Goal: Task Accomplishment & Management: Manage account settings

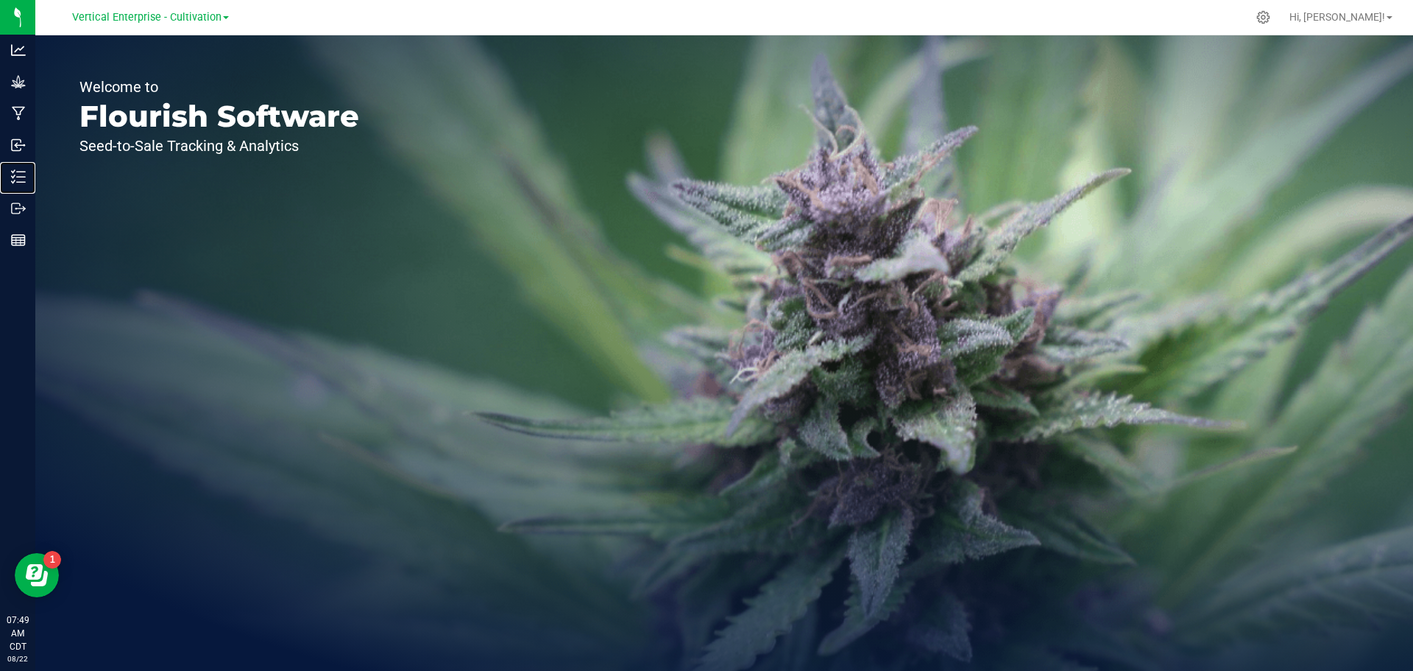
click at [0, 0] on p "Inventory" at bounding box center [0, 0] width 0 height 0
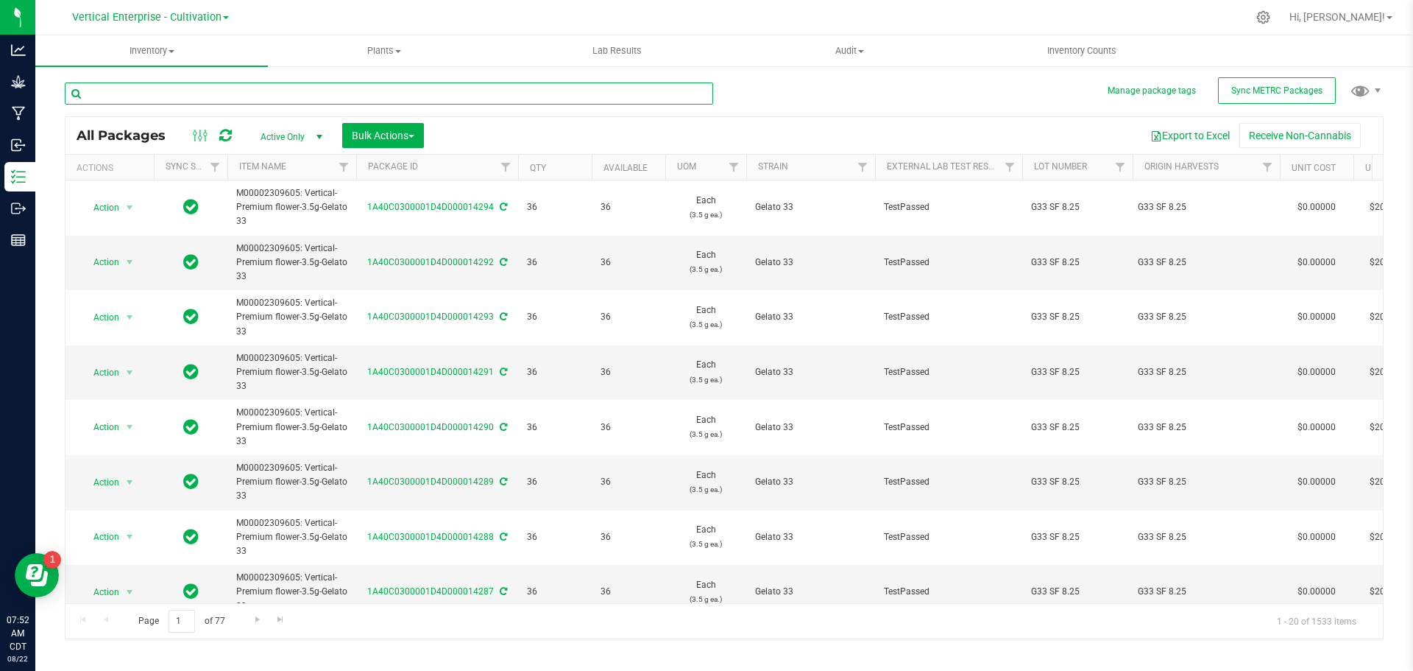
click at [149, 102] on input "text" at bounding box center [389, 93] width 649 height 22
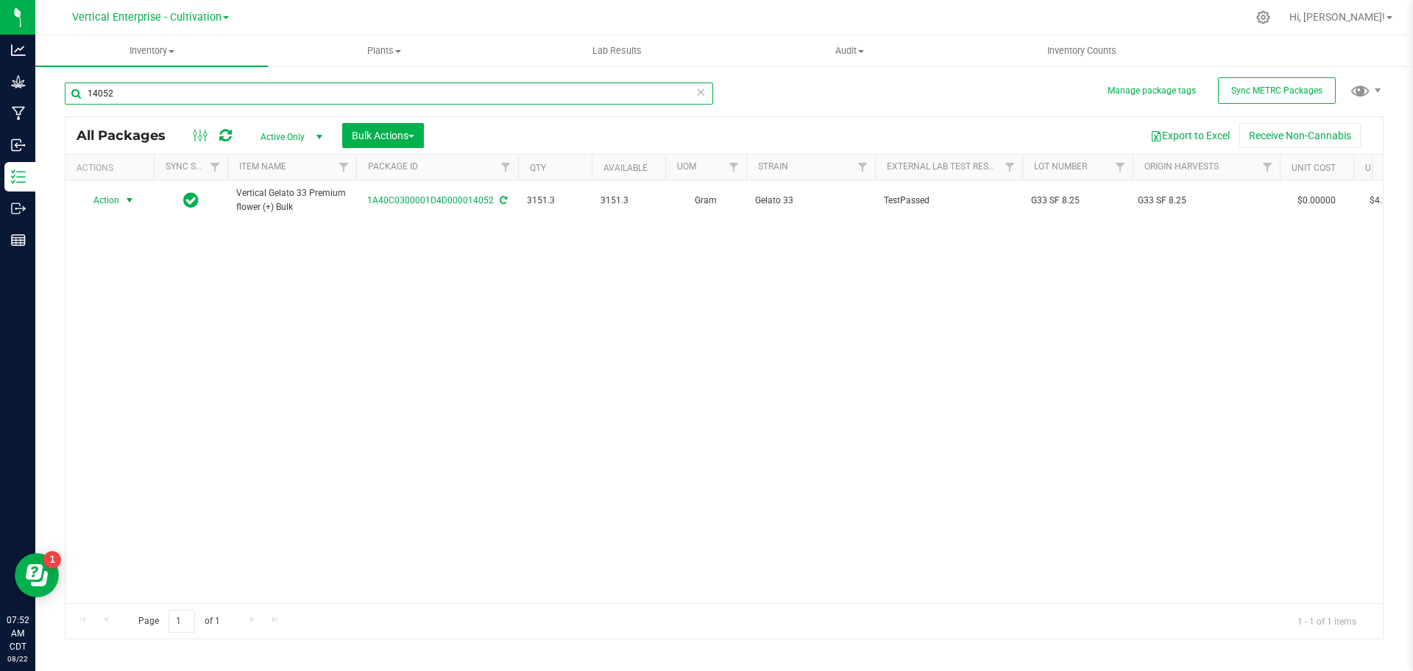
type input "14052"
click at [107, 200] on span "Action" at bounding box center [100, 200] width 40 height 21
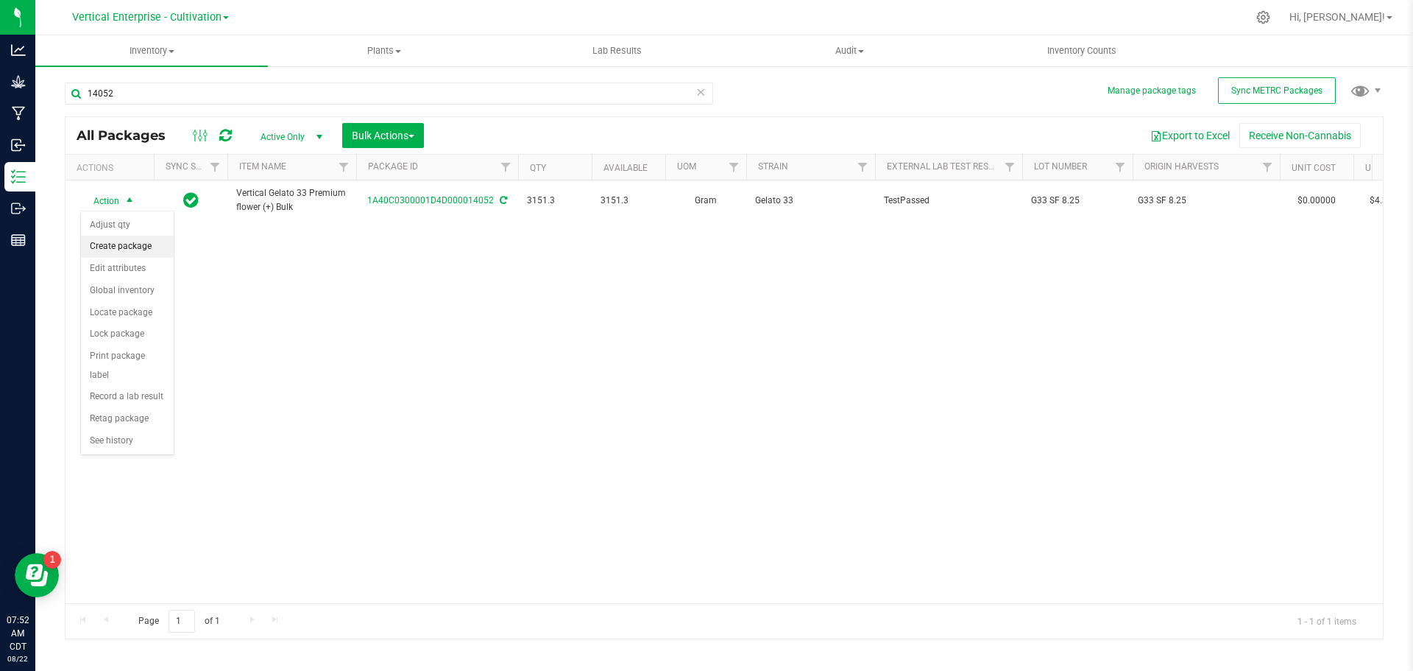
click at [109, 238] on li "Create package" at bounding box center [127, 247] width 93 height 22
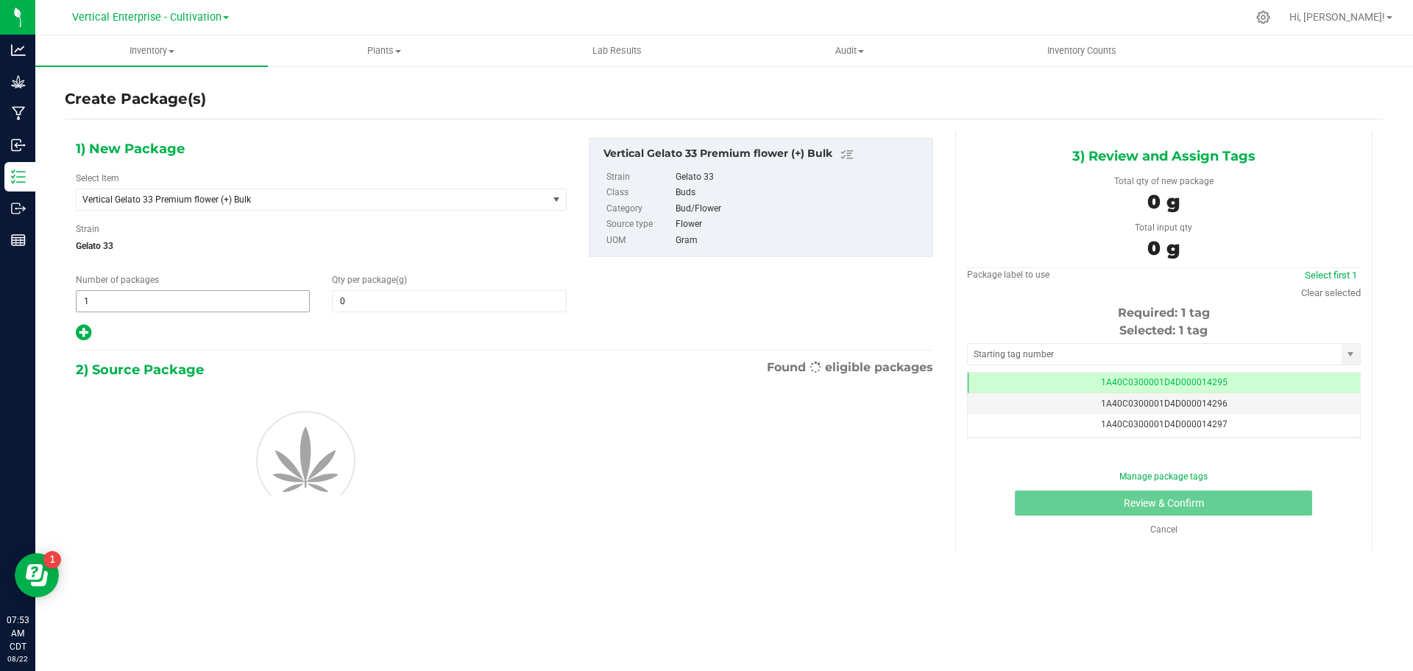
type input "0.0000"
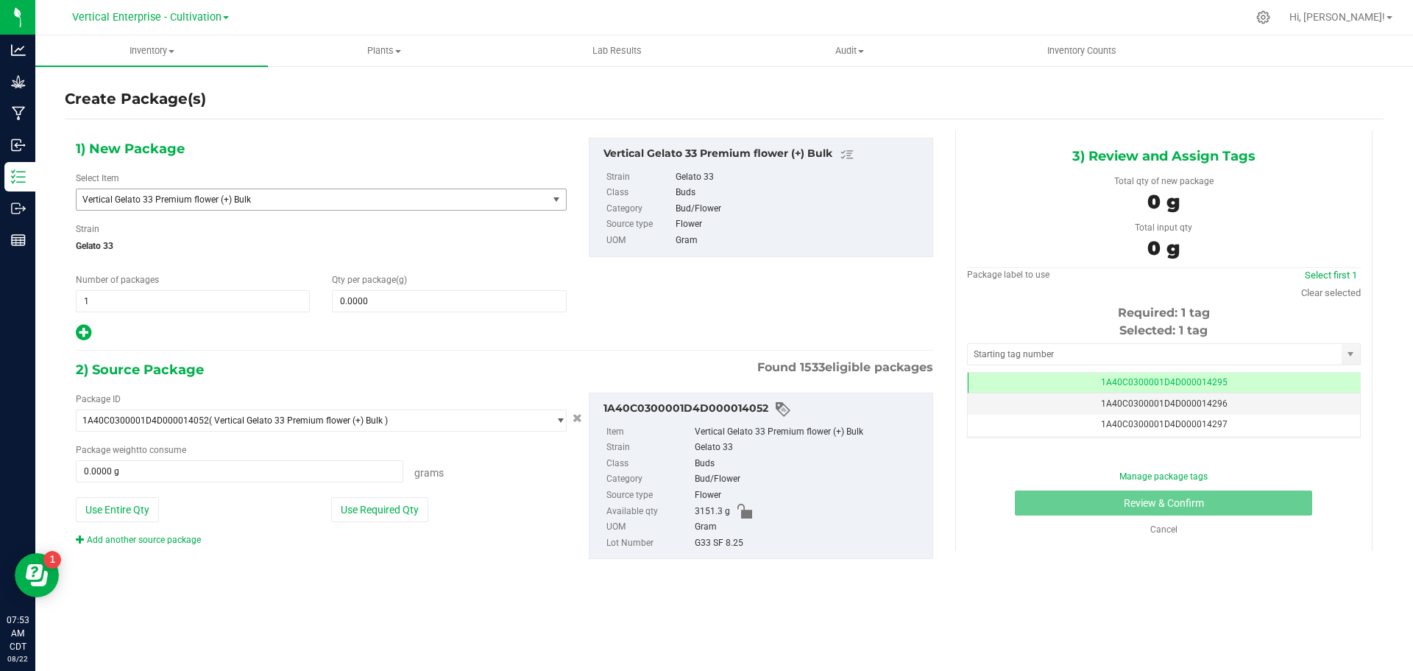
click at [164, 200] on span "Vertical Gelato 33 Premium flower (+) Bulk" at bounding box center [302, 199] width 441 height 10
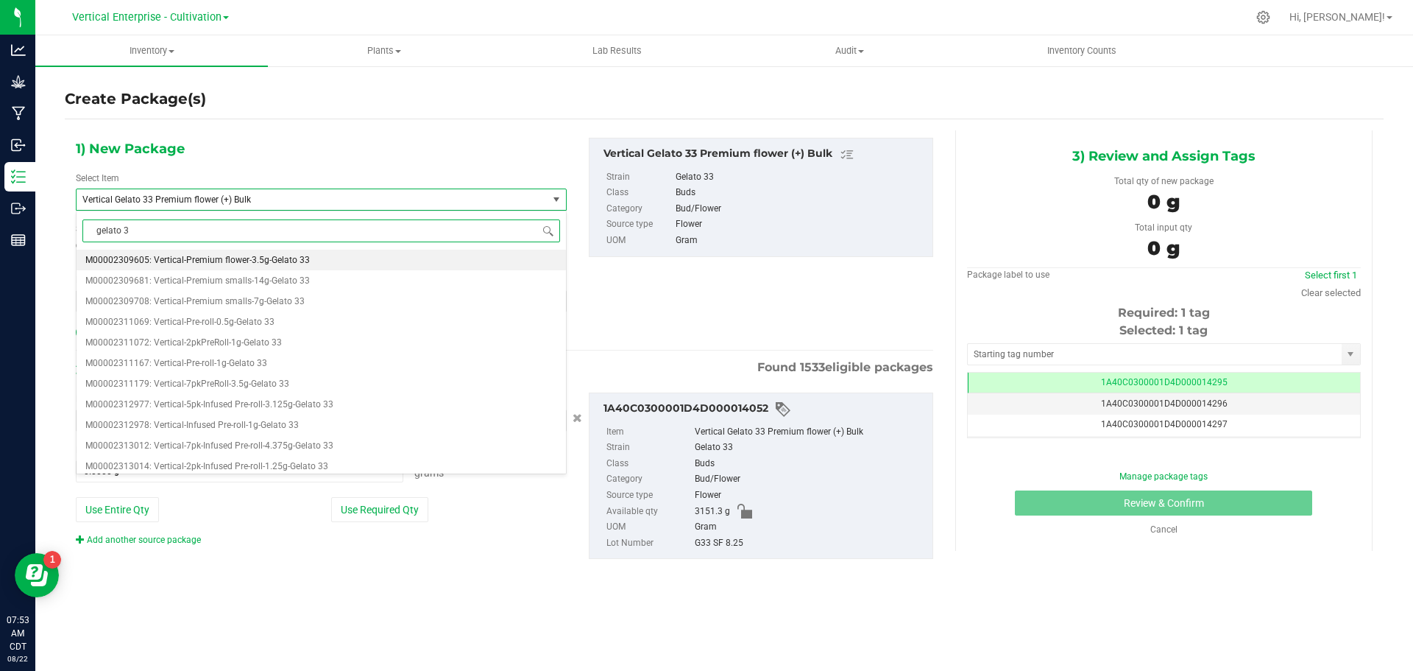
type input "gelato 33"
click at [264, 258] on span "M00002309605: Vertical-Premium flower-3.5g-Gelato 33" at bounding box center [197, 260] width 225 height 10
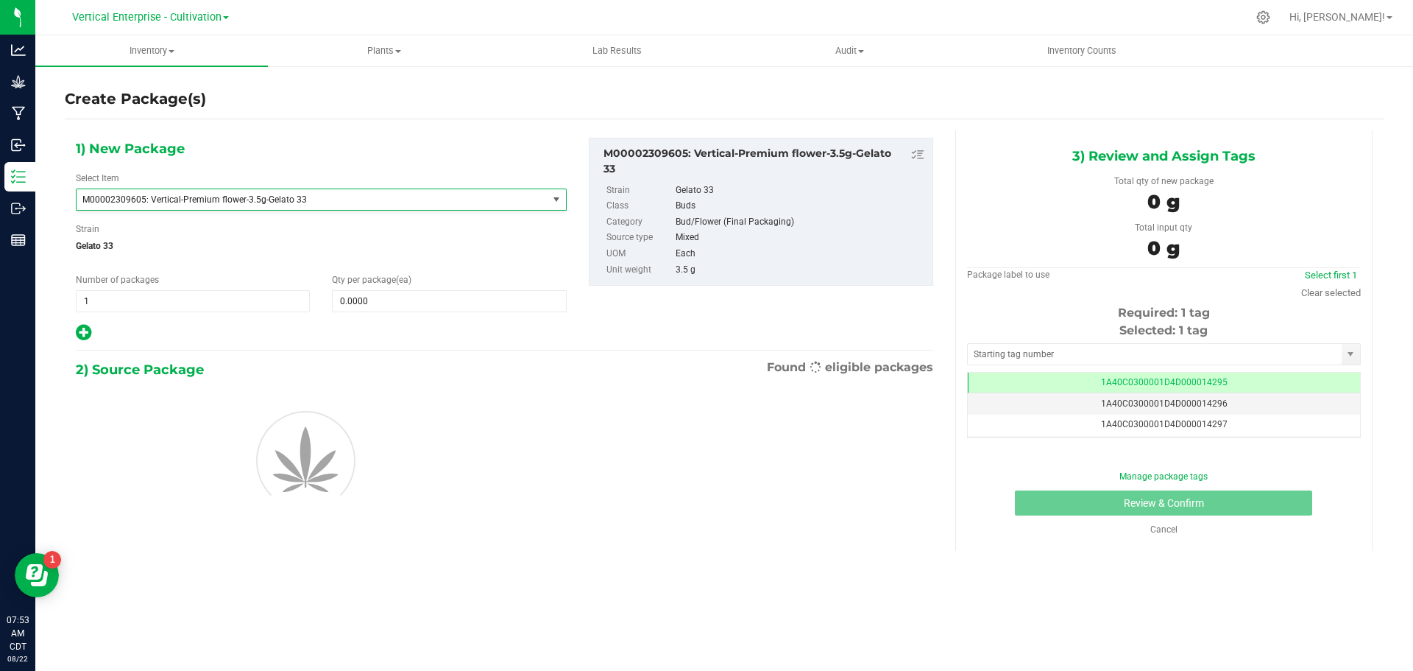
type input "0"
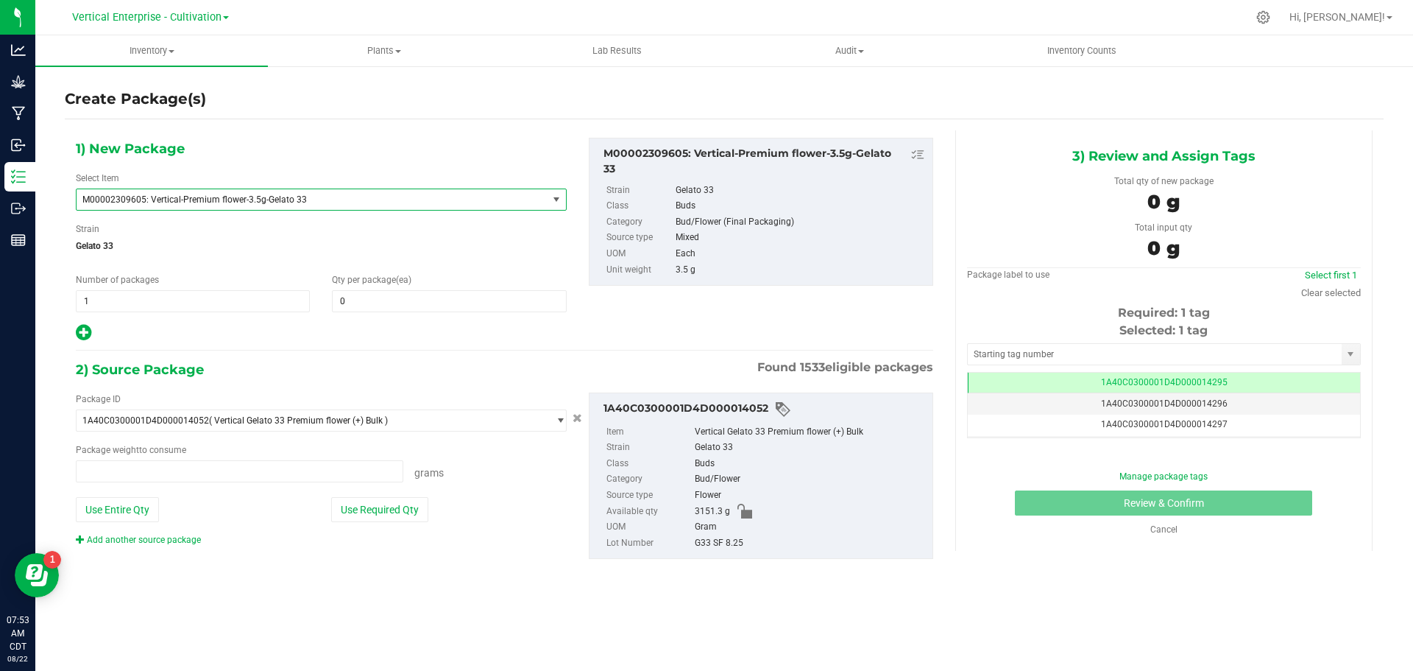
type input "0.0000 g"
click at [420, 305] on span at bounding box center [449, 301] width 234 height 22
type input "0"
click at [133, 299] on span "1 1" at bounding box center [193, 301] width 234 height 22
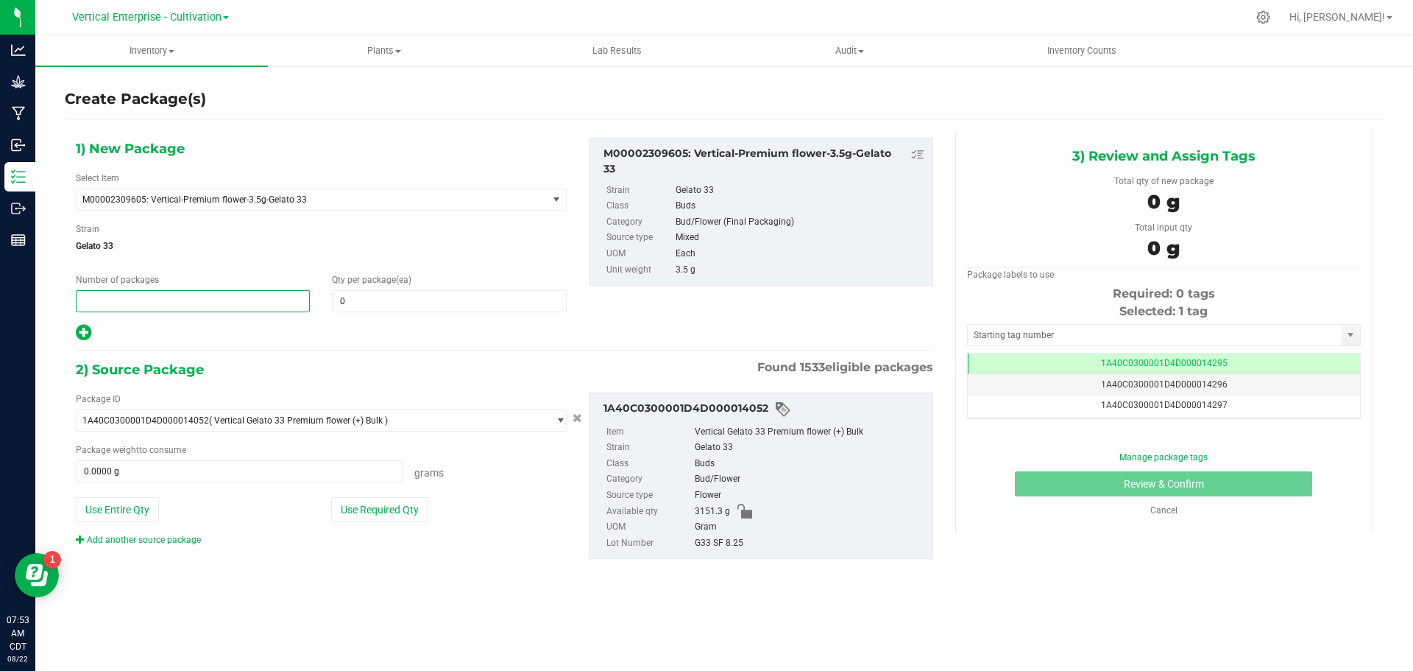
type input "2"
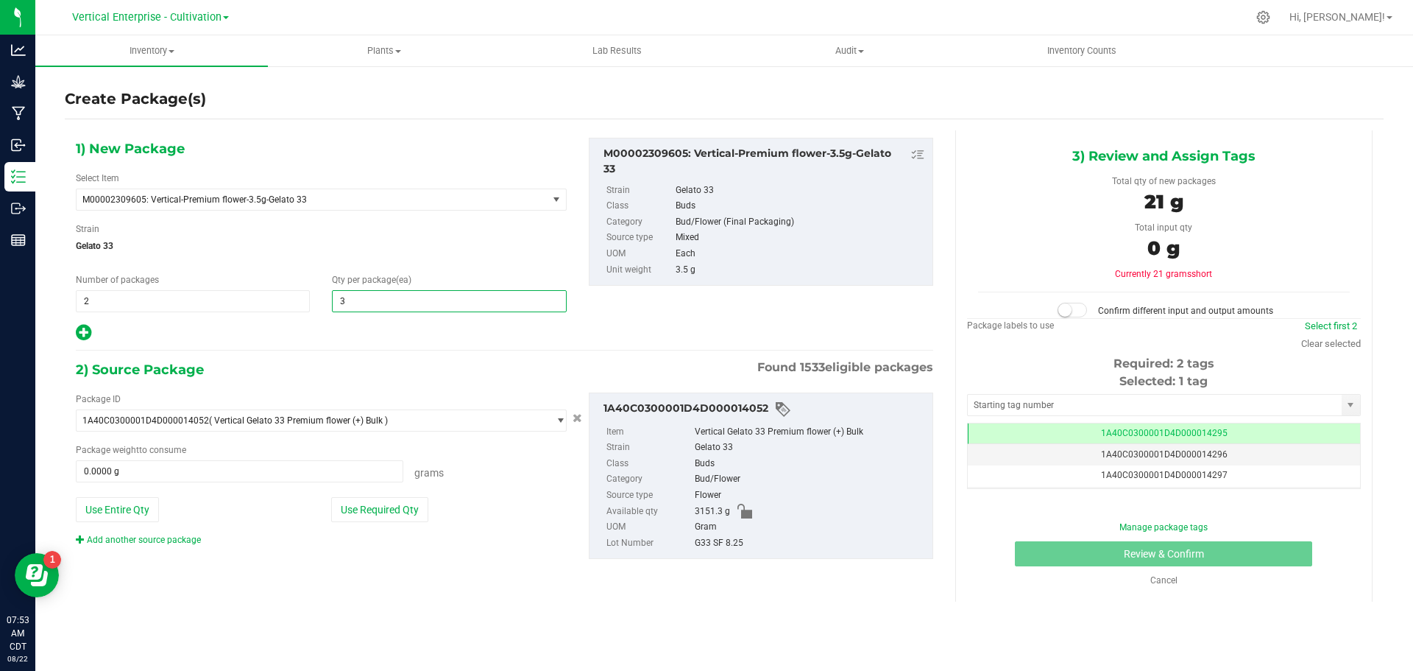
type input "36"
click at [401, 512] on button "Use Required Qty" at bounding box center [379, 509] width 97 height 25
type input "252.0000 g"
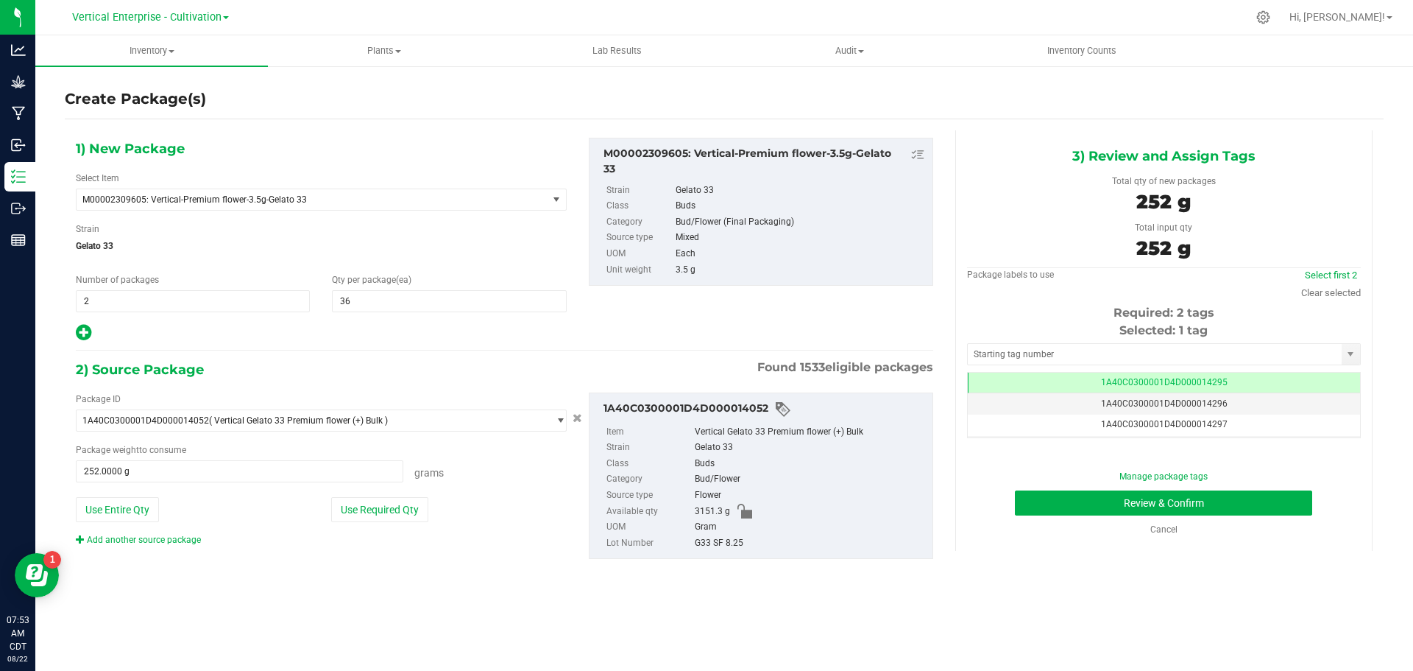
click at [1196, 412] on td "1A40C0300001D4D000014296" at bounding box center [1164, 403] width 392 height 21
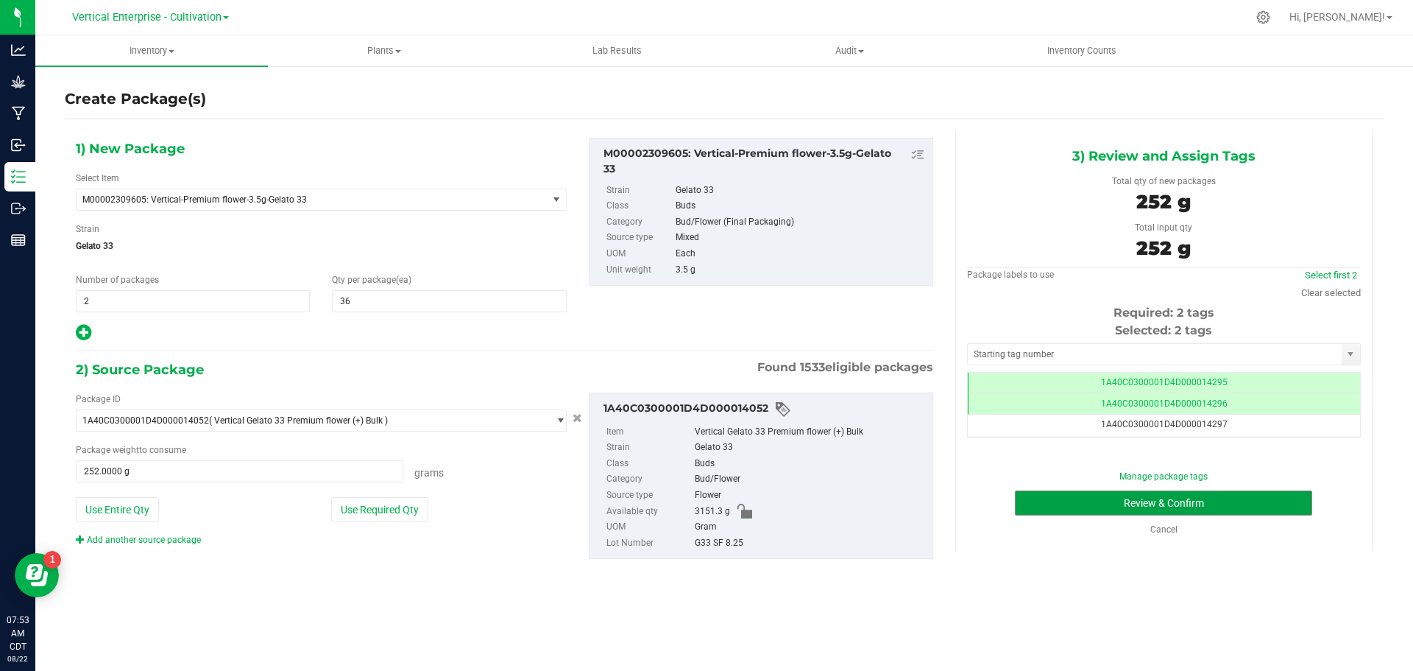
click at [1267, 501] on button "Review & Confirm" at bounding box center [1163, 502] width 297 height 25
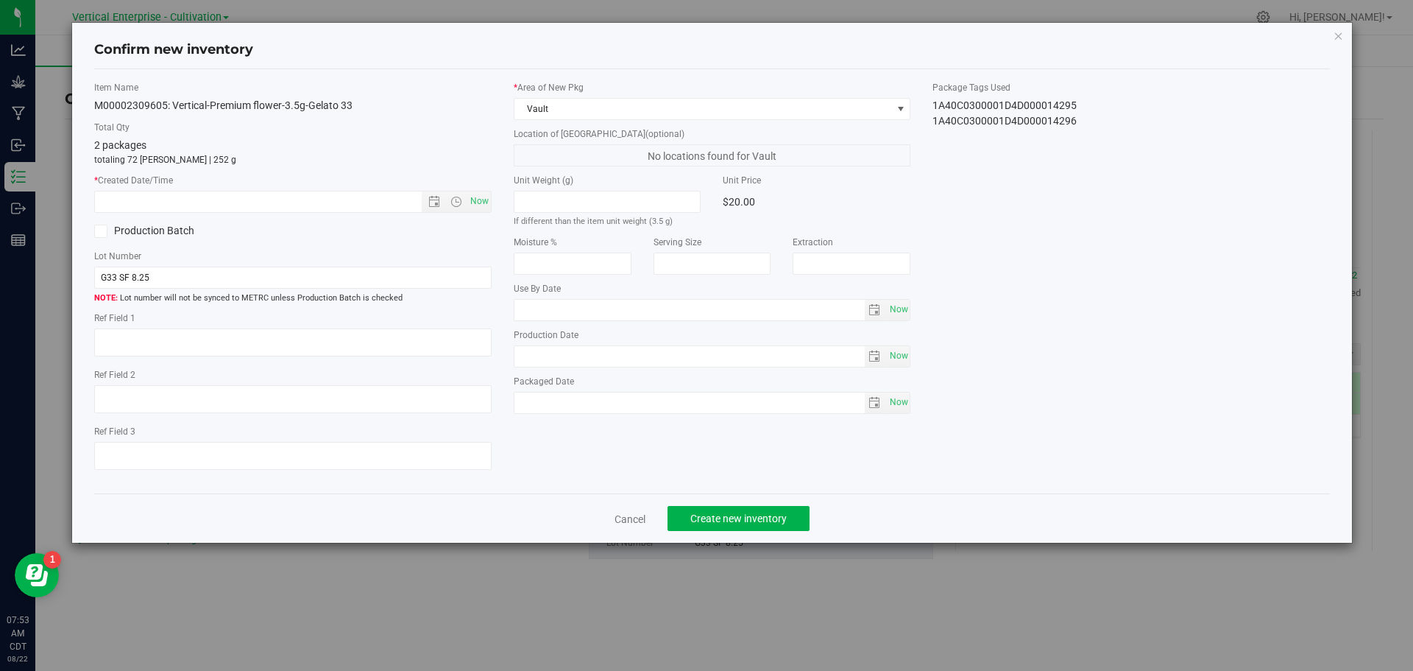
click at [481, 211] on span "Now" at bounding box center [479, 201] width 25 height 21
type input "8/22/2025 7:53 AM"
click at [743, 506] on div "Cancel Create new inventory" at bounding box center [712, 517] width 1237 height 49
drag, startPoint x: 746, startPoint y: 534, endPoint x: 749, endPoint y: 519, distance: 15.6
click at [748, 526] on div "Cancel Create new inventory" at bounding box center [712, 517] width 1237 height 49
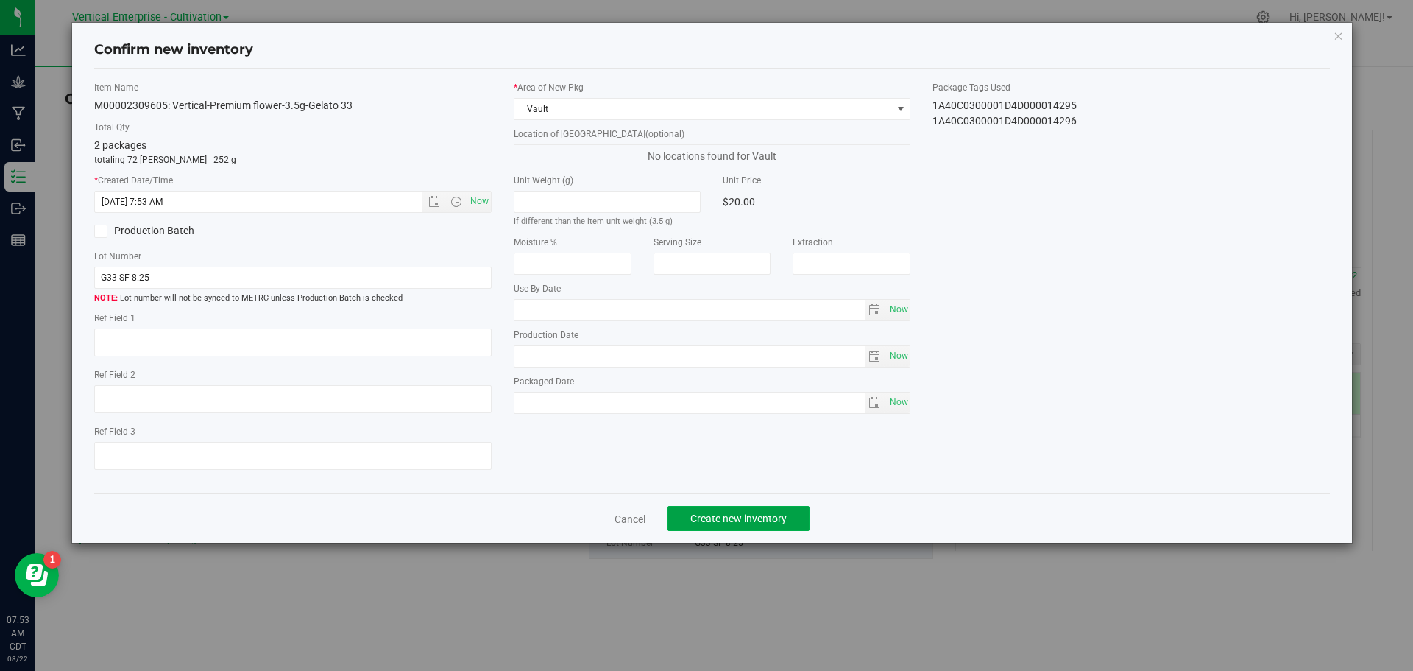
click at [746, 512] on span "Create new inventory" at bounding box center [739, 518] width 96 height 12
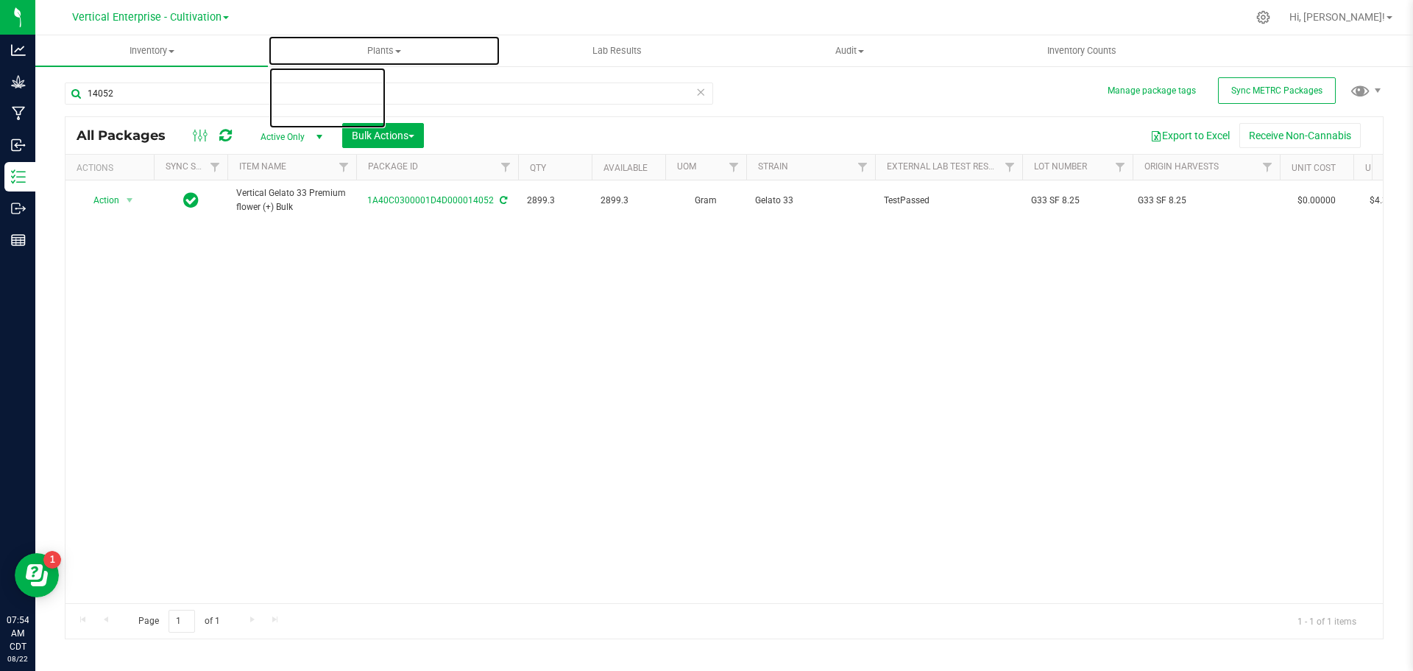
click at [404, 52] on span "Plants" at bounding box center [384, 50] width 231 height 13
click at [354, 90] on li "All plants" at bounding box center [384, 89] width 233 height 18
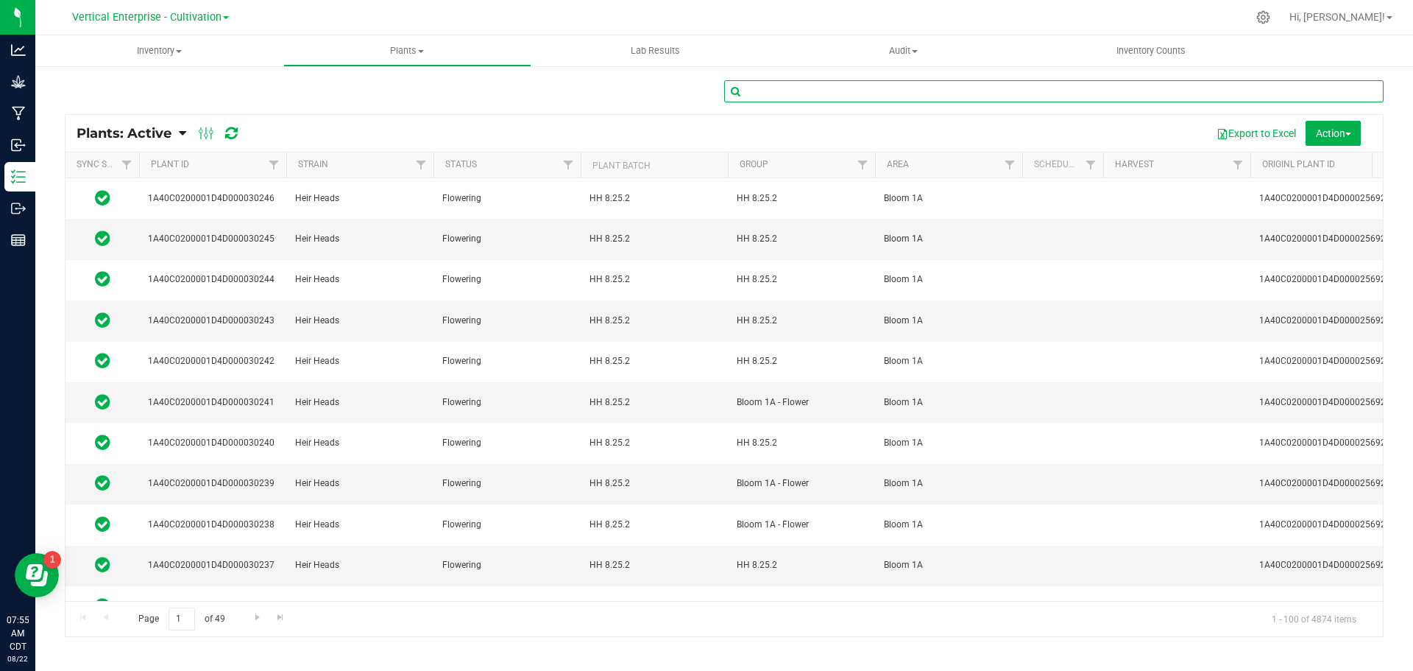
click at [853, 91] on input "text" at bounding box center [1054, 91] width 660 height 22
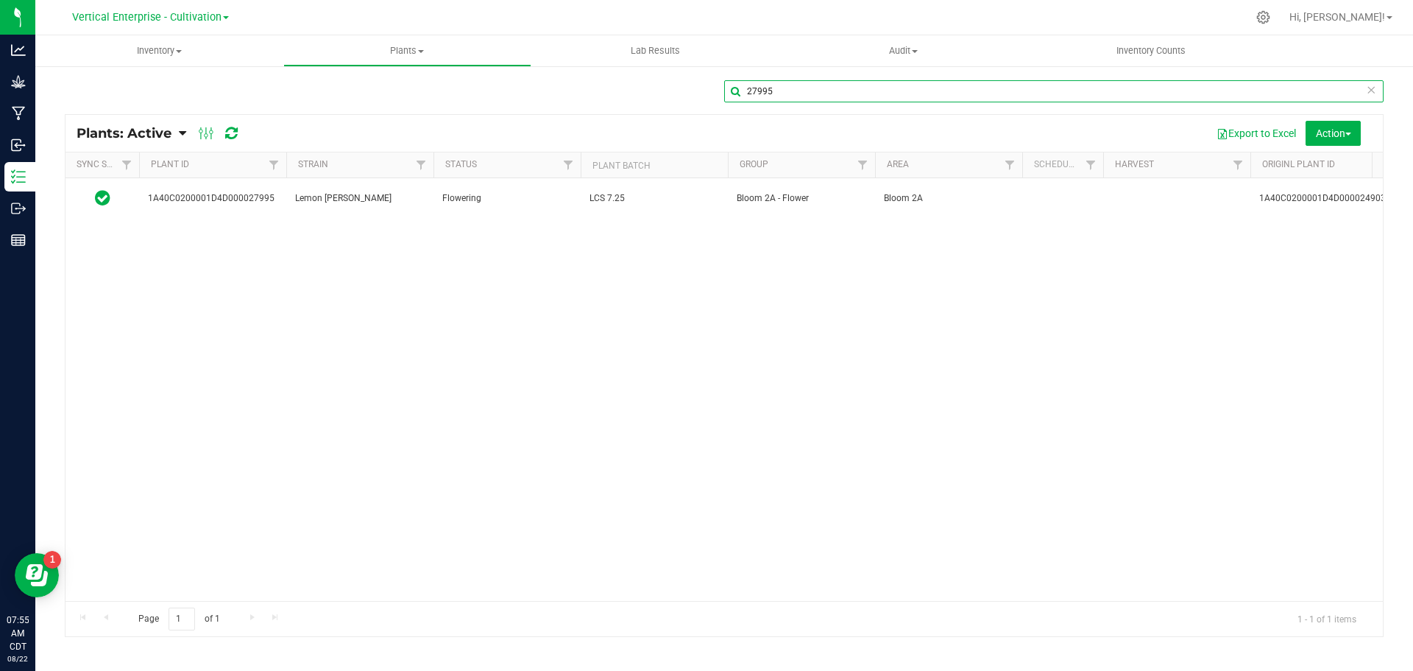
type input "27995"
click at [782, 194] on span "Bloom 2A - Flower" at bounding box center [802, 198] width 130 height 14
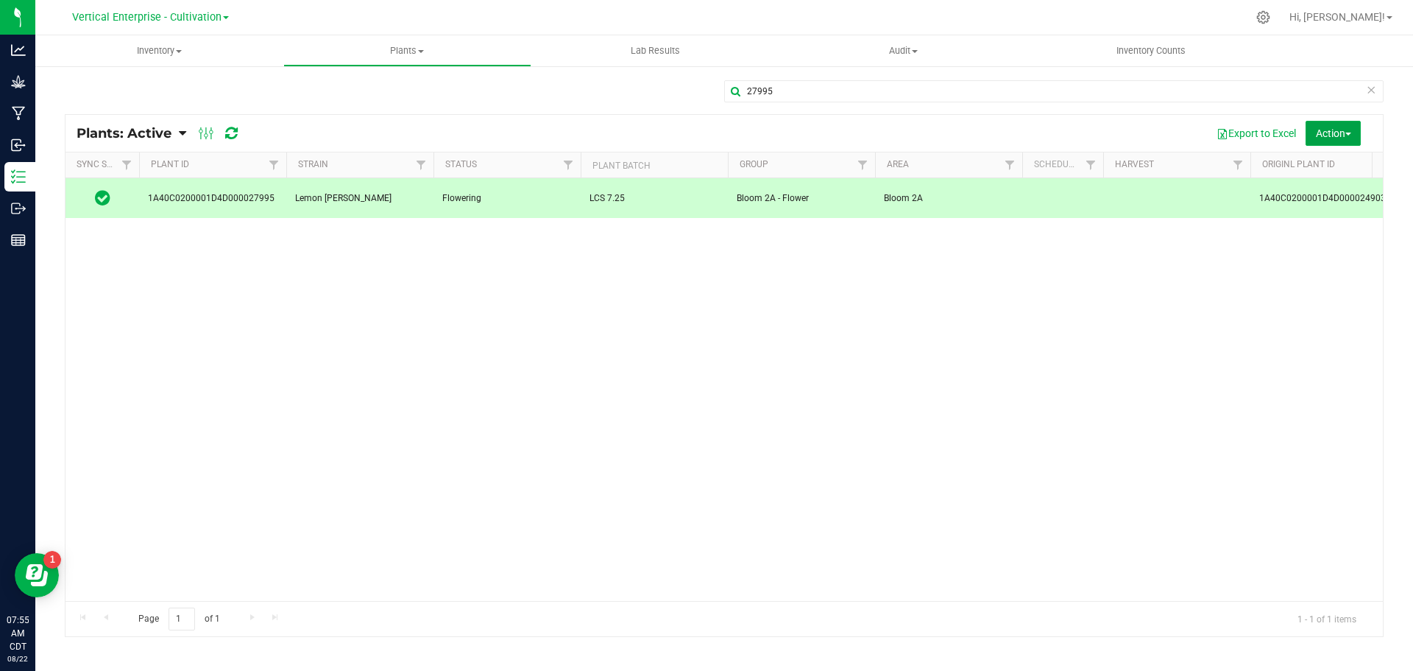
click at [1316, 137] on span "Action" at bounding box center [1333, 133] width 35 height 12
click at [1312, 176] on div "Destroy plants" at bounding box center [1314, 169] width 91 height 24
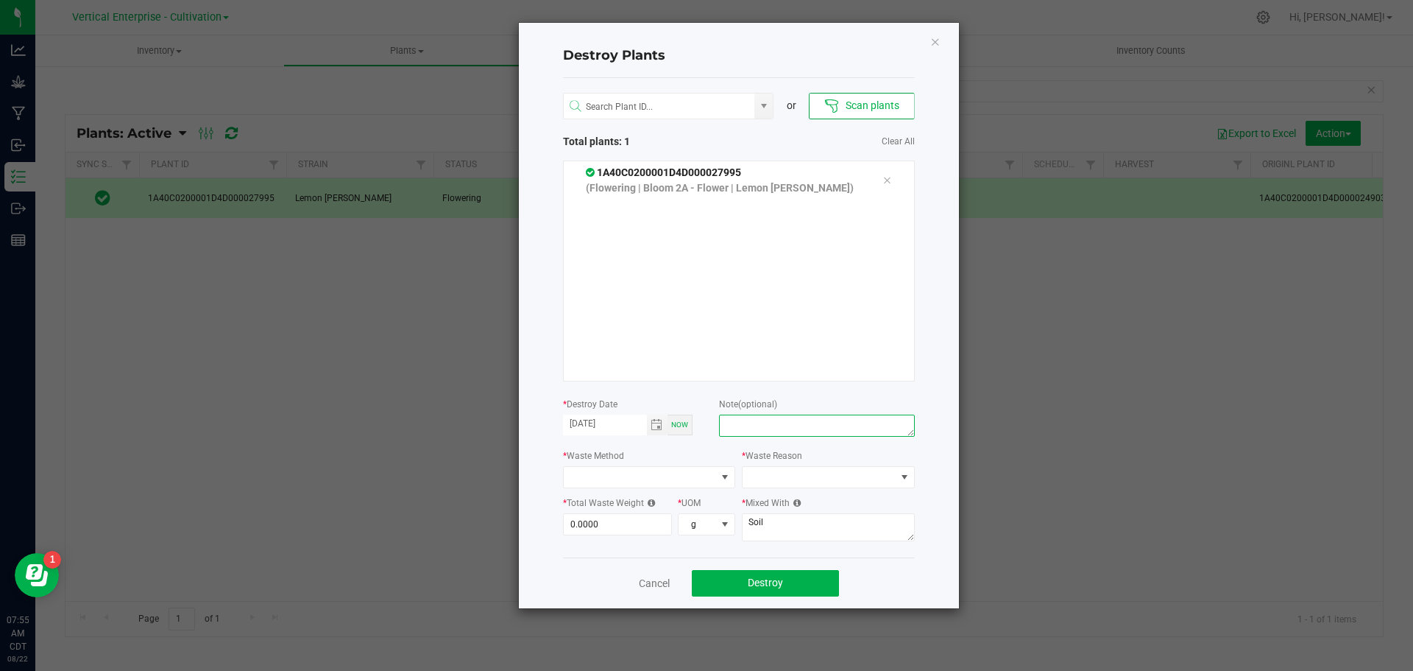
click at [758, 417] on textarea at bounding box center [816, 425] width 195 height 22
type textarea "plant died"
click at [607, 476] on span at bounding box center [640, 477] width 153 height 21
click at [615, 504] on li "Compost" at bounding box center [650, 503] width 172 height 25
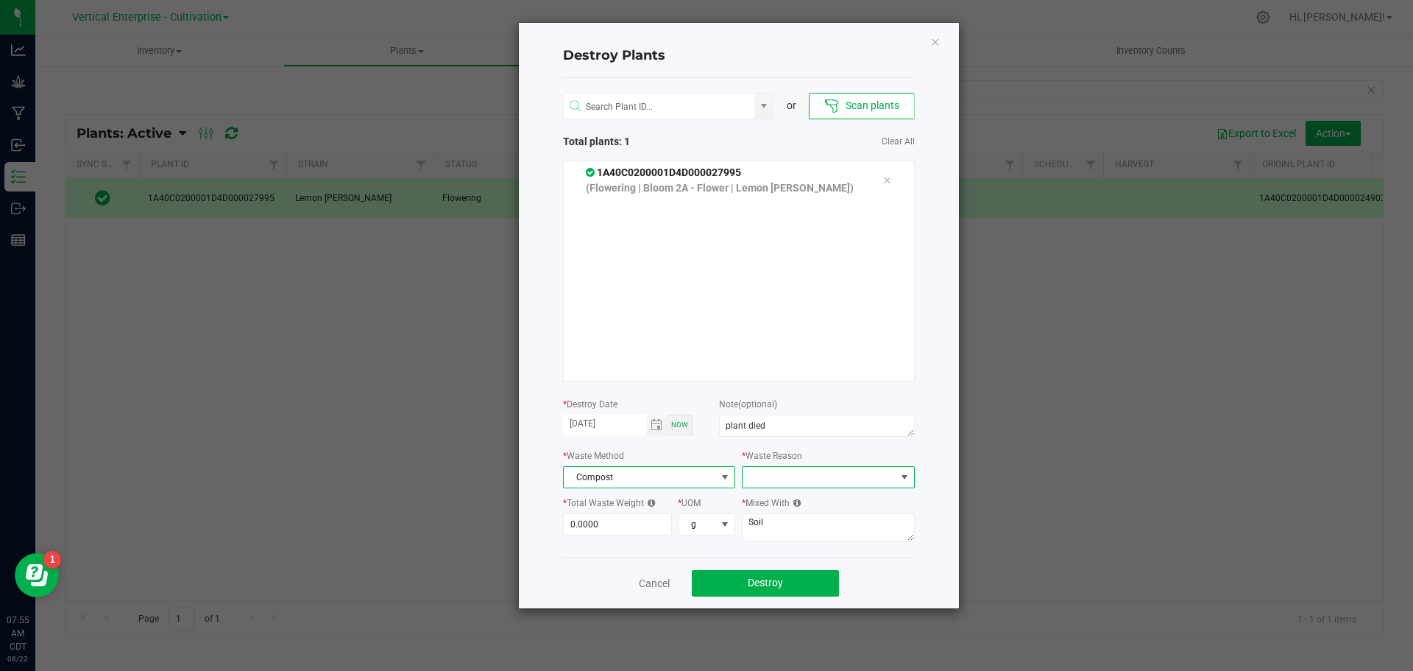
click at [786, 479] on span at bounding box center [819, 477] width 153 height 21
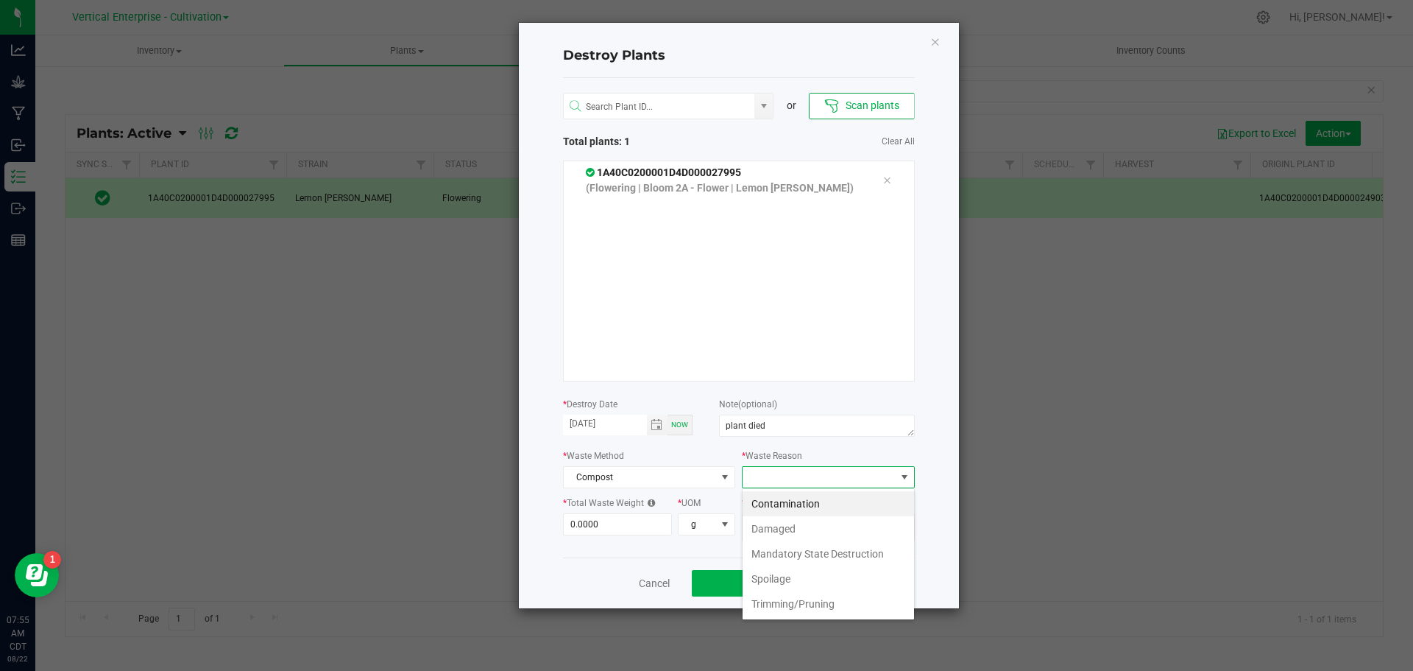
click at [782, 535] on li "Damaged" at bounding box center [829, 528] width 172 height 25
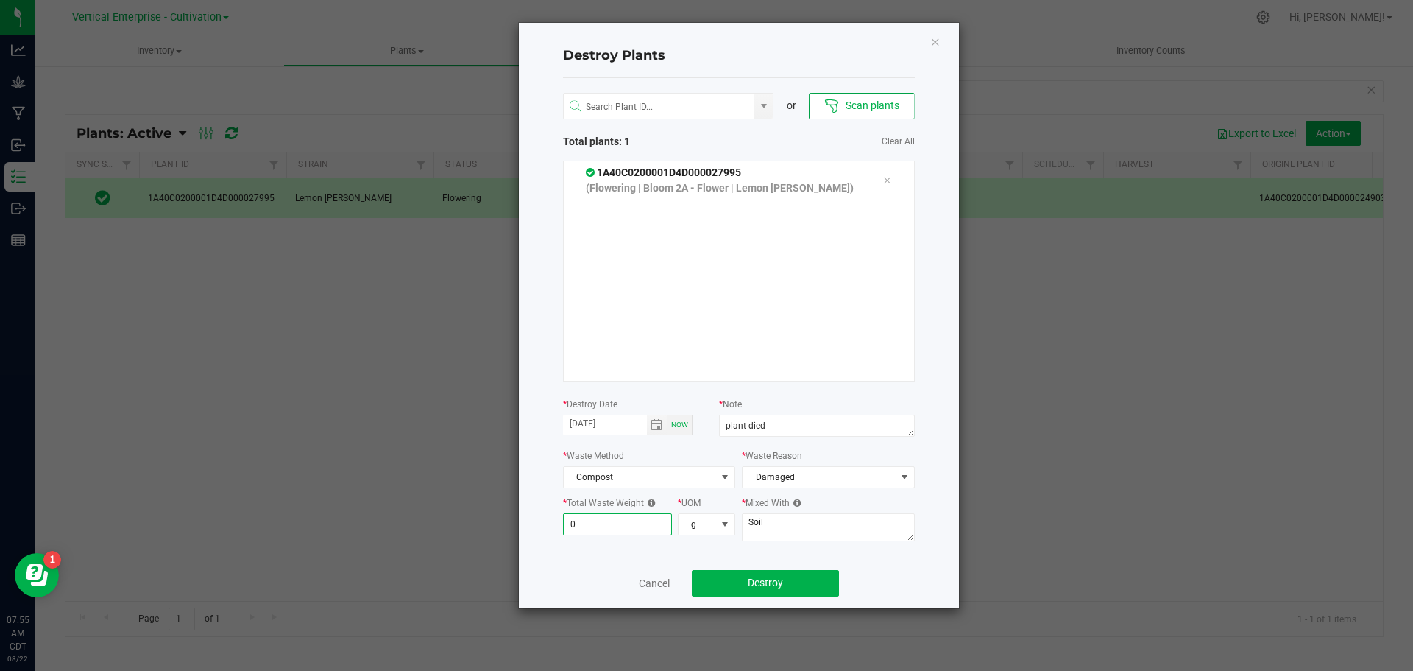
click at [618, 518] on input "0" at bounding box center [618, 524] width 108 height 21
type input "30.0000"
click at [811, 576] on button "Destroy" at bounding box center [765, 583] width 147 height 27
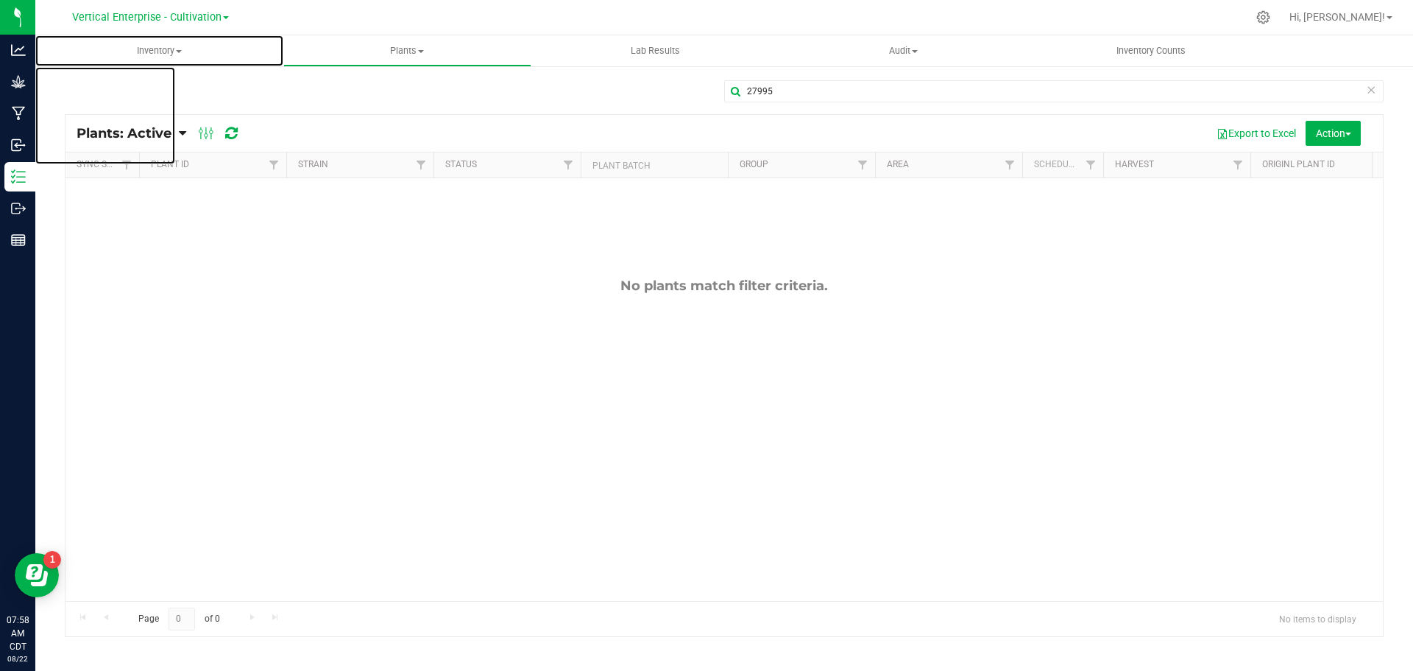
click at [154, 47] on span "Inventory" at bounding box center [159, 50] width 248 height 13
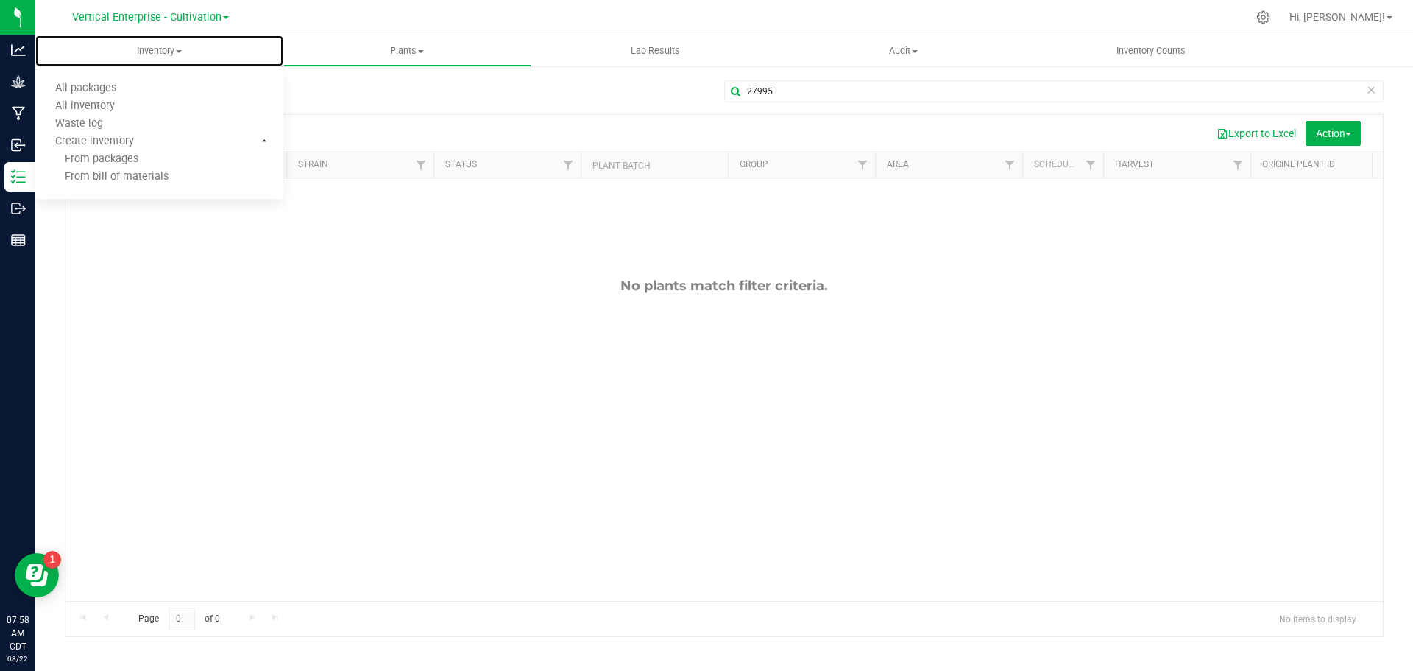
click at [125, 91] on span "All packages" at bounding box center [85, 88] width 101 height 13
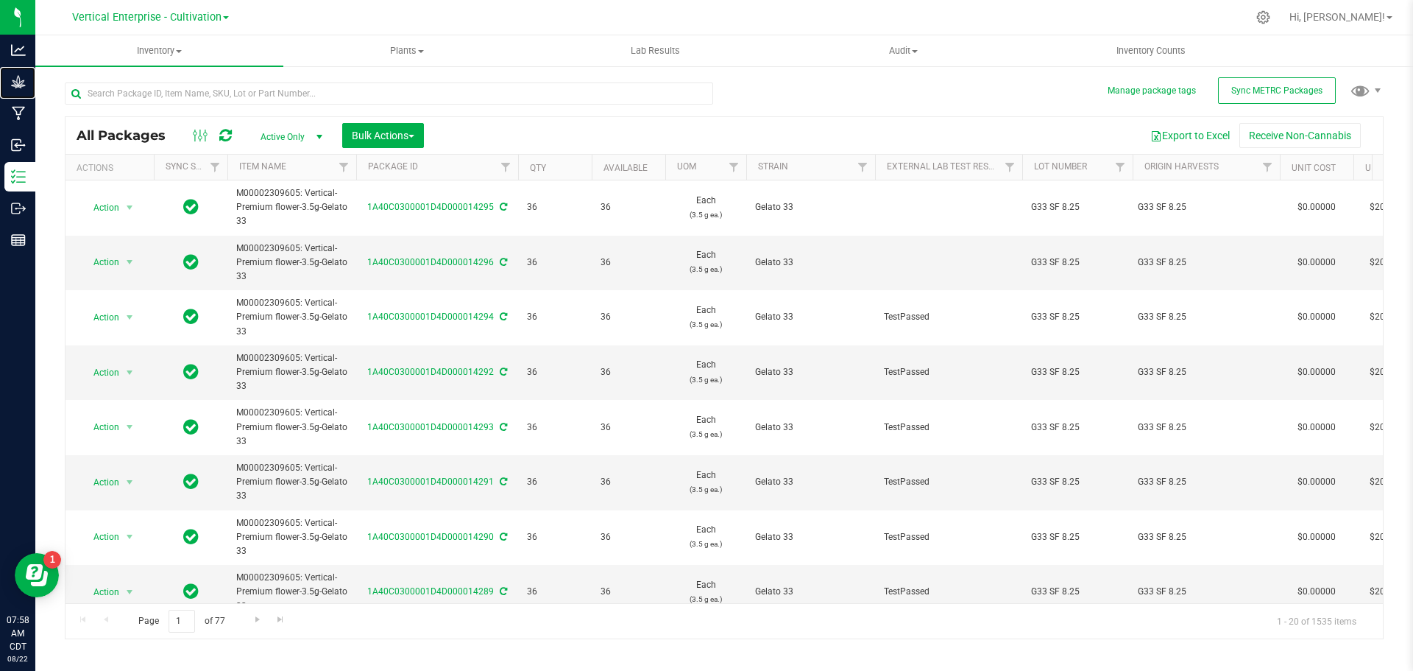
click at [35, 72] on div "Grow" at bounding box center [19, 81] width 31 height 29
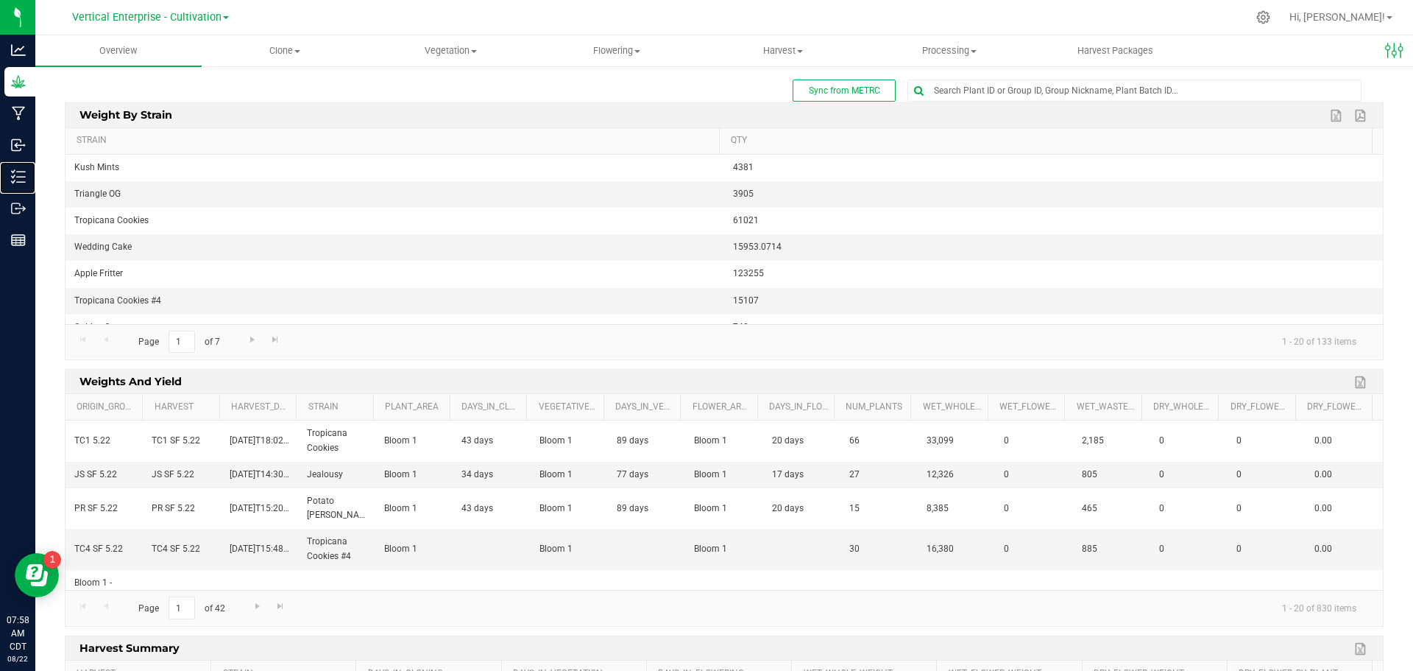
click at [0, 0] on p "Inventory" at bounding box center [0, 0] width 0 height 0
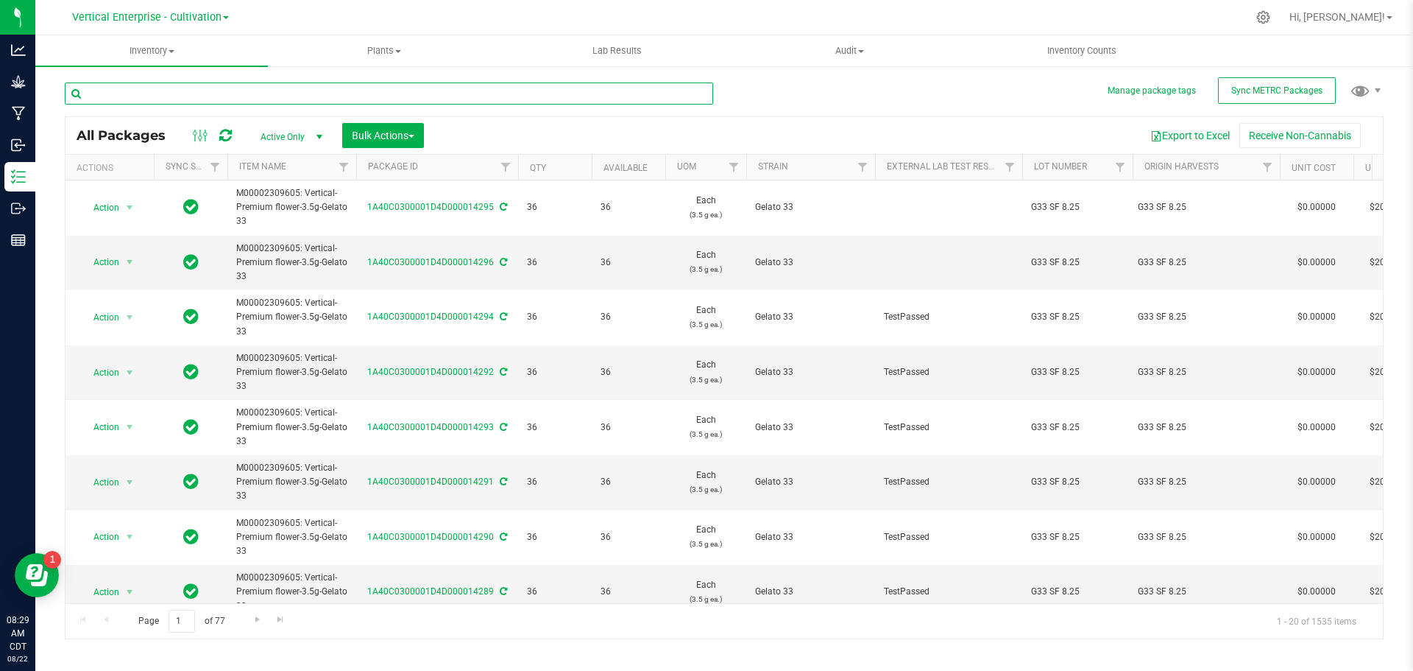
click at [114, 93] on input "text" at bounding box center [389, 93] width 649 height 22
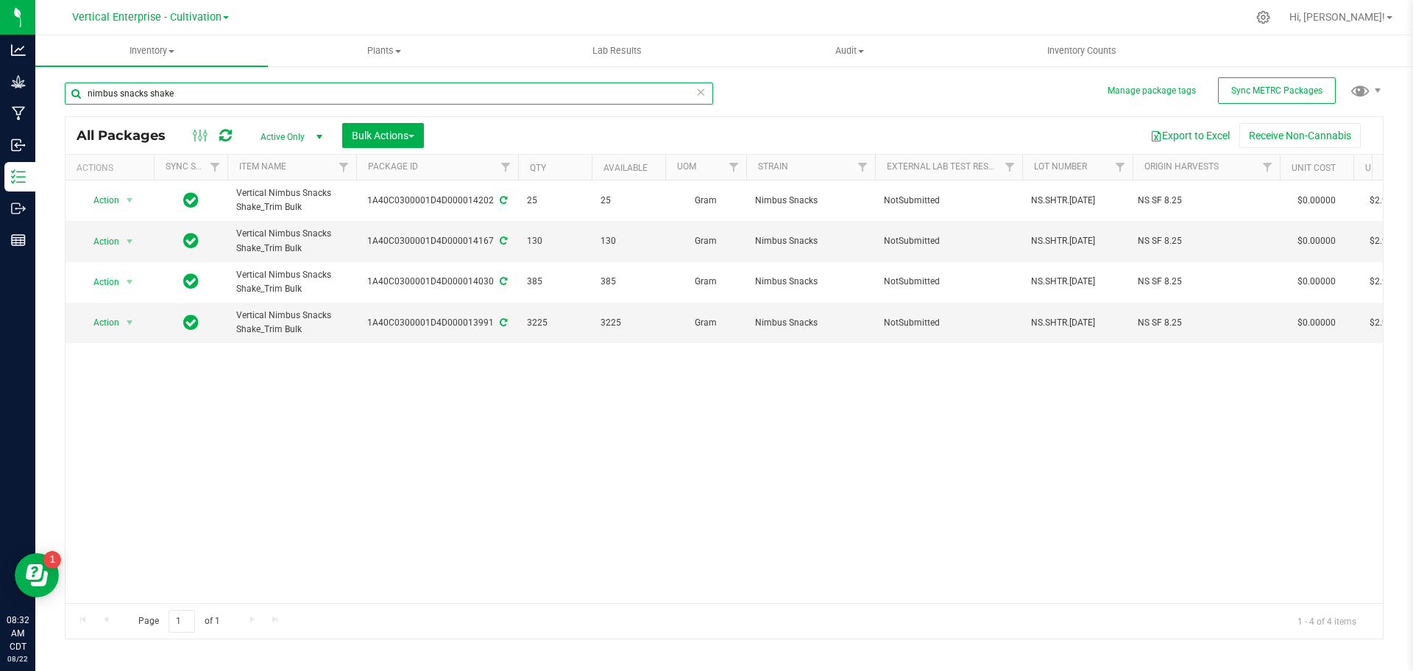
type input "nimbus snacks shake"
click at [401, 134] on span "Bulk Actions" at bounding box center [383, 136] width 63 height 12
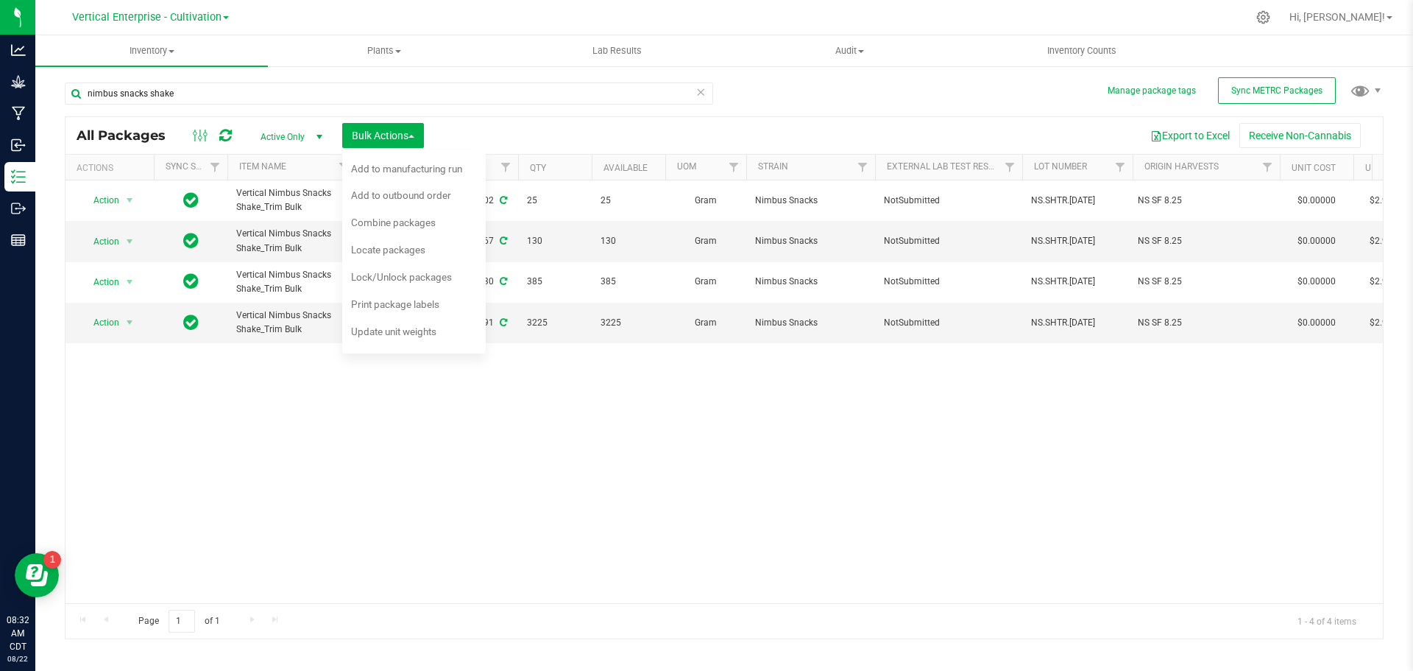
click at [420, 224] on span "Combine packages" at bounding box center [393, 222] width 85 height 12
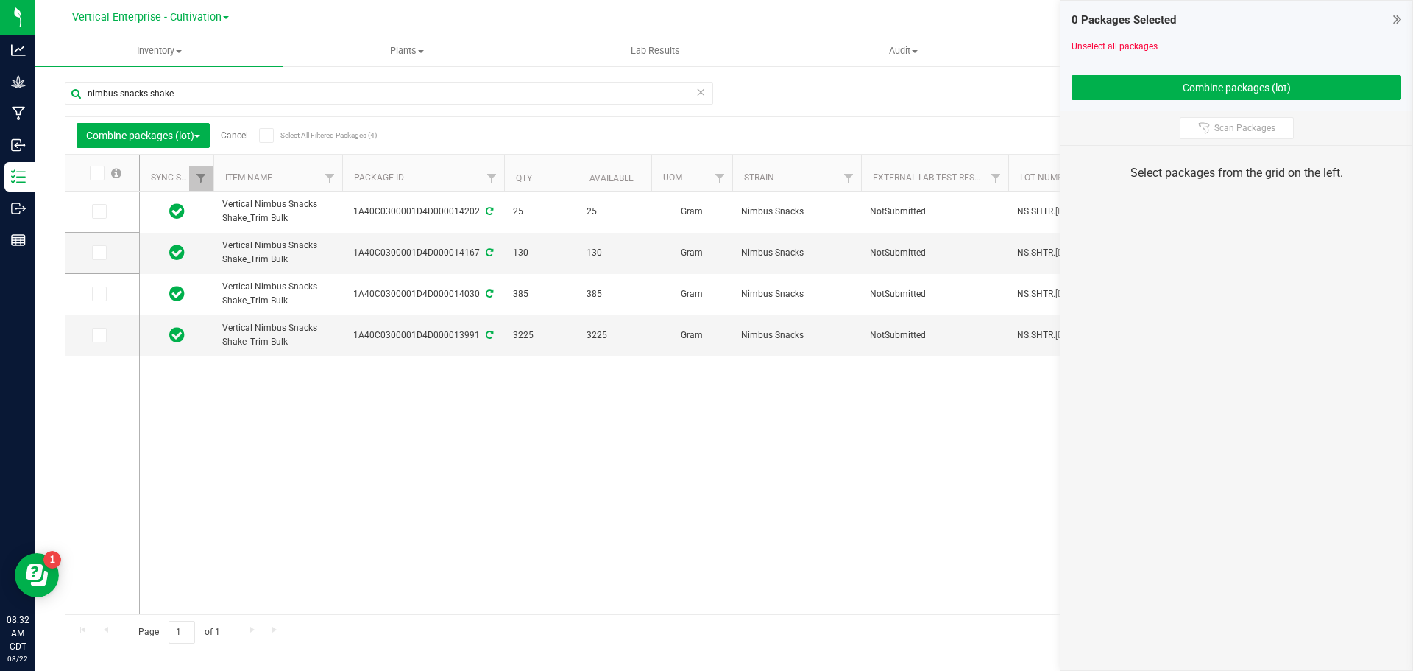
click at [96, 173] on icon at bounding box center [96, 173] width 10 height 0
click at [0, 0] on input "checkbox" at bounding box center [0, 0] width 0 height 0
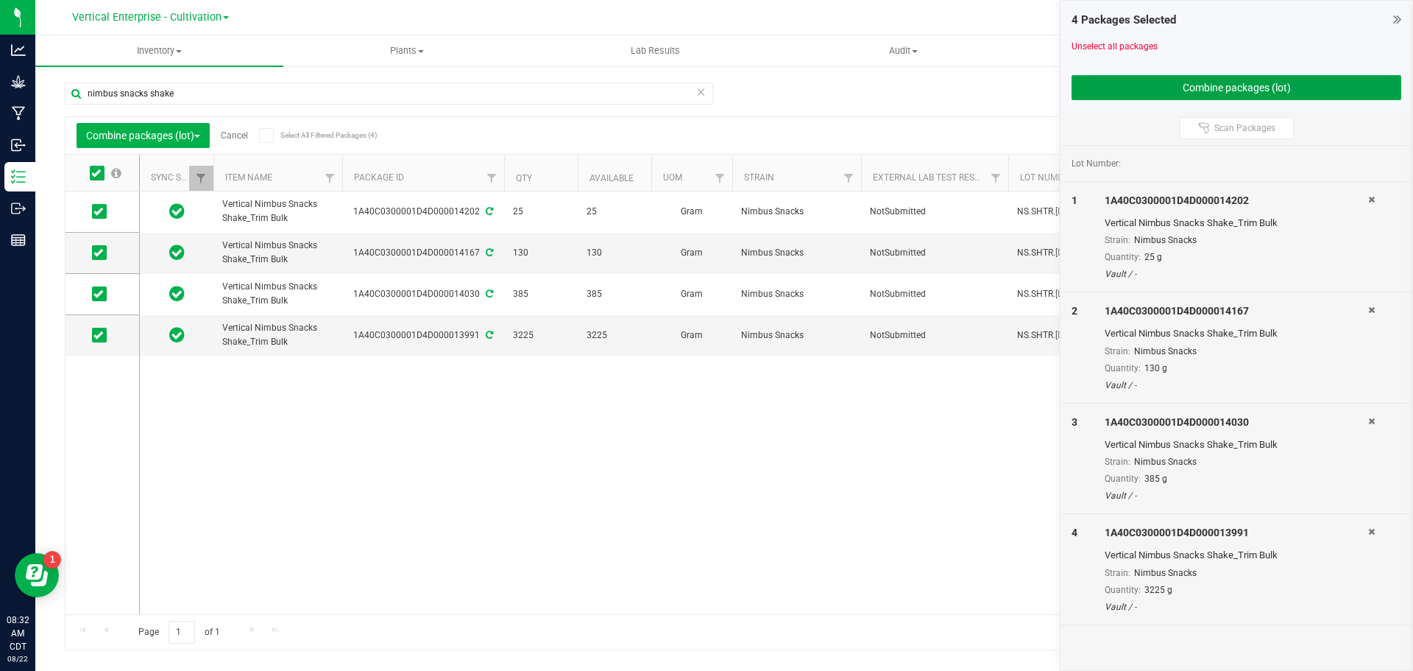
click at [1173, 81] on button "Combine packages (lot)" at bounding box center [1237, 87] width 330 height 25
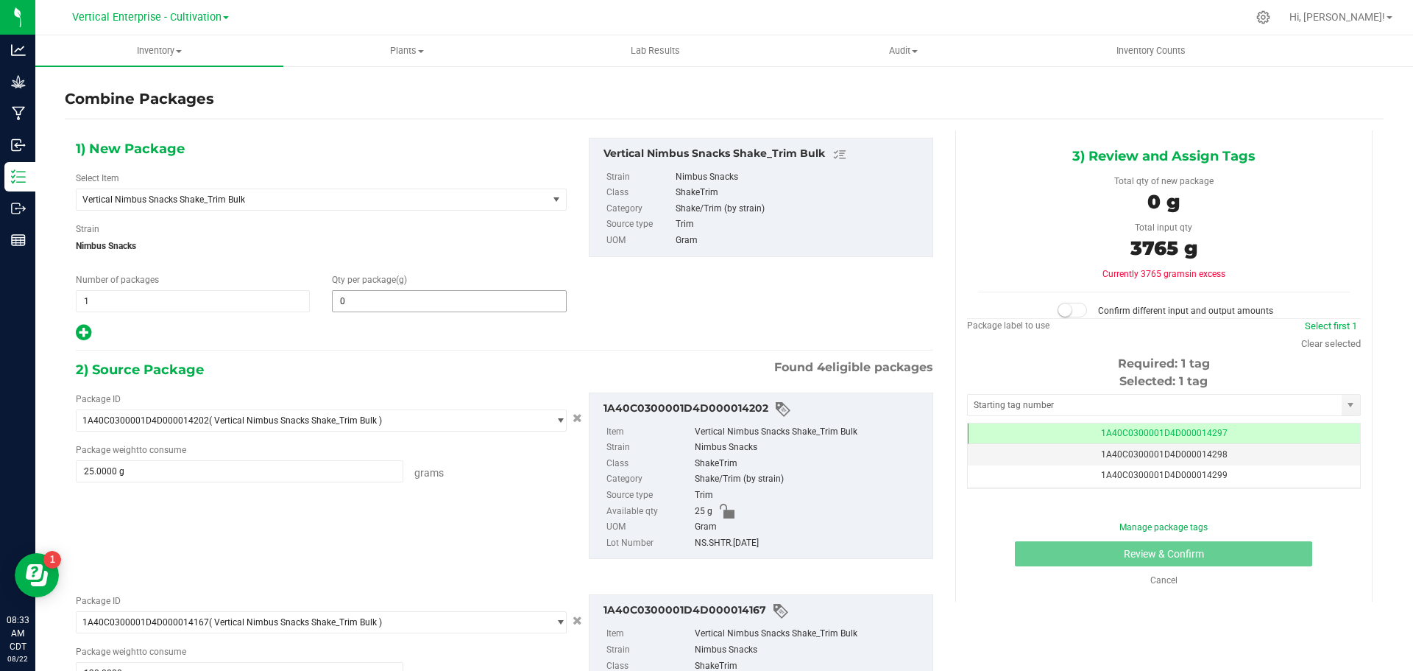
click at [395, 306] on span "0 0" at bounding box center [449, 301] width 234 height 22
type input "3765"
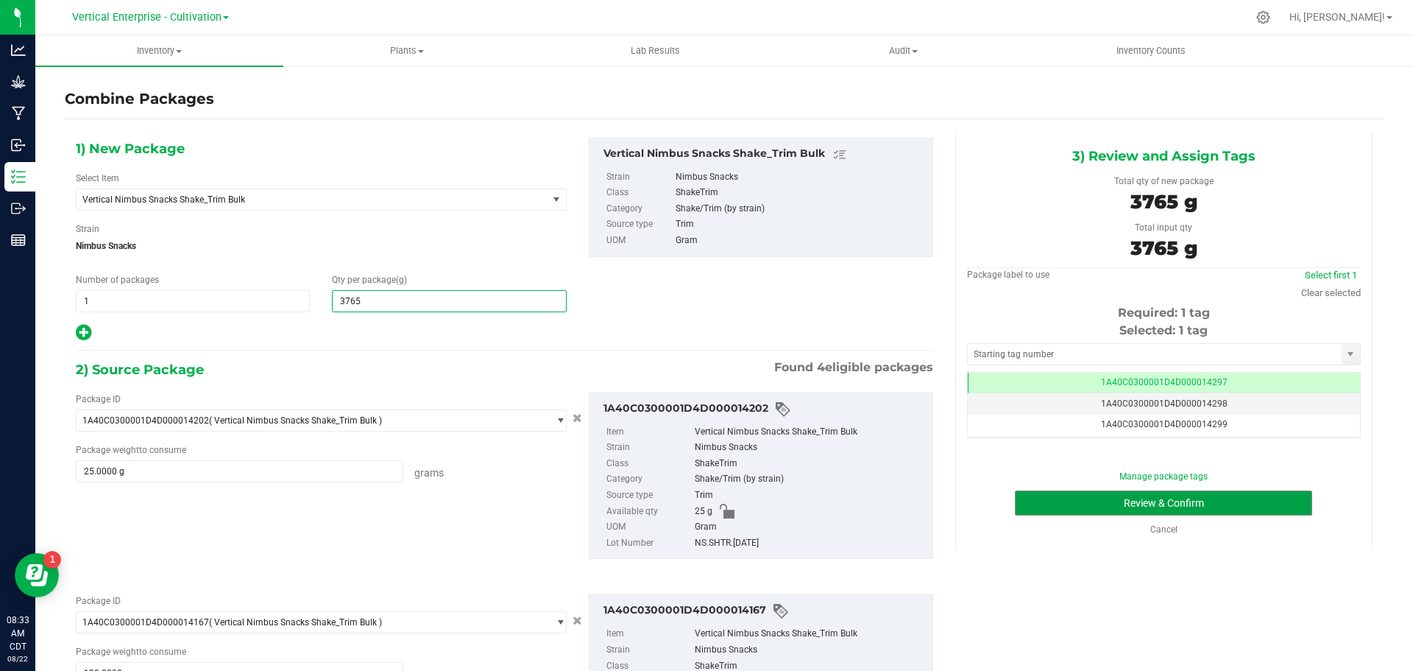
type input "3,765"
click at [1157, 508] on button "Review & Confirm" at bounding box center [1163, 502] width 297 height 25
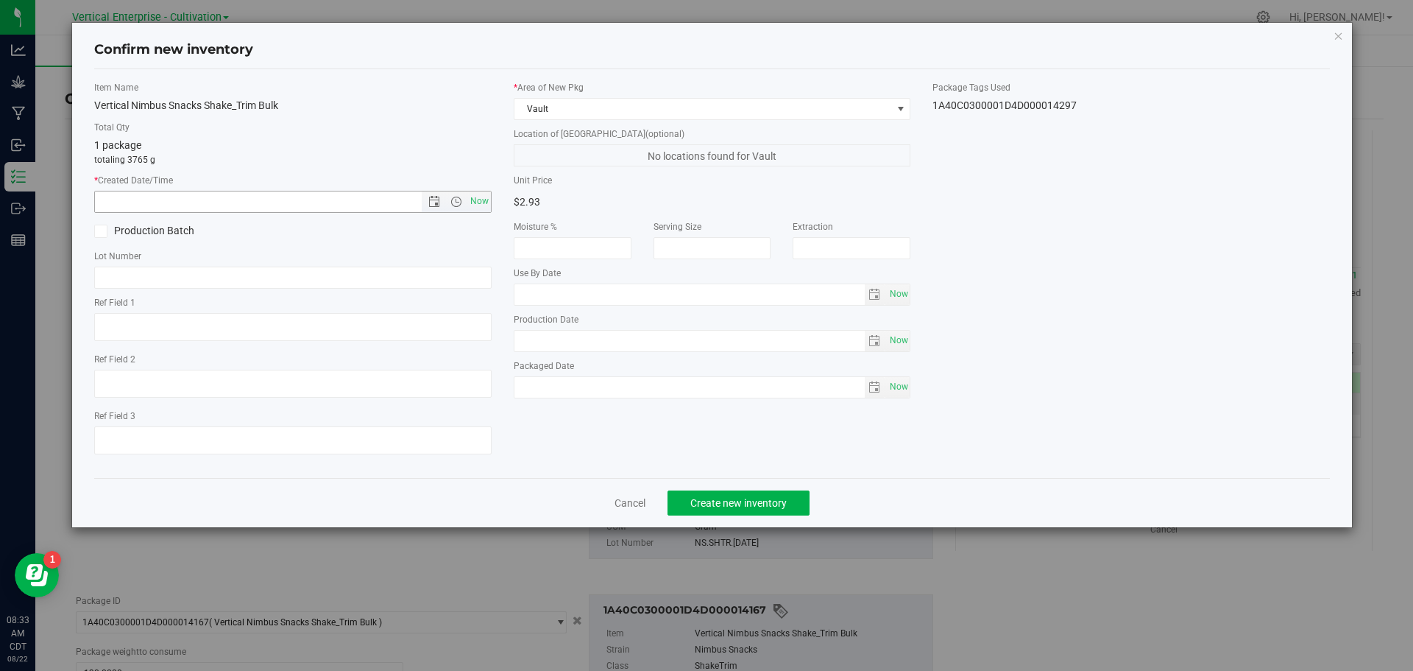
click at [479, 203] on span "Now" at bounding box center [479, 201] width 25 height 21
type input "8/22/2025 8:33 AM"
click at [93, 231] on div "Production Batch" at bounding box center [188, 231] width 210 height 22
drag, startPoint x: 99, startPoint y: 227, endPoint x: 138, endPoint y: 274, distance: 61.6
click at [107, 238] on label "Production Batch" at bounding box center [188, 230] width 188 height 15
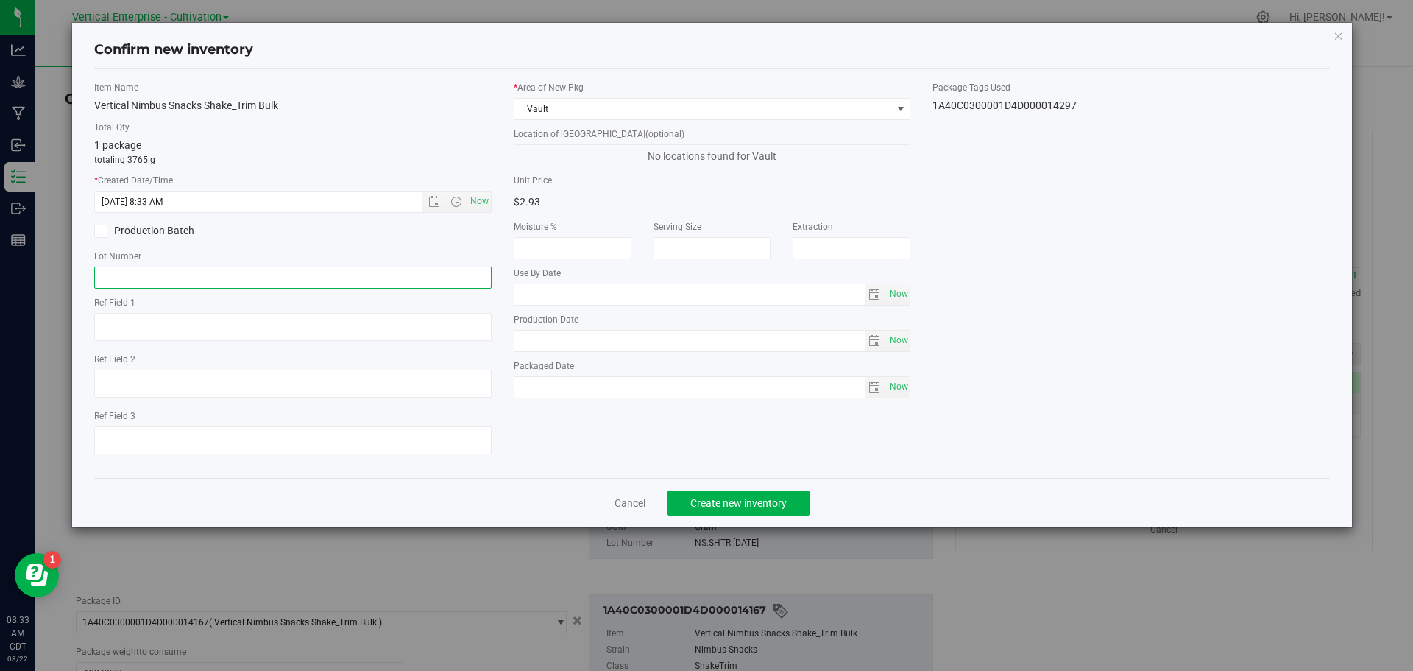
click at [132, 280] on input "text" at bounding box center [293, 278] width 398 height 22
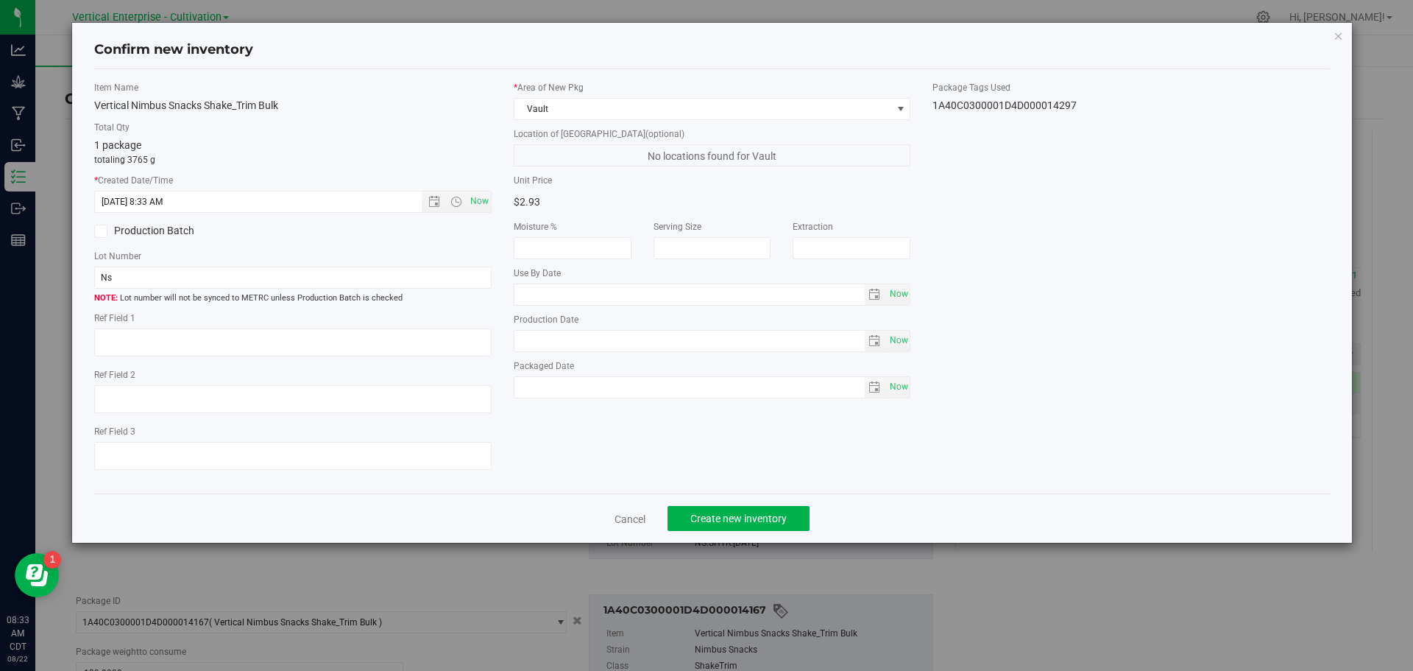
click at [95, 230] on span at bounding box center [100, 231] width 13 height 13
click at [0, 0] on input "Production Batch" at bounding box center [0, 0] width 0 height 0
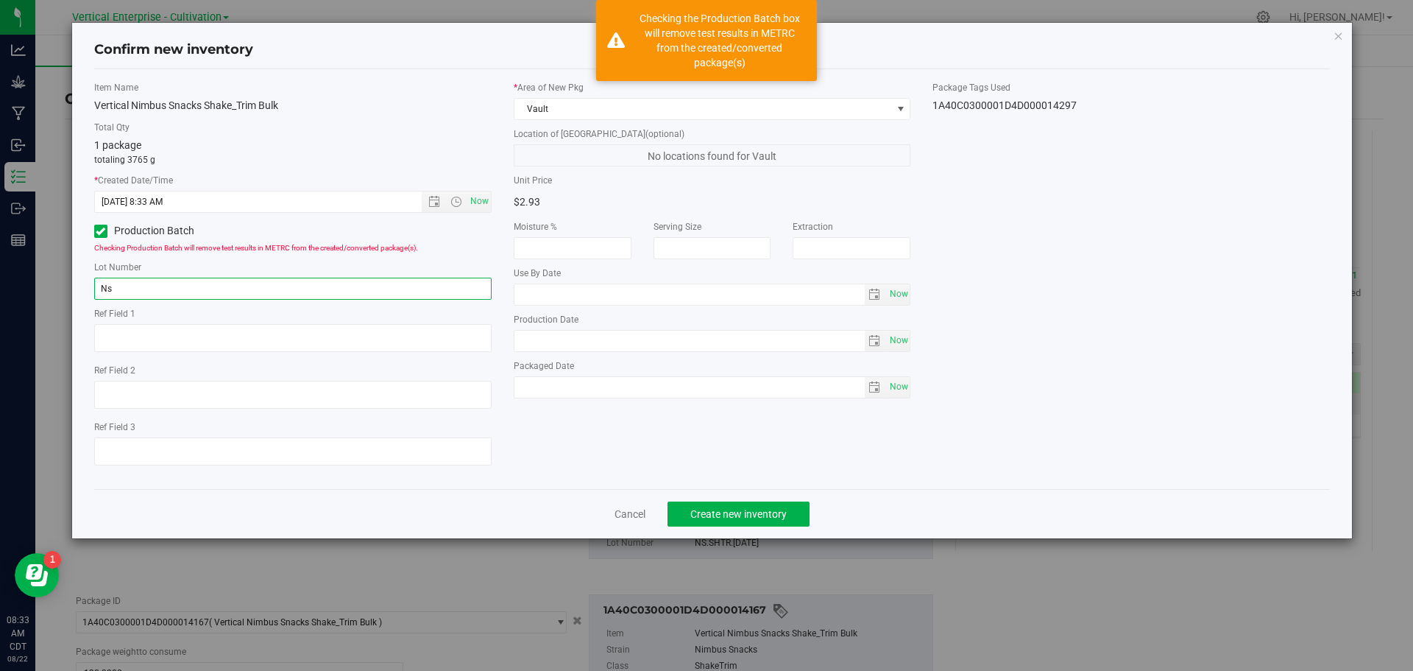
click at [110, 289] on input "Ns" at bounding box center [293, 289] width 398 height 22
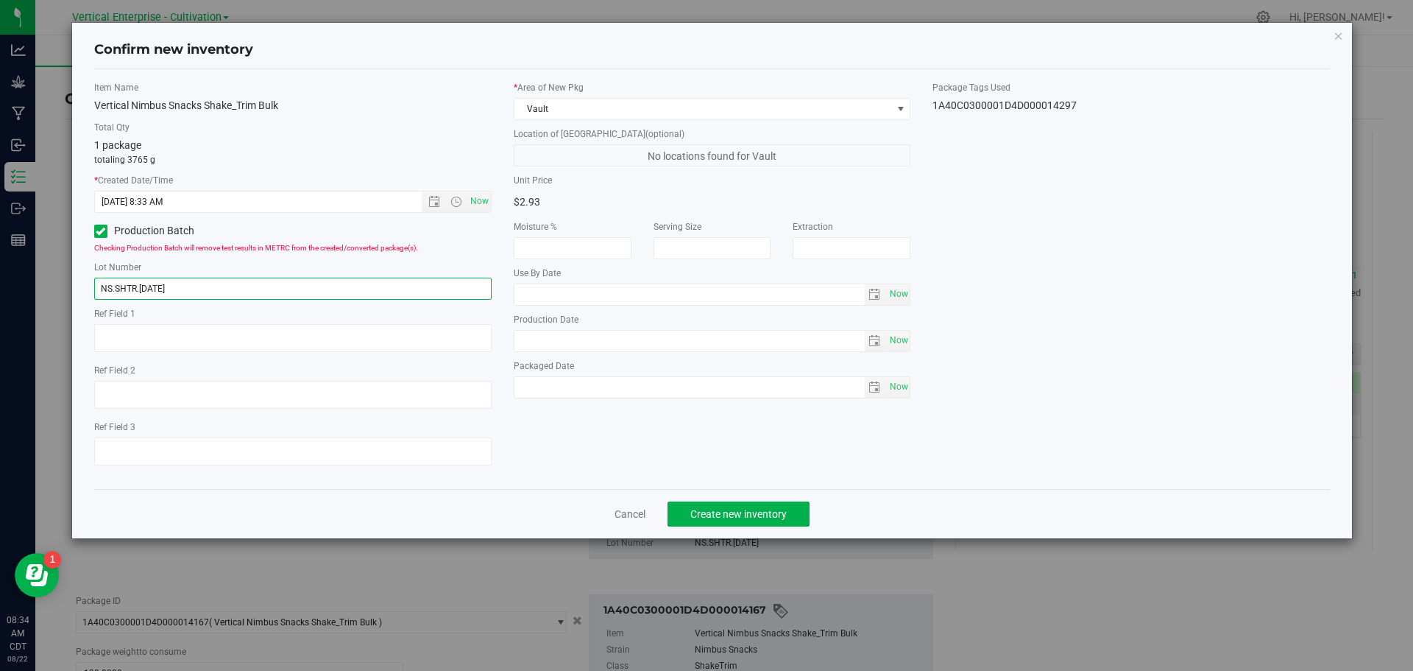
type input "NS.SHTR.8.22.25"
click at [790, 512] on button "Create new inventory" at bounding box center [739, 513] width 142 height 25
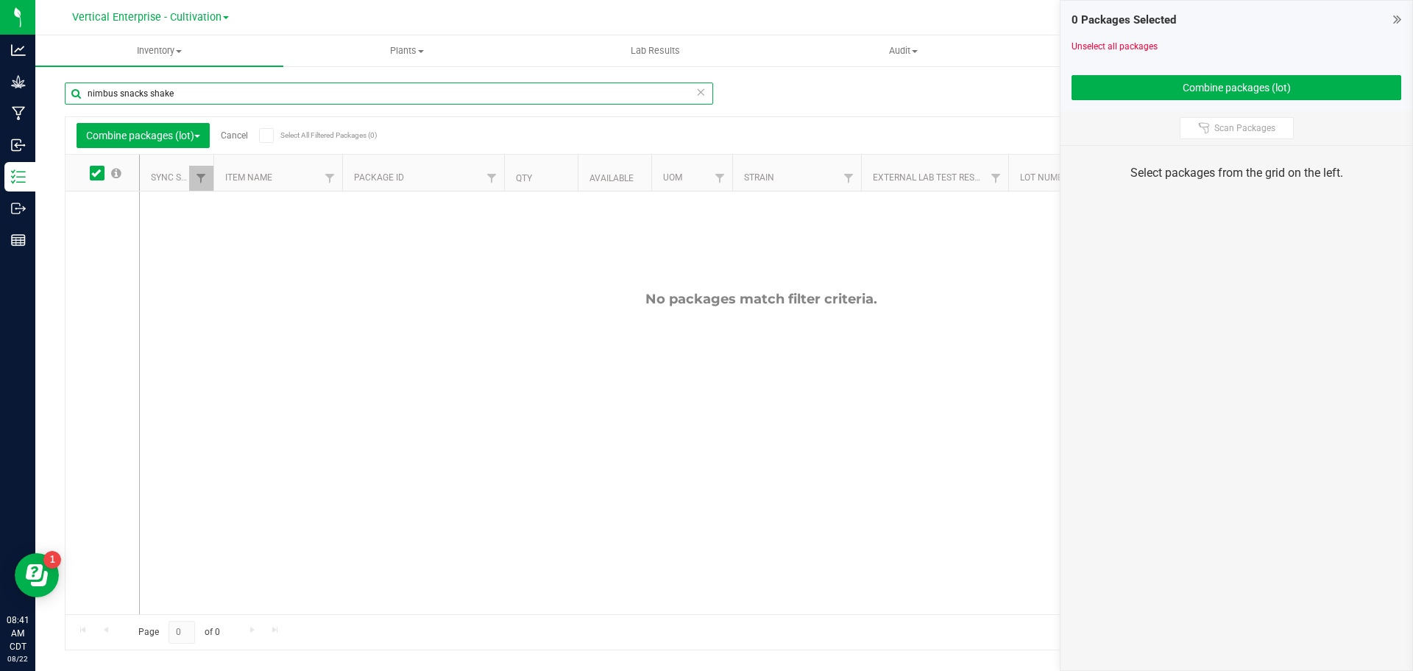
drag, startPoint x: 247, startPoint y: 94, endPoint x: 0, endPoint y: 103, distance: 247.5
click at [0, 103] on div "Analytics Grow Manufacturing Inbound Inventory Outbound Reports 08:41 AM CDT 08…" at bounding box center [706, 335] width 1413 height 671
click at [0, 0] on p "Grow" at bounding box center [0, 0] width 0 height 0
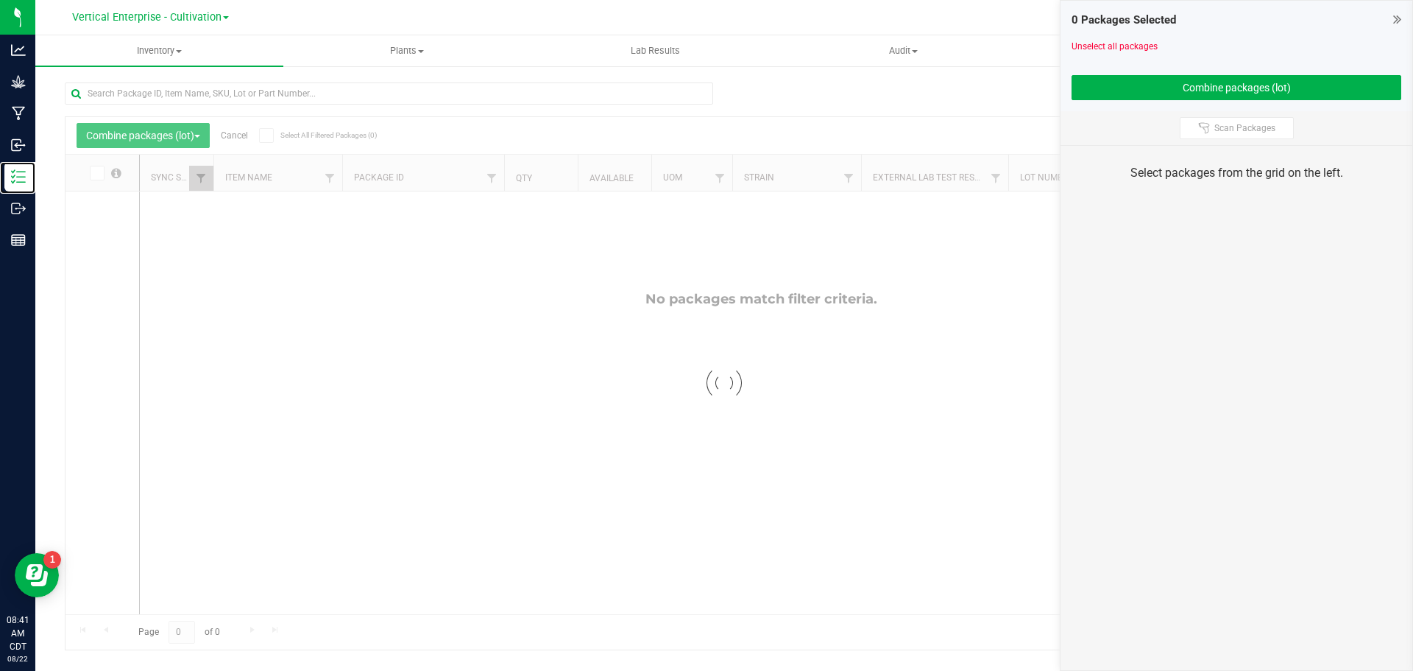
click at [0, 0] on p "Inventory" at bounding box center [0, 0] width 0 height 0
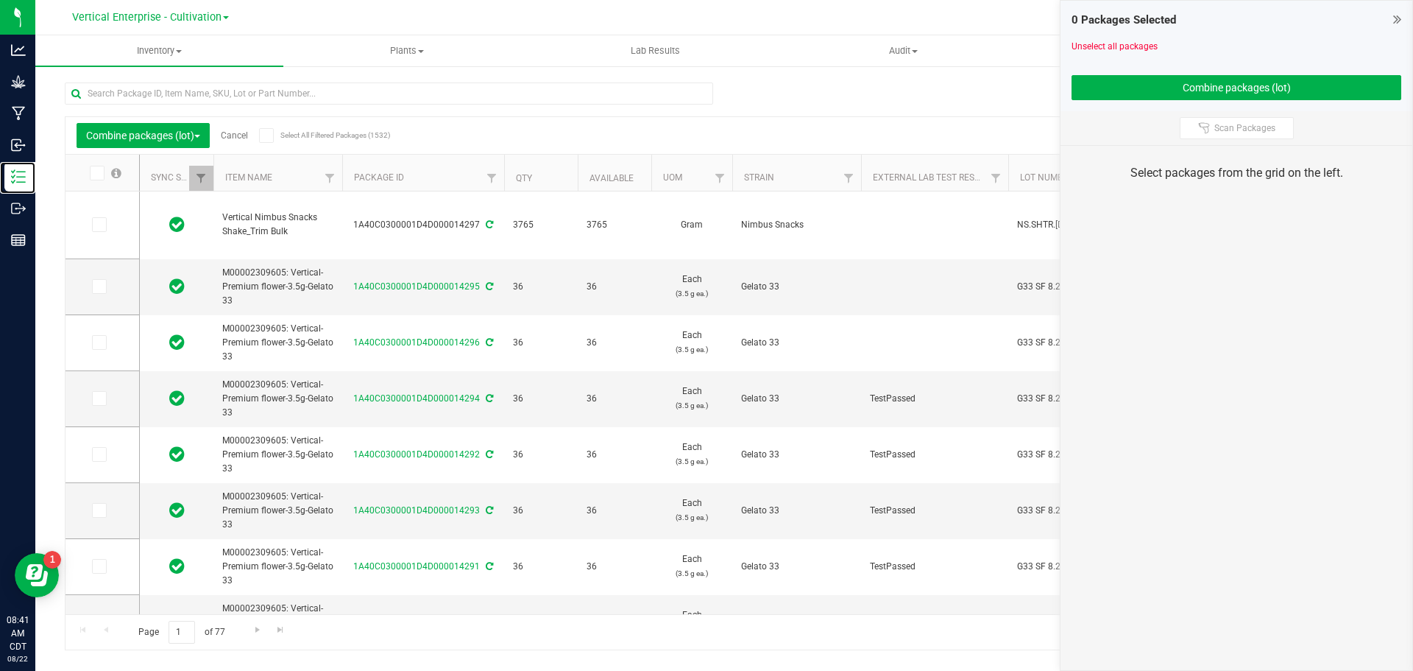
click at [0, 0] on p "Inventory" at bounding box center [0, 0] width 0 height 0
click at [0, 0] on p "Grow" at bounding box center [0, 0] width 0 height 0
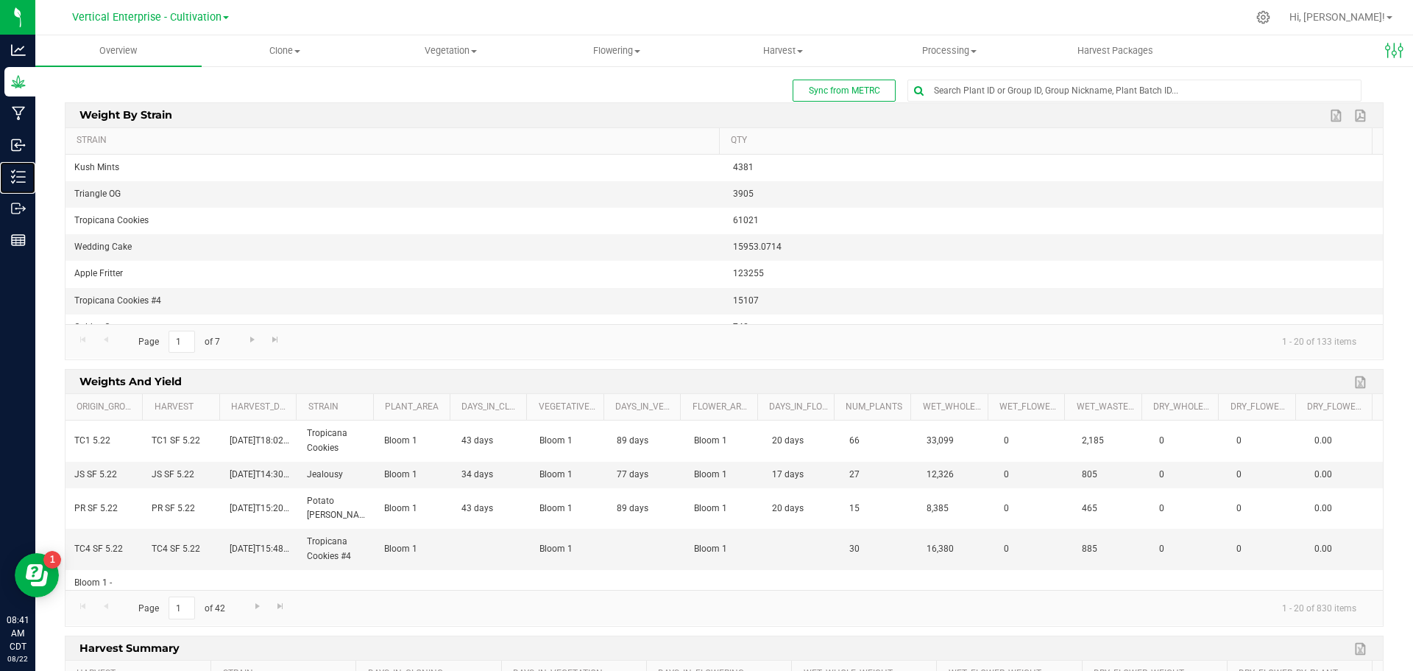
click at [0, 0] on p "Inventory" at bounding box center [0, 0] width 0 height 0
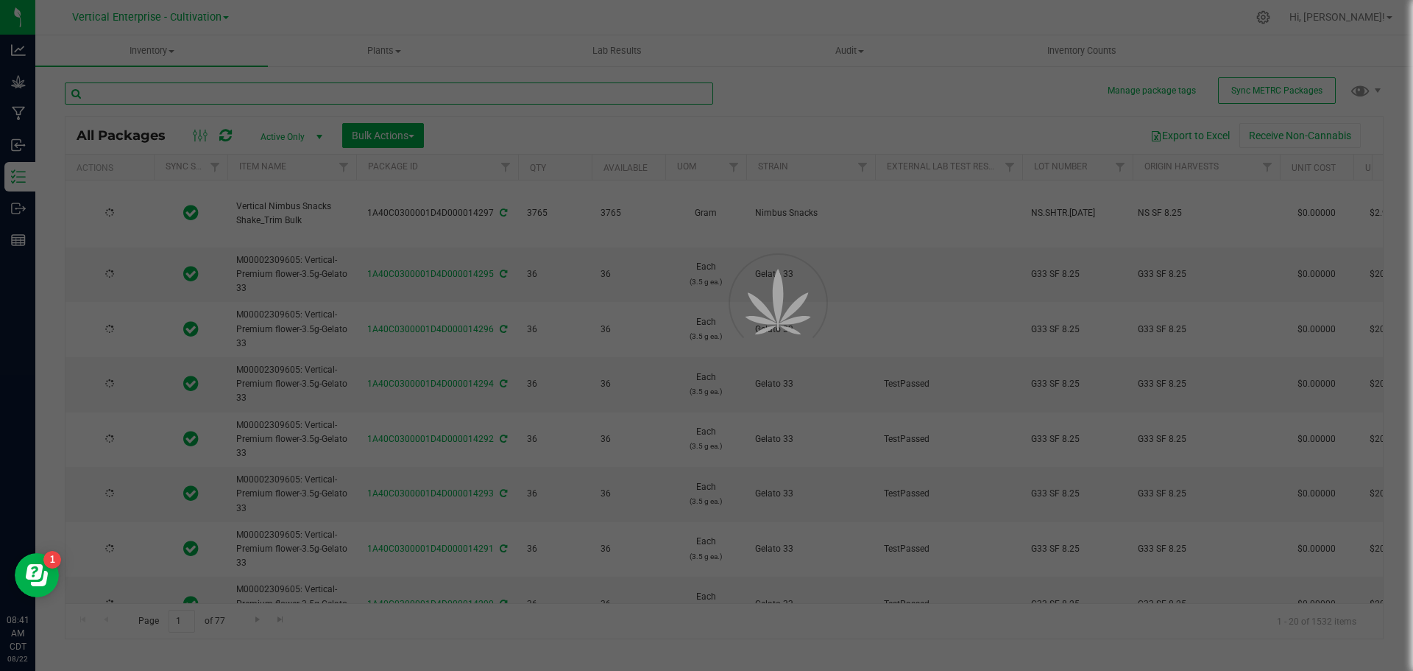
click at [185, 97] on input "text" at bounding box center [389, 93] width 649 height 22
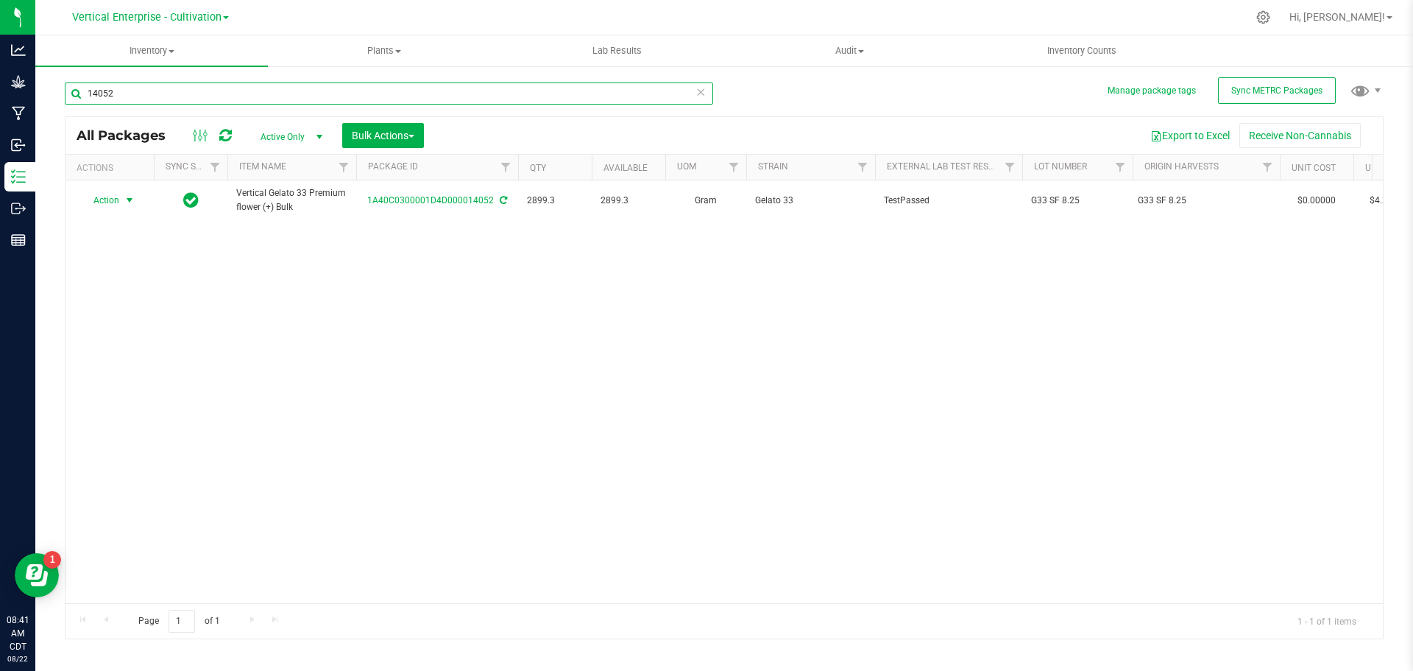
type input "14052"
click at [110, 203] on span "Action" at bounding box center [100, 200] width 40 height 21
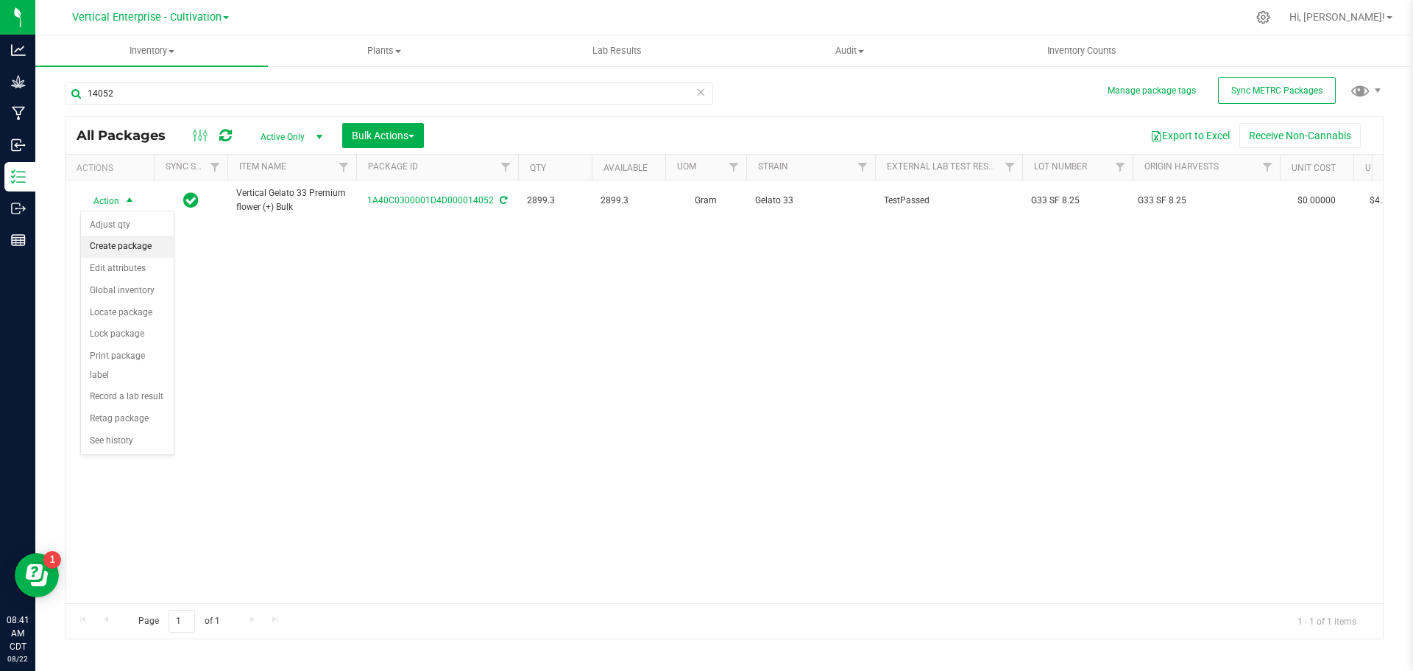
click at [116, 242] on li "Create package" at bounding box center [127, 247] width 93 height 22
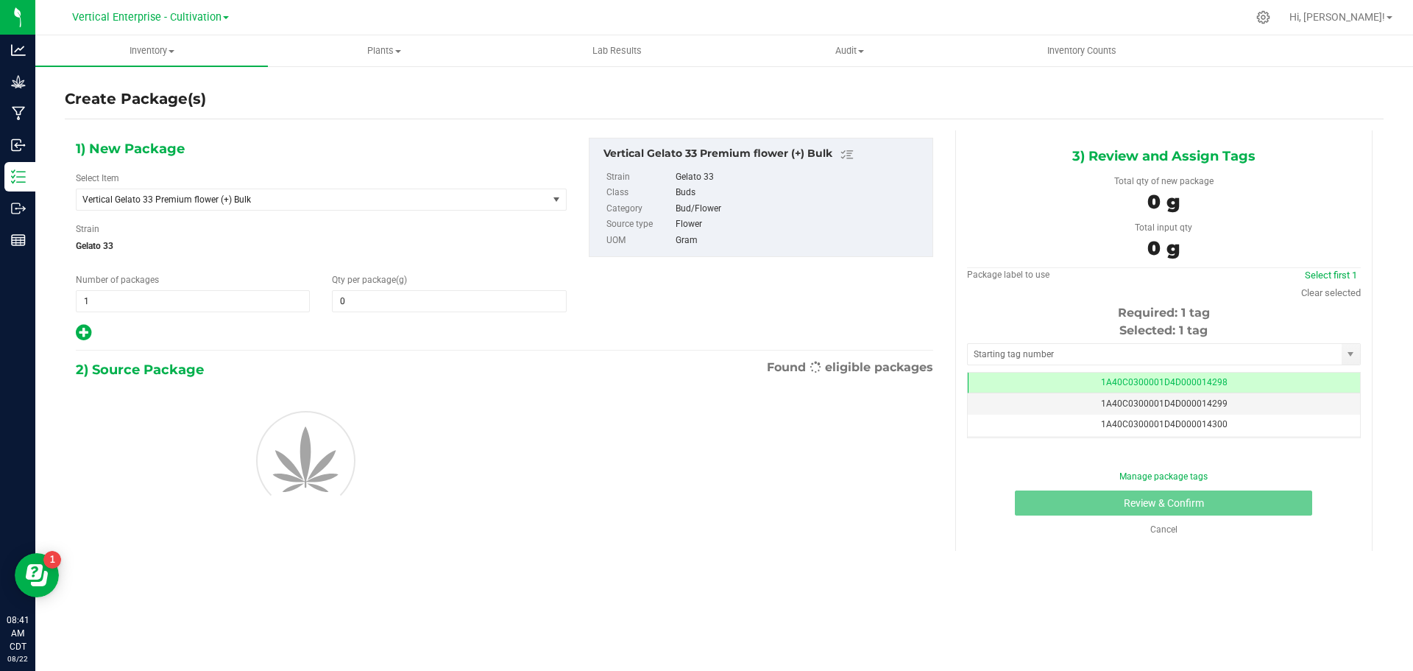
type input "0.0000"
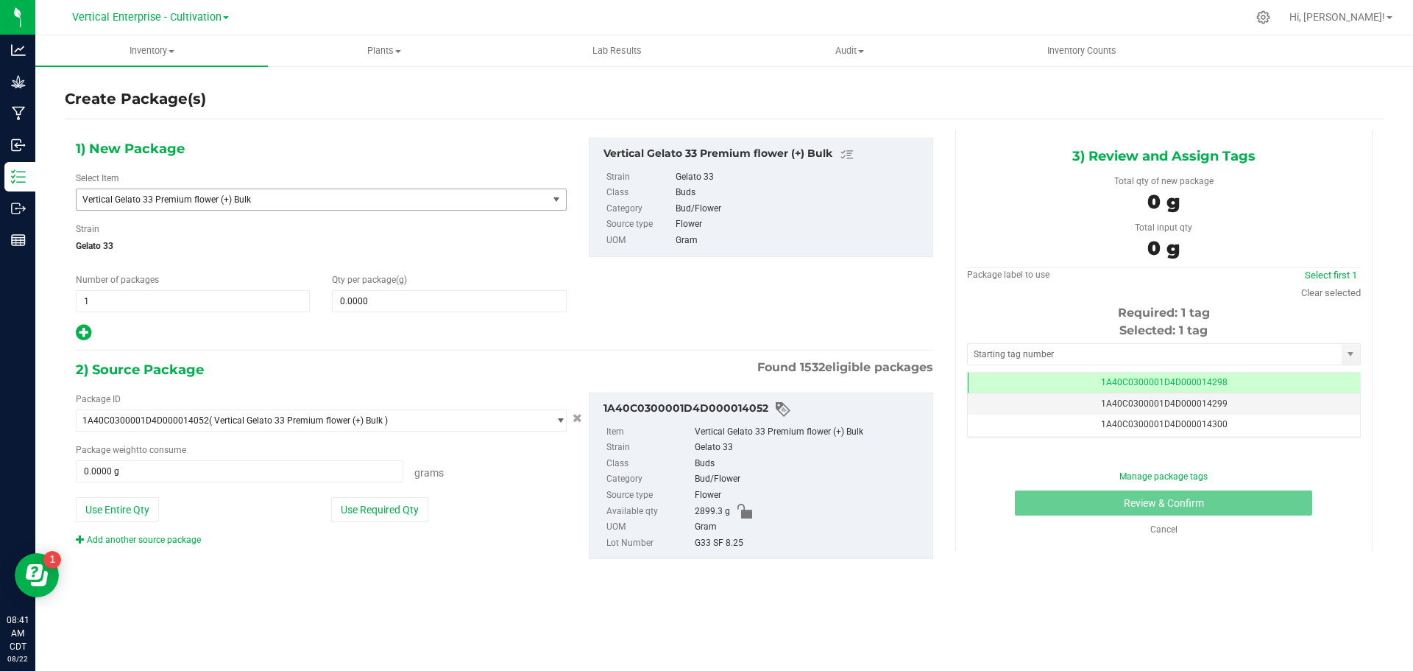
click at [252, 196] on span "Vertical Gelato 33 Premium flower (+) Bulk" at bounding box center [302, 199] width 441 height 10
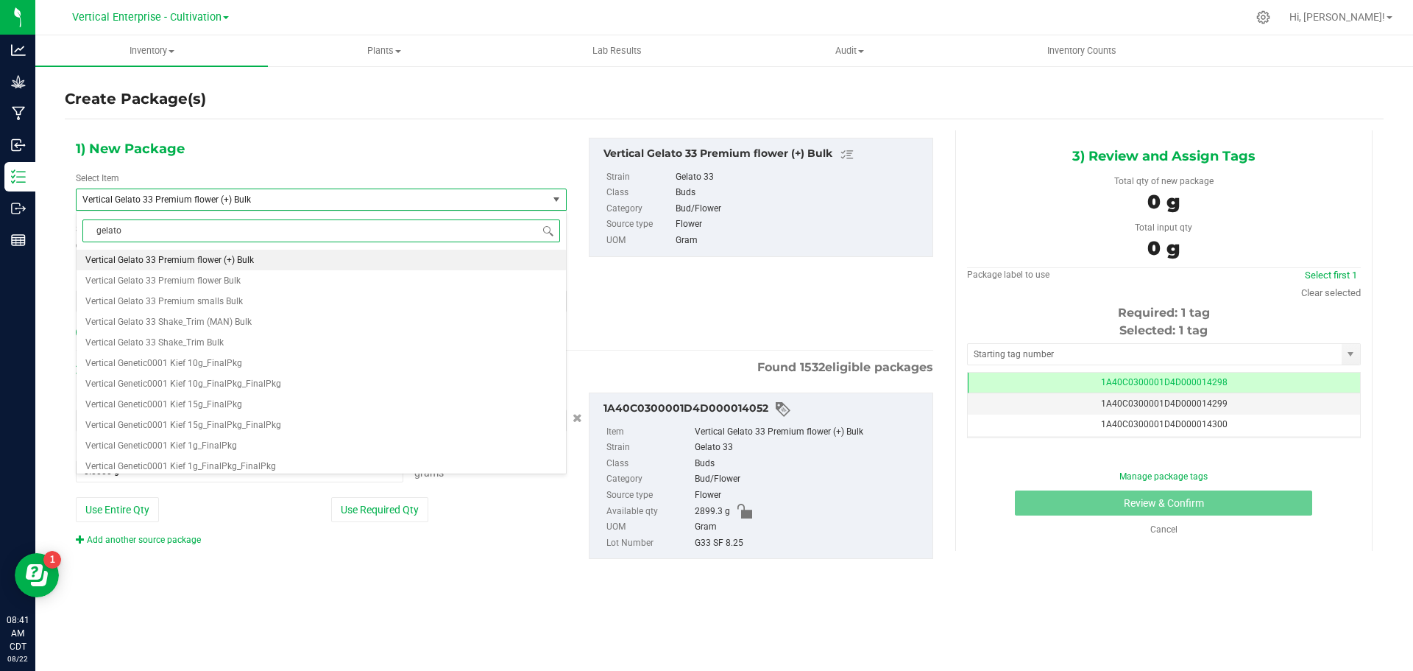
scroll to position [0, 0]
type input "gelato 33"
click at [249, 262] on span "M00002309605: Vertical-Premium flower-3.5g-Gelato 33" at bounding box center [197, 260] width 225 height 10
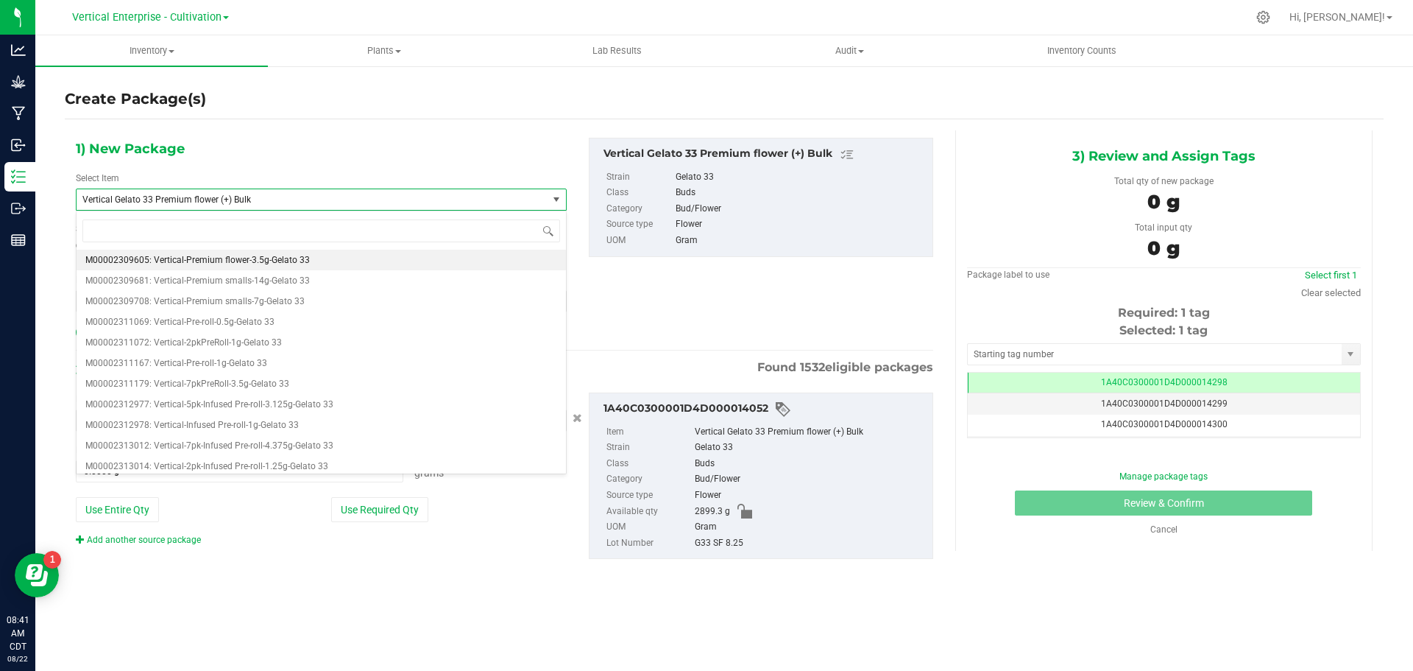
type input "0"
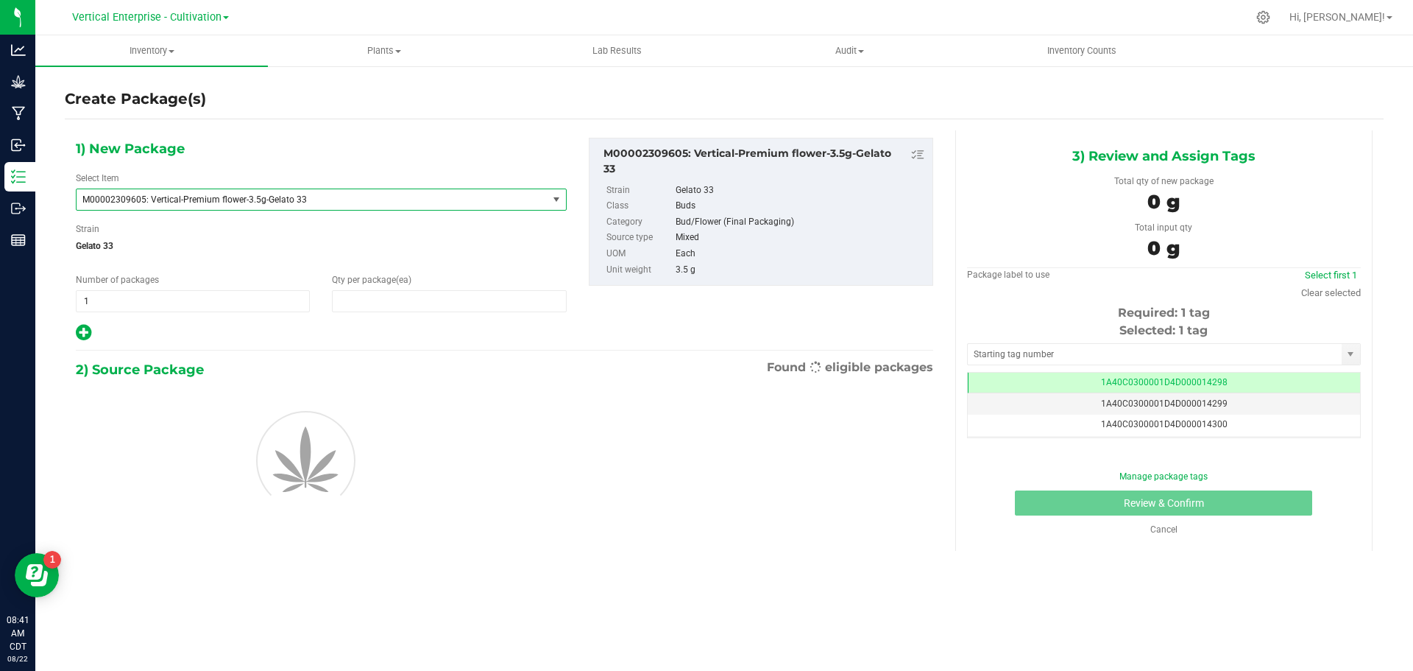
click at [374, 309] on span at bounding box center [449, 301] width 234 height 22
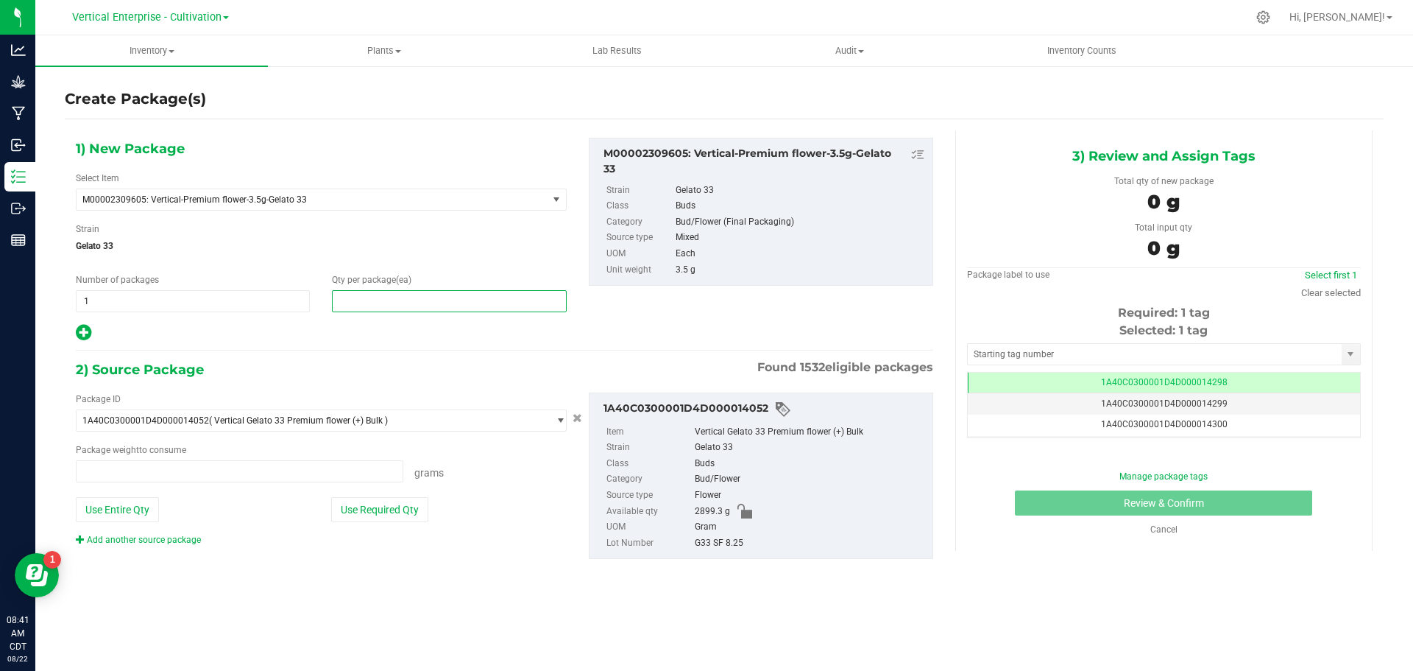
type input "0.0000 g"
type input "0"
click at [118, 303] on span "1 1" at bounding box center [193, 301] width 234 height 22
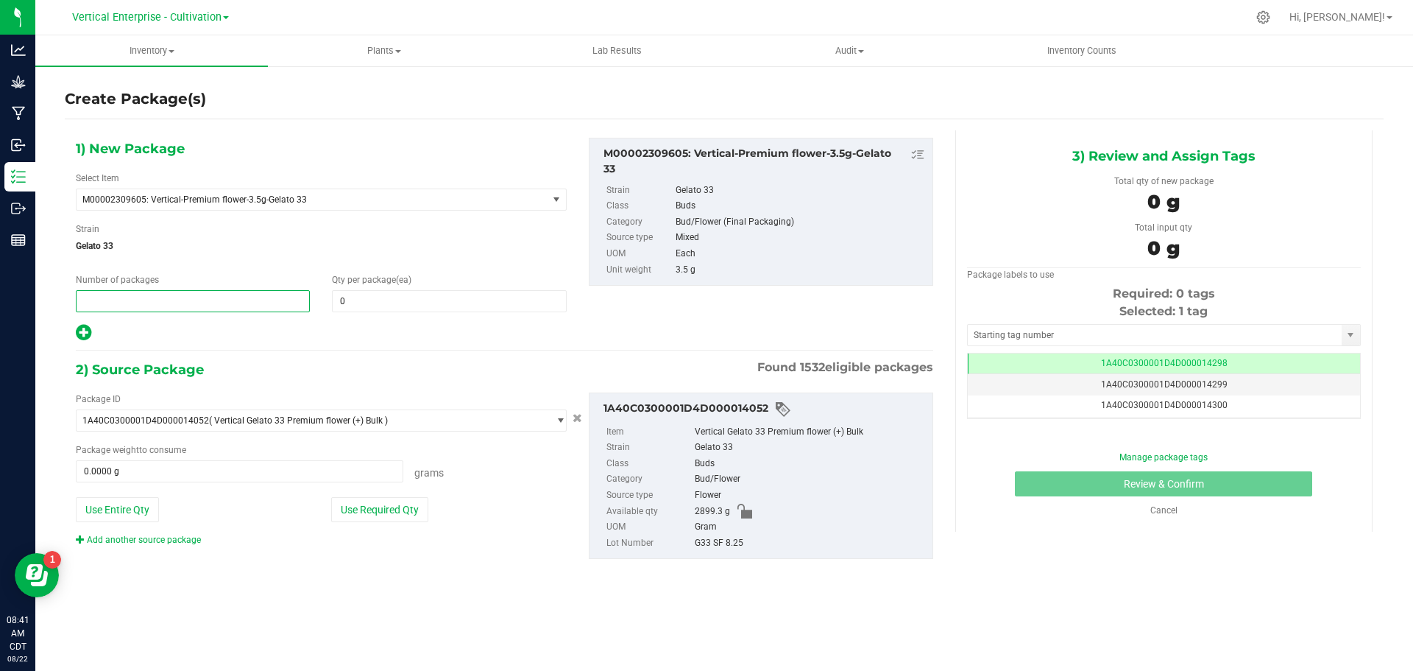
type input "2"
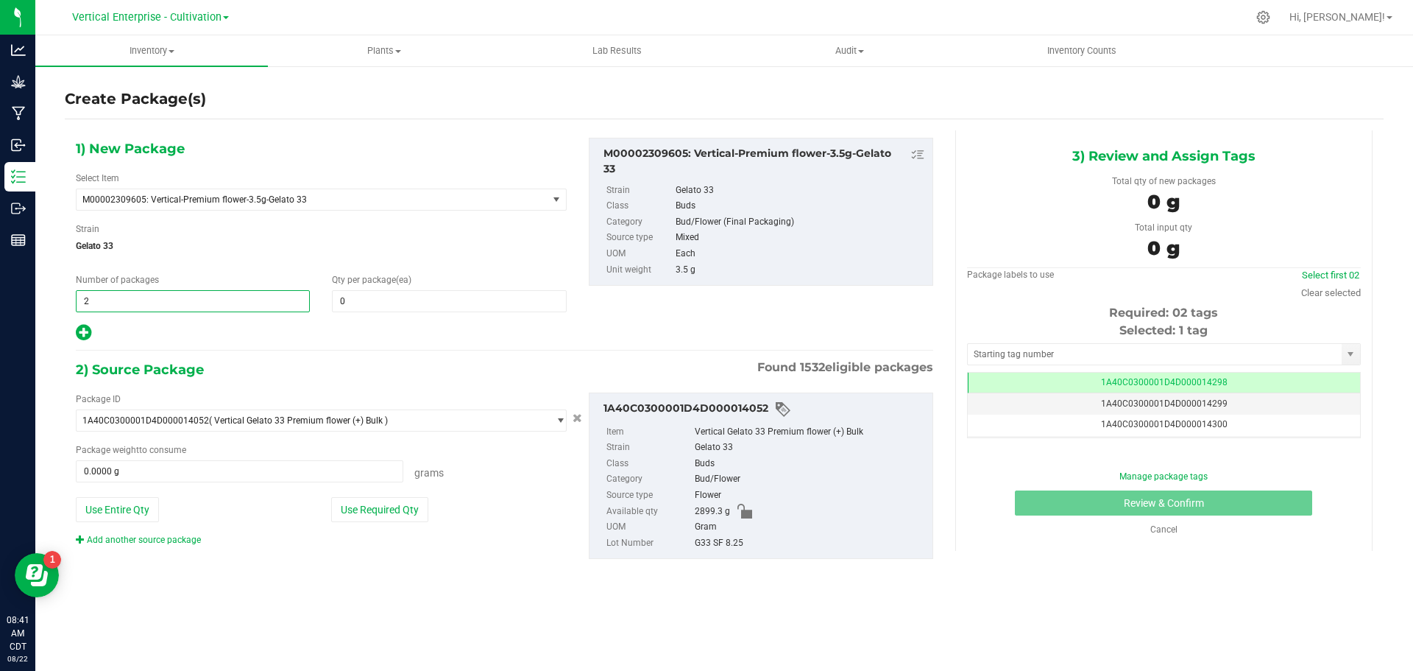
type input "2"
type input "36"
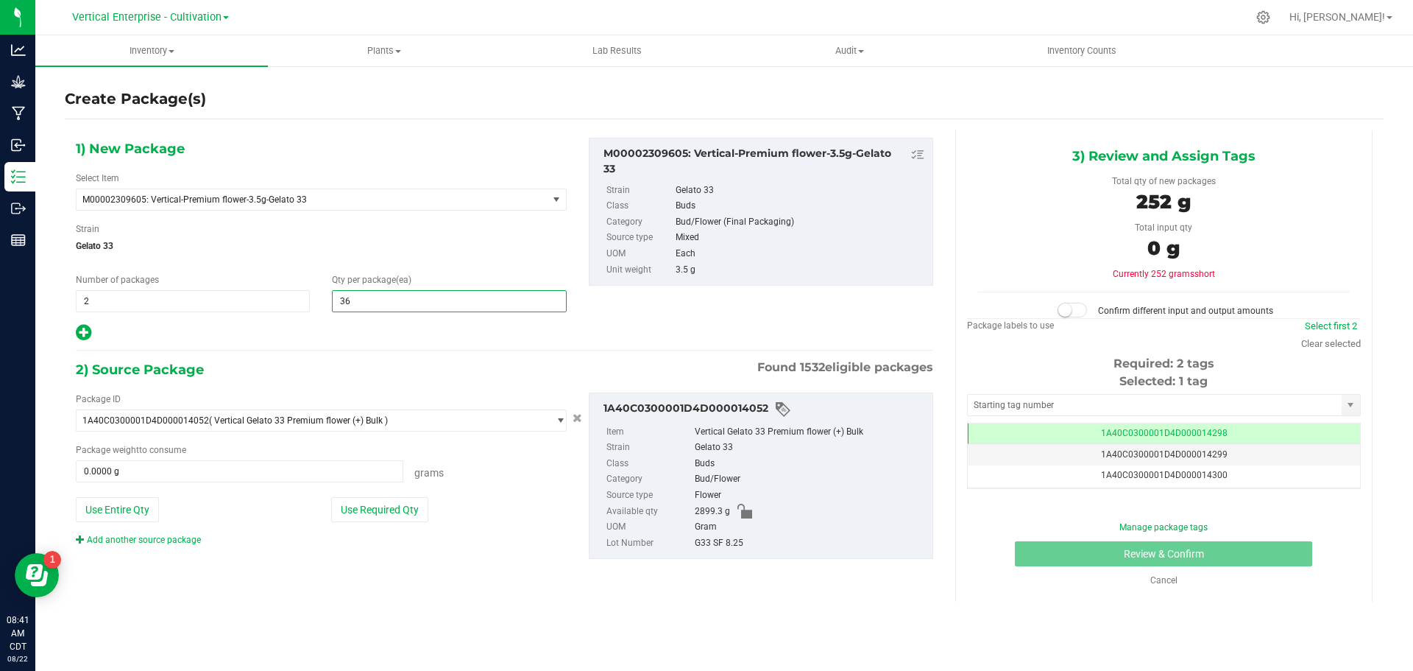
type input "36"
click at [364, 499] on button "Use Required Qty" at bounding box center [379, 509] width 97 height 25
type input "252.0000 g"
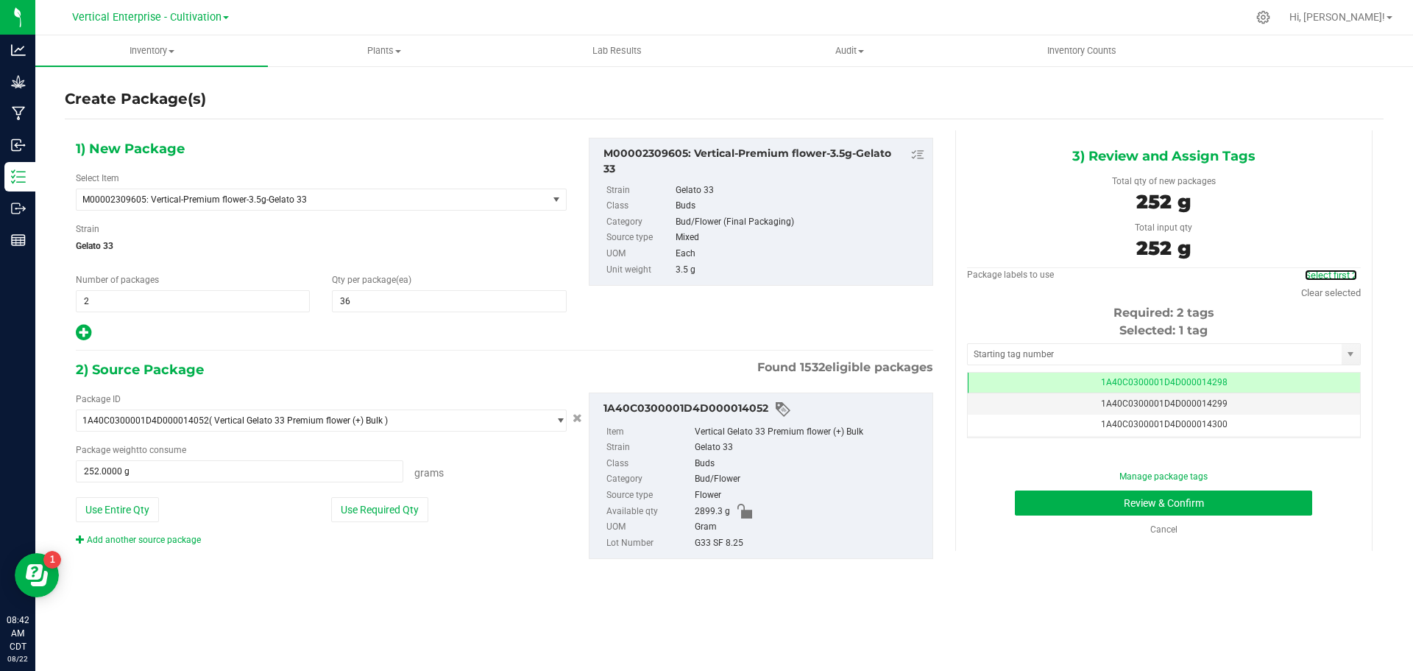
click at [1341, 274] on link "Select first 2" at bounding box center [1331, 274] width 52 height 11
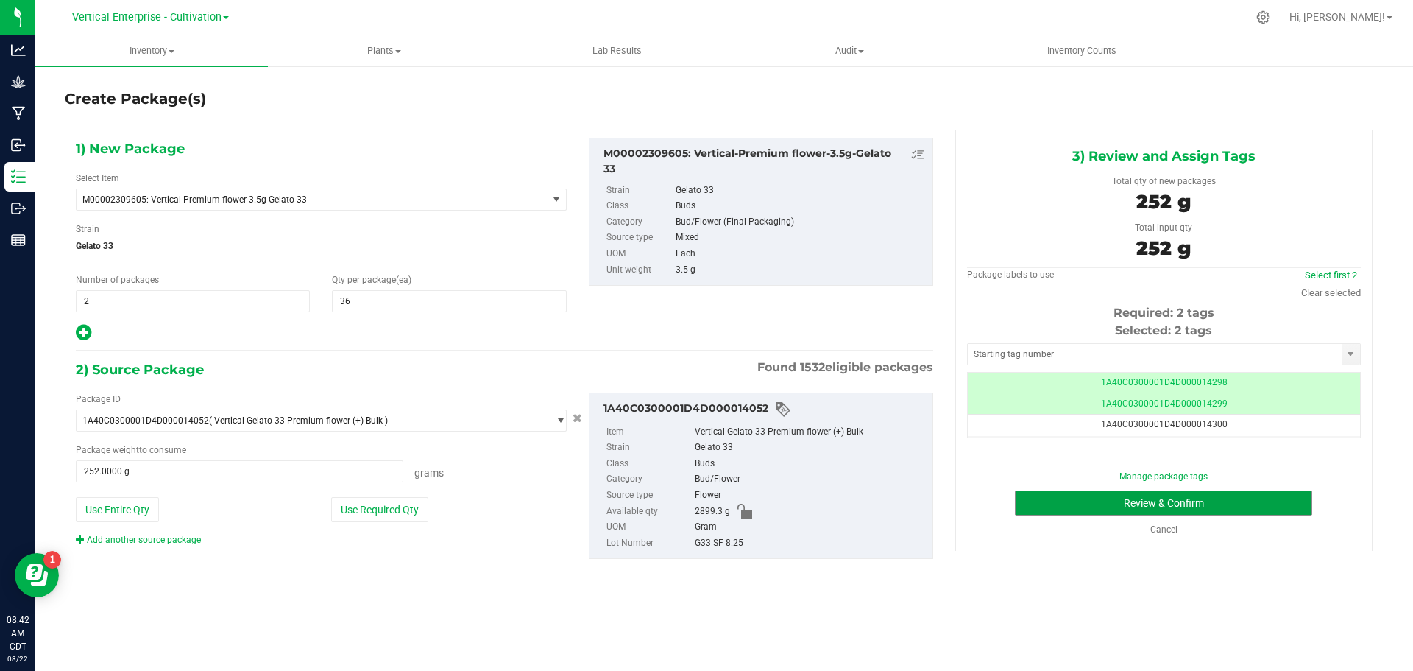
click at [1167, 501] on button "Review & Confirm" at bounding box center [1163, 502] width 297 height 25
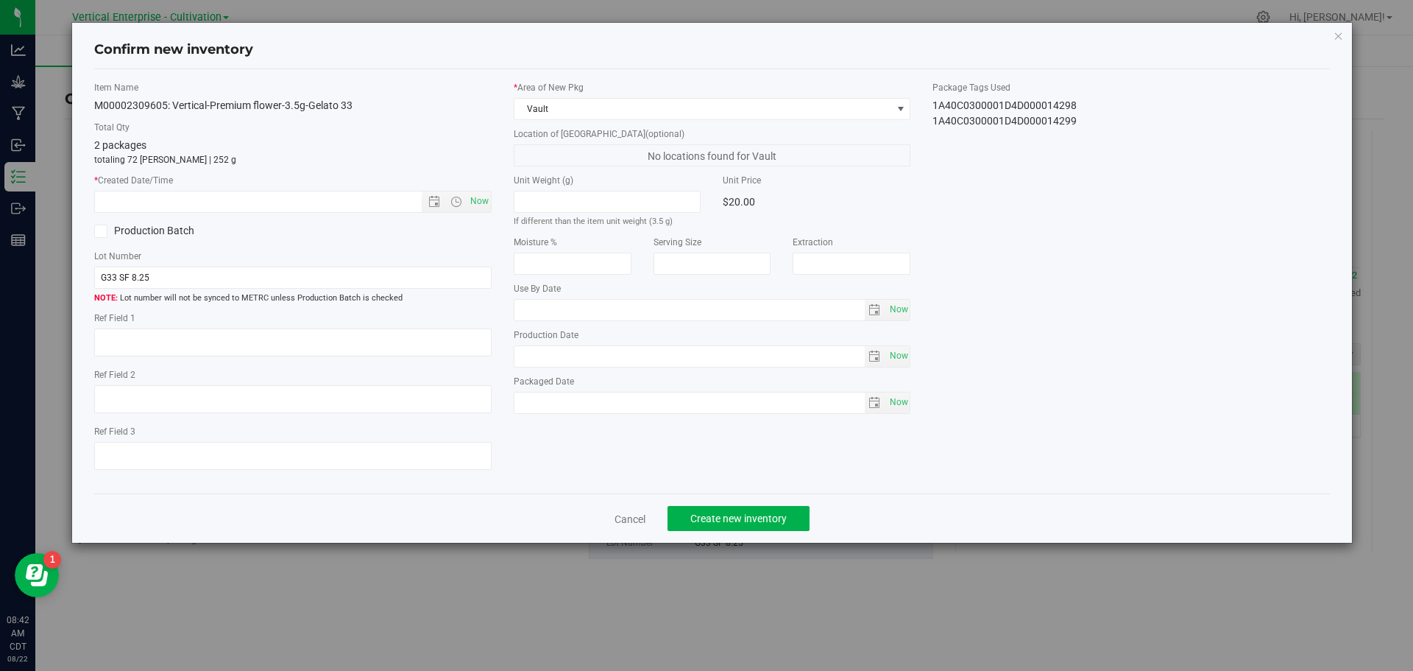
click at [480, 189] on div "* Created Date/Time Now" at bounding box center [293, 193] width 398 height 39
click at [480, 200] on span "Now" at bounding box center [479, 201] width 25 height 21
type input "8/22/2025 8:42 AM"
click at [779, 517] on span "Create new inventory" at bounding box center [739, 518] width 96 height 12
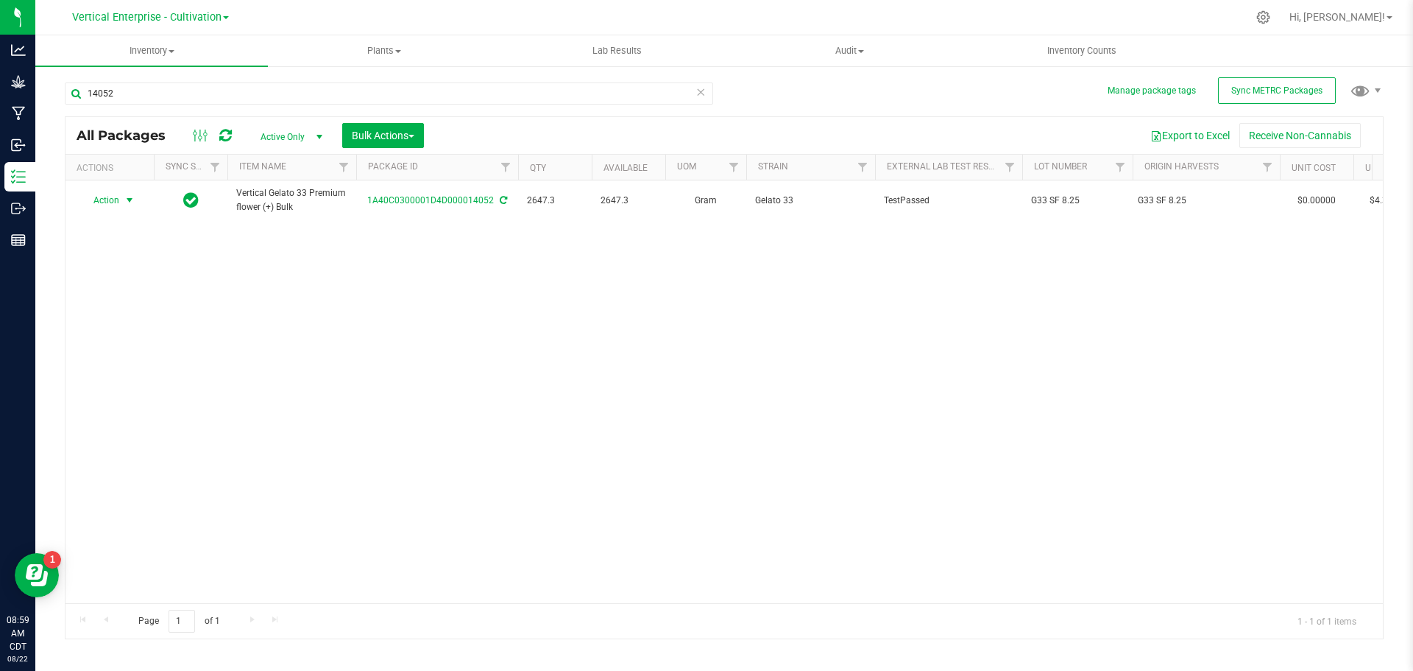
click at [95, 197] on span "Action" at bounding box center [100, 200] width 40 height 21
click at [113, 241] on li "Create package" at bounding box center [127, 247] width 93 height 22
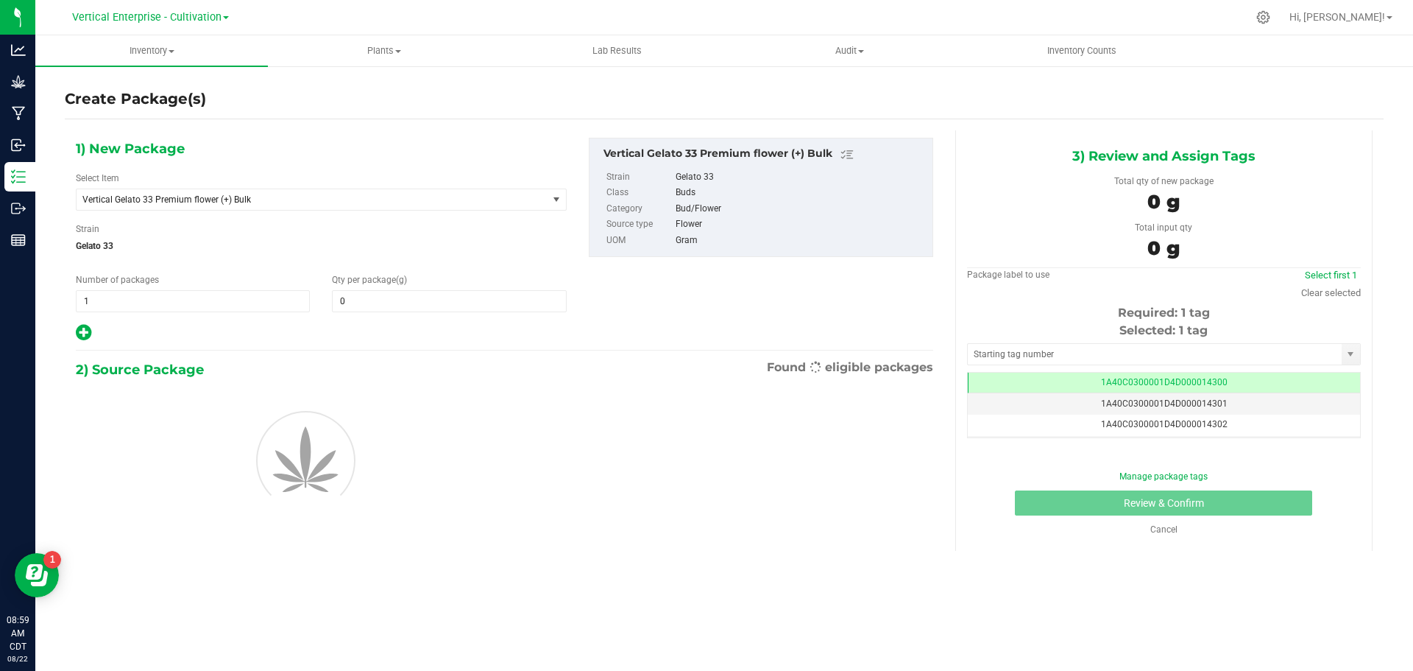
type input "0.0000"
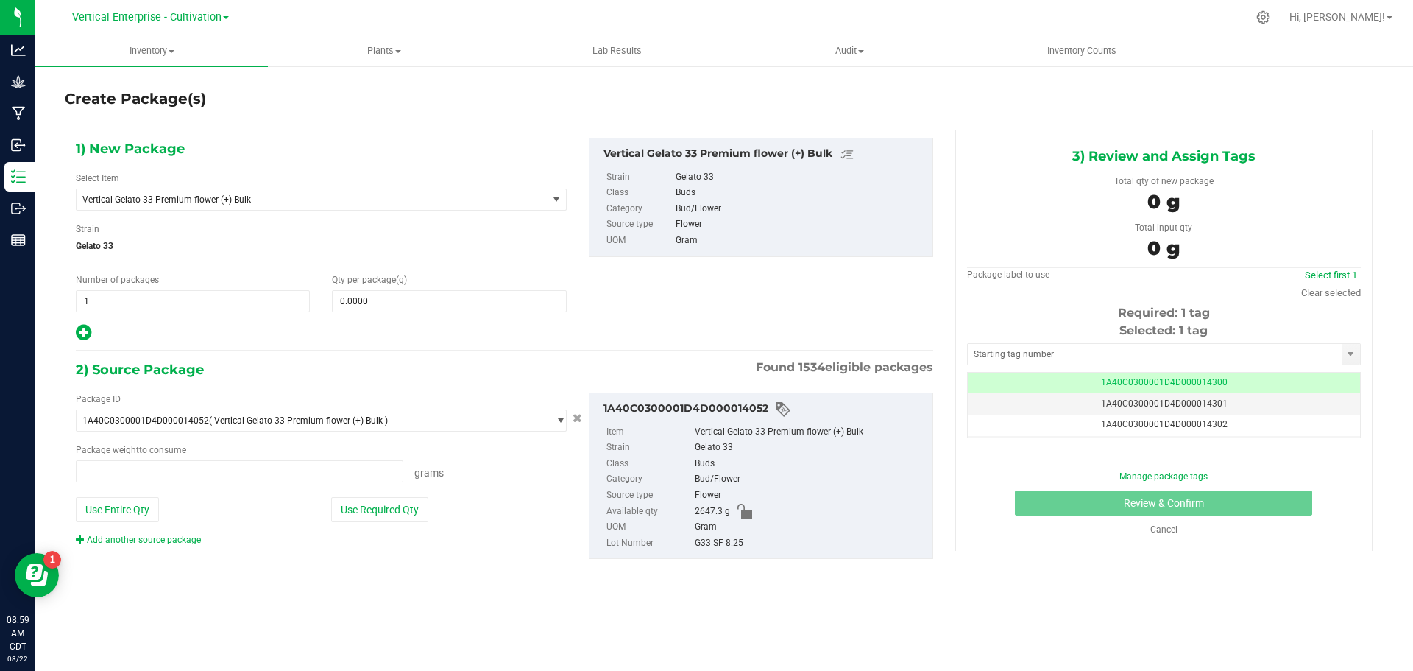
type input "0.0000 g"
click at [127, 202] on span "Vertical Gelato 33 Premium flower (+) Bulk" at bounding box center [302, 199] width 441 height 10
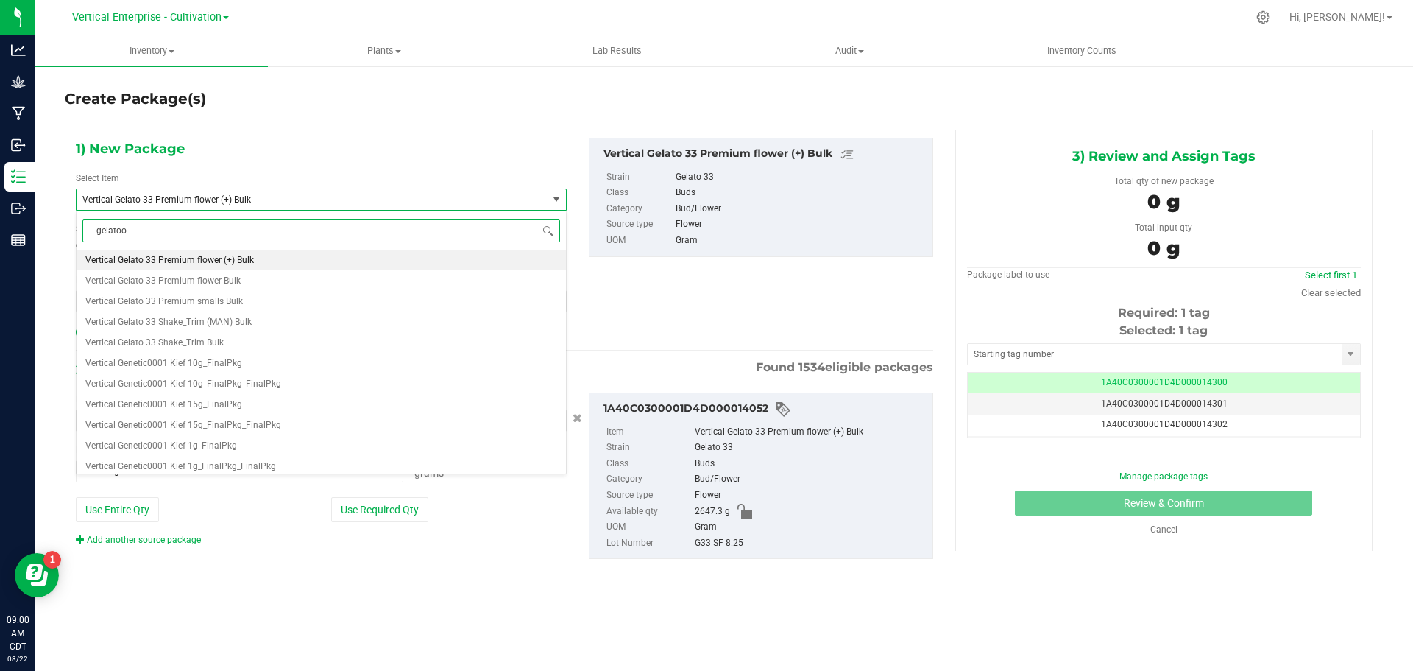
scroll to position [0, 0]
type input "gelato 33"
click at [163, 259] on span "M00002309605: Vertical-Premium flower-3.5g-Gelato 33" at bounding box center [197, 260] width 225 height 10
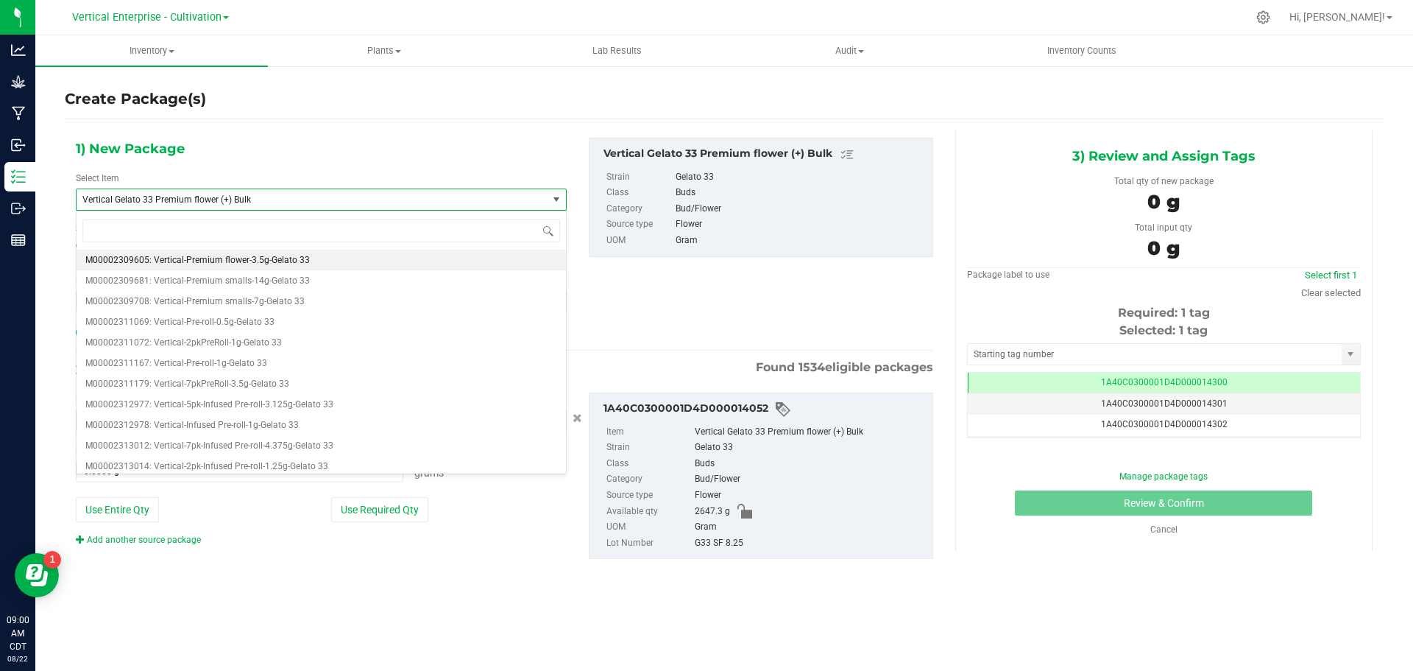
type input "0"
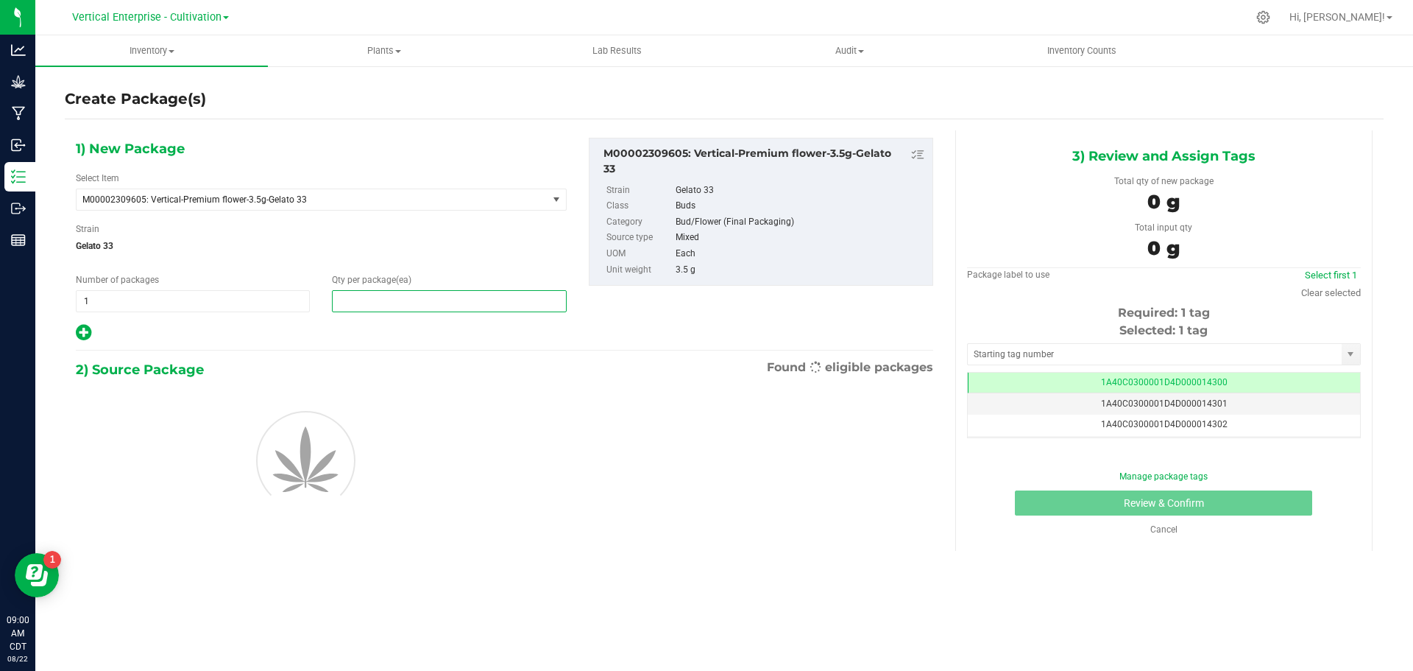
click at [380, 307] on span at bounding box center [449, 301] width 234 height 22
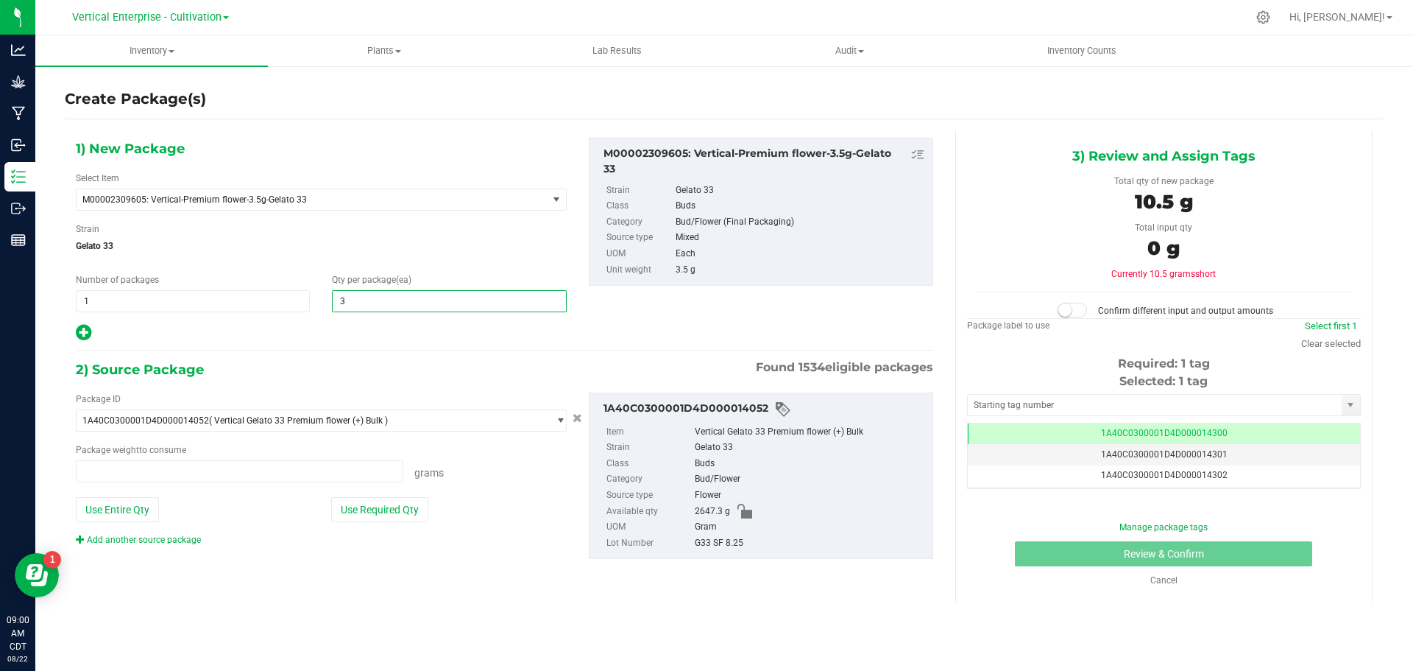
type input "36"
type input "0.0000 g"
type input "36"
click at [396, 504] on button "Use Required Qty" at bounding box center [379, 509] width 97 height 25
type input "126.0000 g"
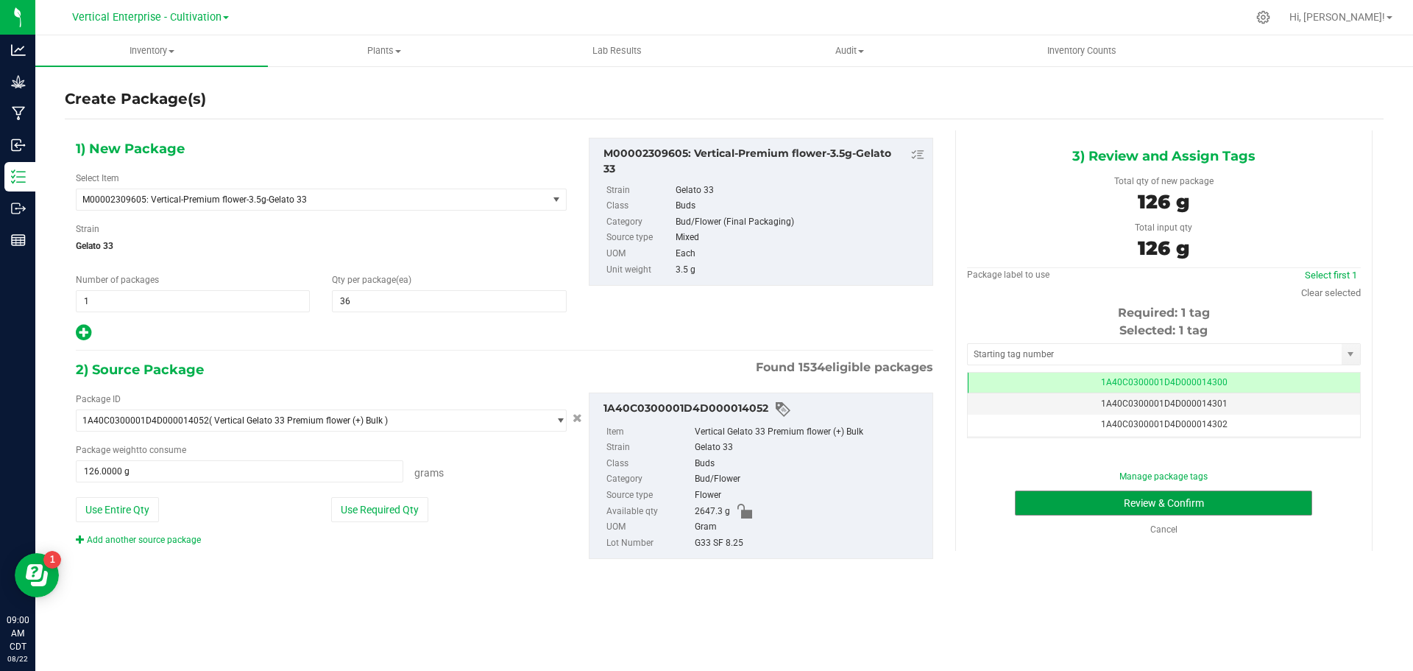
click at [1160, 495] on button "Review & Confirm" at bounding box center [1163, 502] width 297 height 25
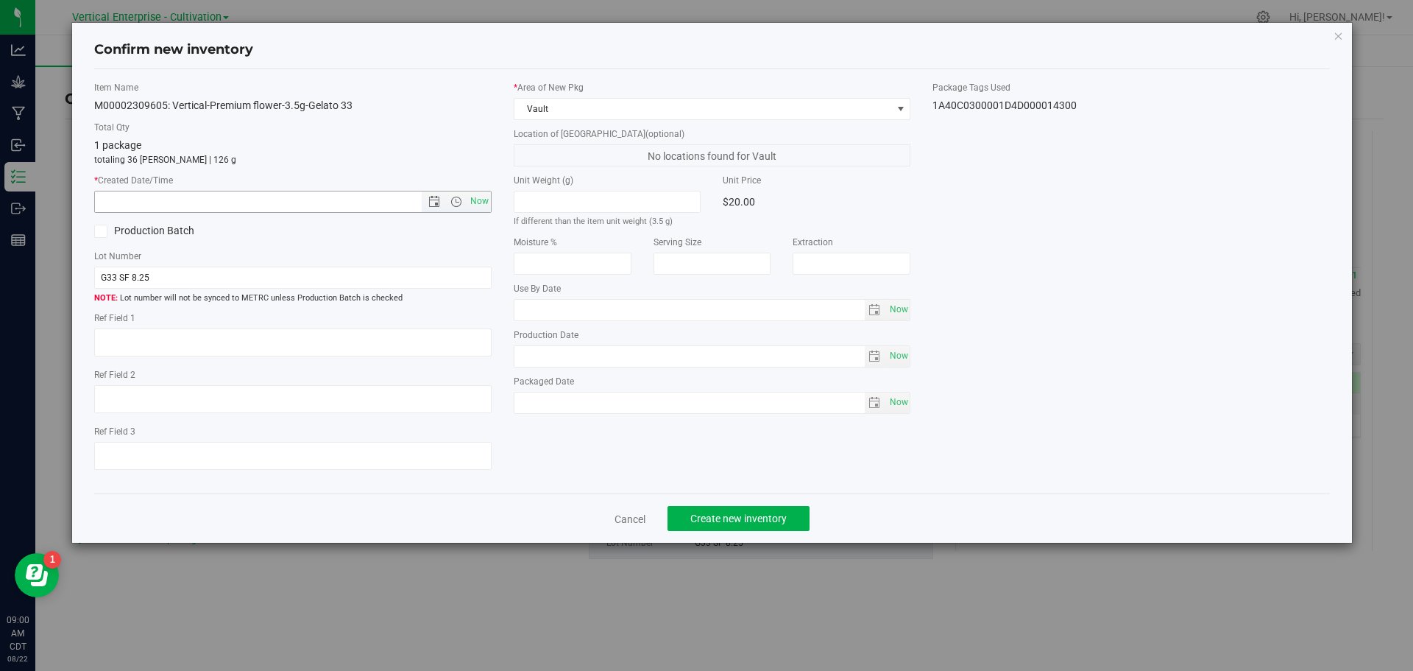
click at [491, 205] on span "Now" at bounding box center [293, 202] width 398 height 22
click at [476, 195] on span "Now" at bounding box center [479, 201] width 25 height 21
type input "8/22/2025 9:00 AM"
click at [749, 505] on div "Cancel Create new inventory" at bounding box center [712, 517] width 1237 height 49
click at [749, 512] on span "Create new inventory" at bounding box center [739, 518] width 96 height 12
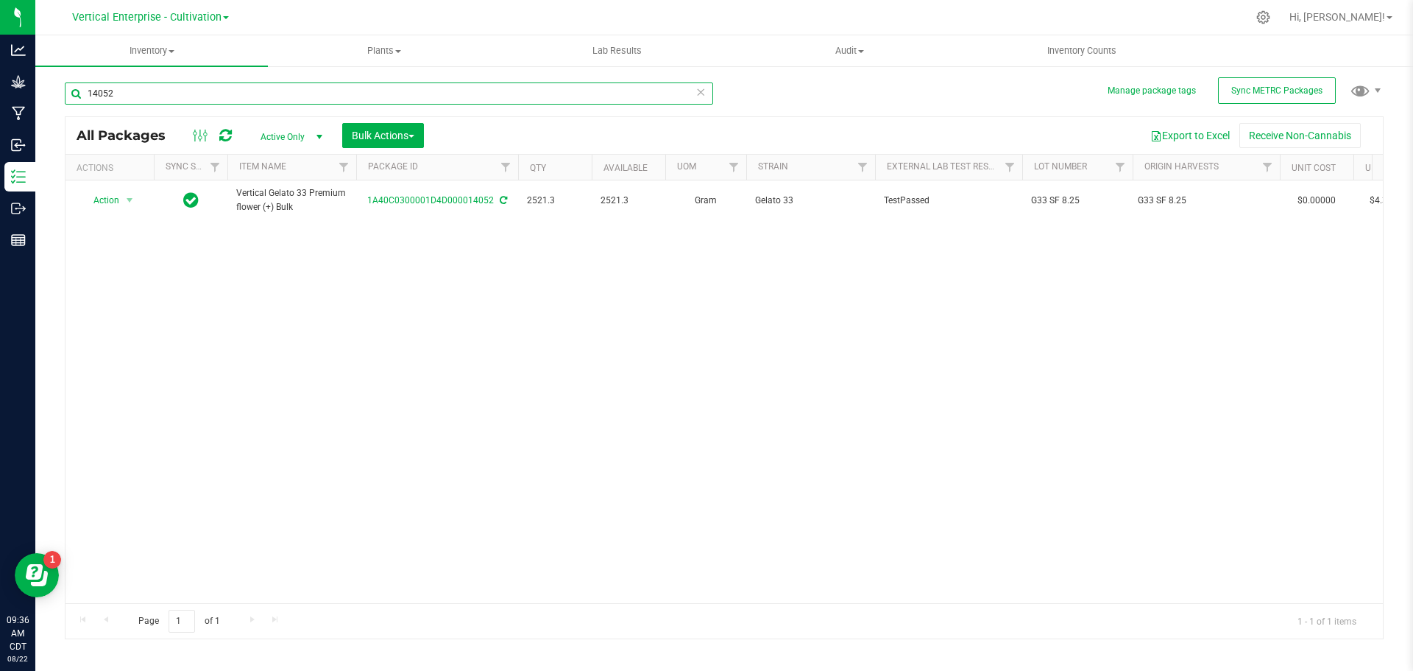
click at [151, 91] on input "14052" at bounding box center [389, 93] width 649 height 22
click at [113, 200] on span "Action" at bounding box center [100, 200] width 40 height 21
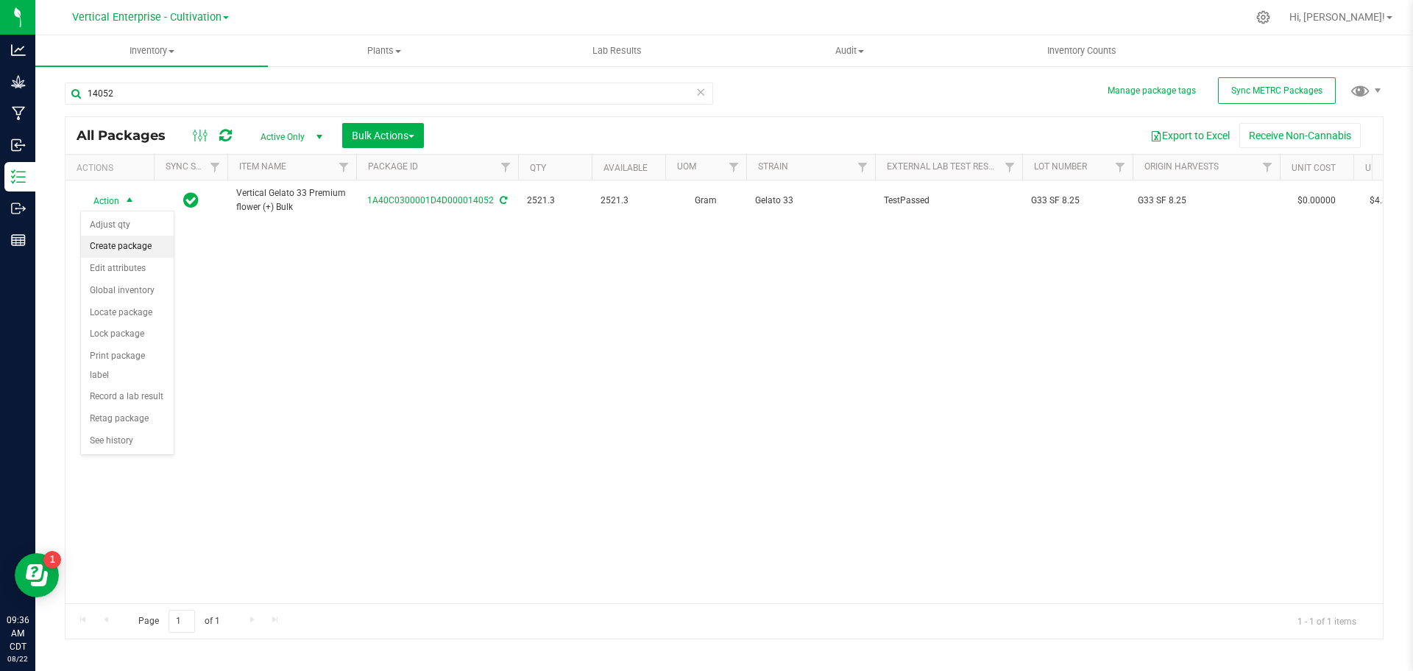
click at [112, 242] on li "Create package" at bounding box center [127, 247] width 93 height 22
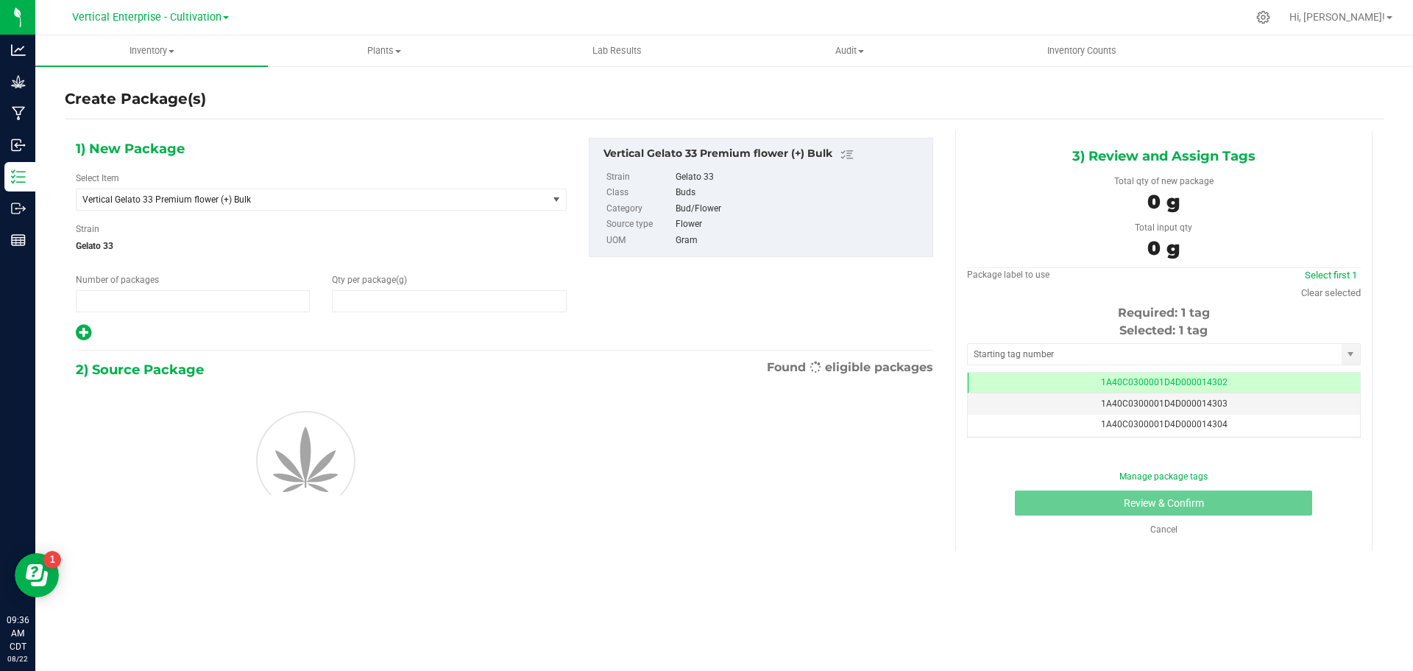
type input "1"
type input "0.0000"
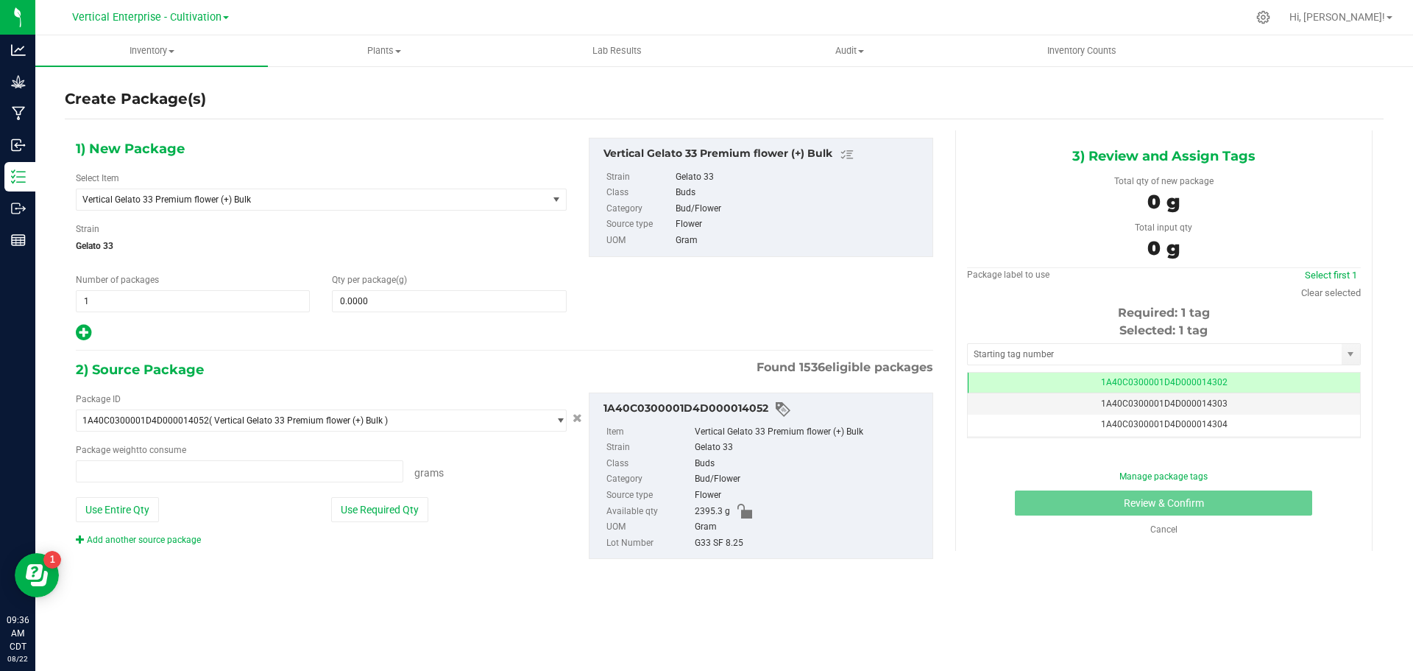
type input "0.0000 g"
click at [160, 204] on span "Vertical Gelato 33 Premium flower (+) Bulk" at bounding box center [302, 199] width 441 height 10
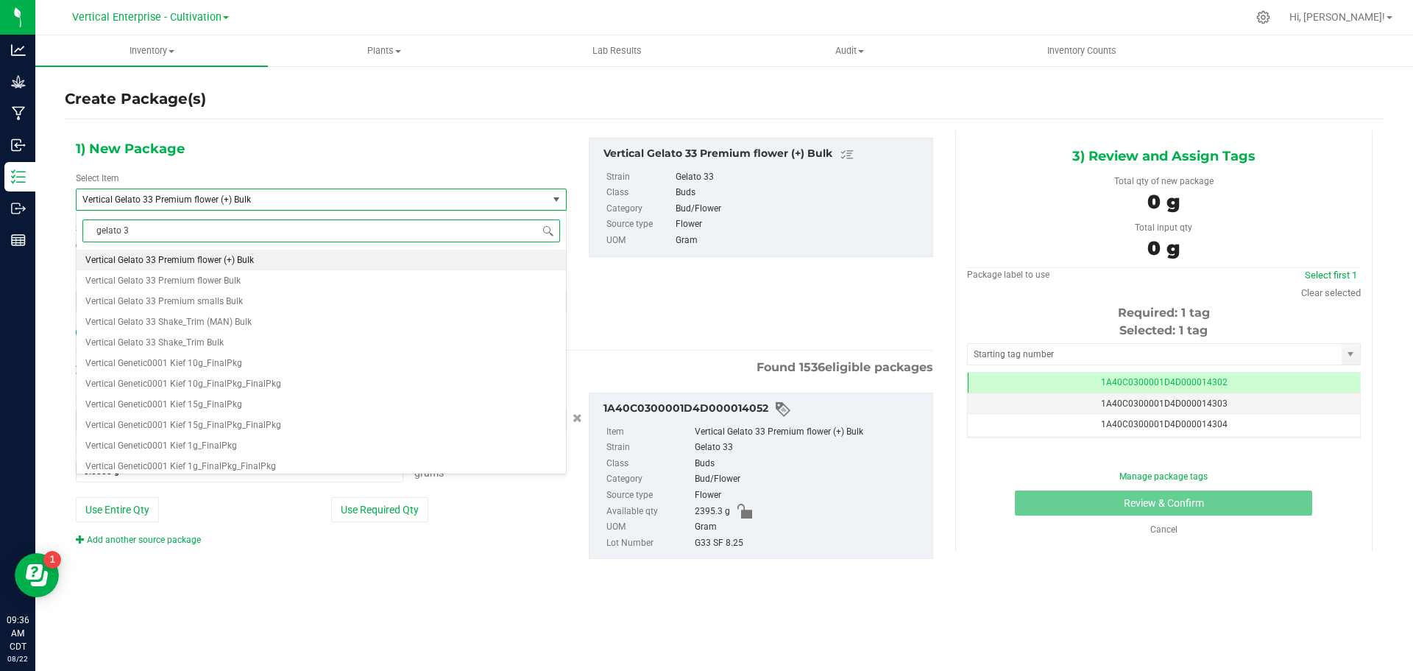
scroll to position [0, 0]
type input "gelato 33"
click at [213, 258] on span "M00002309605: Vertical-Premium flower-3.5g-Gelato 33" at bounding box center [197, 260] width 225 height 10
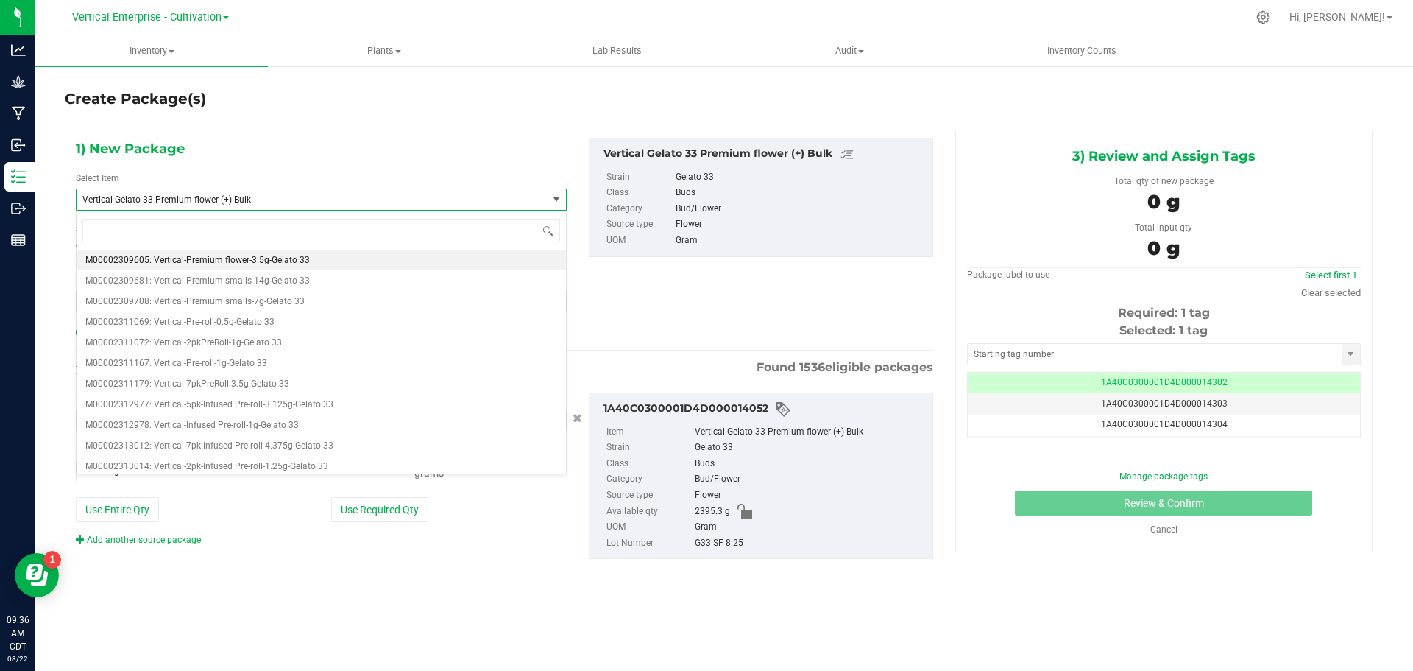
type input "0"
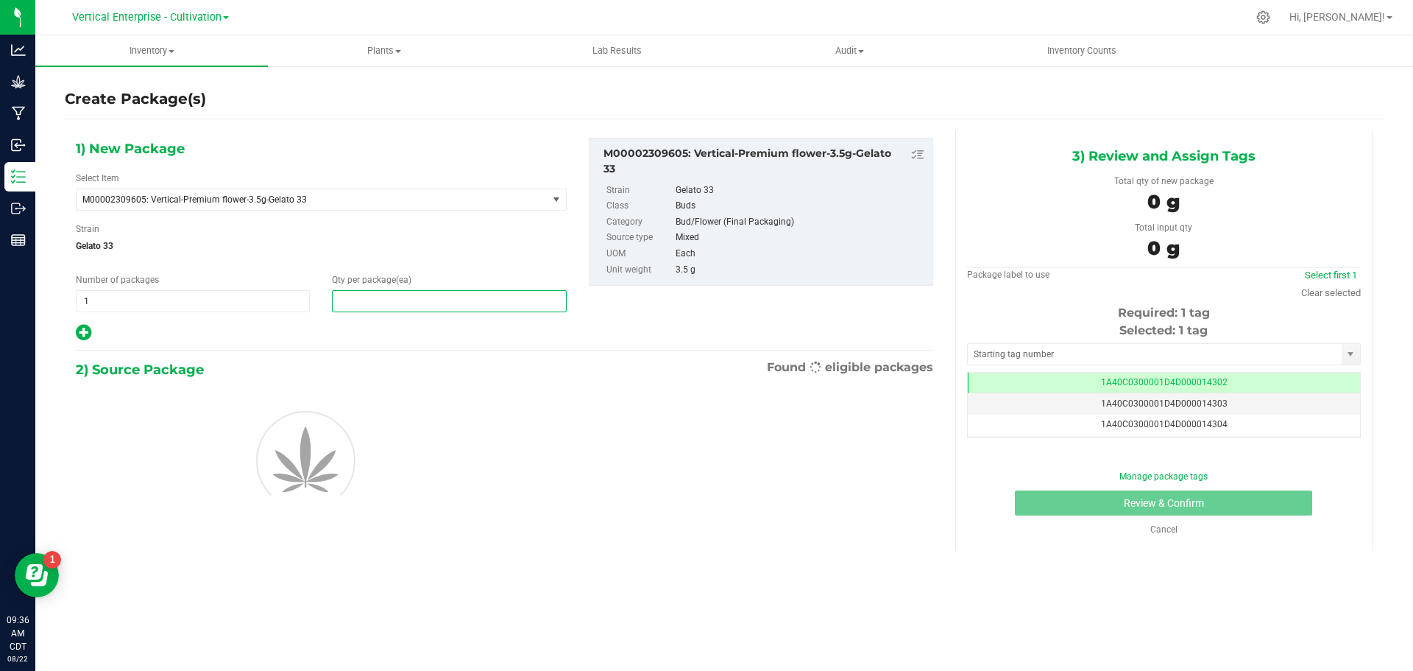
click at [356, 292] on span at bounding box center [449, 301] width 234 height 22
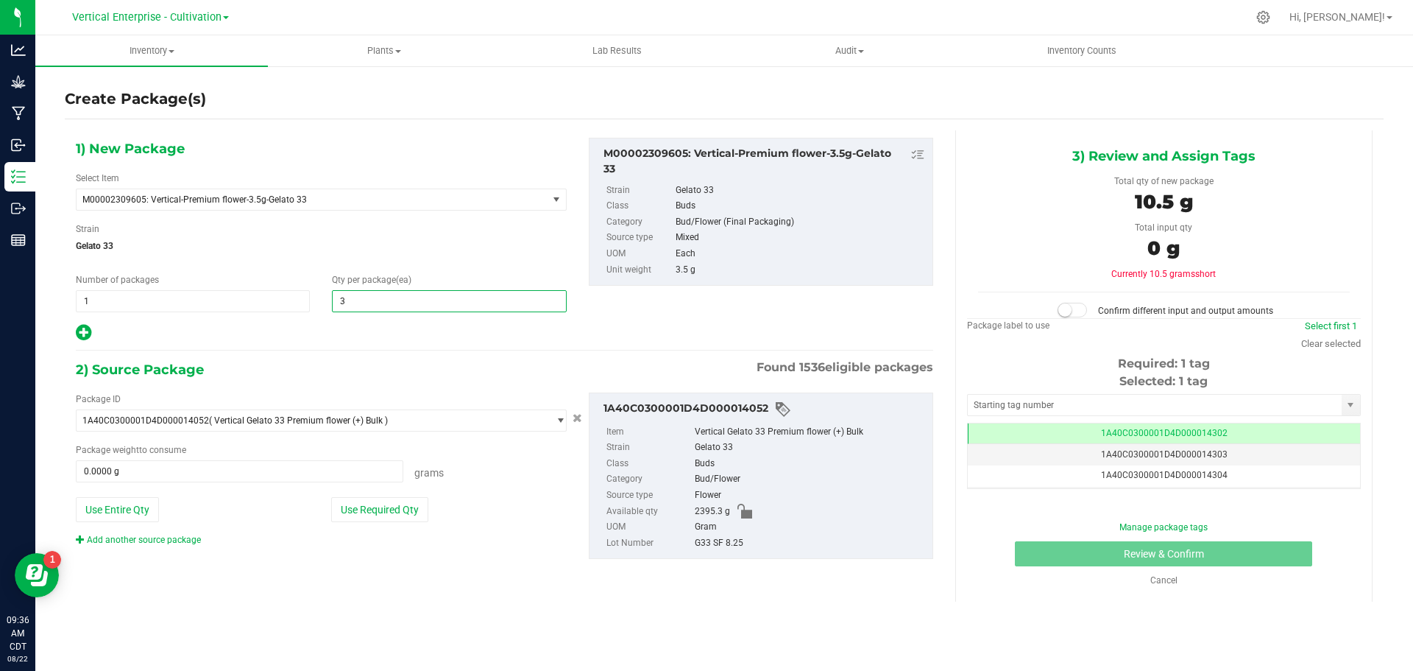
type input "36"
click at [373, 520] on button "Use Required Qty" at bounding box center [379, 509] width 97 height 25
type input "126.0000 g"
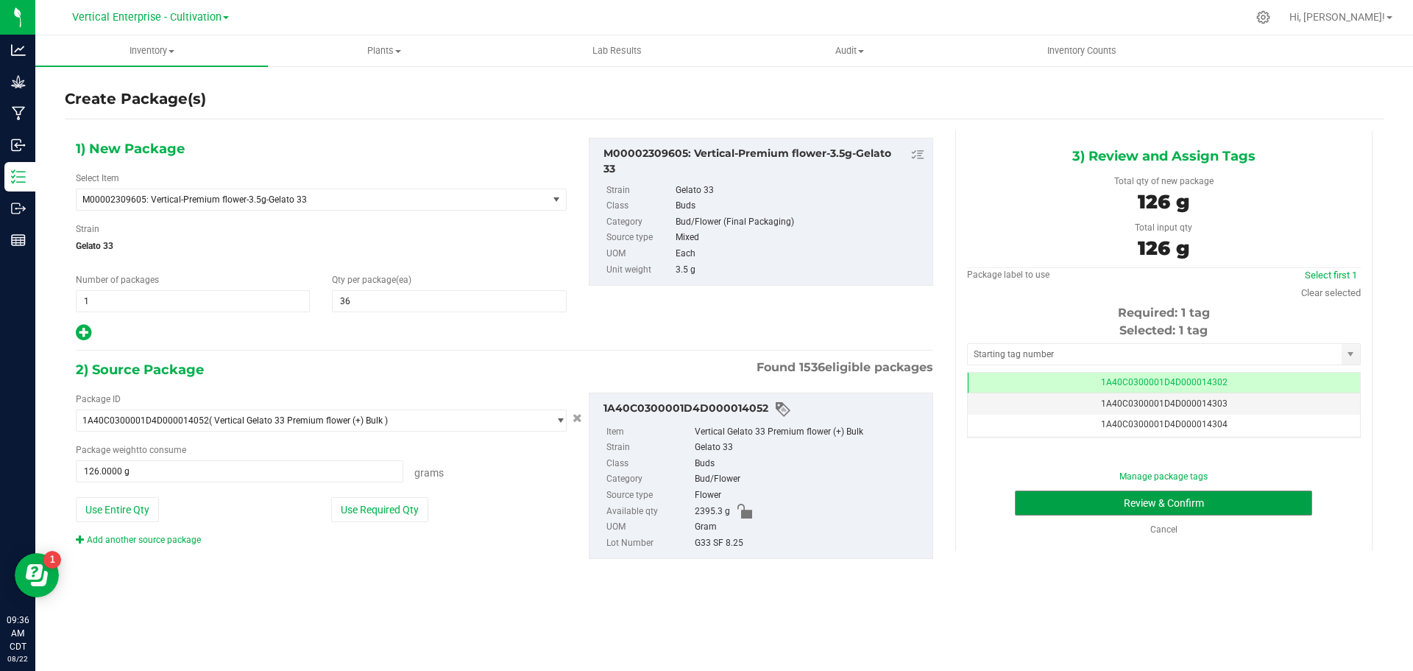
click at [1137, 495] on button "Review & Confirm" at bounding box center [1163, 502] width 297 height 25
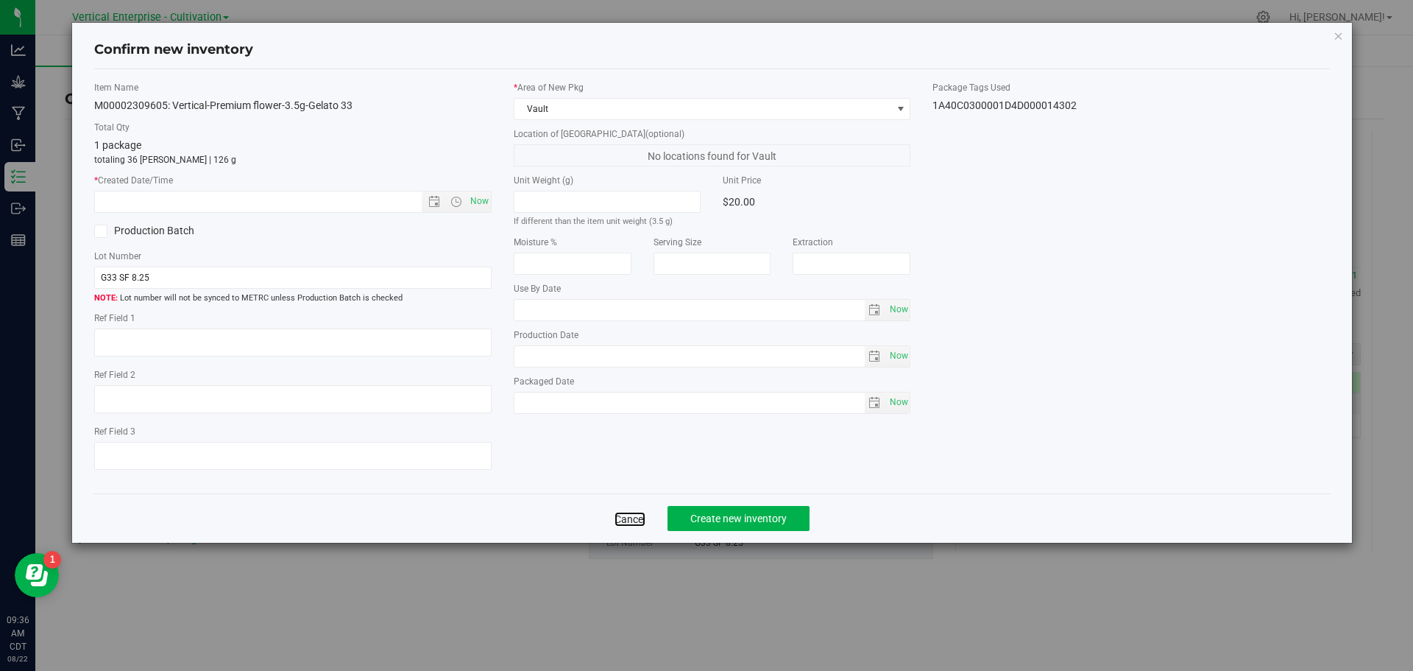
click at [632, 512] on link "Cancel" at bounding box center [630, 519] width 31 height 15
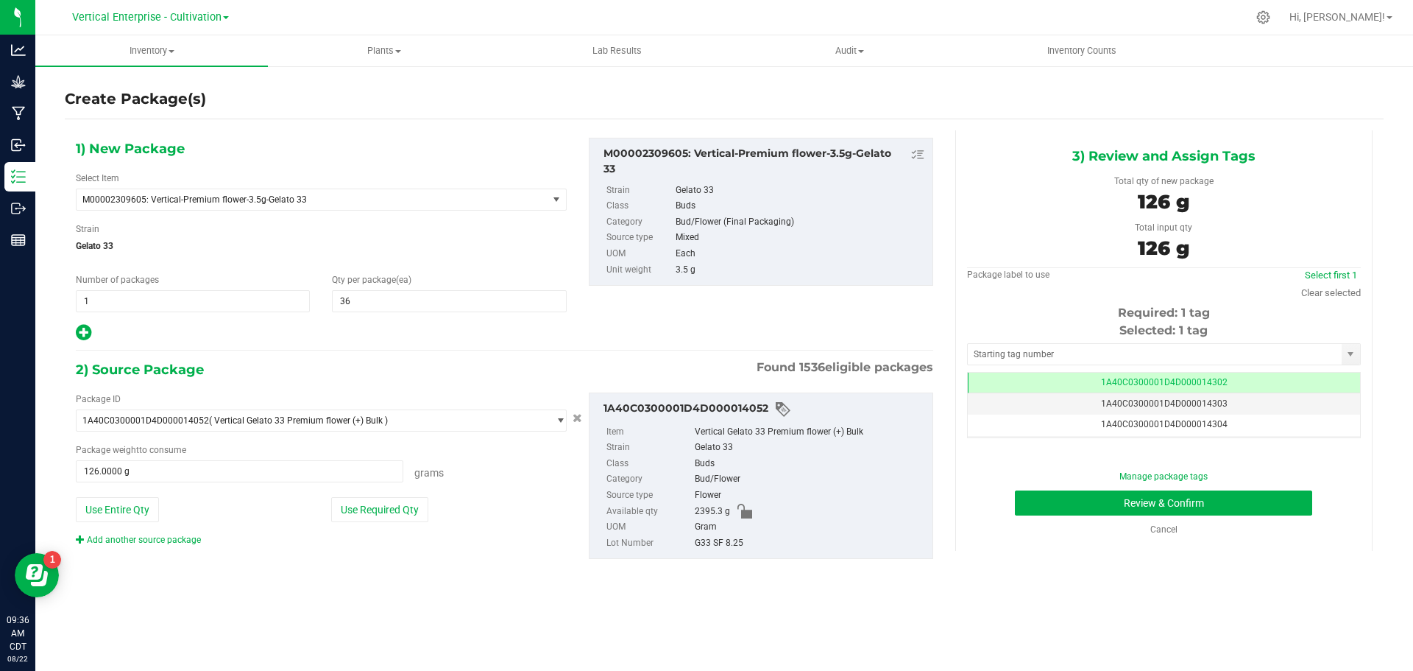
click at [1160, 387] on td "1A40C0300001D4D000014302" at bounding box center [1164, 383] width 392 height 21
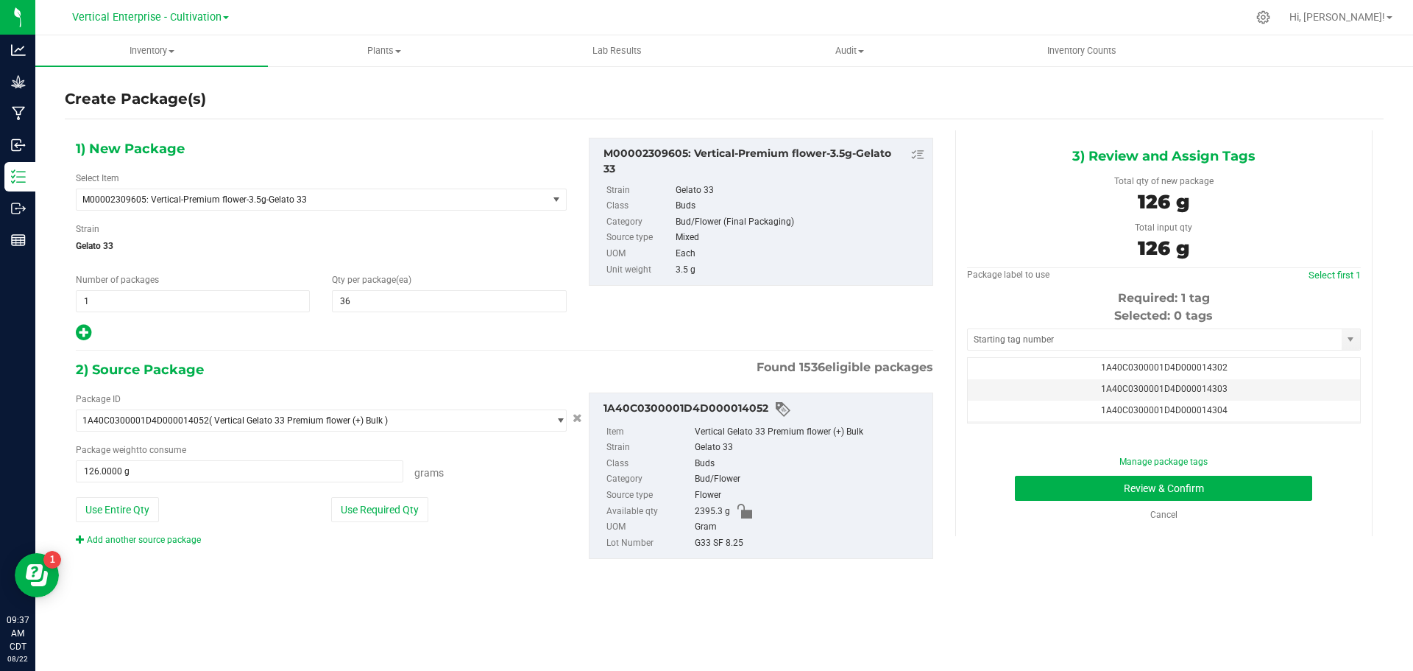
click at [1157, 381] on td "1A40C0300001D4D000014303" at bounding box center [1164, 389] width 392 height 21
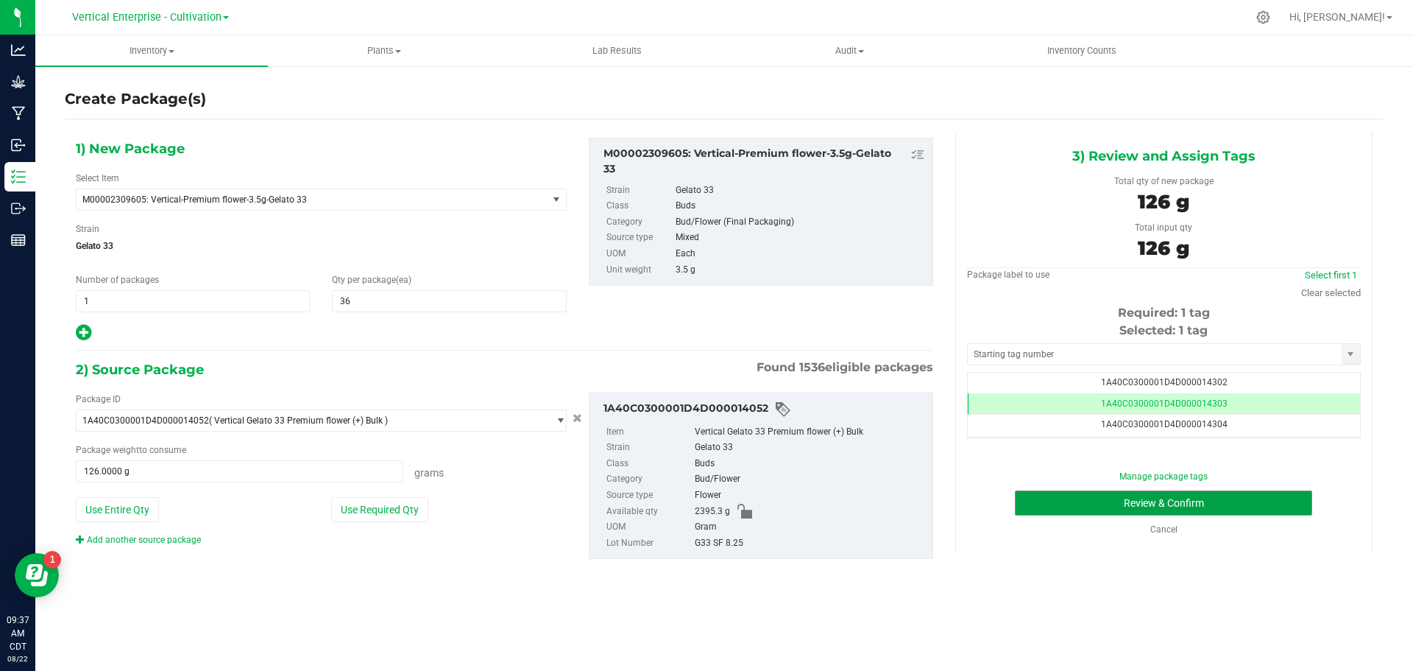
click at [1210, 506] on button "Review & Confirm" at bounding box center [1163, 502] width 297 height 25
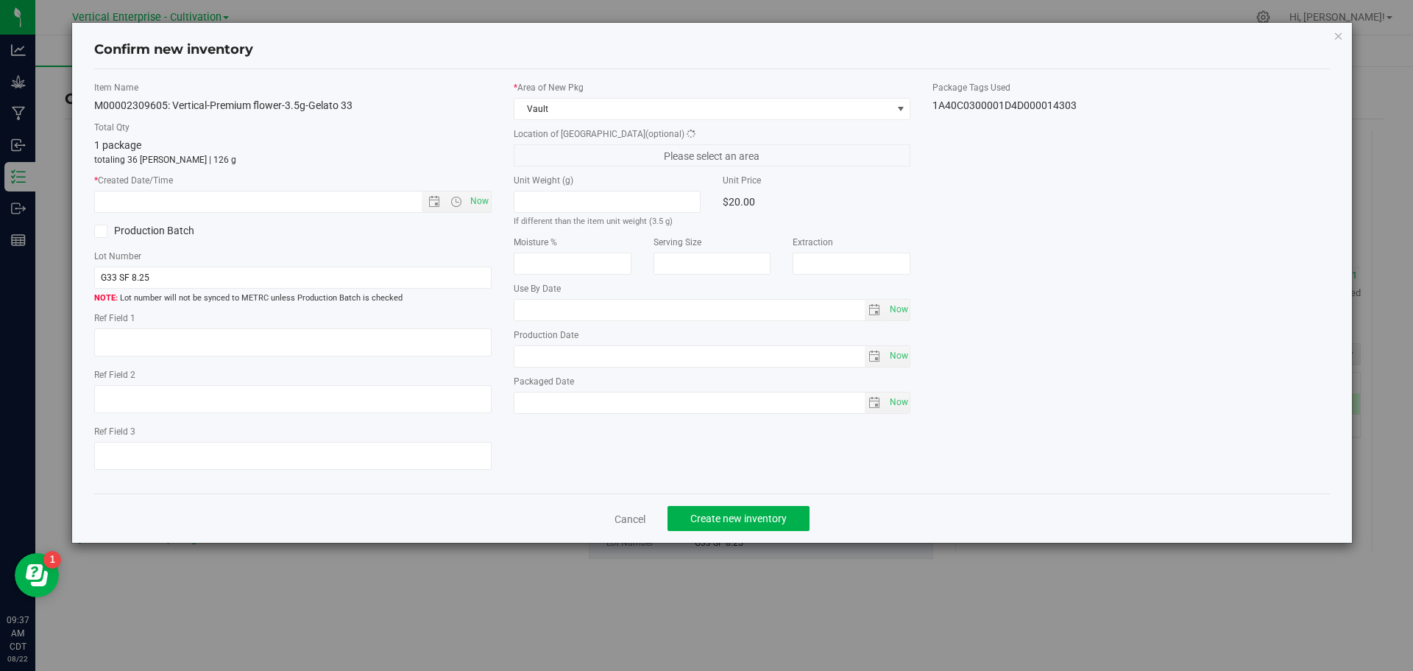
click at [484, 205] on span "Now" at bounding box center [479, 201] width 25 height 21
type input "8/22/2025 9:37 AM"
click at [790, 520] on button "Create new inventory" at bounding box center [739, 518] width 142 height 25
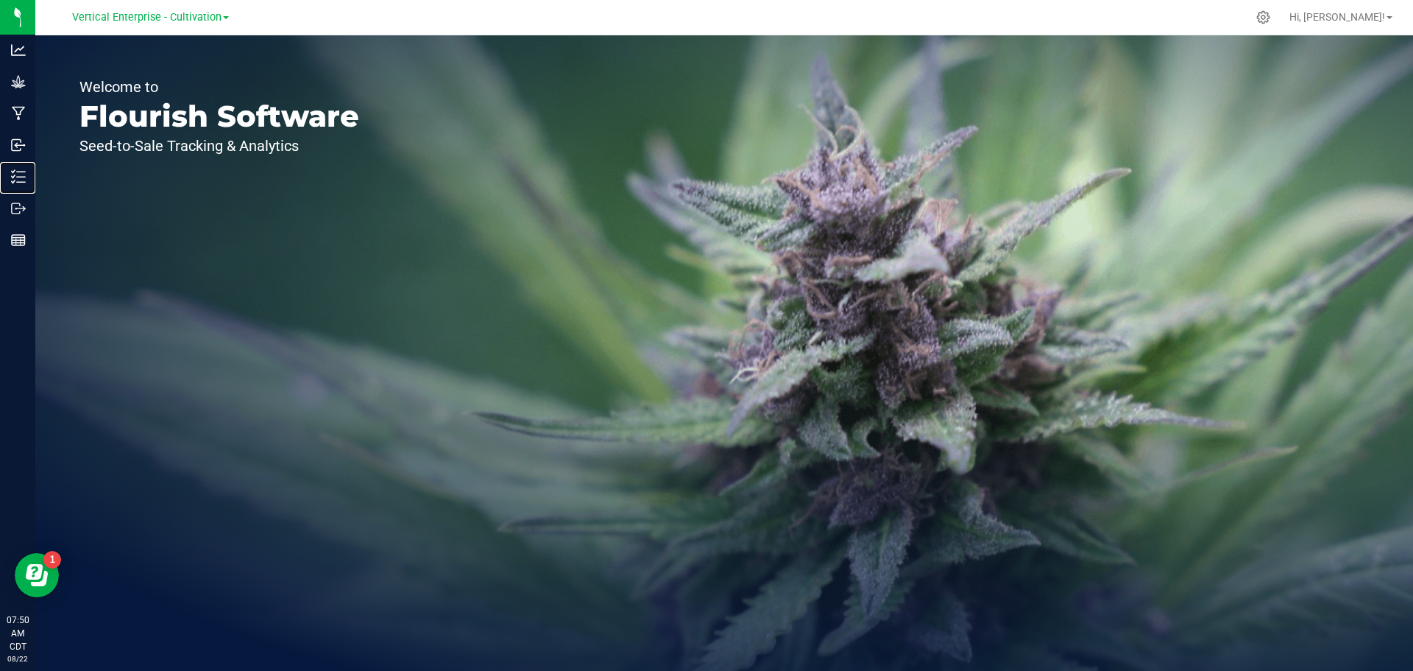
click at [0, 0] on p "Inventory" at bounding box center [0, 0] width 0 height 0
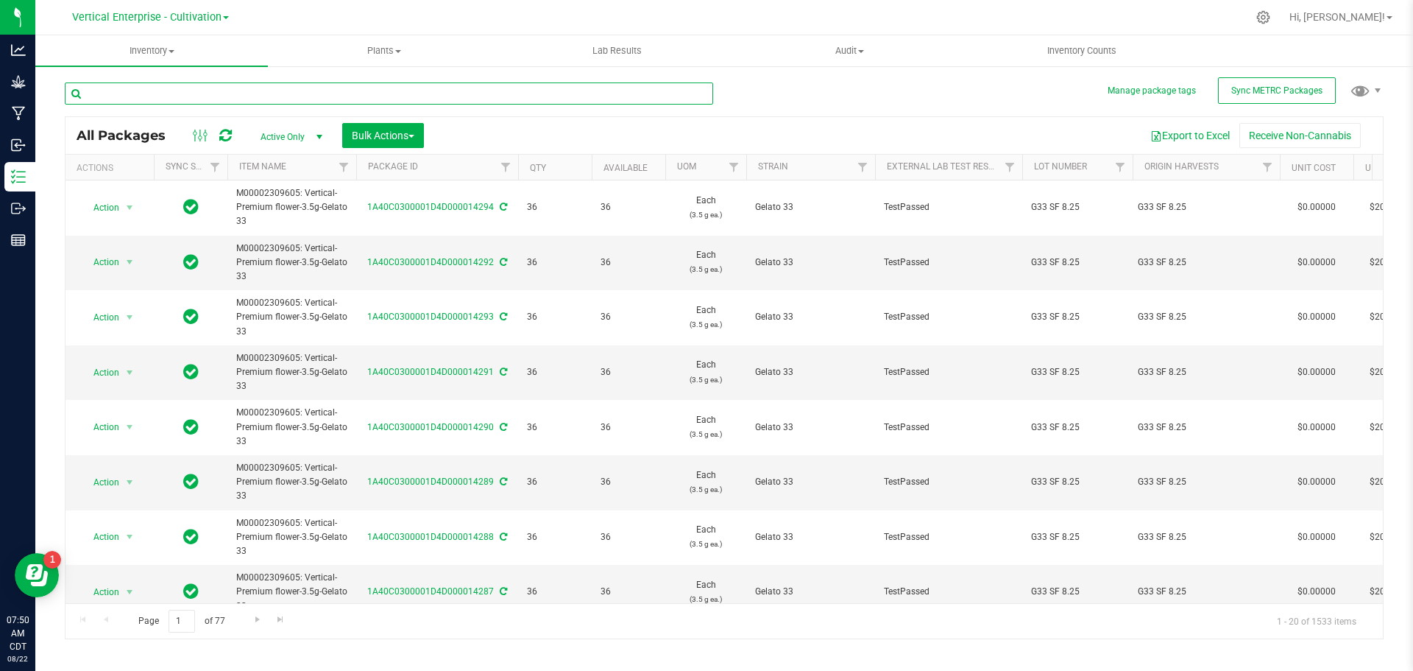
click at [155, 93] on input "text" at bounding box center [389, 93] width 649 height 22
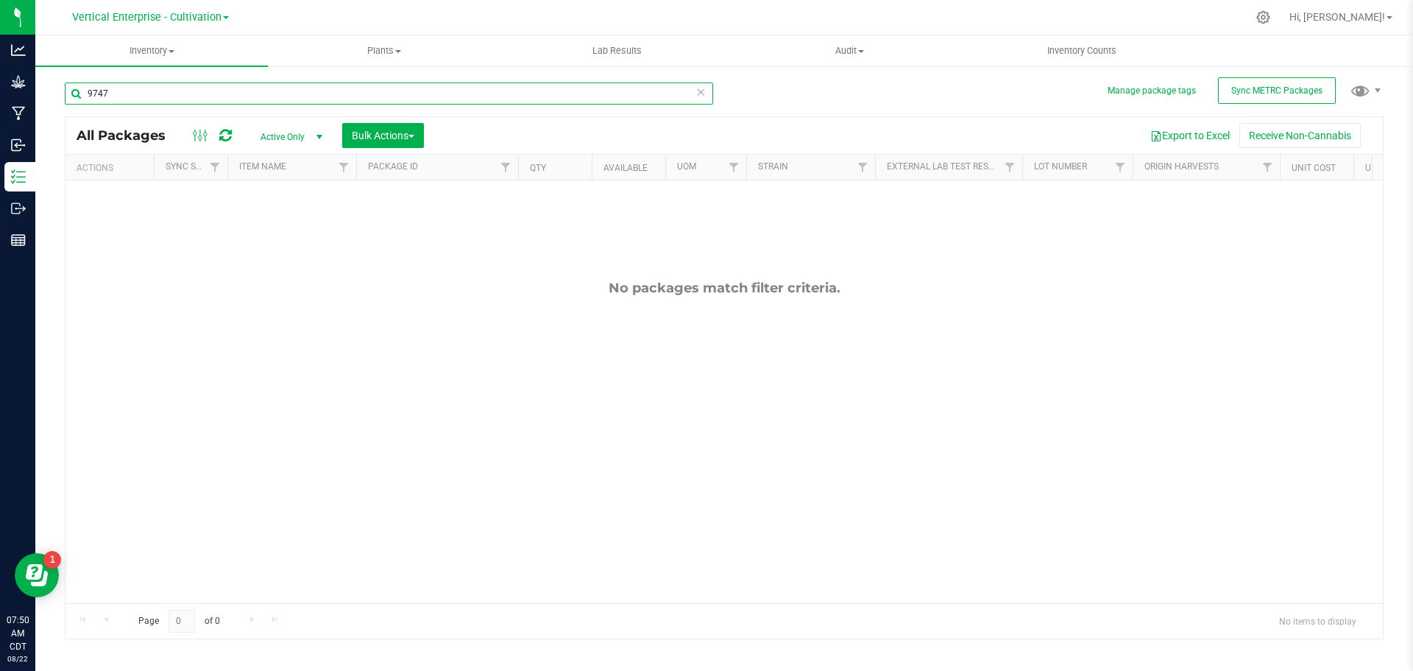
type input "9747"
click at [188, 15] on span "Vertical Enterprise - Cultivation" at bounding box center [146, 17] width 149 height 13
click at [185, 71] on link "Vertical Enterprise - Manufacturing" at bounding box center [150, 72] width 215 height 20
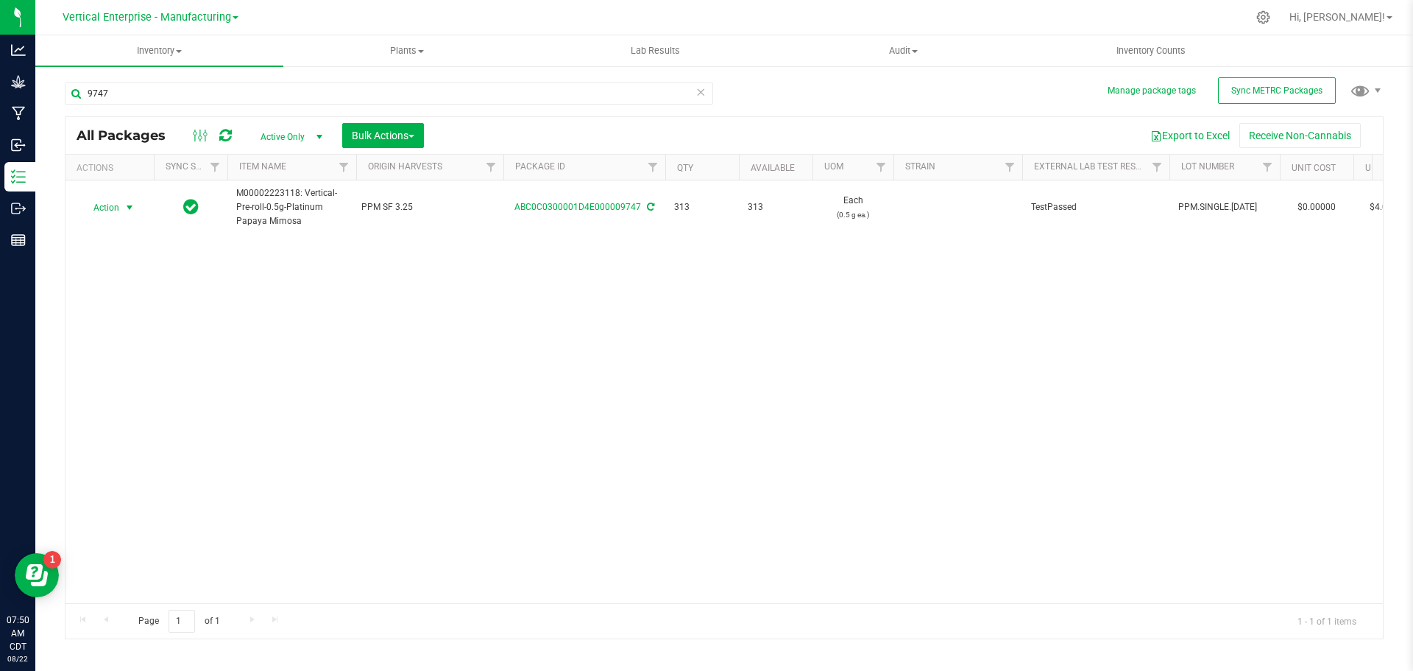
click at [106, 200] on span "Action" at bounding box center [100, 207] width 40 height 21
click at [115, 255] on li "Create package" at bounding box center [127, 254] width 93 height 22
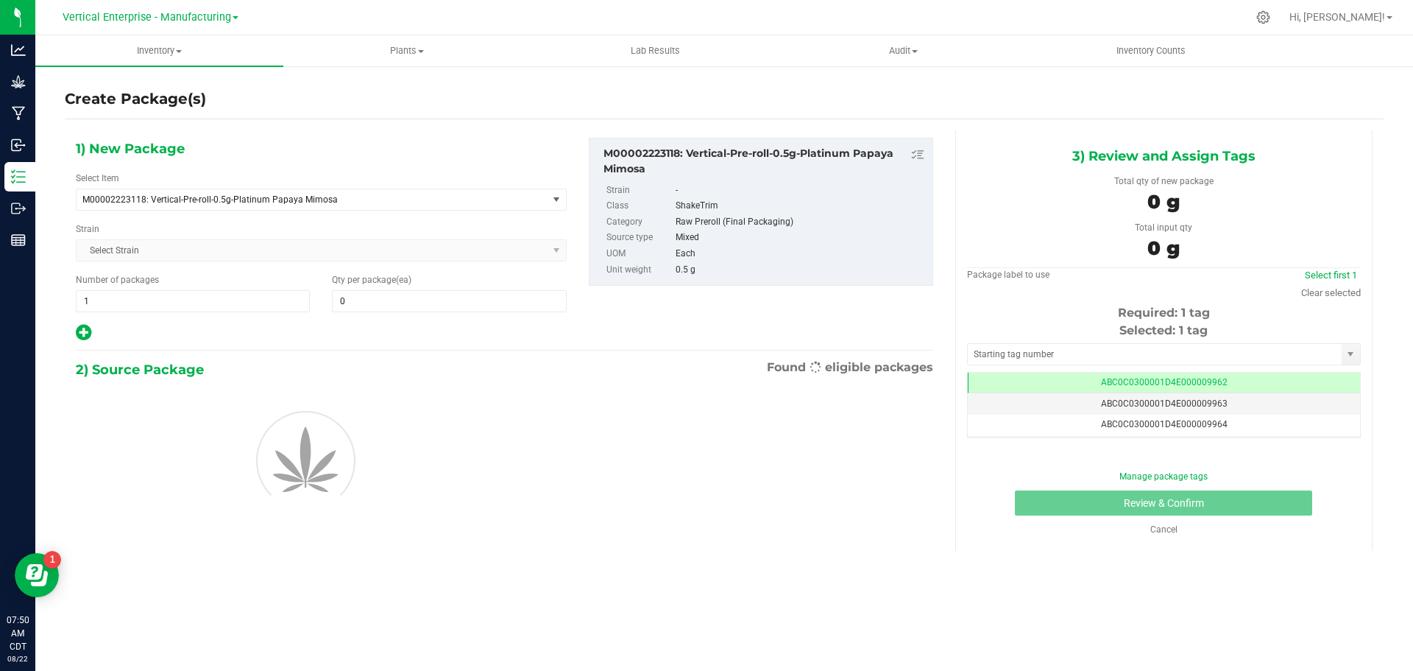
type input "0"
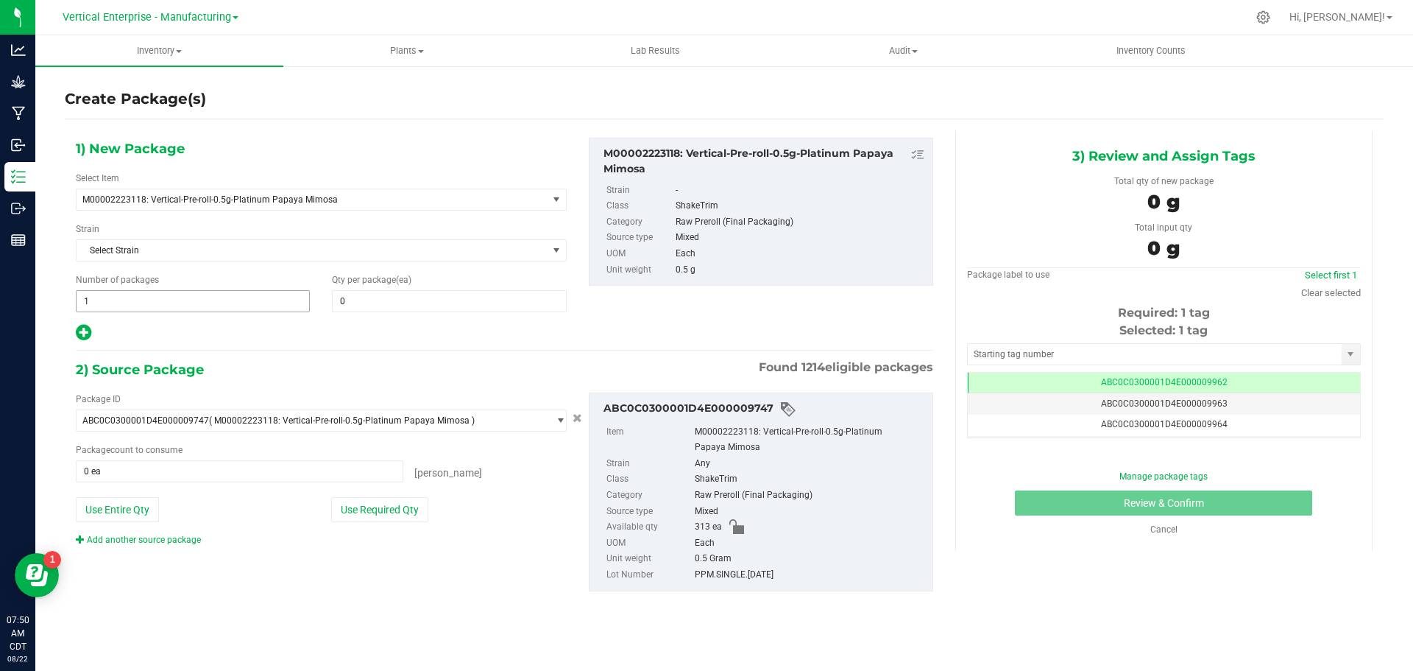
click at [190, 305] on span "1 1" at bounding box center [193, 301] width 234 height 22
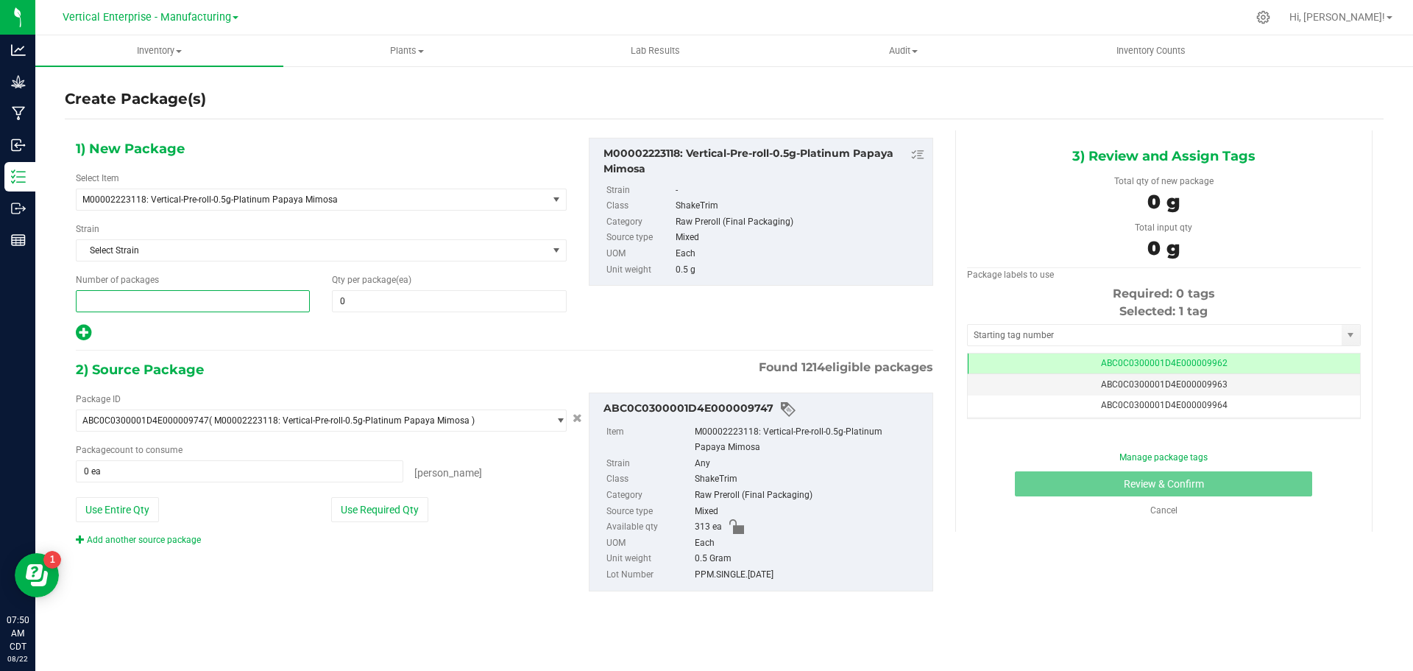
type input "3"
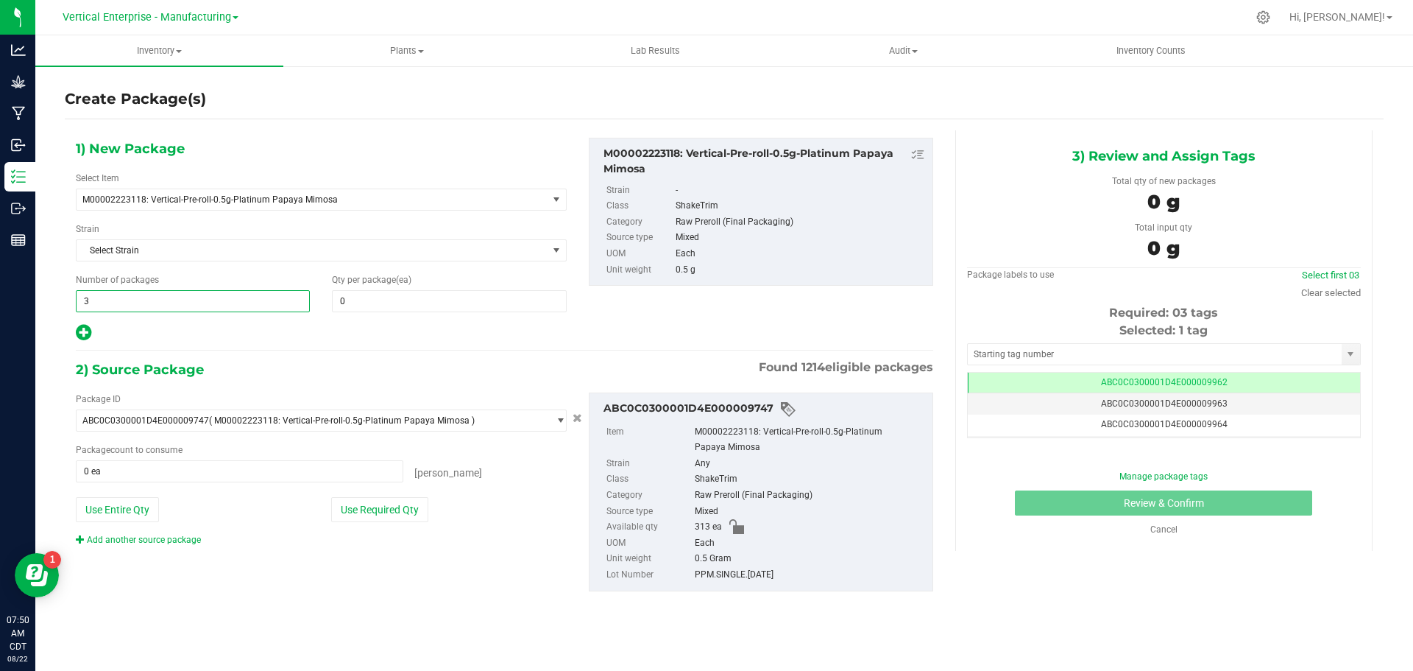
type input "3"
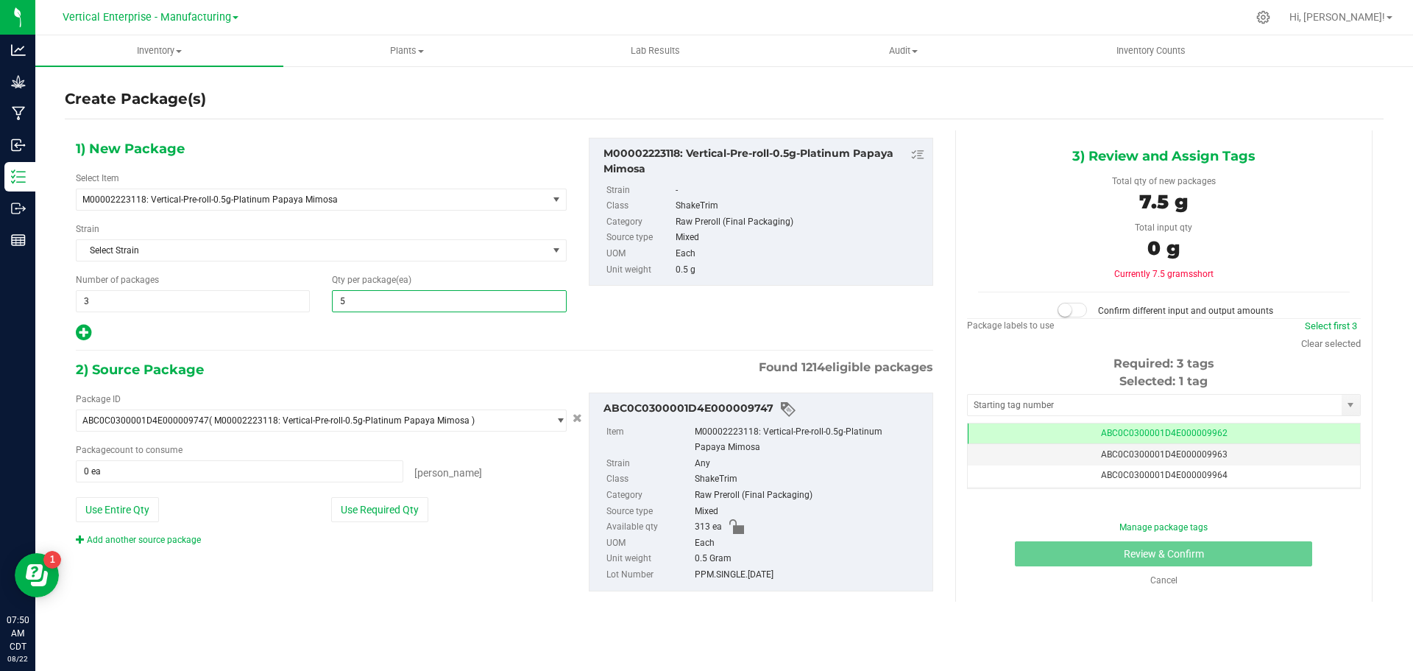
type input "50"
click at [375, 500] on button "Use Required Qty" at bounding box center [379, 509] width 97 height 25
type input "150 ea"
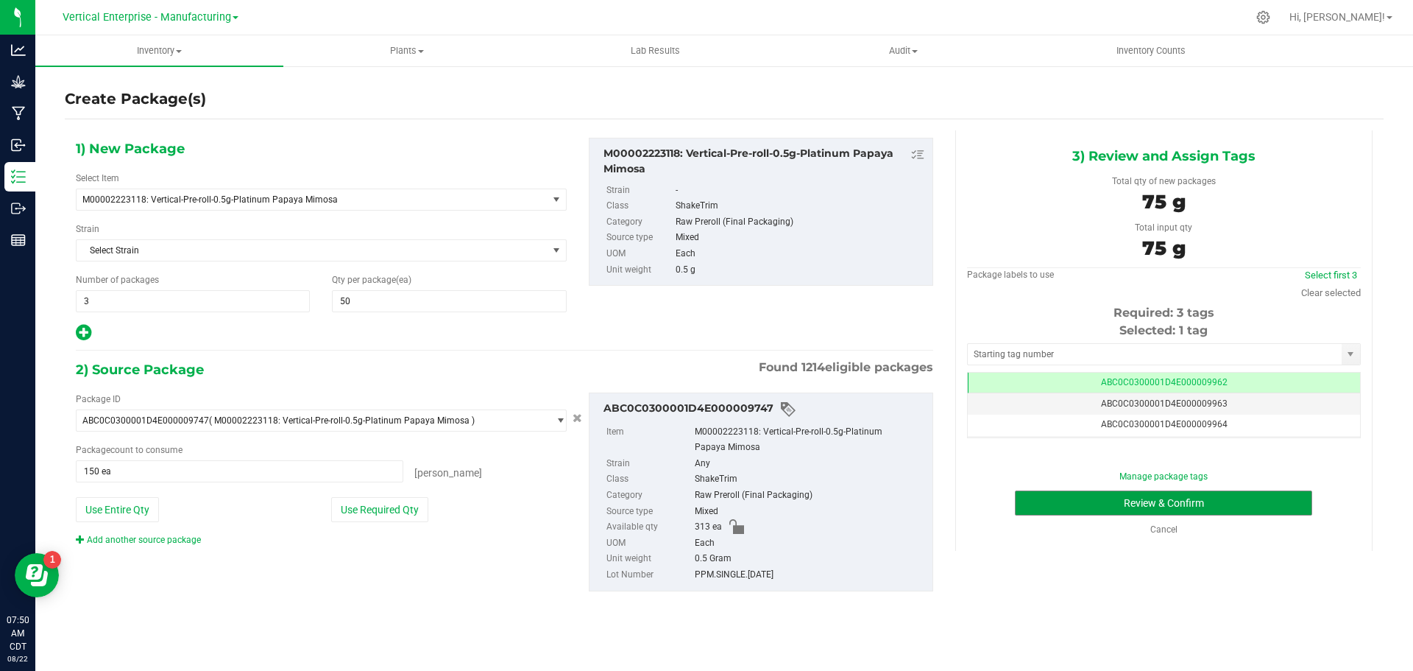
click at [1173, 495] on button "Review & Confirm" at bounding box center [1163, 502] width 297 height 25
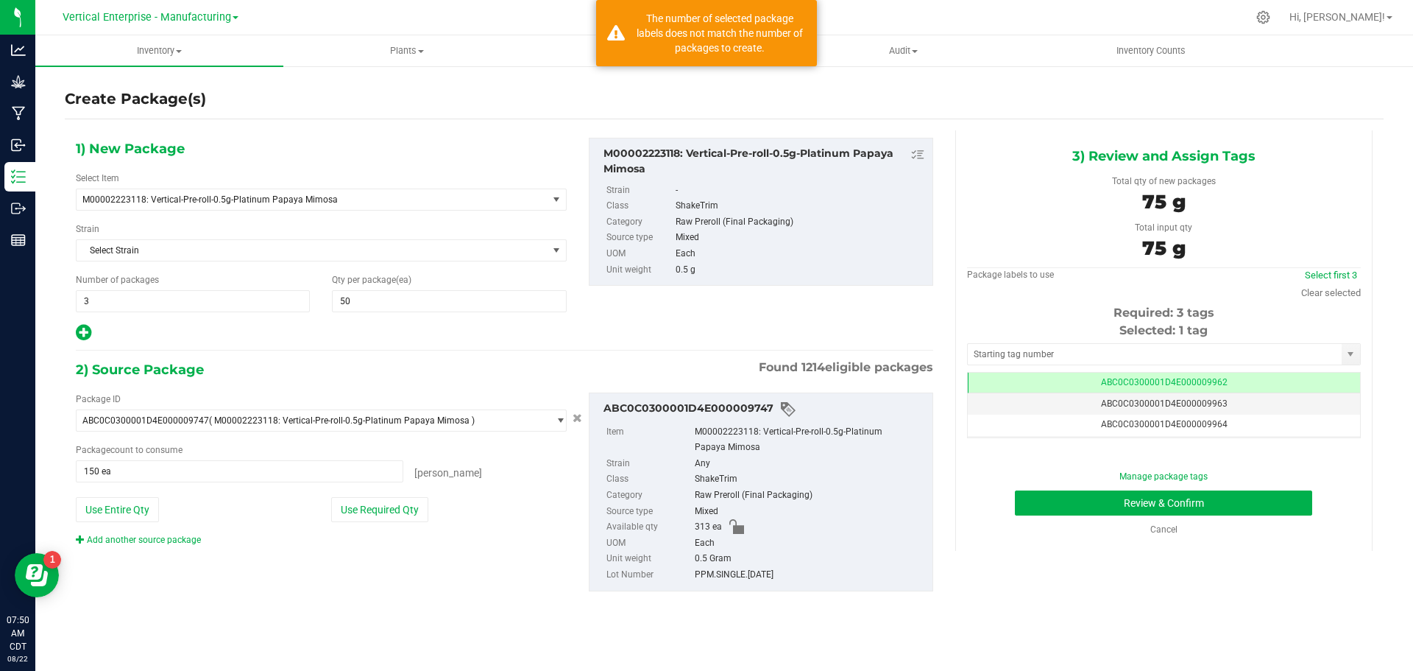
click at [1338, 268] on div "Select first 3" at bounding box center [1332, 275] width 60 height 15
drag, startPoint x: 1335, startPoint y: 281, endPoint x: 1332, endPoint y: 273, distance: 8.6
click at [1335, 275] on div "Select first 3" at bounding box center [1332, 275] width 60 height 15
click at [1332, 273] on link "Select first 3" at bounding box center [1331, 274] width 52 height 11
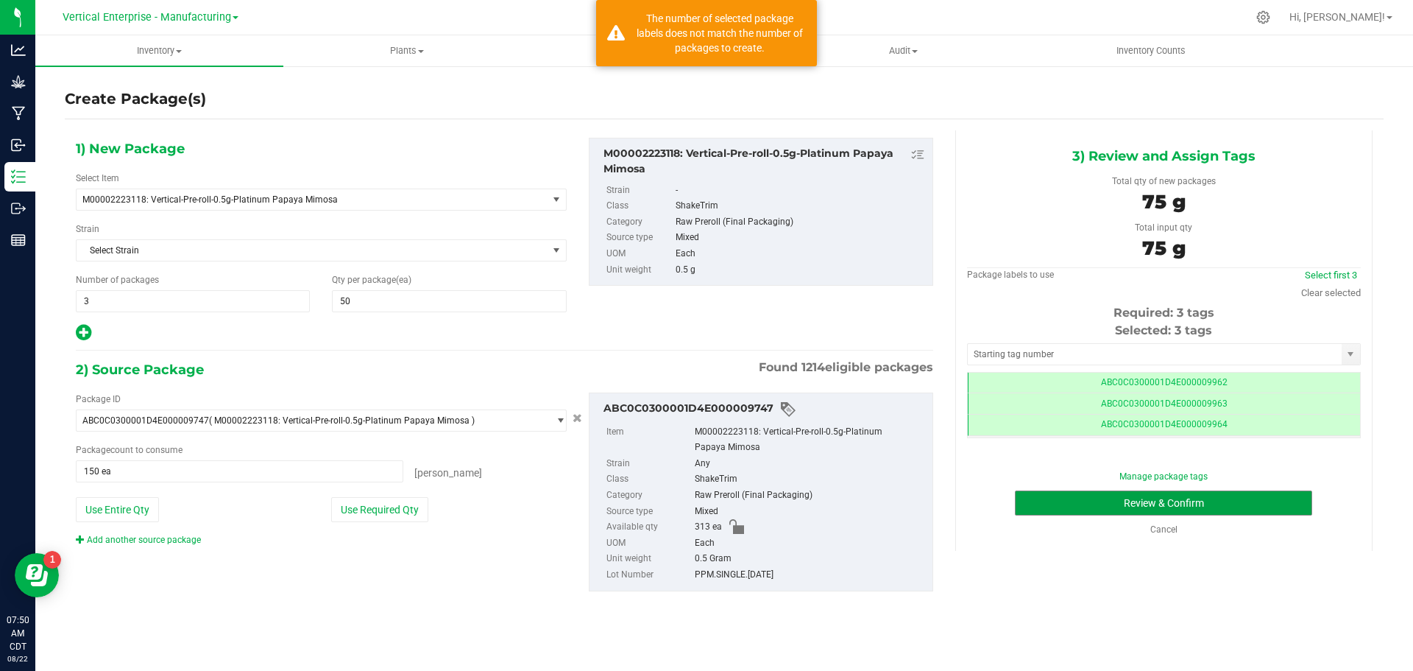
click at [1243, 503] on button "Review & Confirm" at bounding box center [1163, 502] width 297 height 25
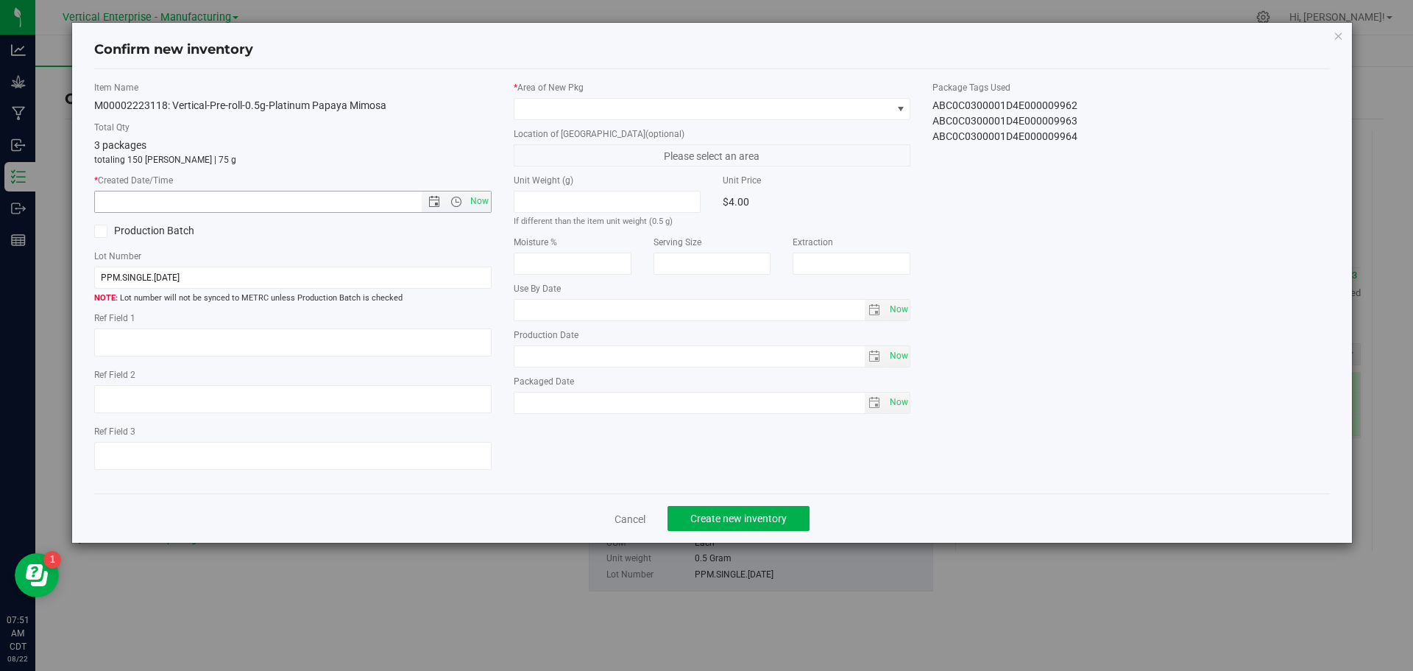
click at [486, 200] on span "Now" at bounding box center [479, 201] width 25 height 21
type input "[DATE] 7:51 AM"
click at [557, 105] on span at bounding box center [704, 109] width 378 height 21
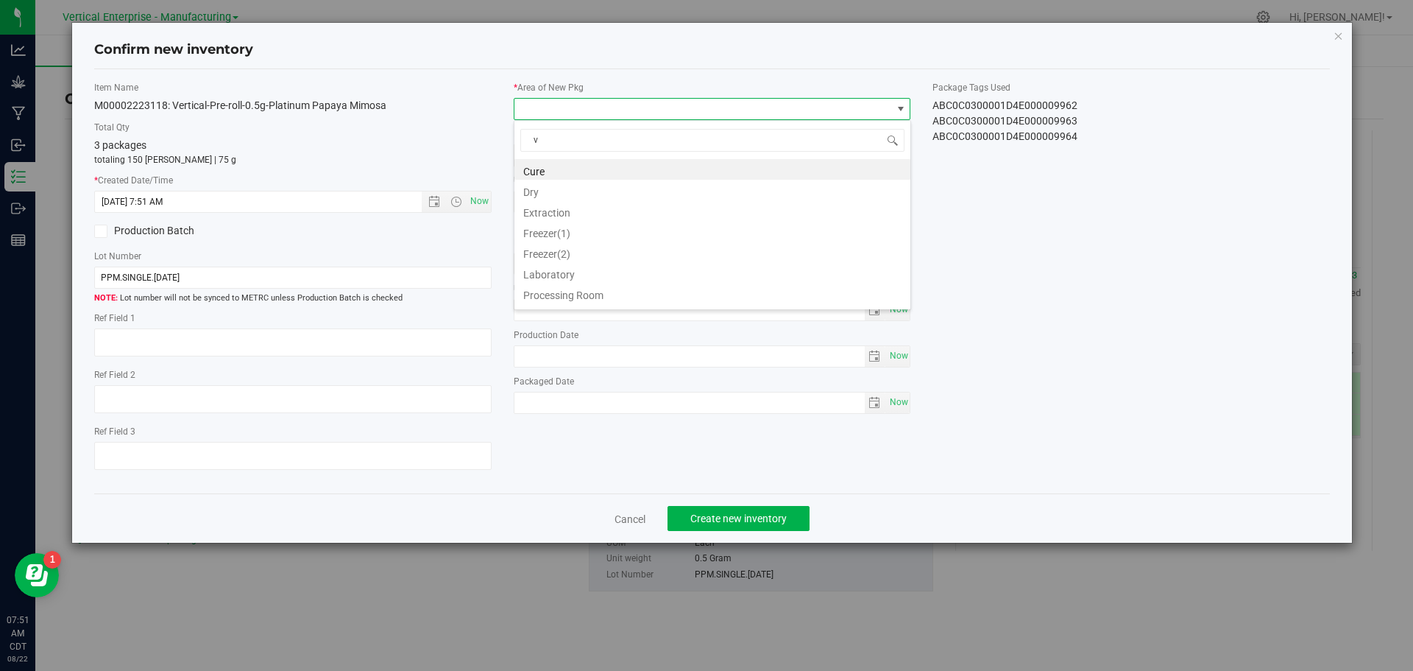
type input "va"
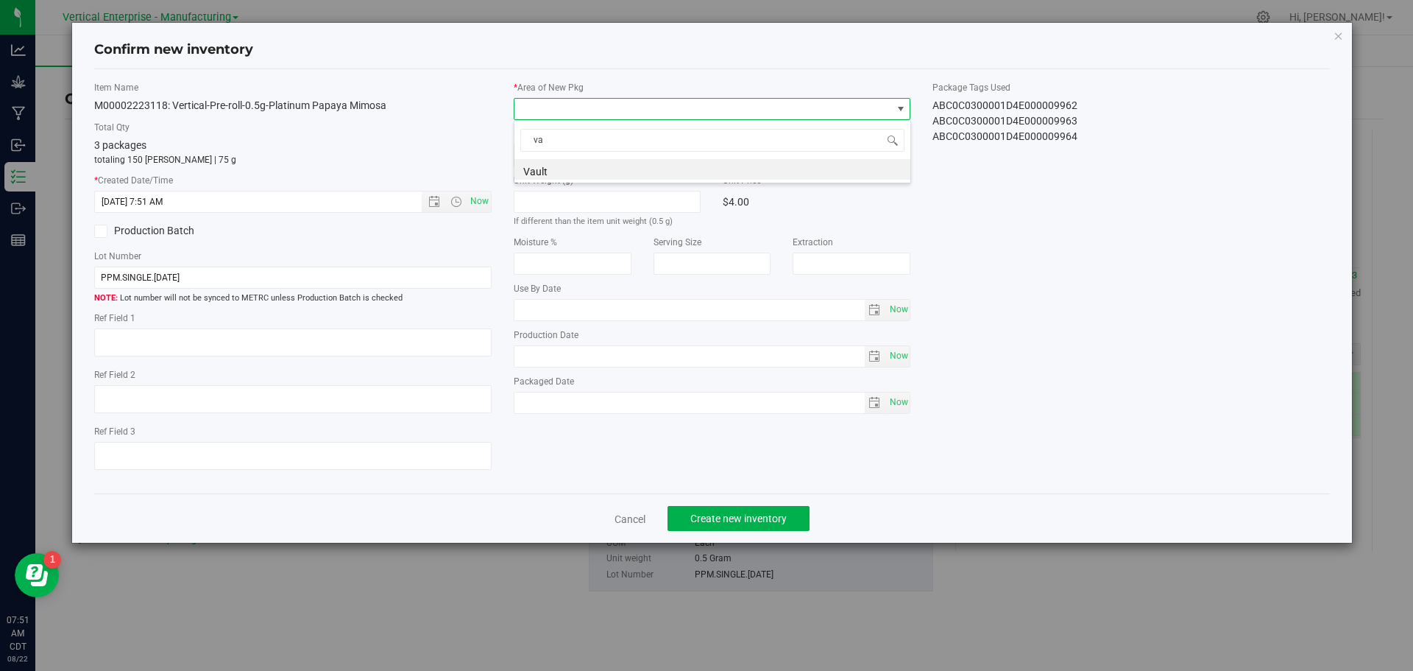
click at [537, 160] on li "Vault" at bounding box center [713, 169] width 396 height 21
click at [702, 517] on span "Create new inventory" at bounding box center [739, 518] width 96 height 12
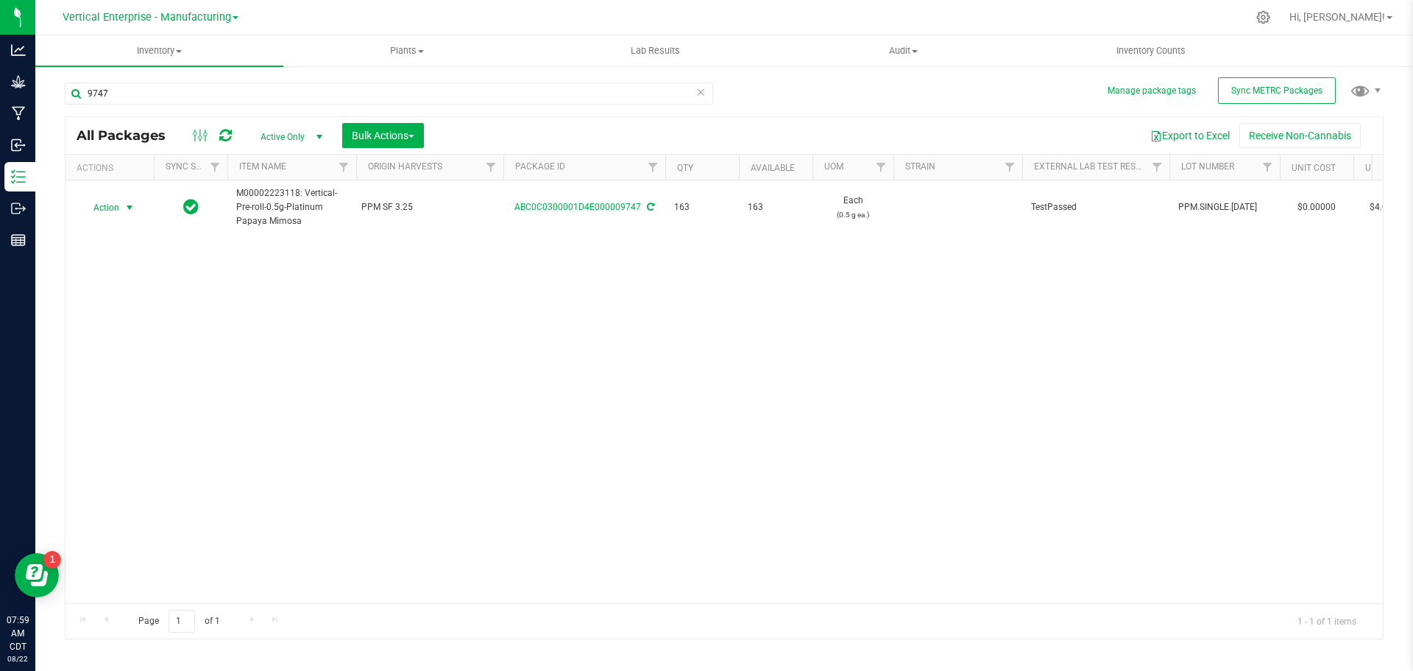
click at [107, 202] on span "Action" at bounding box center [100, 207] width 40 height 21
click at [113, 253] on li "Create package" at bounding box center [127, 254] width 93 height 22
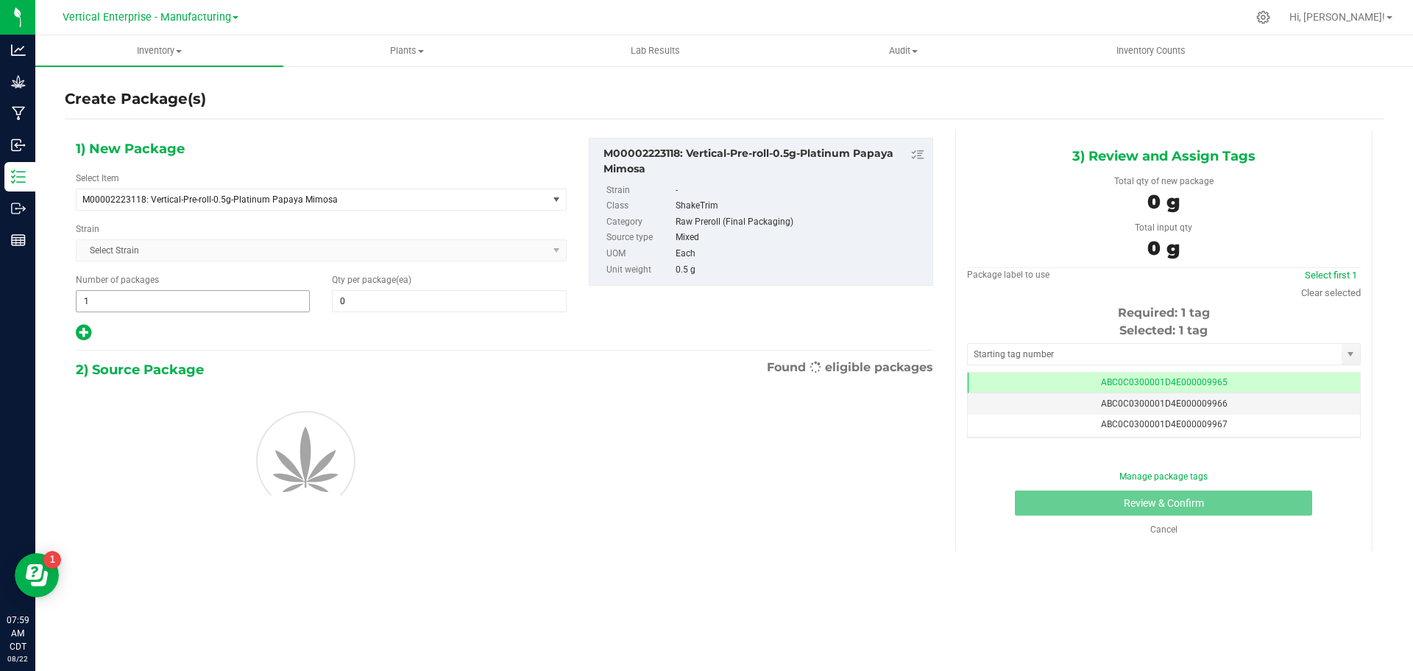
type input "0"
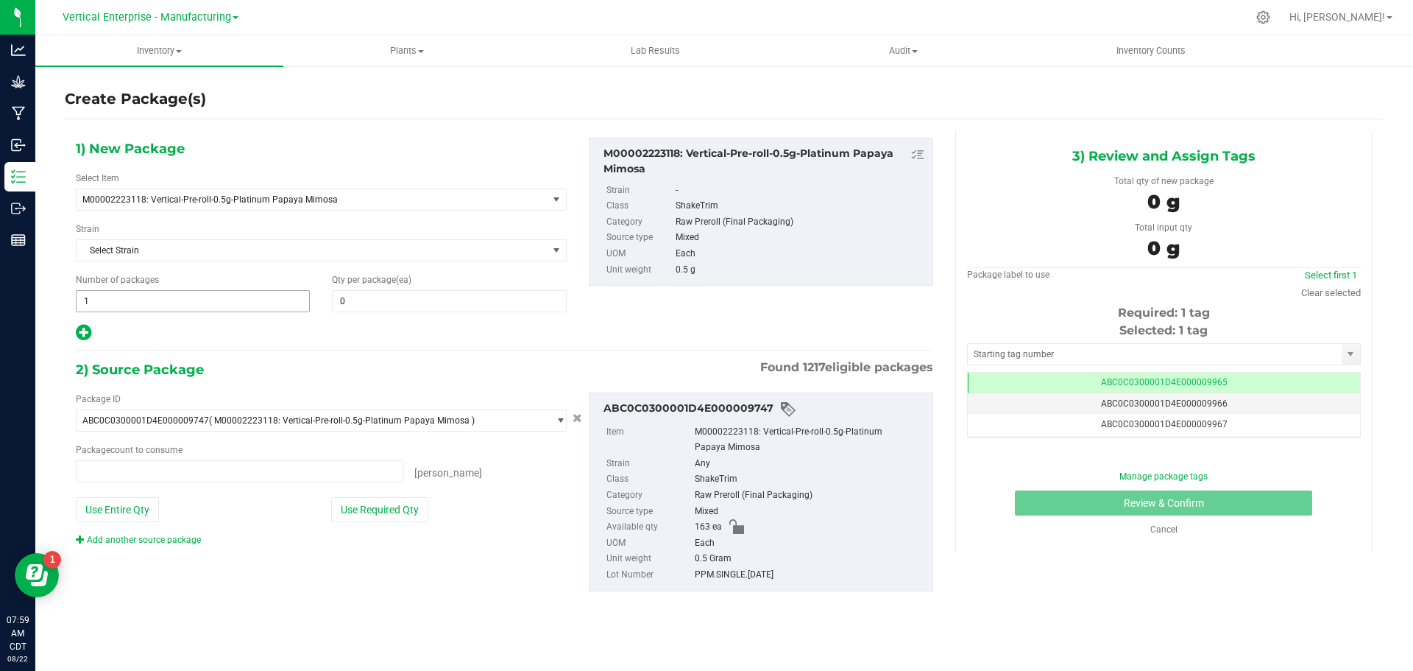
scroll to position [0, -1]
type input "0 ea"
click at [389, 299] on span at bounding box center [449, 301] width 234 height 22
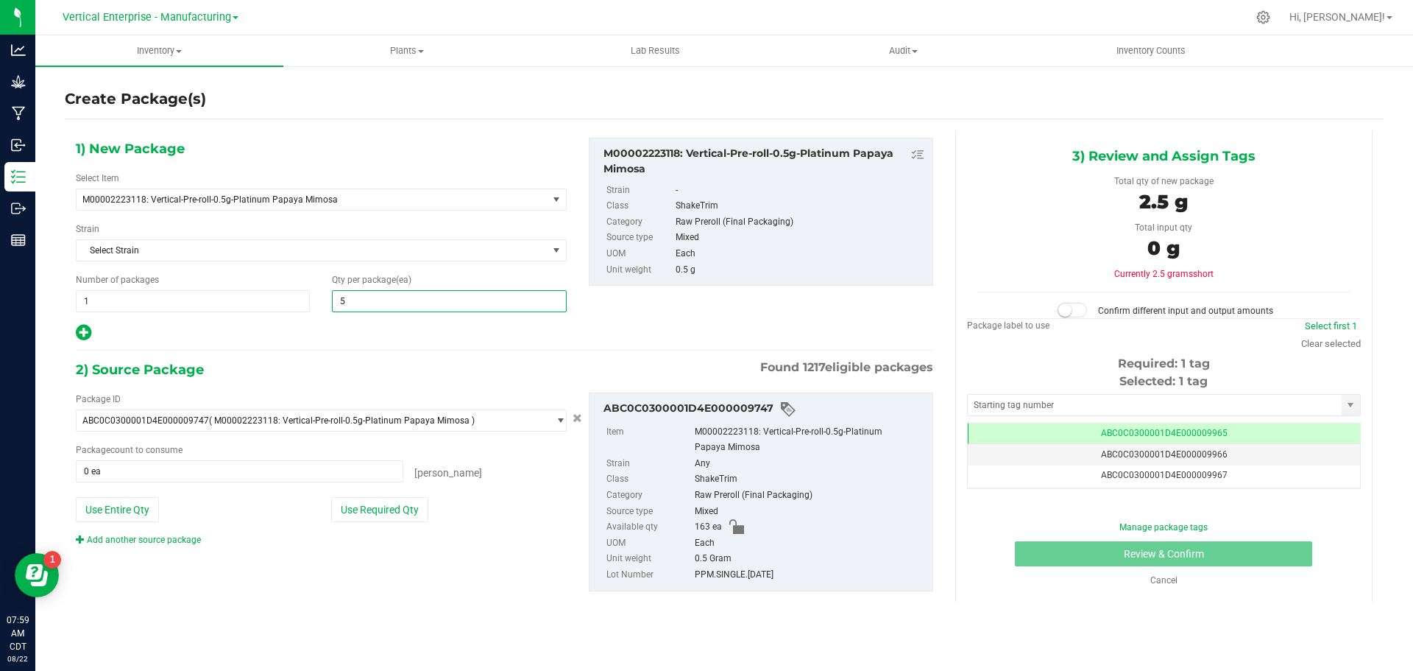
type input "50"
click at [361, 495] on div "Package ID ABC0C0300001D4E000009747 ( M00002223118: Vertical-Pre-roll-0.5g-Plat…" at bounding box center [321, 469] width 513 height 154
click at [373, 522] on div "Package ID ABC0C0300001D4E000009747 ( M00002223118: Vertical-Pre-roll-0.5g-Plat…" at bounding box center [321, 469] width 513 height 154
click at [373, 510] on button "Use Required Qty" at bounding box center [379, 509] width 97 height 25
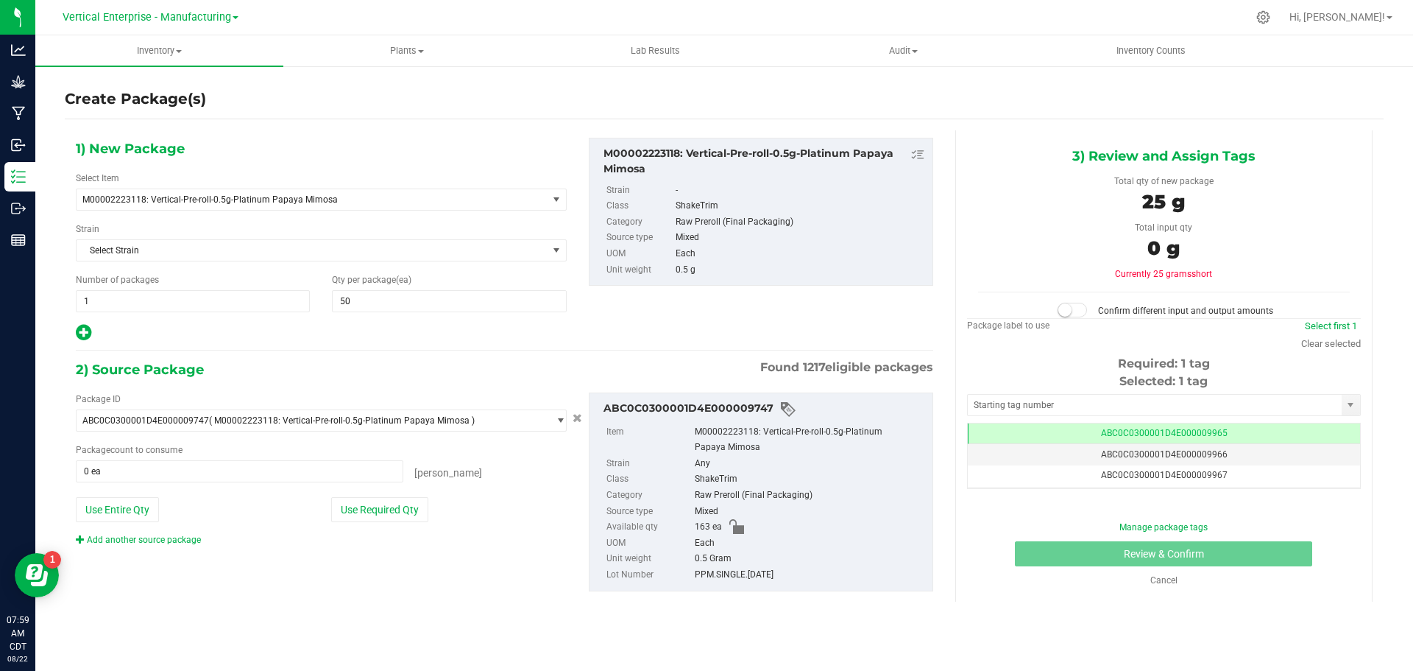
type input "50 ea"
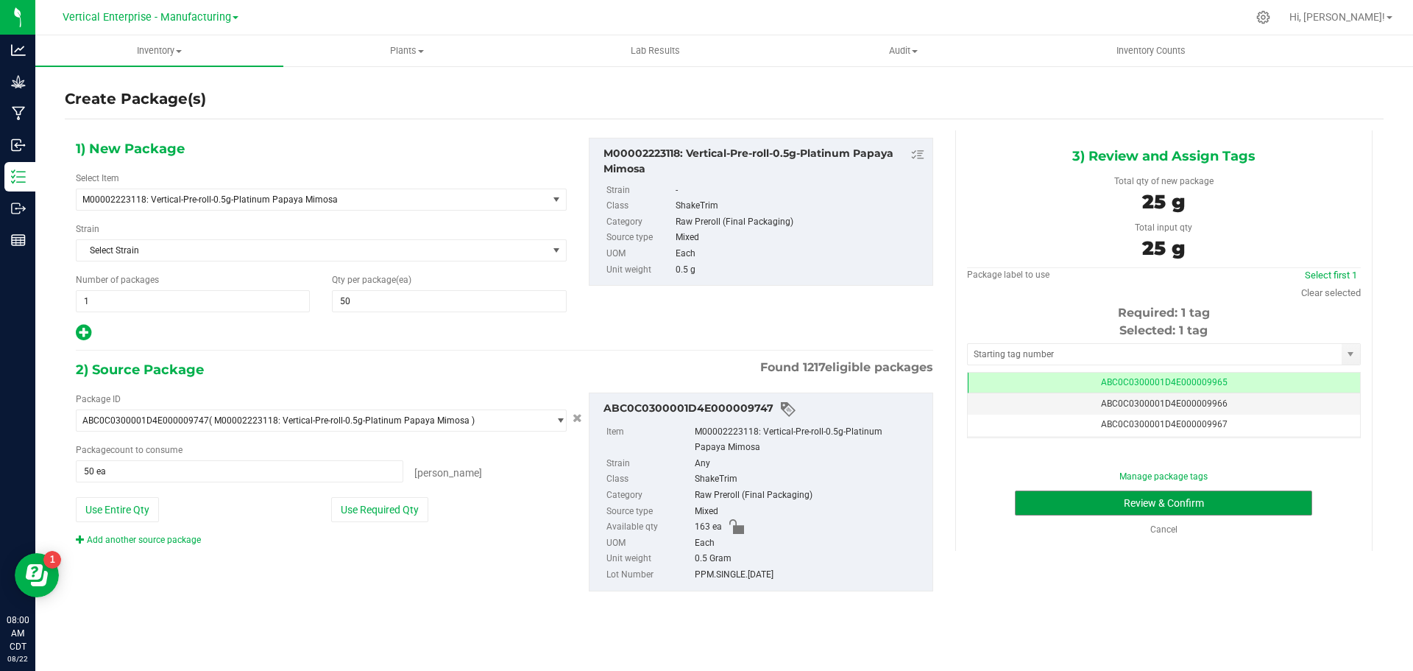
click at [1169, 512] on button "Review & Confirm" at bounding box center [1163, 502] width 297 height 25
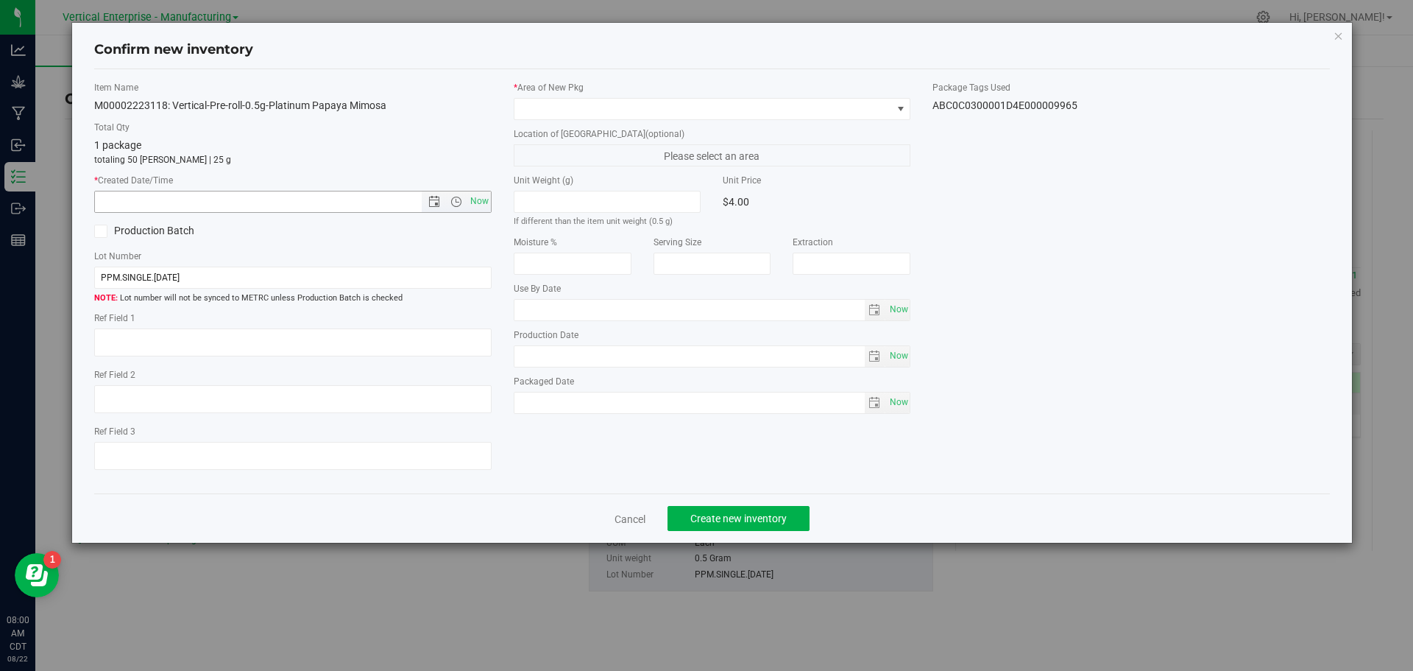
click at [481, 206] on span "Now" at bounding box center [479, 201] width 25 height 21
type input "[DATE] 8:00 AM"
click at [577, 107] on span at bounding box center [704, 109] width 378 height 21
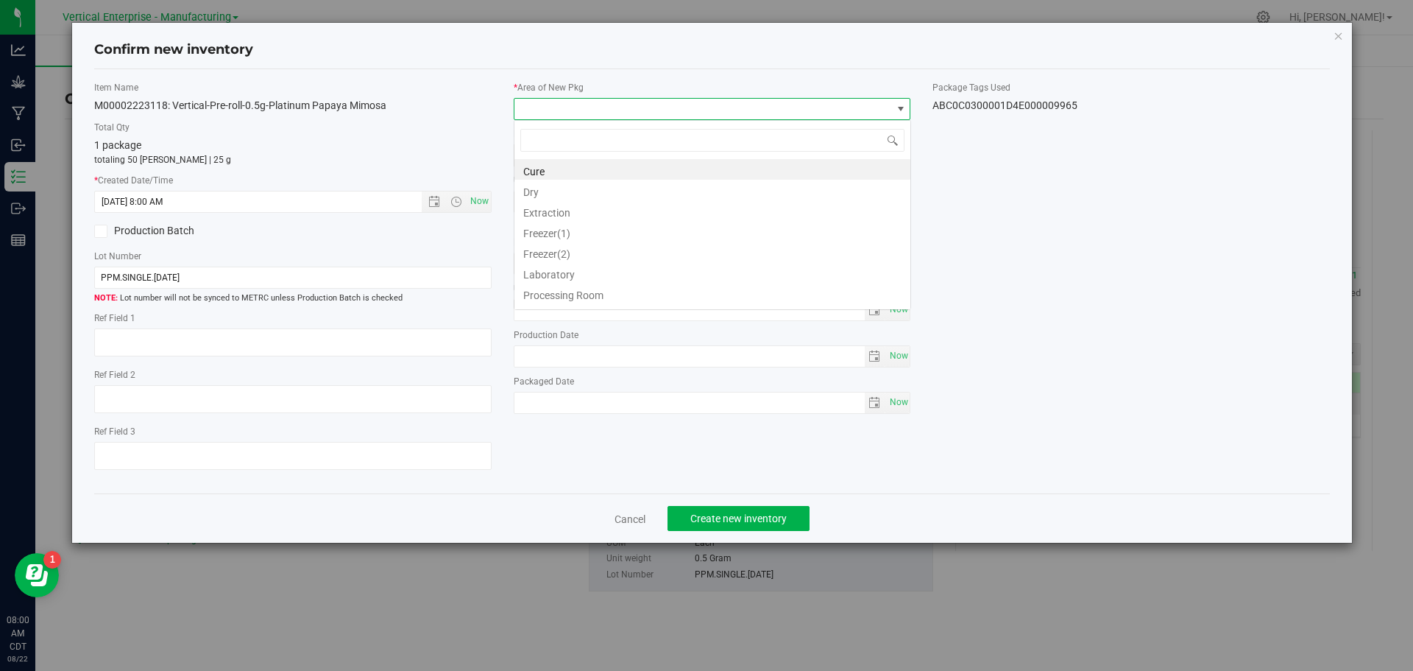
scroll to position [22, 398]
type input "va"
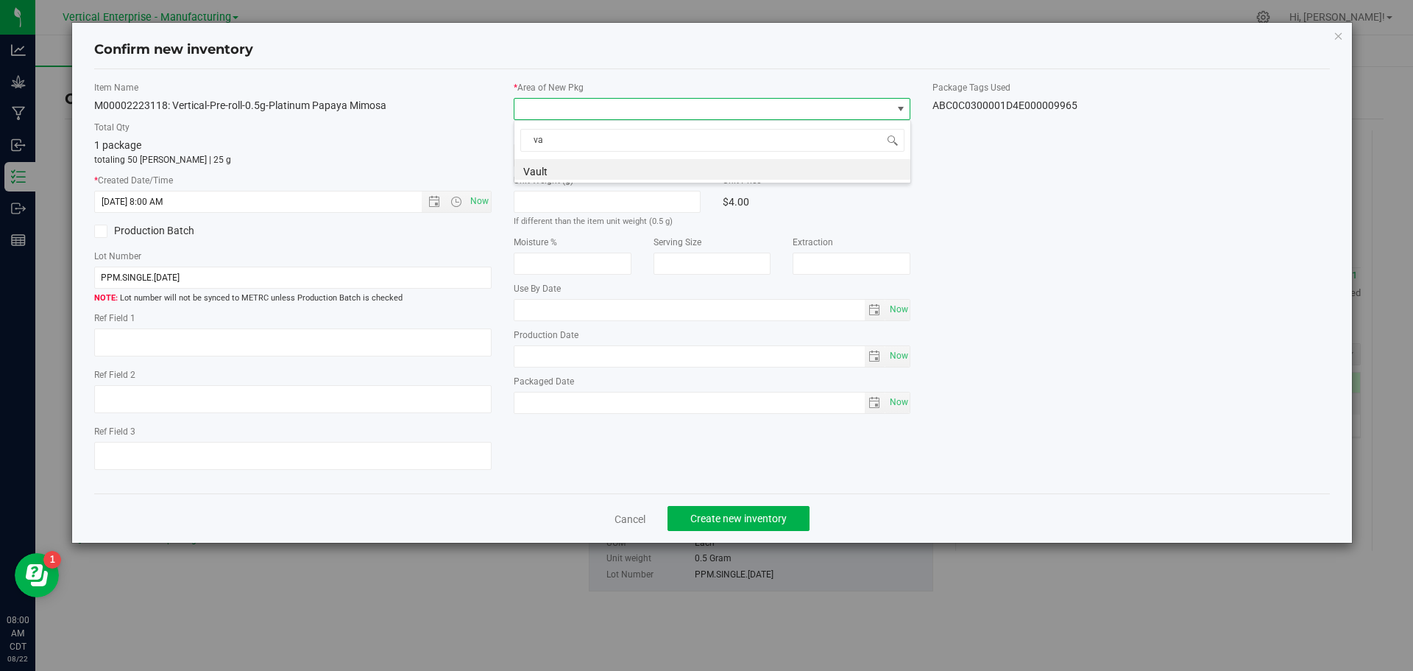
click at [555, 166] on li "Vault" at bounding box center [713, 169] width 396 height 21
click at [716, 520] on span "Create new inventory" at bounding box center [739, 518] width 96 height 12
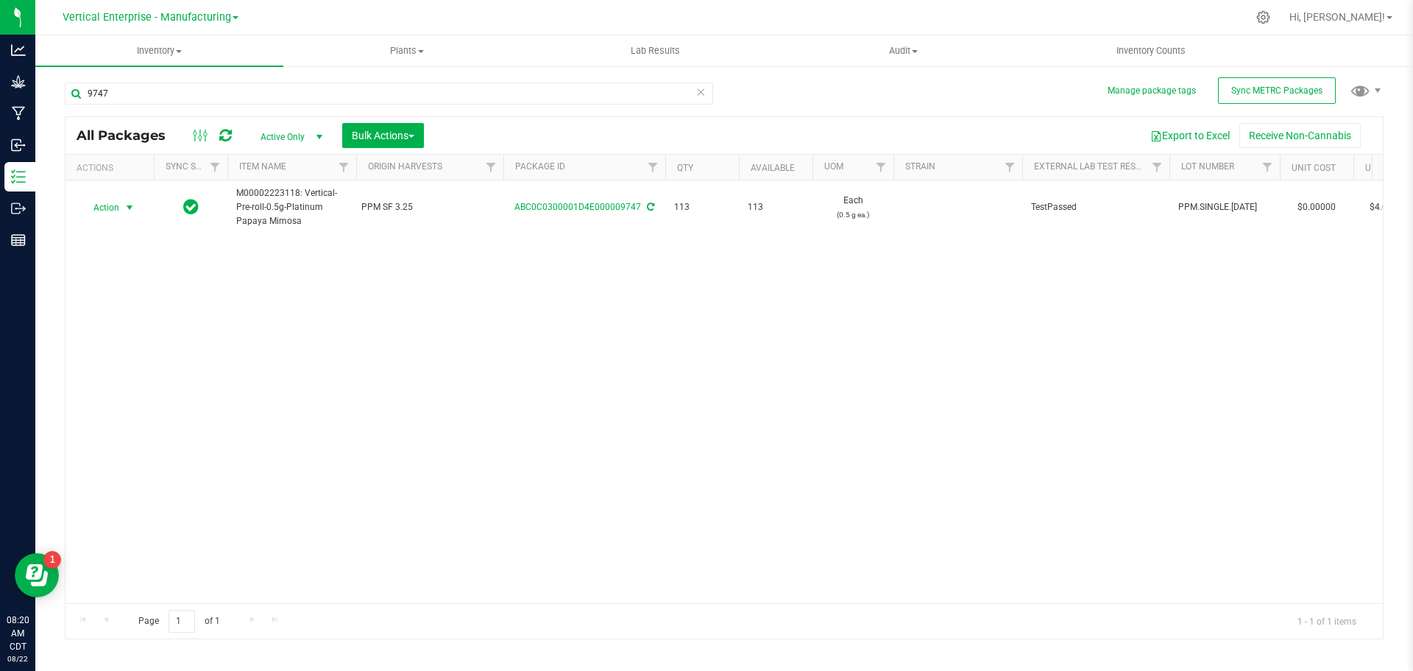
click at [109, 205] on span "Action" at bounding box center [100, 207] width 40 height 21
click at [116, 253] on li "Create package" at bounding box center [127, 254] width 93 height 22
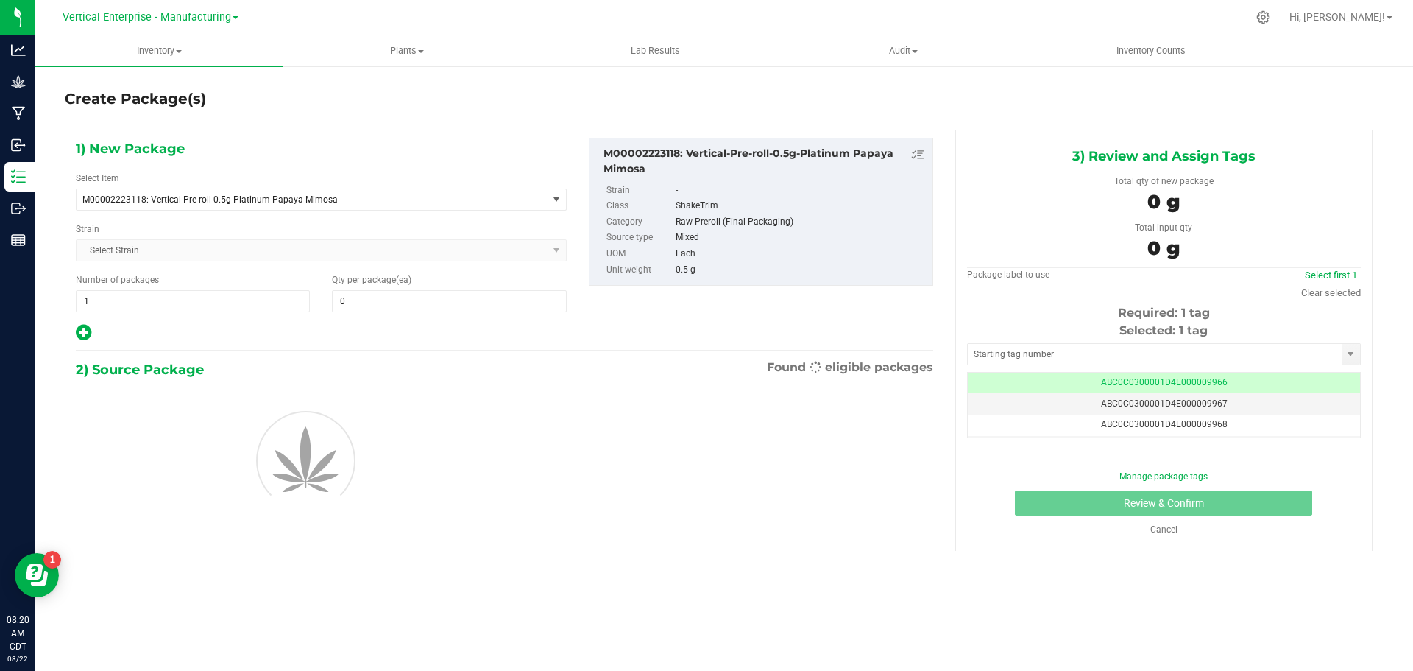
type input "0"
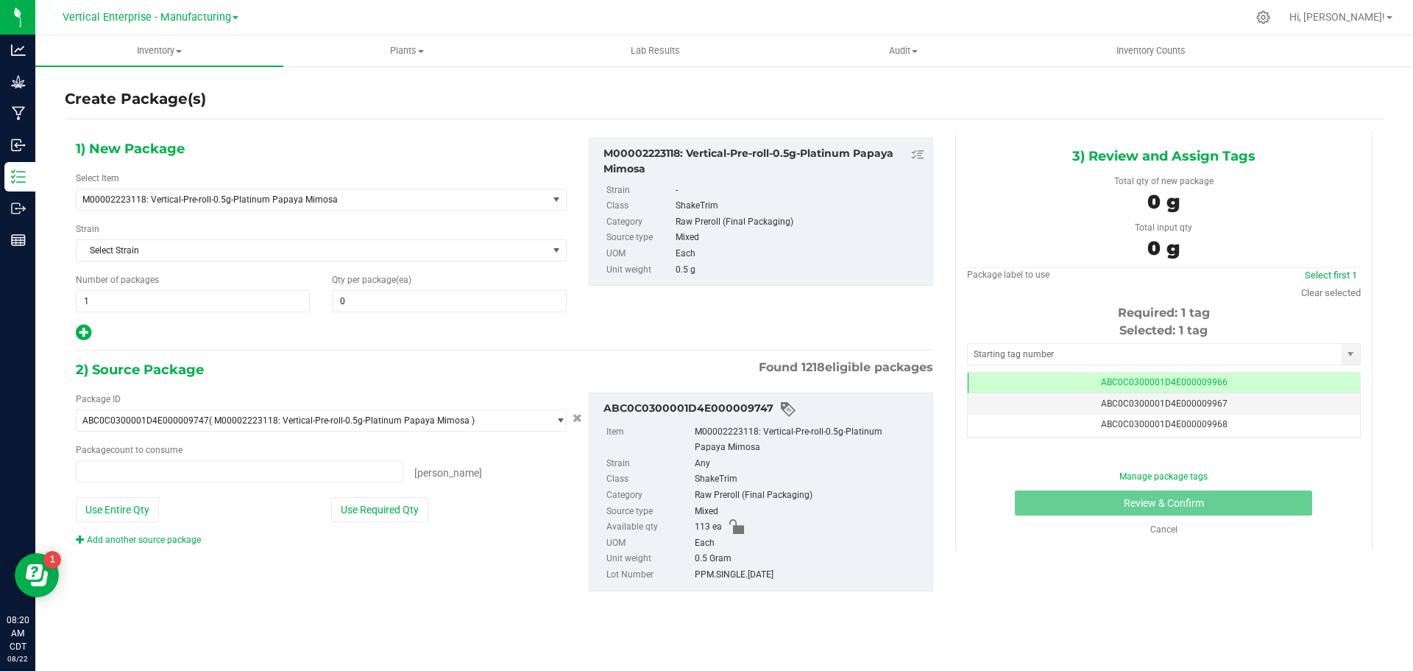
scroll to position [0, -1]
type input "0 ea"
click at [115, 302] on span "1 1" at bounding box center [193, 301] width 234 height 22
click at [378, 297] on span at bounding box center [449, 301] width 234 height 22
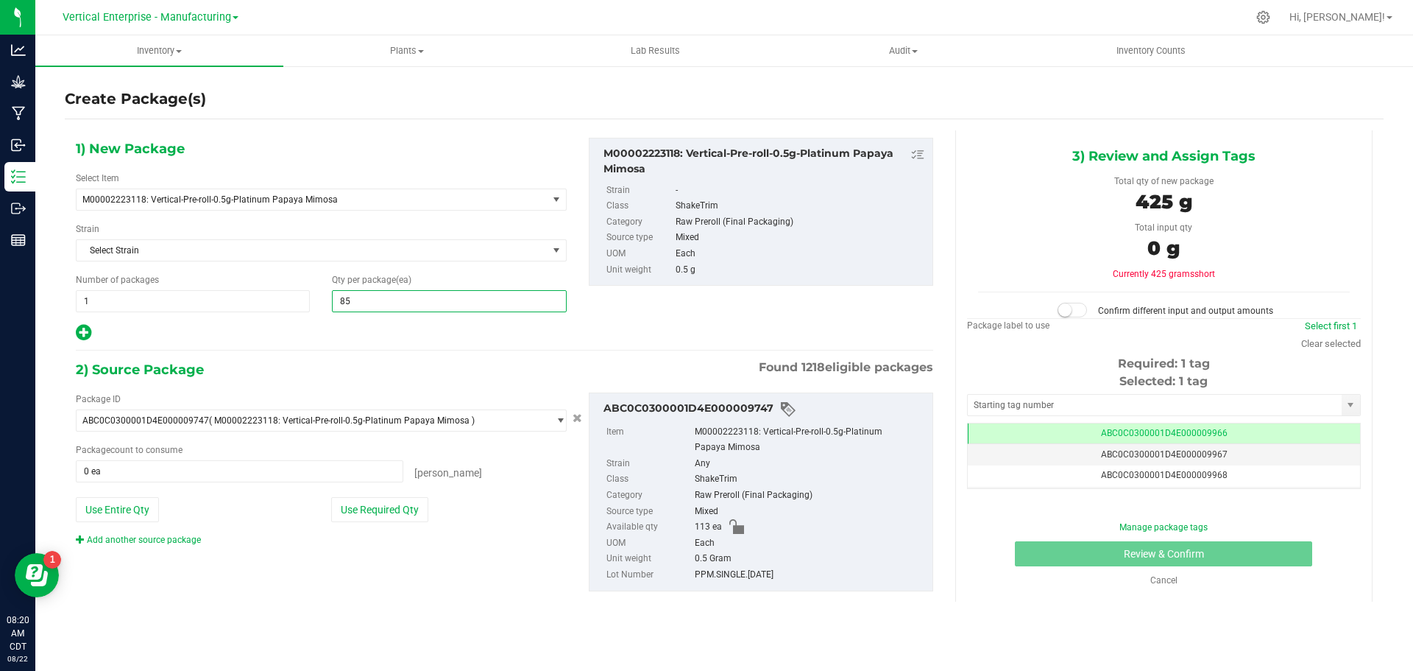
type input "8"
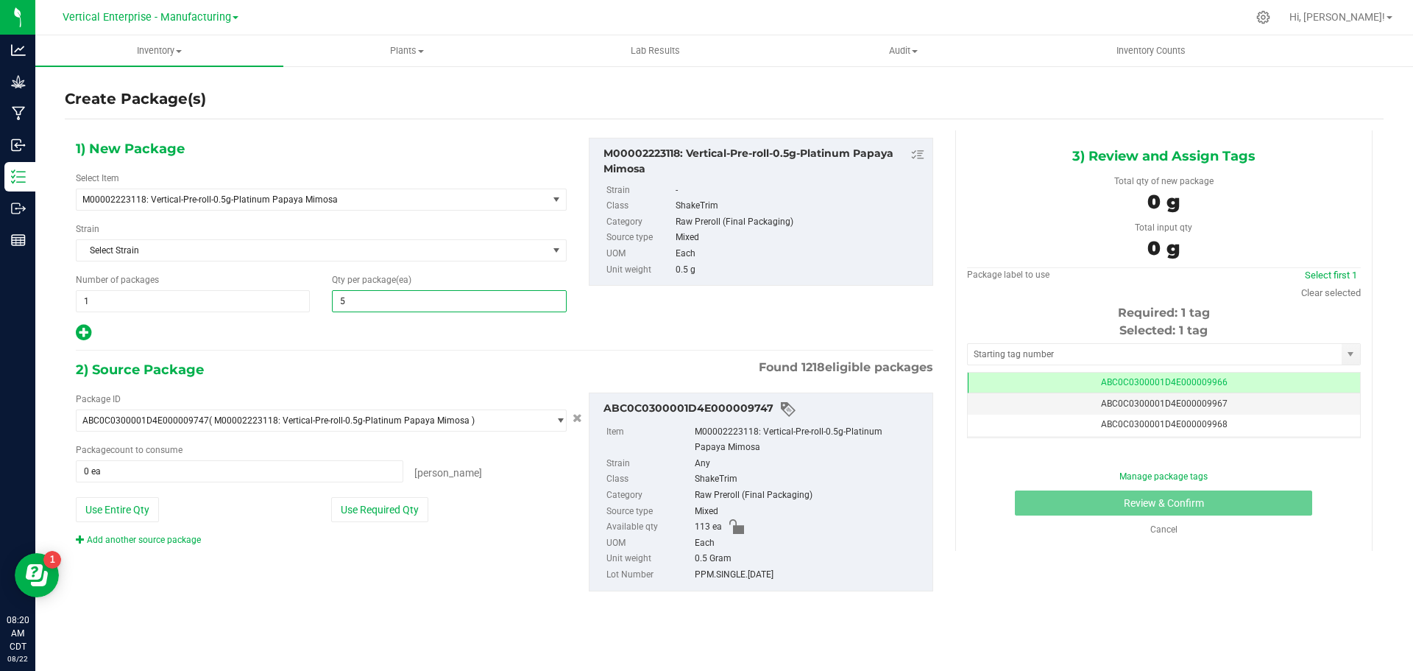
type input "50"
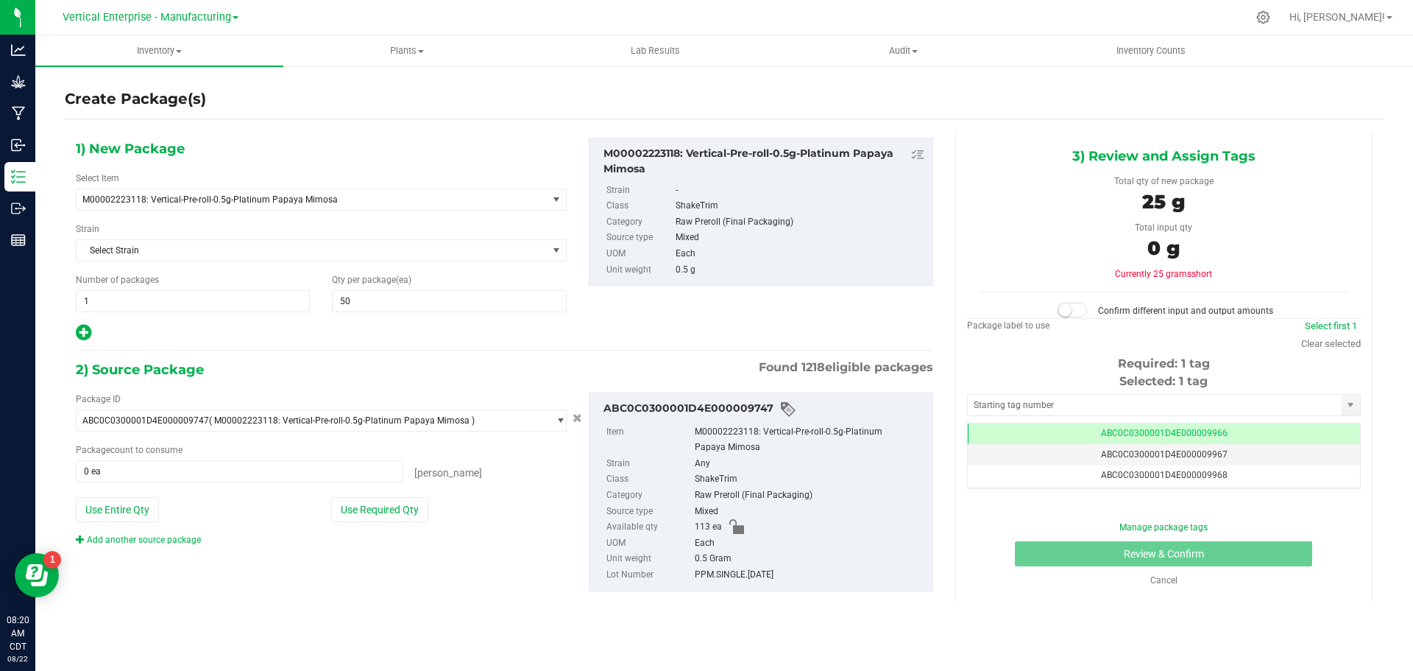
drag, startPoint x: 66, startPoint y: 338, endPoint x: 91, endPoint y: 331, distance: 25.2
click at [66, 339] on div "1) New Package Select Item M00002223118: Vertical-Pre-roll-0.5g-Platinum Papaya…" at bounding box center [321, 240] width 513 height 205
click at [93, 337] on div at bounding box center [321, 332] width 491 height 19
click at [89, 334] on icon at bounding box center [83, 332] width 15 height 18
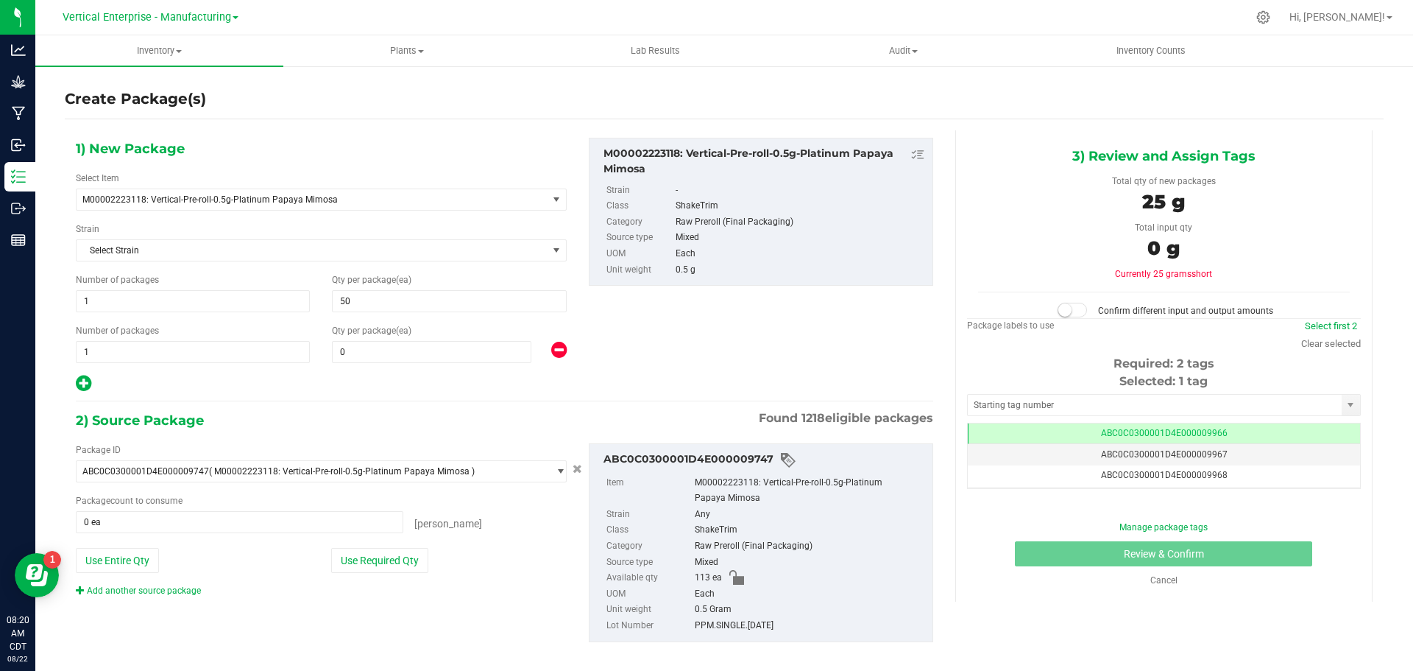
type input "50"
click at [383, 356] on span at bounding box center [432, 352] width 200 height 22
type input "13"
click at [371, 562] on button "Use Required Qty" at bounding box center [379, 560] width 97 height 25
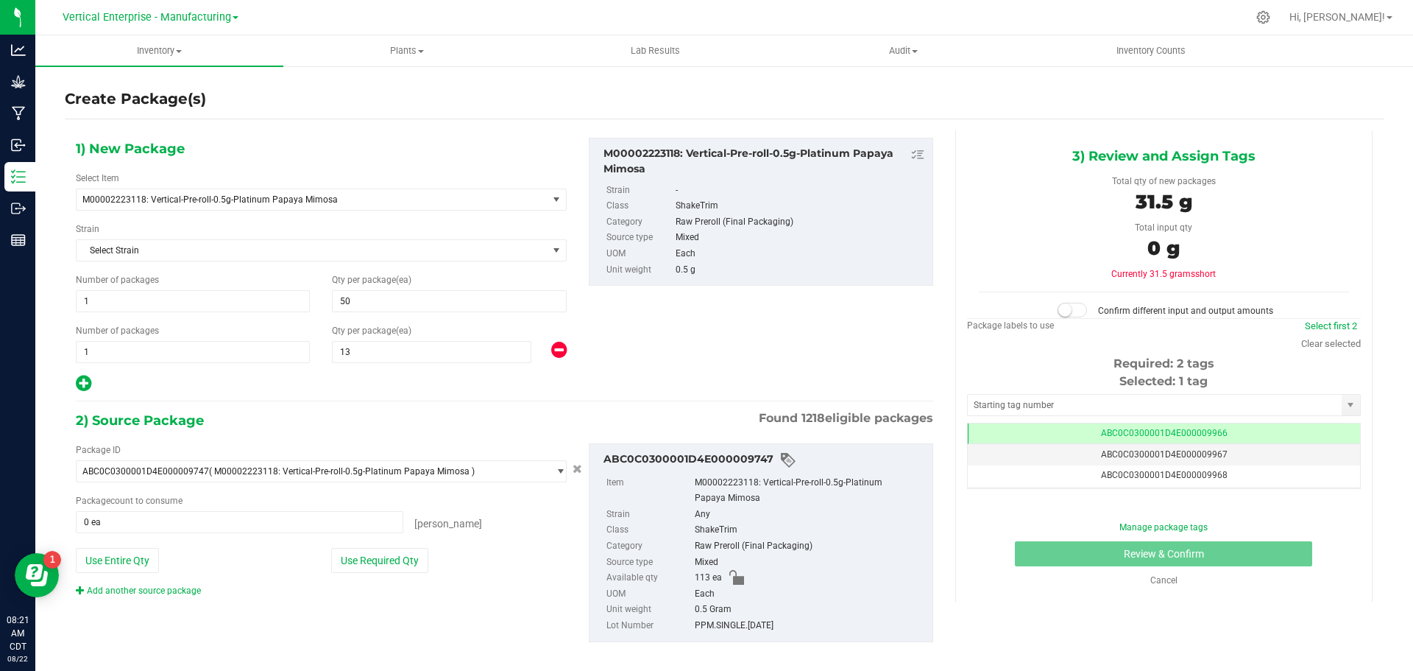
type input "63 ea"
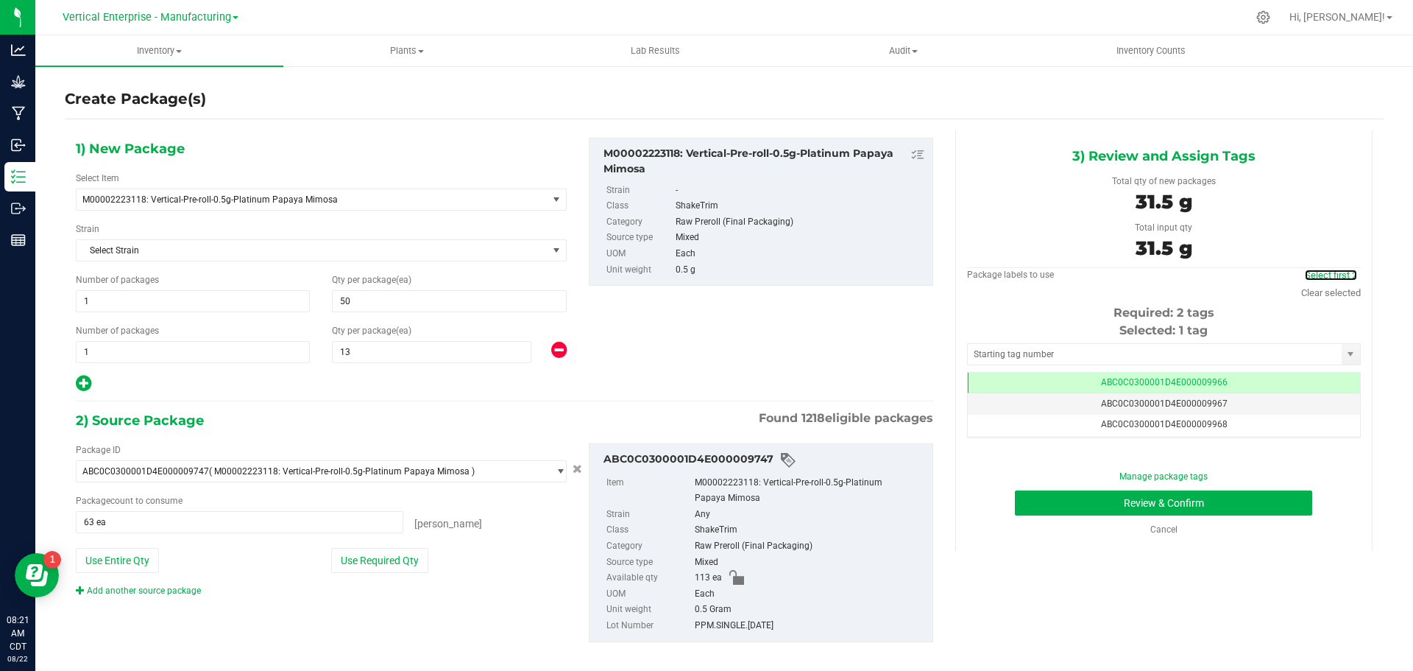
click at [1330, 270] on link "Select first 2" at bounding box center [1331, 274] width 52 height 11
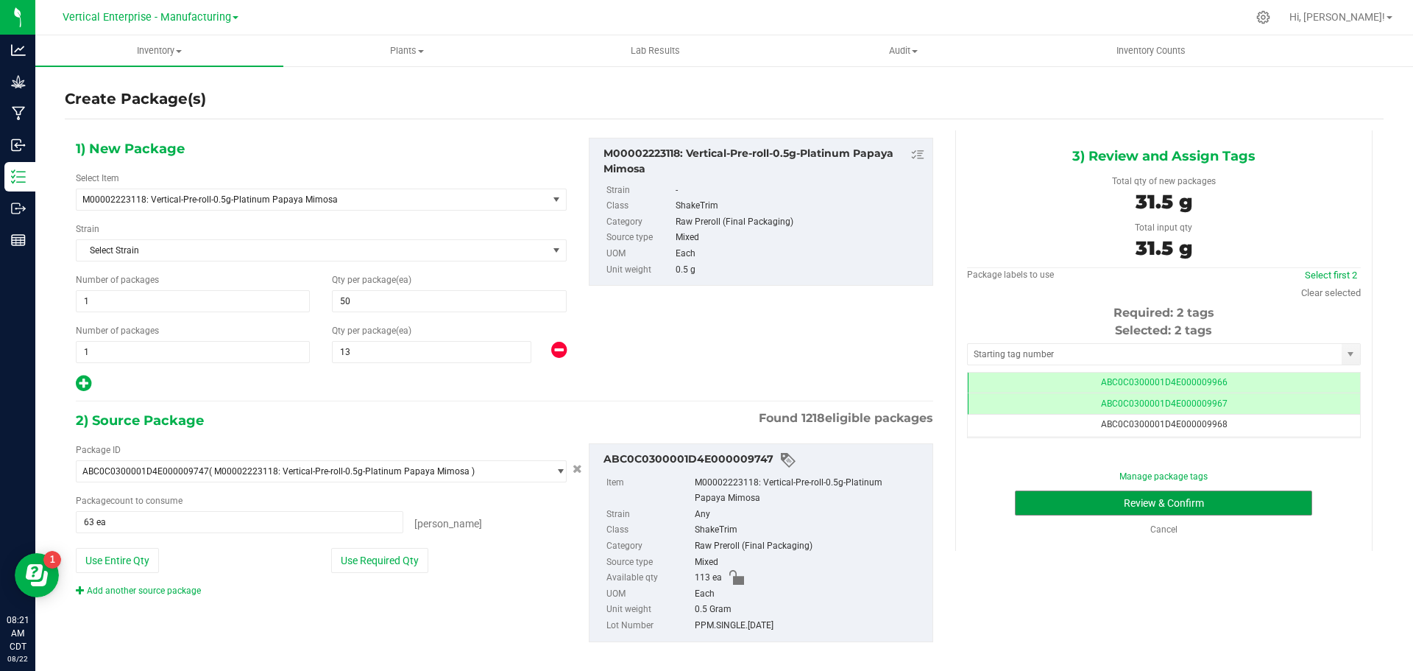
click at [1210, 503] on button "Review & Confirm" at bounding box center [1163, 502] width 297 height 25
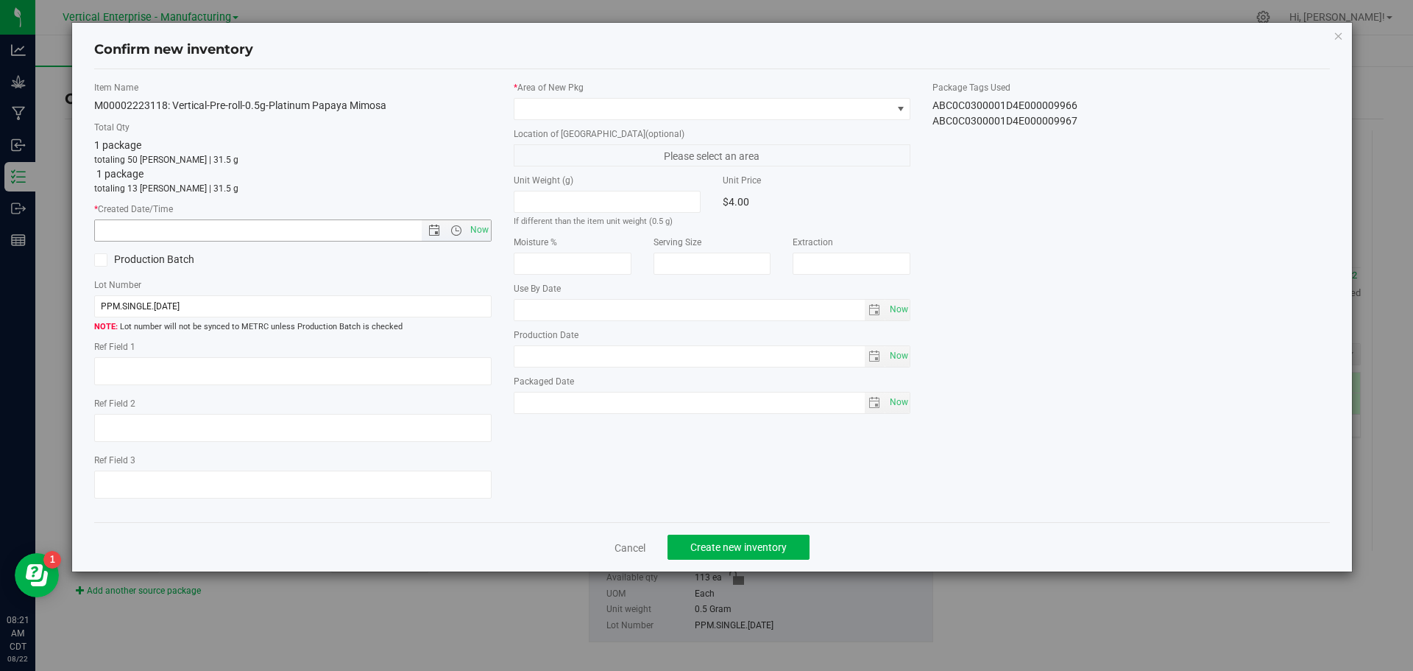
click at [482, 235] on span "Now" at bounding box center [479, 229] width 25 height 21
type input "[DATE] 8:21 AM"
click at [537, 108] on span at bounding box center [704, 109] width 378 height 21
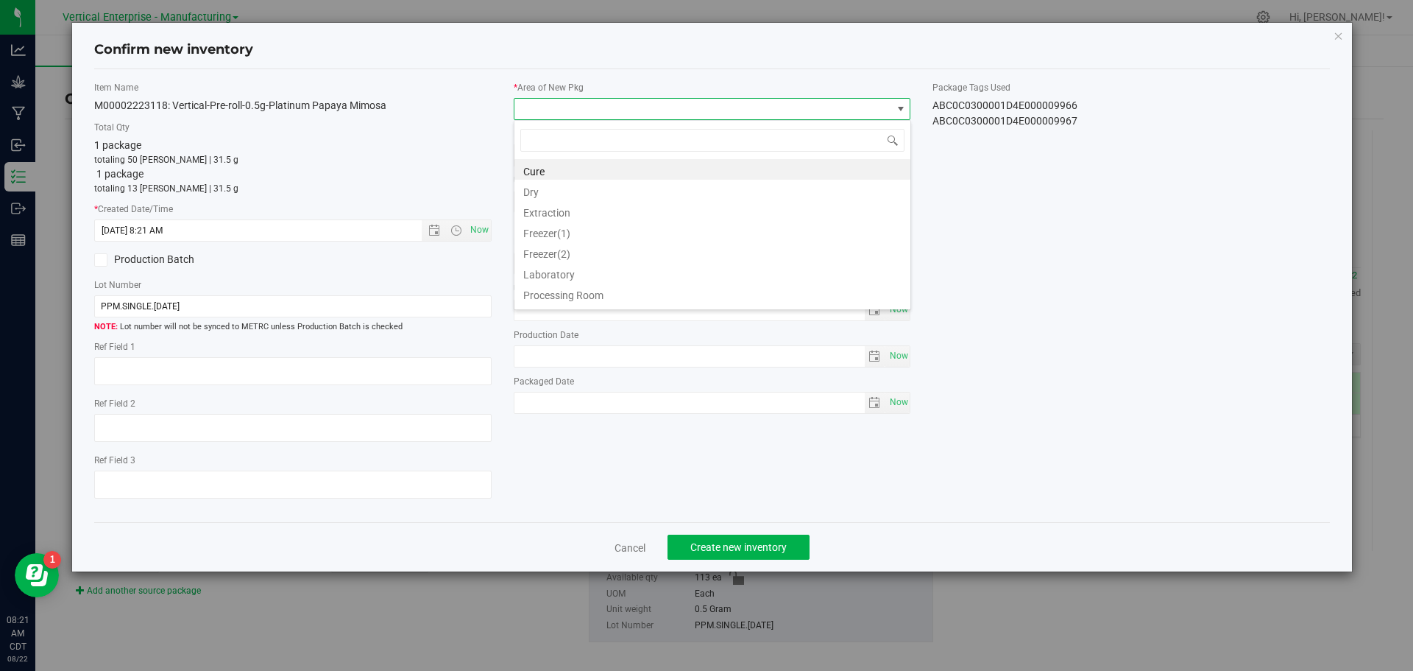
scroll to position [22, 398]
type input "va"
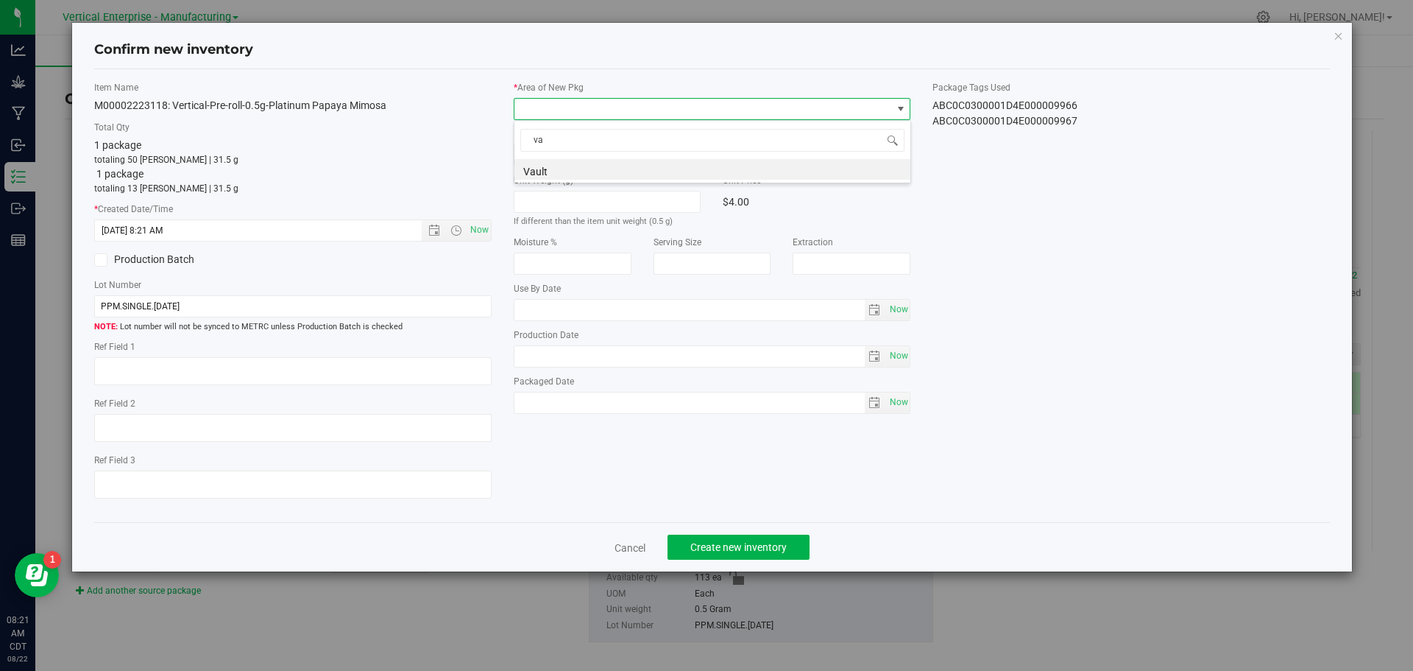
click at [545, 169] on li "Vault" at bounding box center [713, 169] width 396 height 21
click at [758, 543] on span "Create new inventory" at bounding box center [739, 547] width 96 height 12
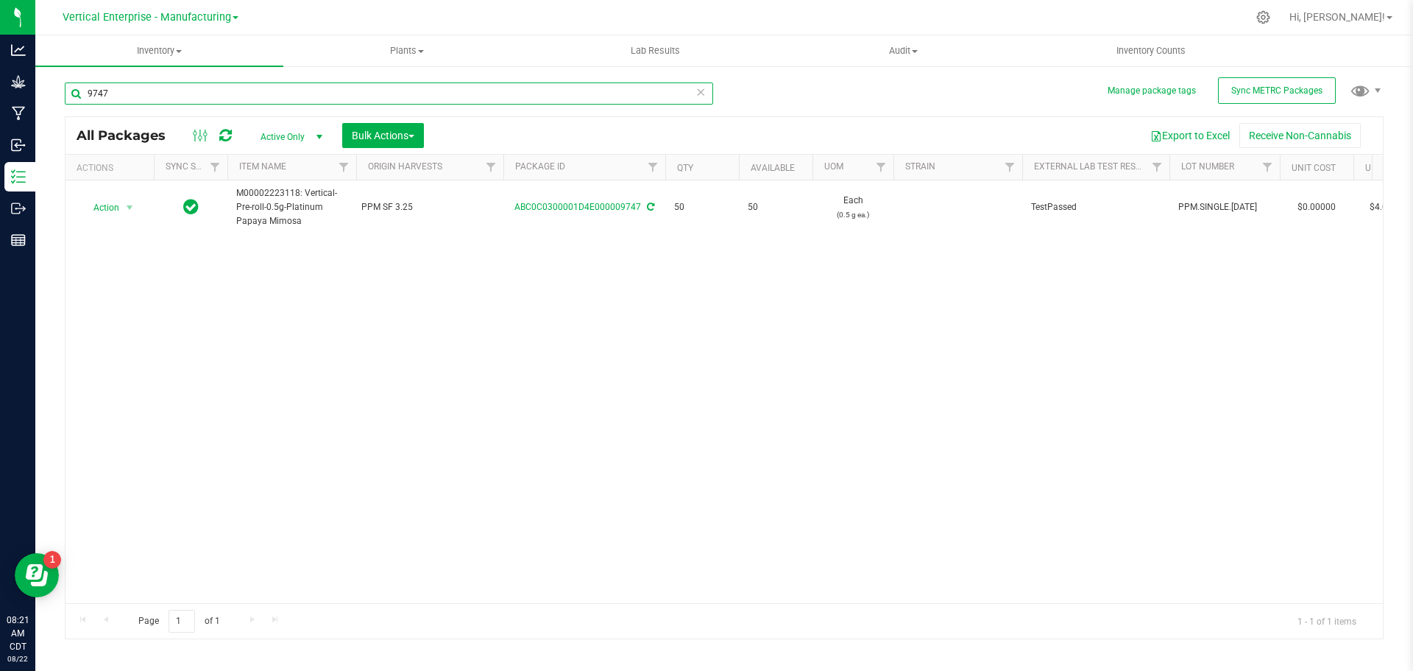
drag, startPoint x: 127, startPoint y: 85, endPoint x: 40, endPoint y: 93, distance: 87.2
click at [40, 93] on div "Manage package tags Sync METRC Packages 9747 All Packages Active Only Active On…" at bounding box center [724, 289] width 1378 height 449
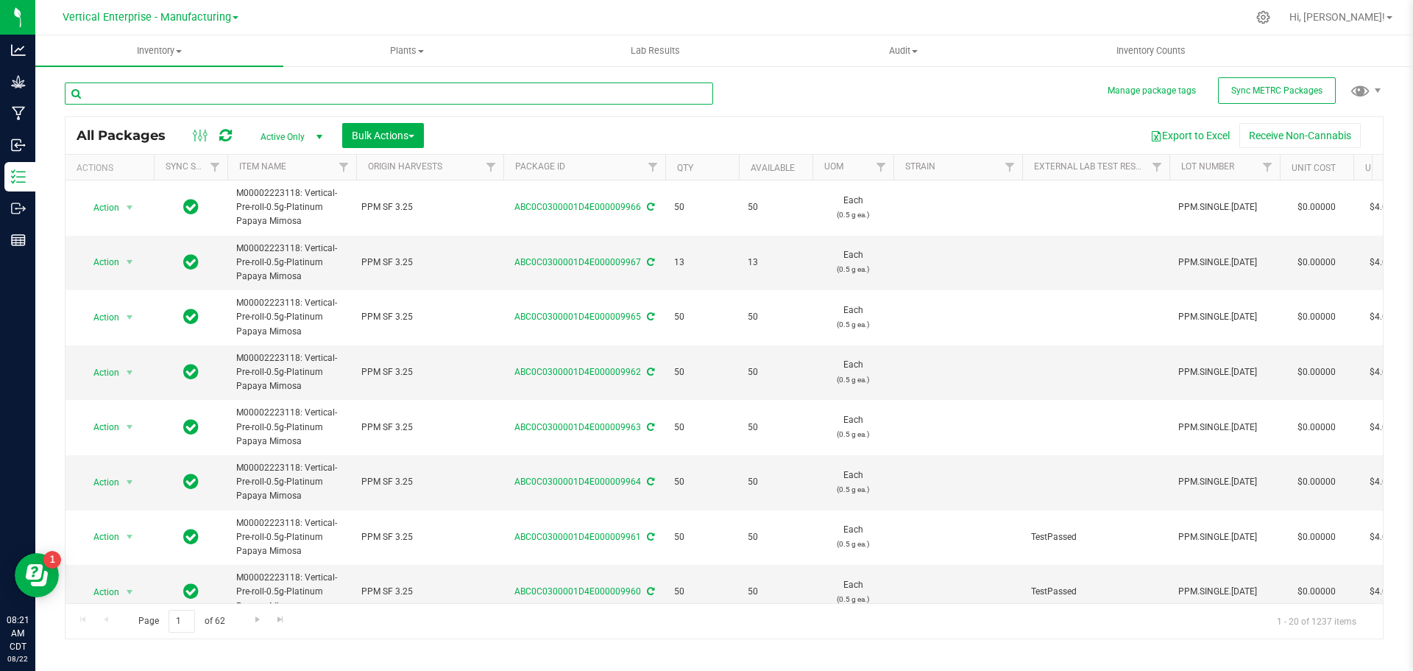
click at [114, 93] on input "text" at bounding box center [389, 93] width 649 height 22
type input "9747"
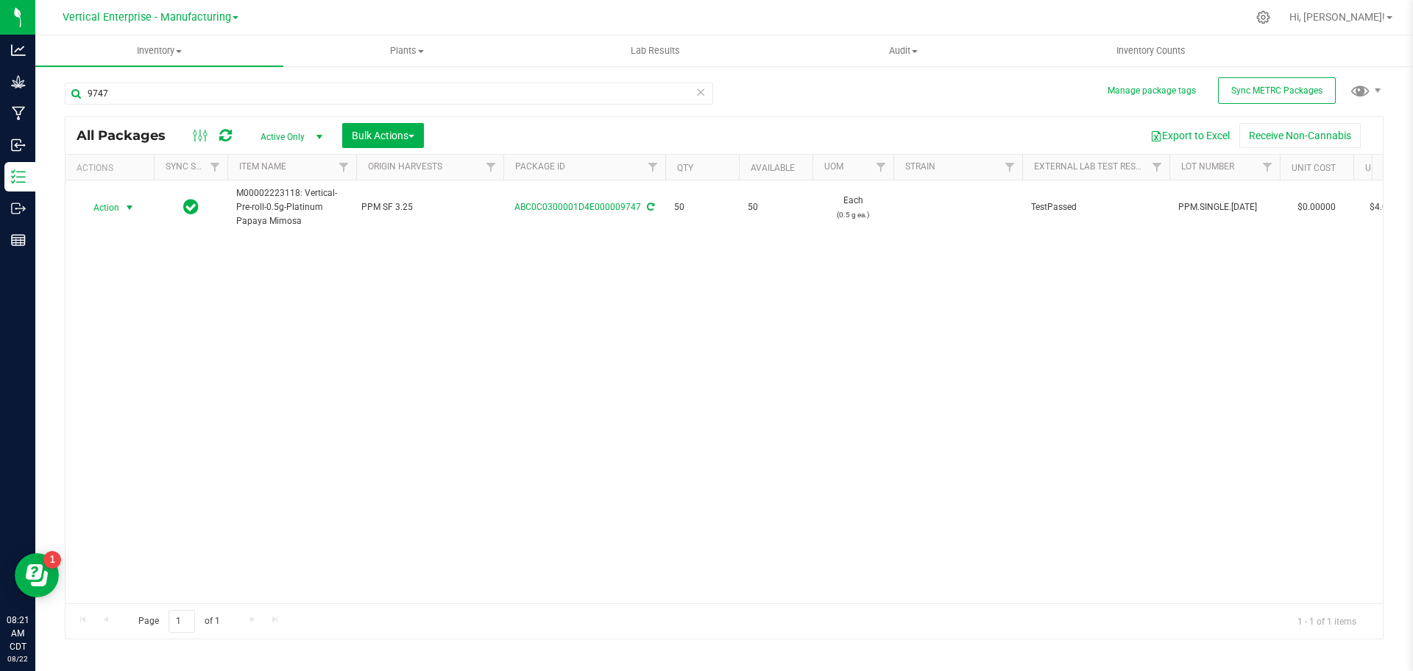
click at [96, 208] on span "Action" at bounding box center [100, 207] width 40 height 21
click at [96, 256] on li "Create package" at bounding box center [127, 254] width 93 height 22
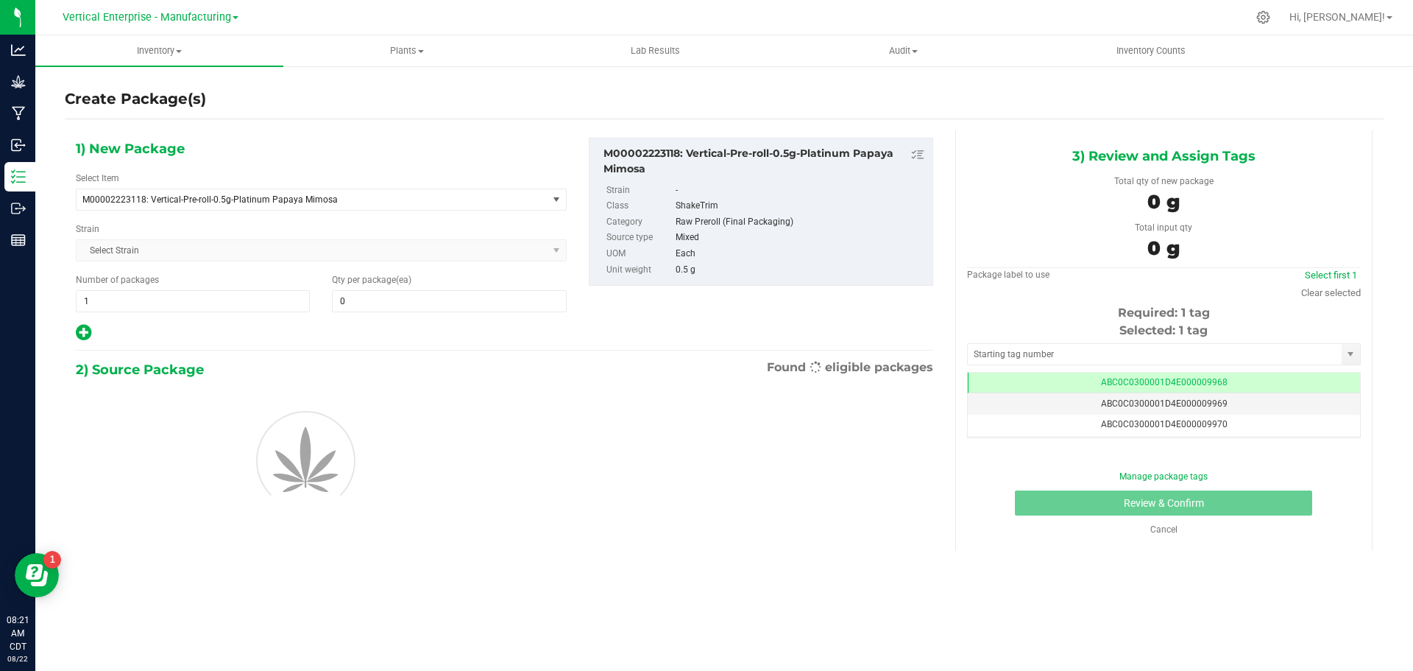
type input "0"
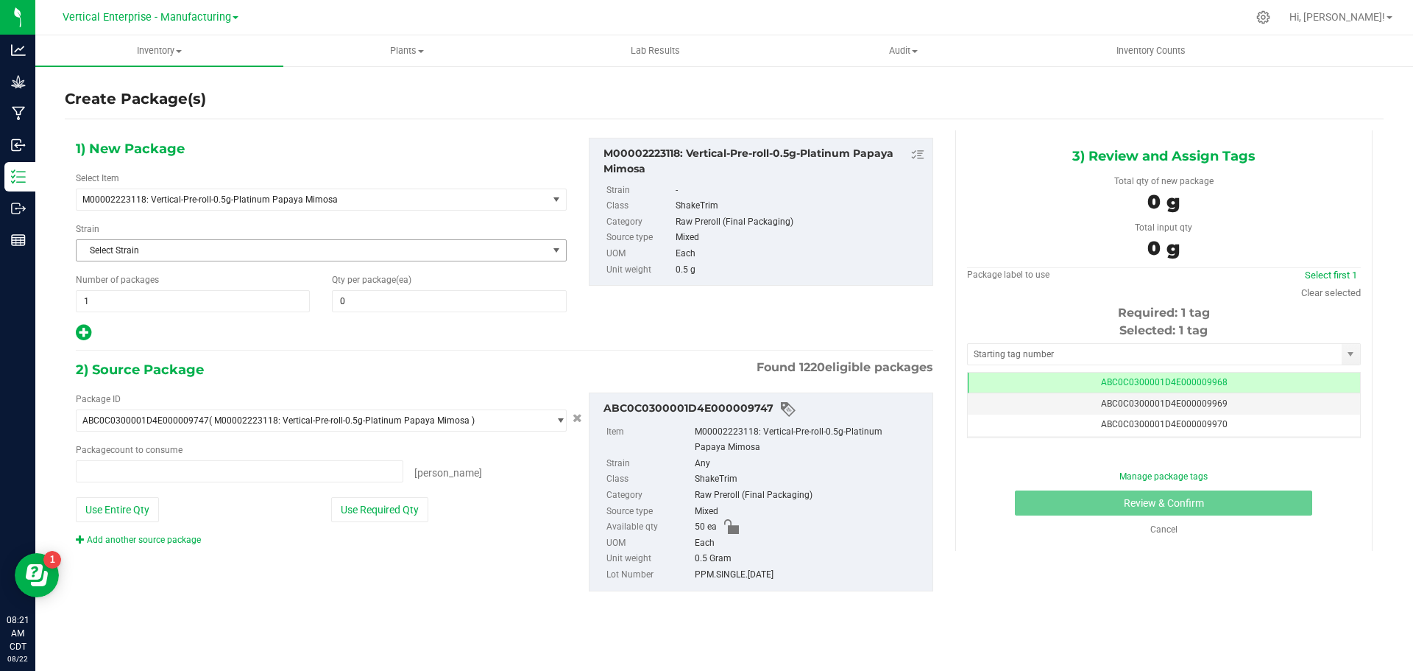
type input "0 ea"
click at [404, 302] on span at bounding box center [449, 301] width 234 height 22
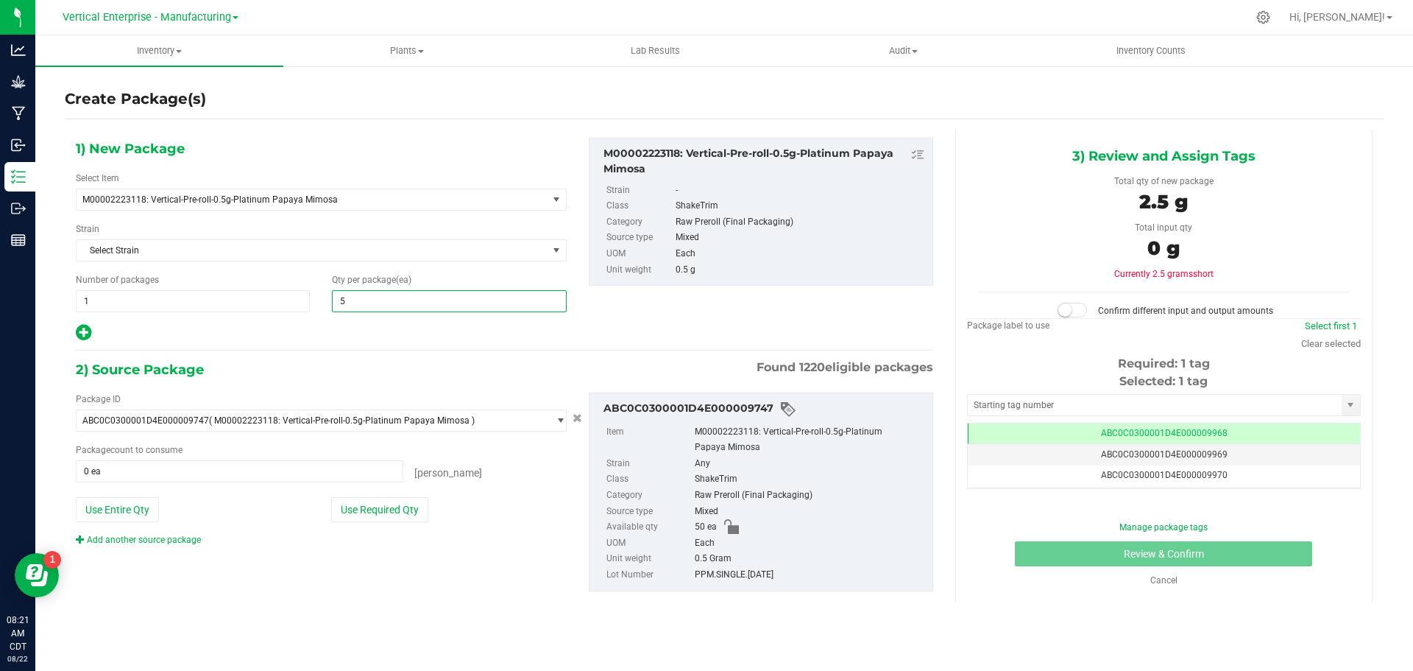
type input "50"
click at [370, 515] on button "Use Required Qty" at bounding box center [379, 509] width 97 height 25
type input "50 ea"
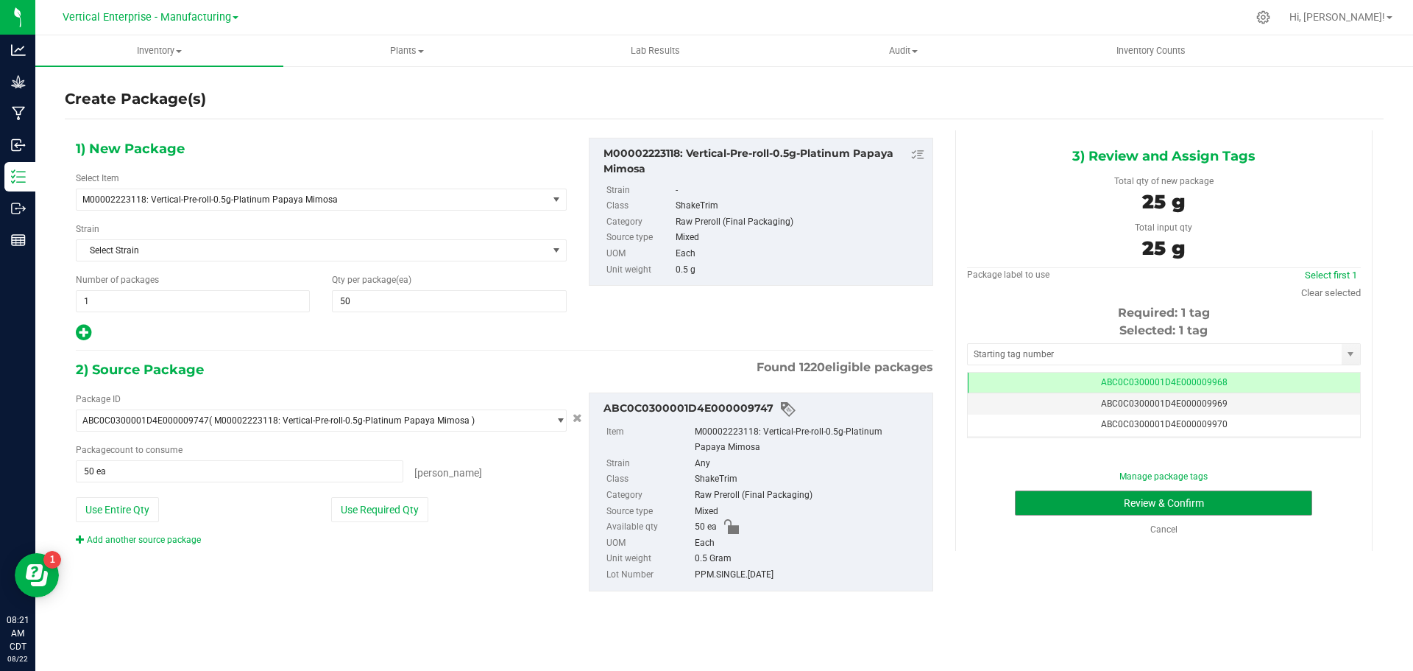
click at [1185, 497] on button "Review & Confirm" at bounding box center [1163, 502] width 297 height 25
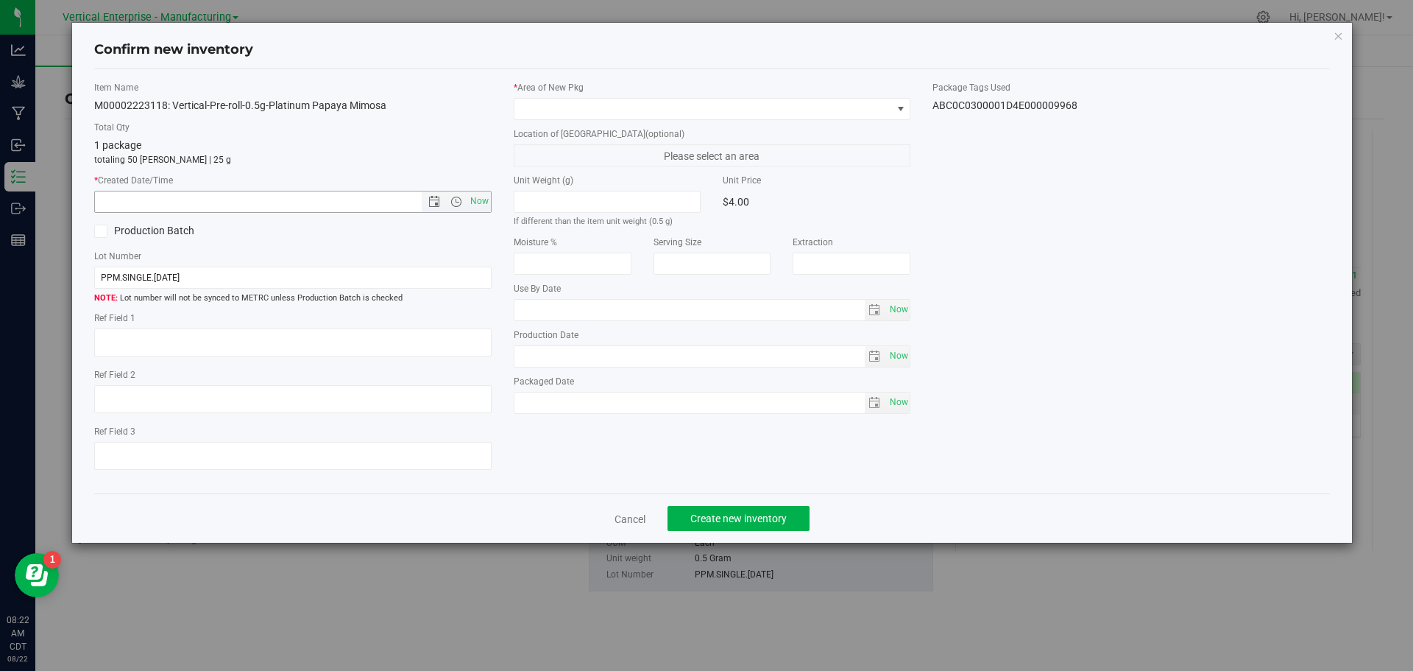
click at [487, 202] on span "Now" at bounding box center [479, 201] width 25 height 21
type input "[DATE] 8:22 AM"
click at [571, 103] on span at bounding box center [704, 109] width 378 height 21
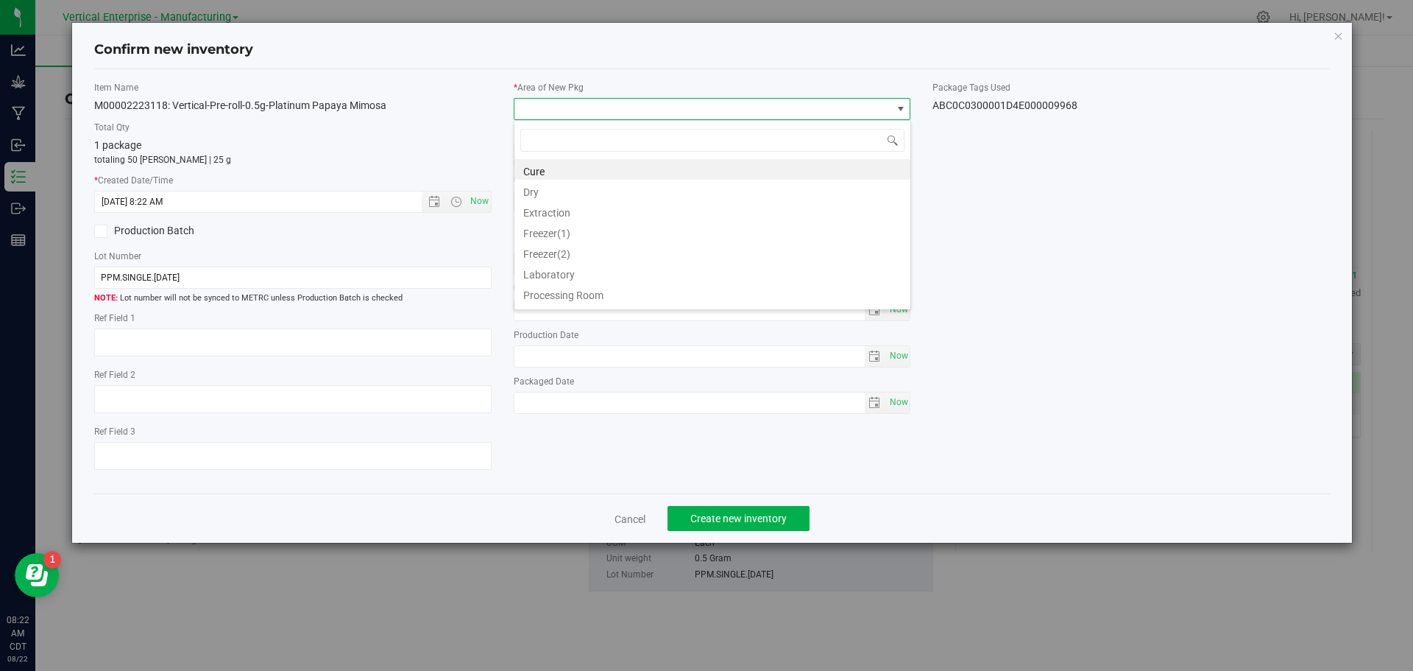
scroll to position [22, 398]
type input "va"
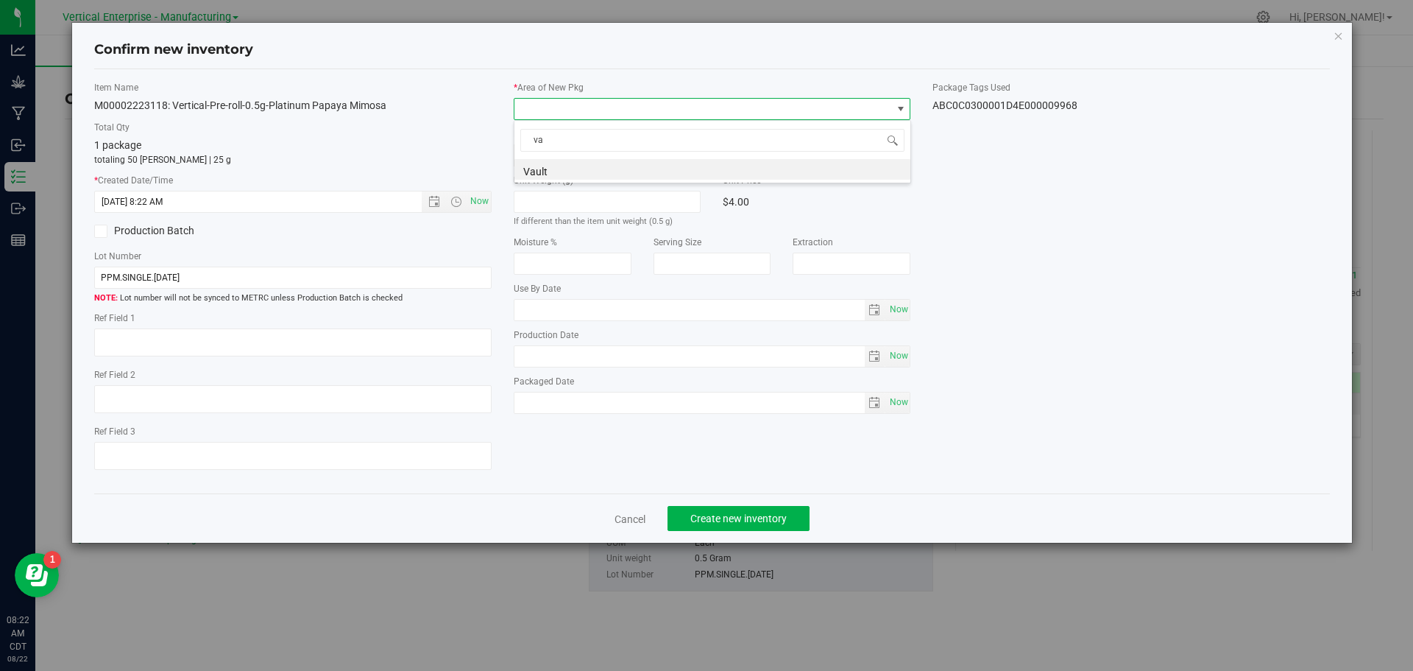
click at [573, 163] on li "Vault" at bounding box center [713, 169] width 396 height 21
click at [721, 526] on button "Create new inventory" at bounding box center [739, 518] width 142 height 25
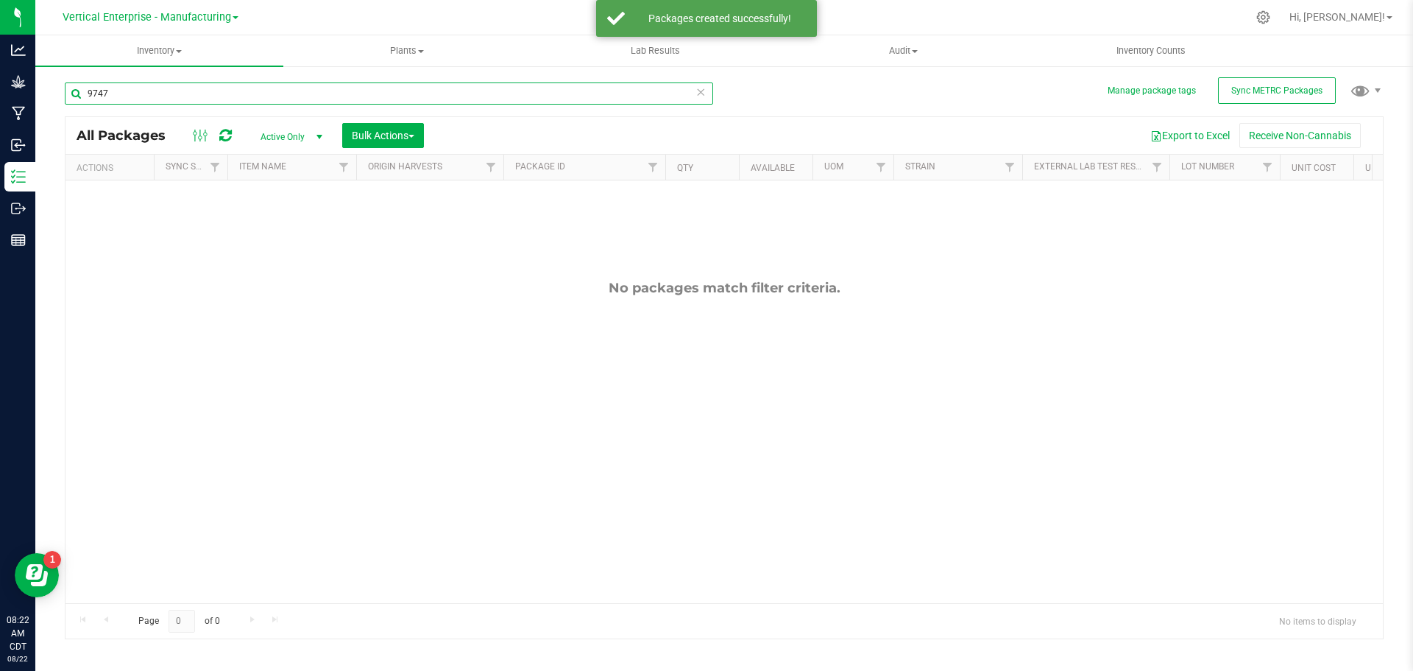
click at [124, 88] on input "9747" at bounding box center [389, 93] width 649 height 22
type input "9"
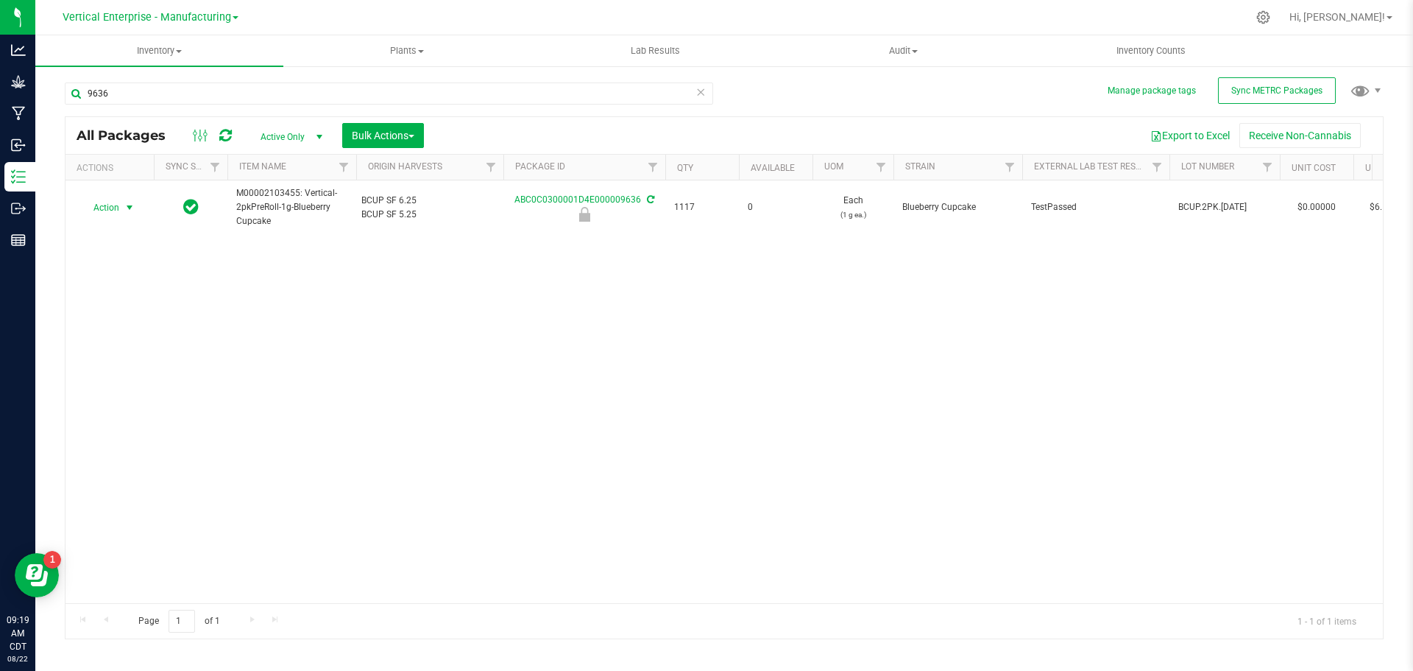
type input "9636"
click at [99, 210] on span "Action" at bounding box center [100, 207] width 40 height 21
click at [118, 371] on li "Unlock package" at bounding box center [127, 382] width 93 height 22
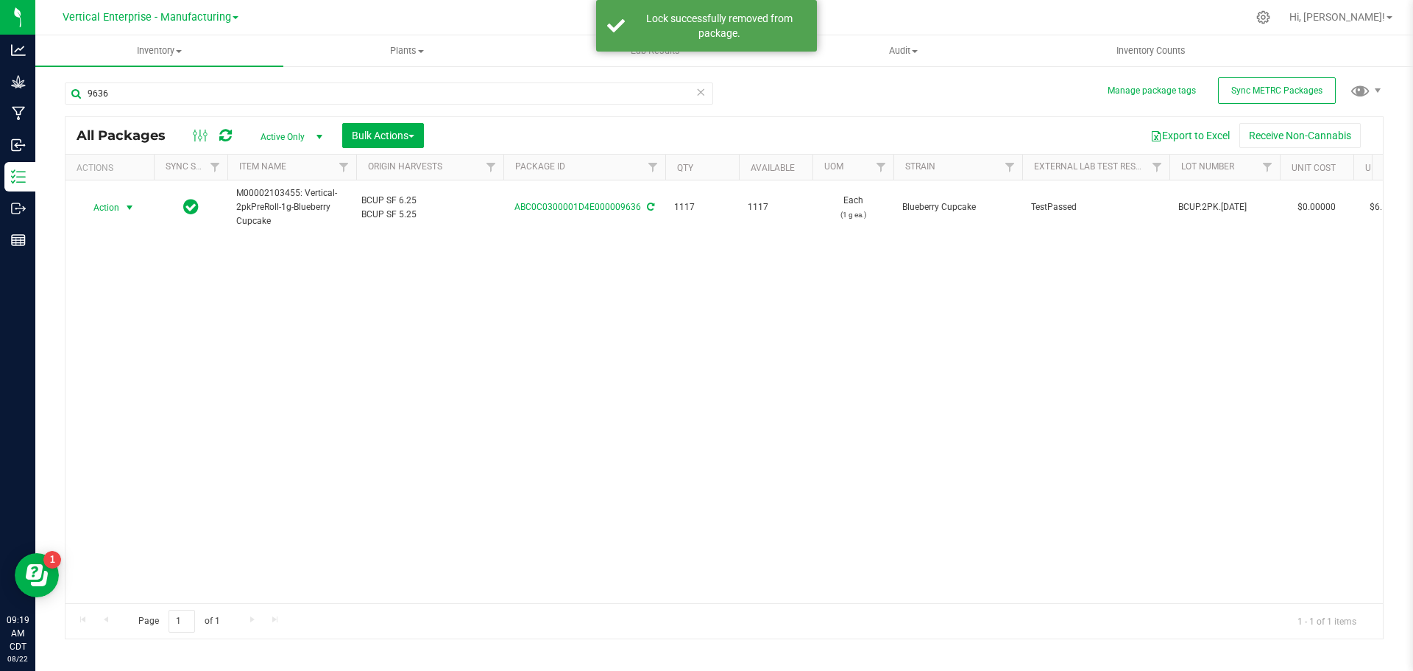
click at [99, 211] on span "Action" at bounding box center [100, 207] width 40 height 21
click at [107, 246] on li "Create package" at bounding box center [127, 254] width 93 height 22
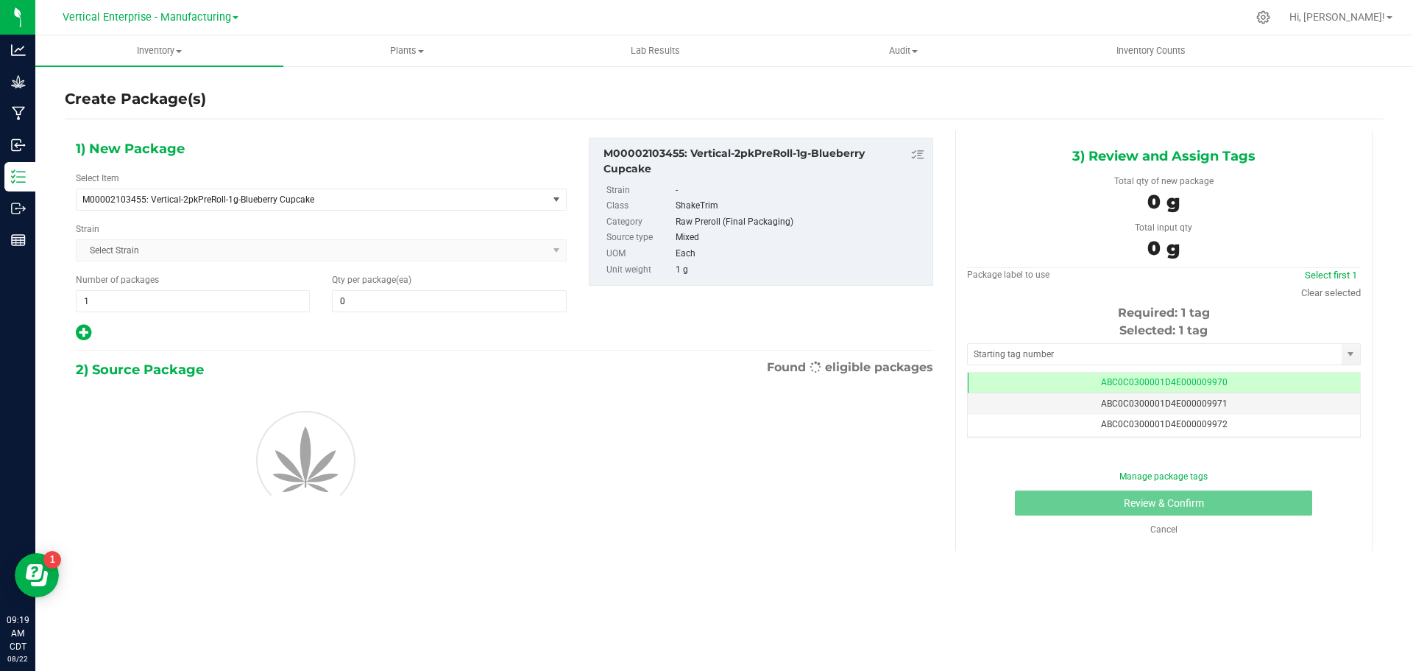
type input "0"
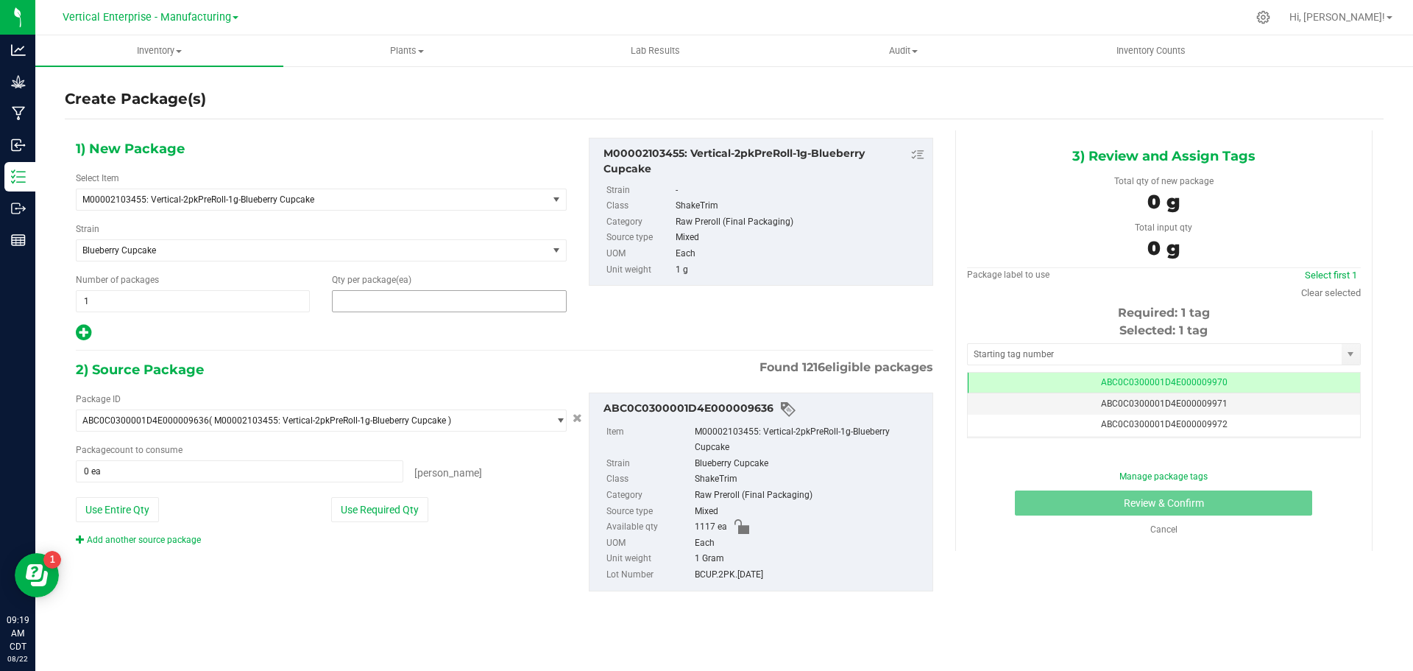
click at [347, 302] on span at bounding box center [449, 301] width 234 height 22
type input "0"
click at [97, 294] on span "1 1" at bounding box center [193, 301] width 234 height 22
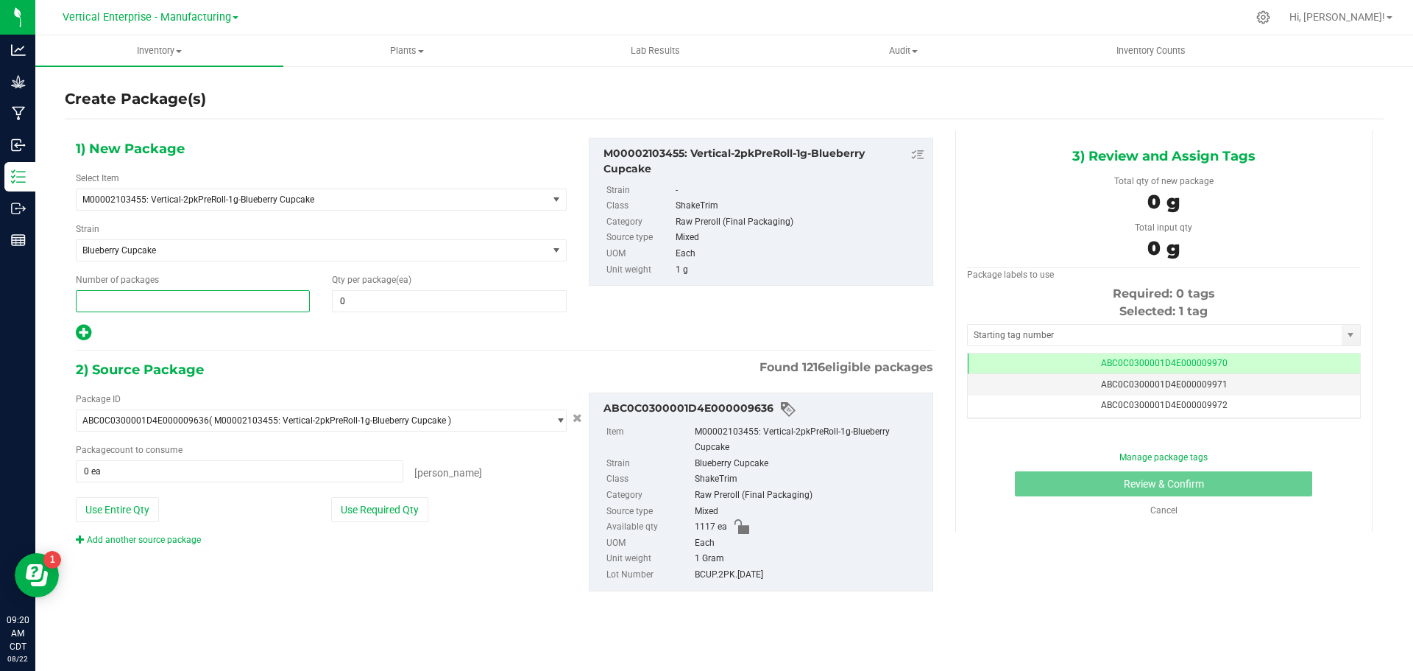
type input "2"
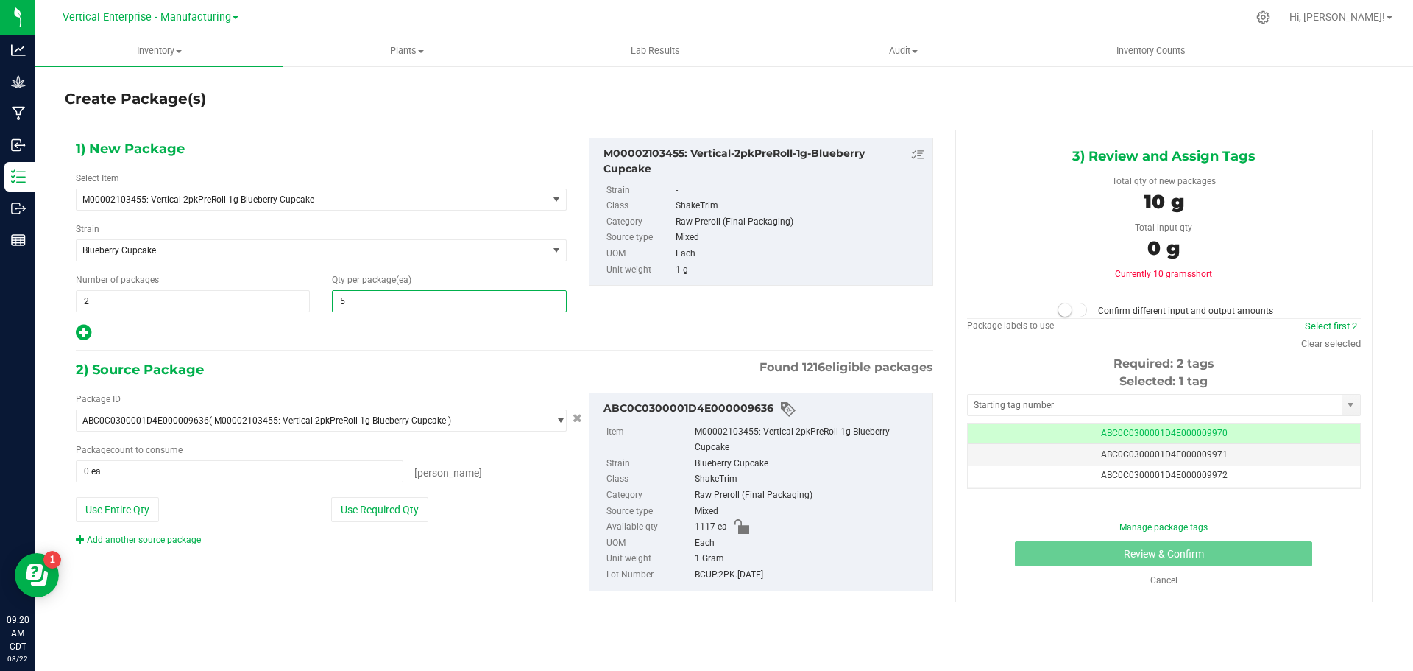
type input "50"
click at [406, 506] on button "Use Required Qty" at bounding box center [379, 509] width 97 height 25
type input "100 ea"
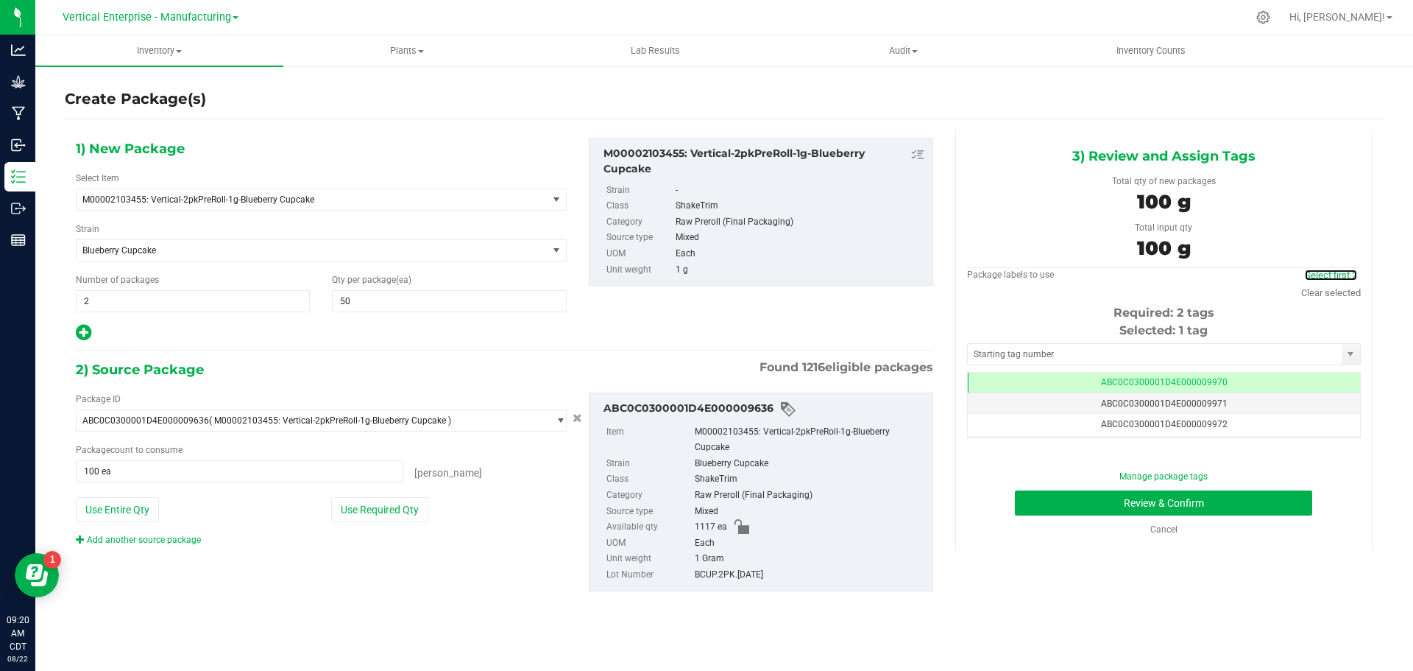
click at [1333, 270] on link "Select first 2" at bounding box center [1331, 274] width 52 height 11
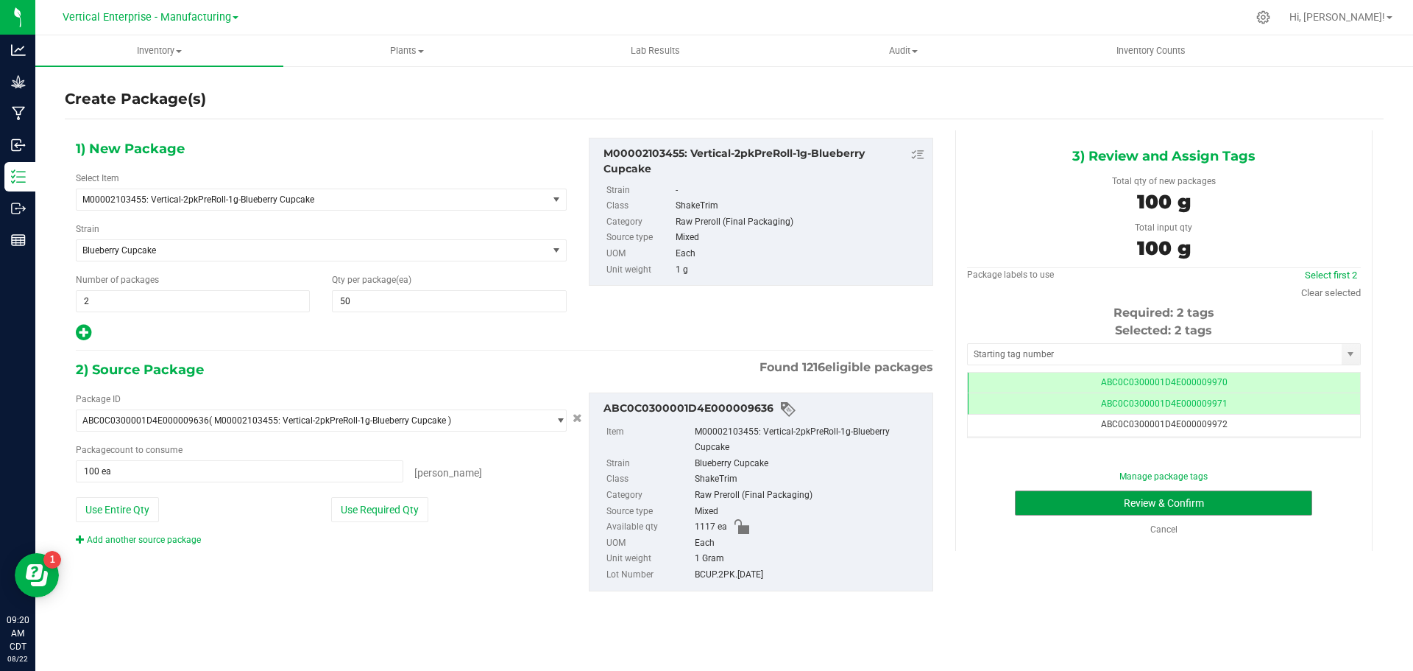
click at [1233, 509] on button "Review & Confirm" at bounding box center [1163, 502] width 297 height 25
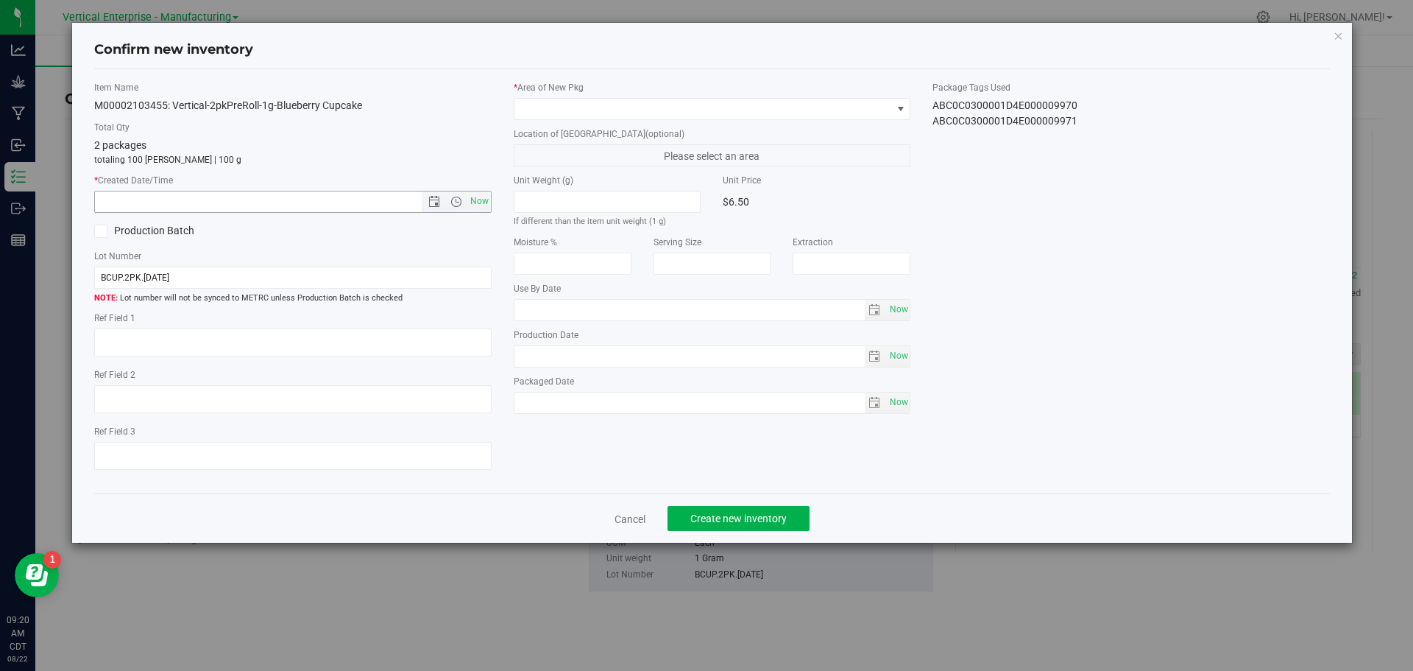
drag, startPoint x: 465, startPoint y: 207, endPoint x: 497, endPoint y: 194, distance: 34.3
click at [471, 207] on span "Now" at bounding box center [456, 201] width 69 height 21
drag, startPoint x: 483, startPoint y: 207, endPoint x: 546, endPoint y: 114, distance: 111.9
click at [484, 206] on span "Now" at bounding box center [479, 201] width 25 height 21
type input "8/22/2025 9:20 AM"
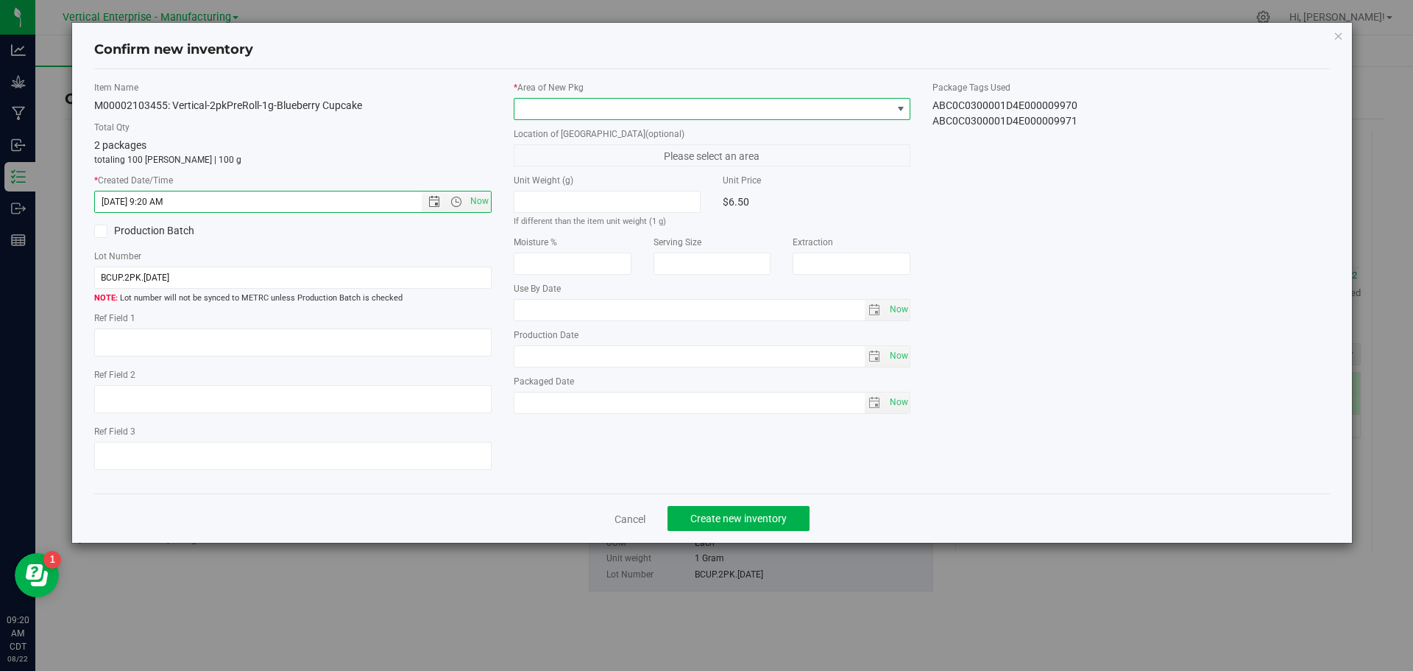
click at [564, 107] on span at bounding box center [704, 109] width 378 height 21
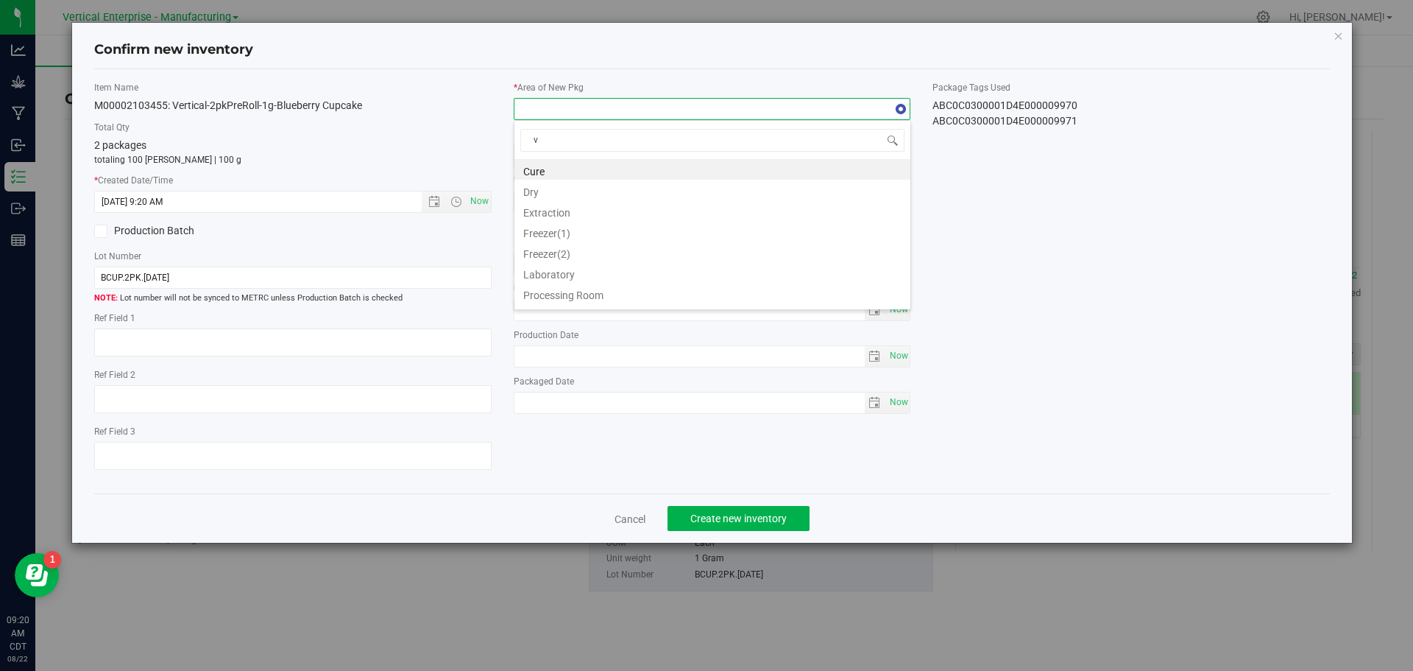
type input "va"
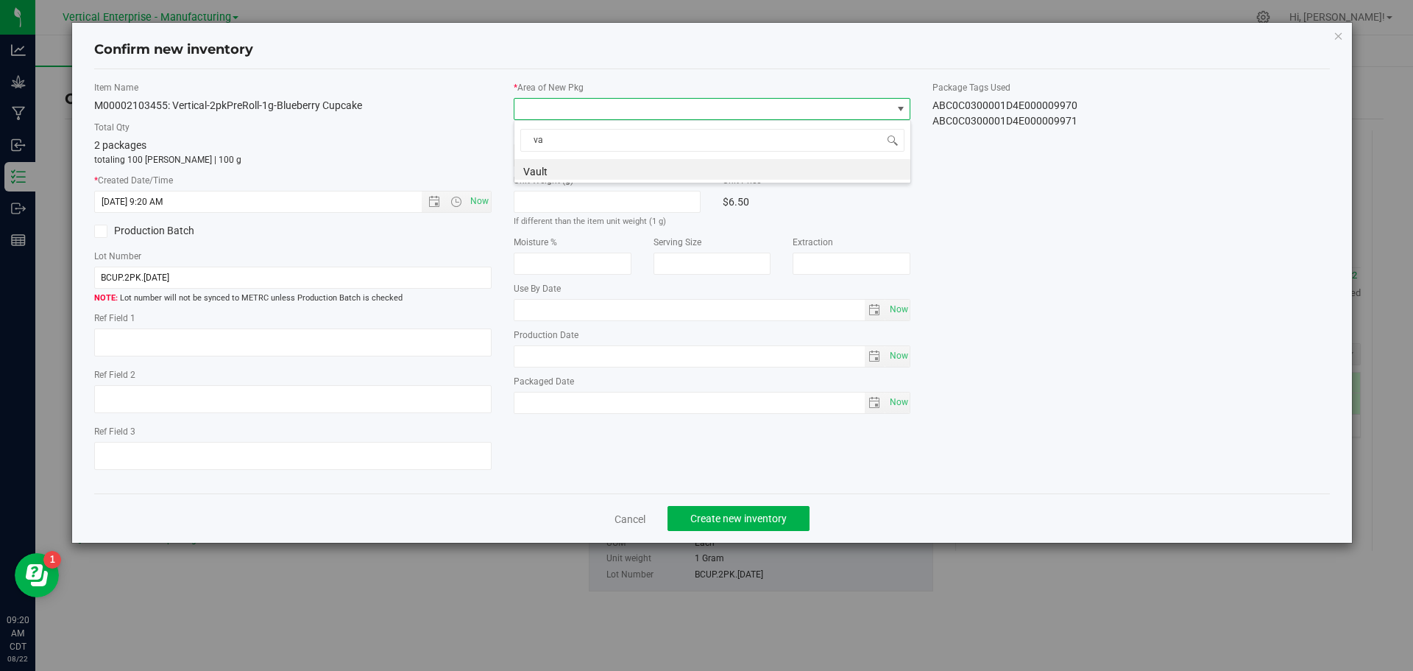
click at [576, 160] on li "Vault" at bounding box center [713, 169] width 396 height 21
click at [735, 516] on span "Create new inventory" at bounding box center [739, 518] width 96 height 12
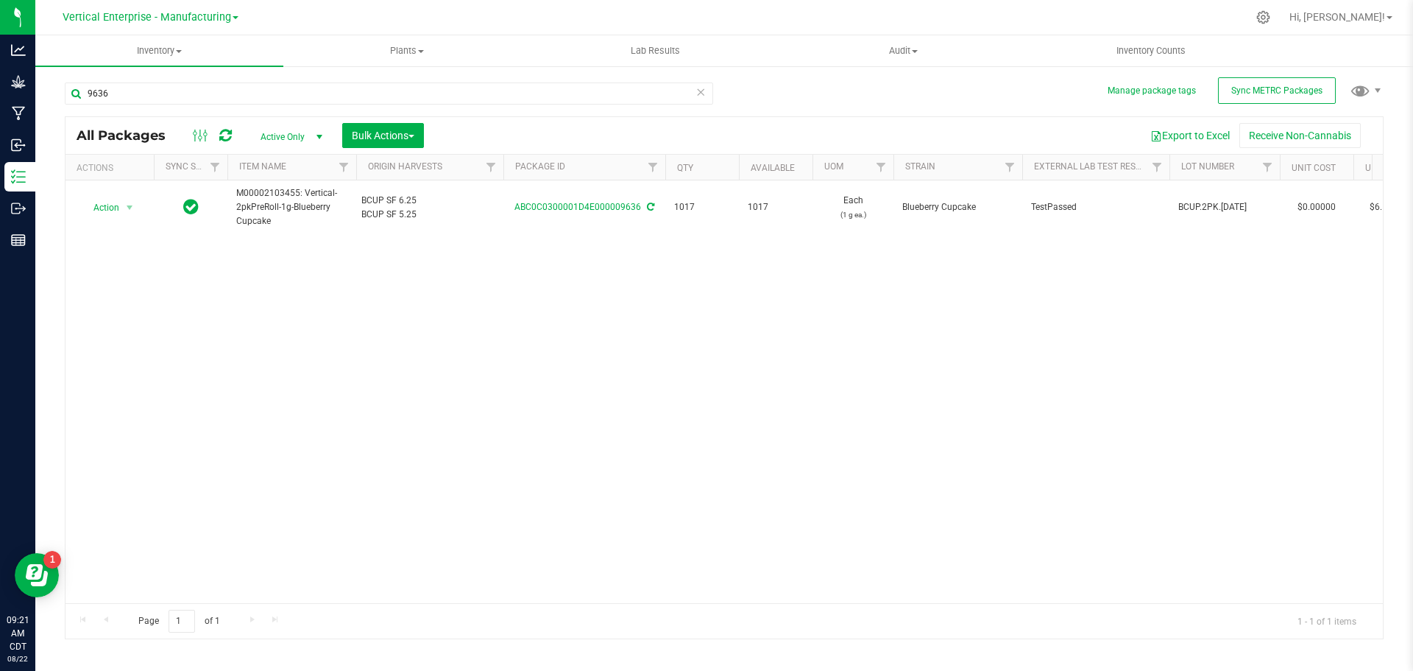
click at [190, 21] on span "Vertical Enterprise - Manufacturing" at bounding box center [147, 17] width 169 height 13
click at [190, 52] on link "Vertical Enterprise - Cultivation" at bounding box center [150, 52] width 215 height 20
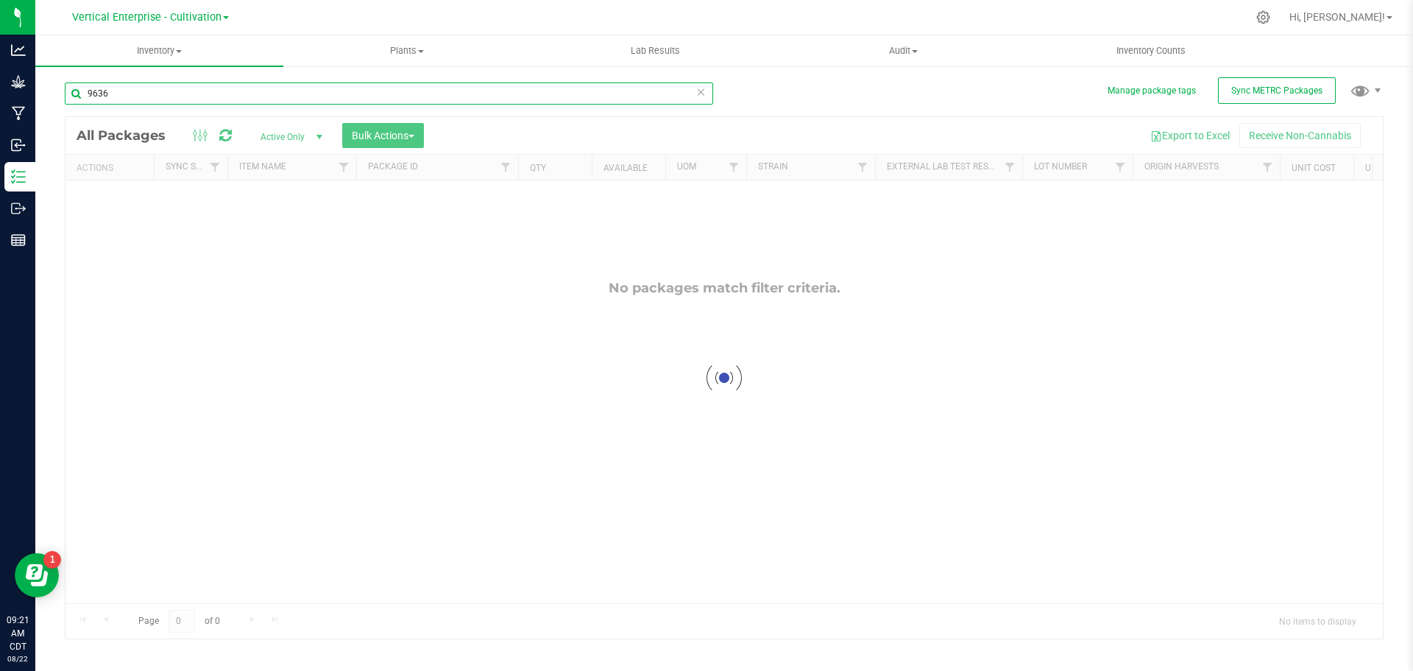
click at [200, 93] on input "9636" at bounding box center [389, 93] width 649 height 22
type input "9"
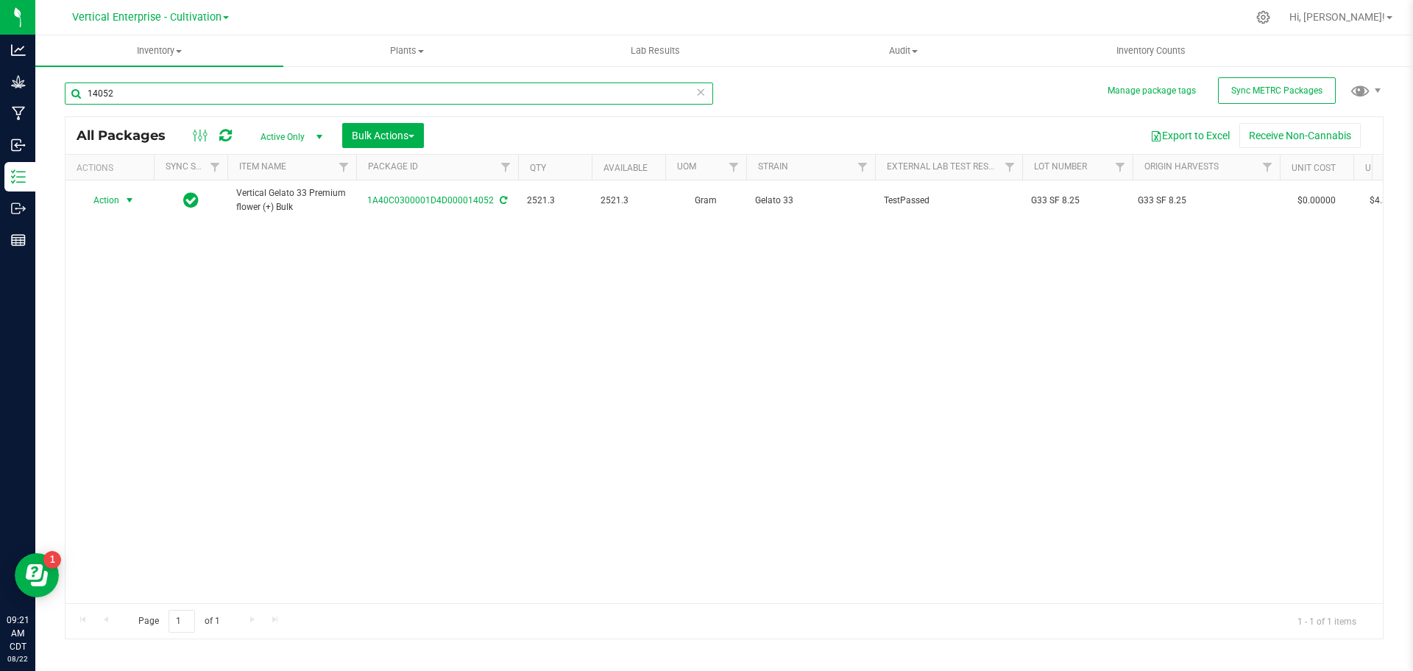
type input "14052"
click at [104, 207] on span "Action" at bounding box center [100, 200] width 40 height 21
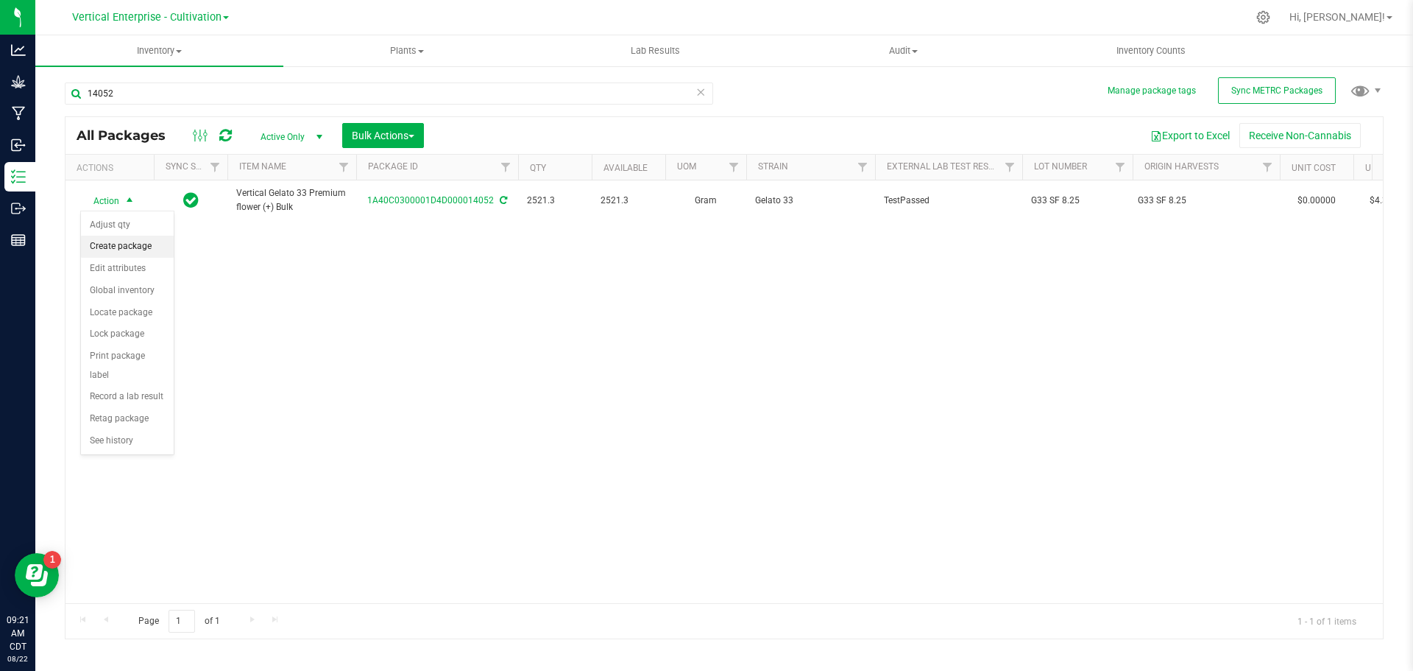
click at [117, 239] on li "Create package" at bounding box center [127, 247] width 93 height 22
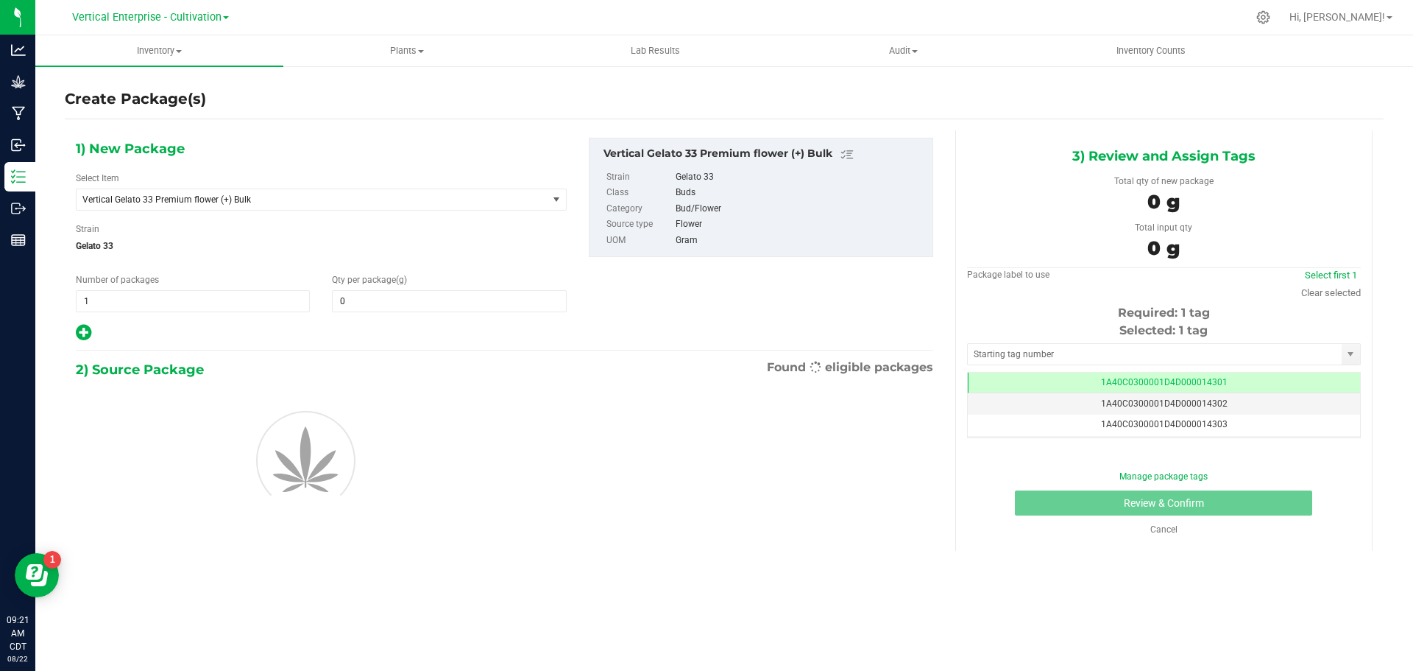
type input "0.0000"
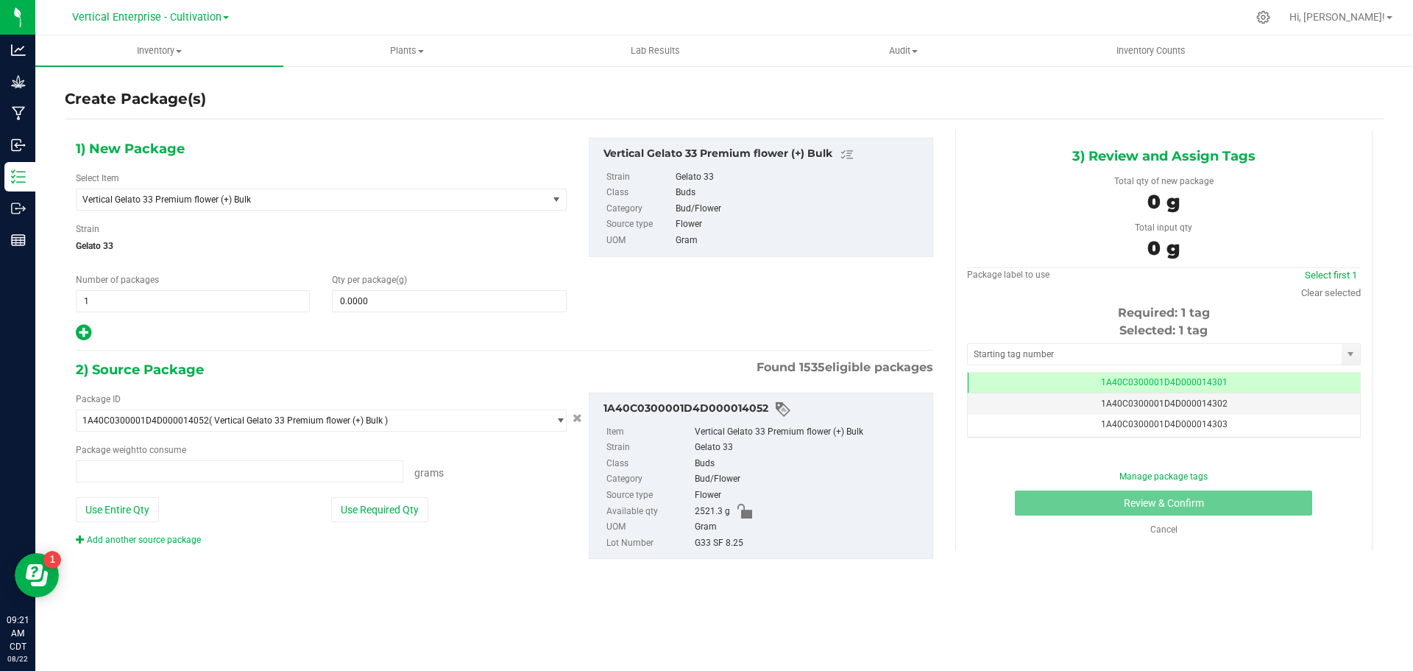
type input "0.0000 g"
click at [135, 201] on span "Vertical Gelato 33 Premium flower (+) Bulk" at bounding box center [302, 199] width 441 height 10
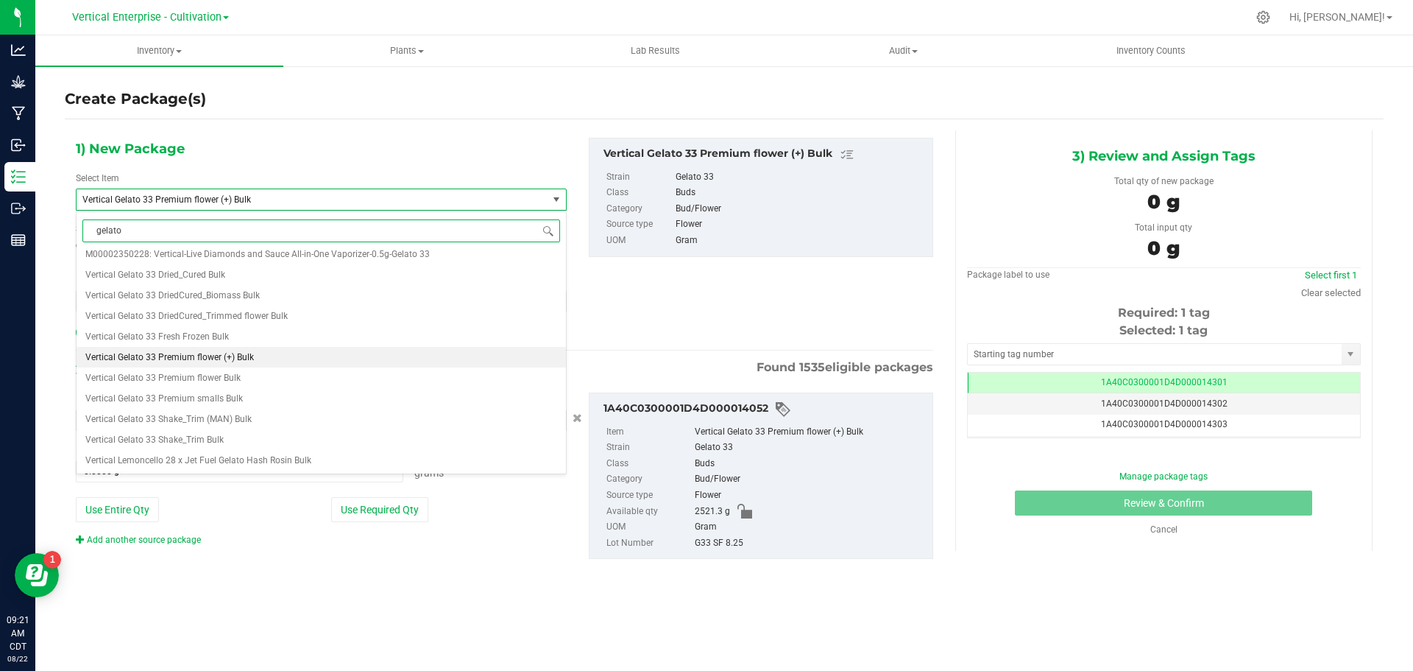
scroll to position [0, 0]
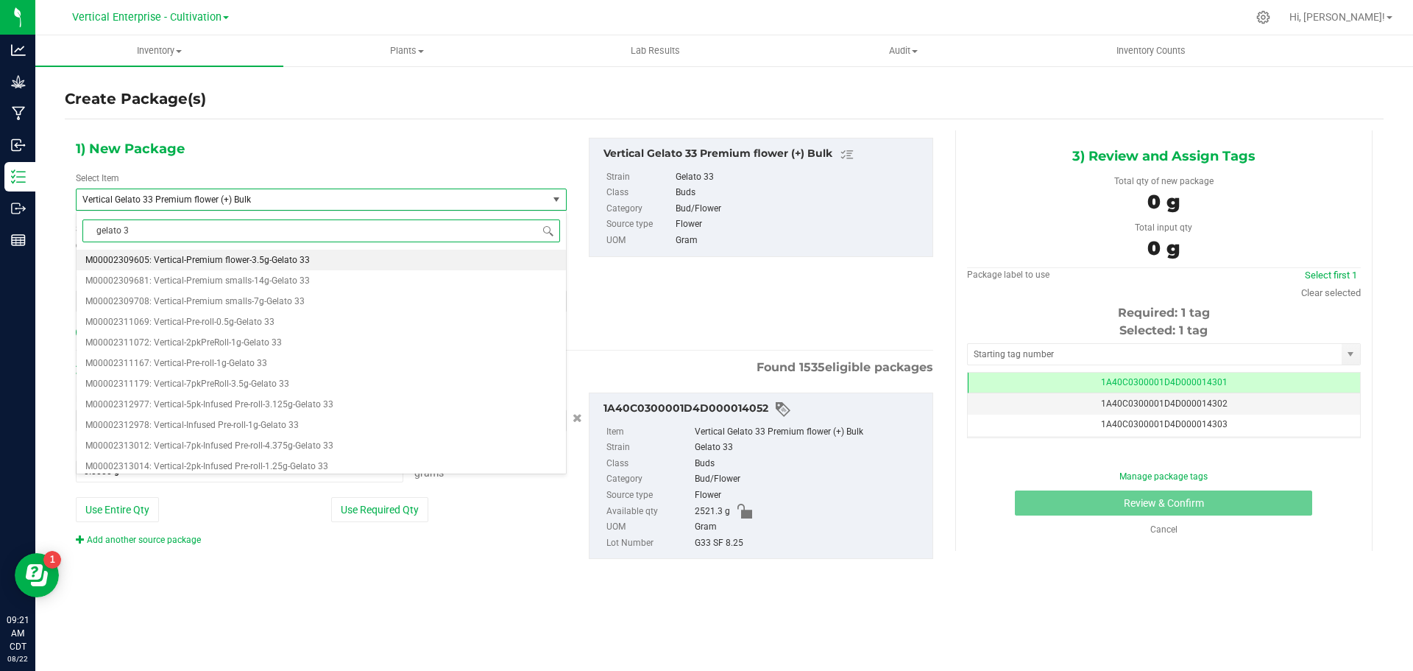
type input "gelato 33"
click at [251, 261] on span "M00002309605: Vertical-Premium flower-3.5g-Gelato 33" at bounding box center [197, 260] width 225 height 10
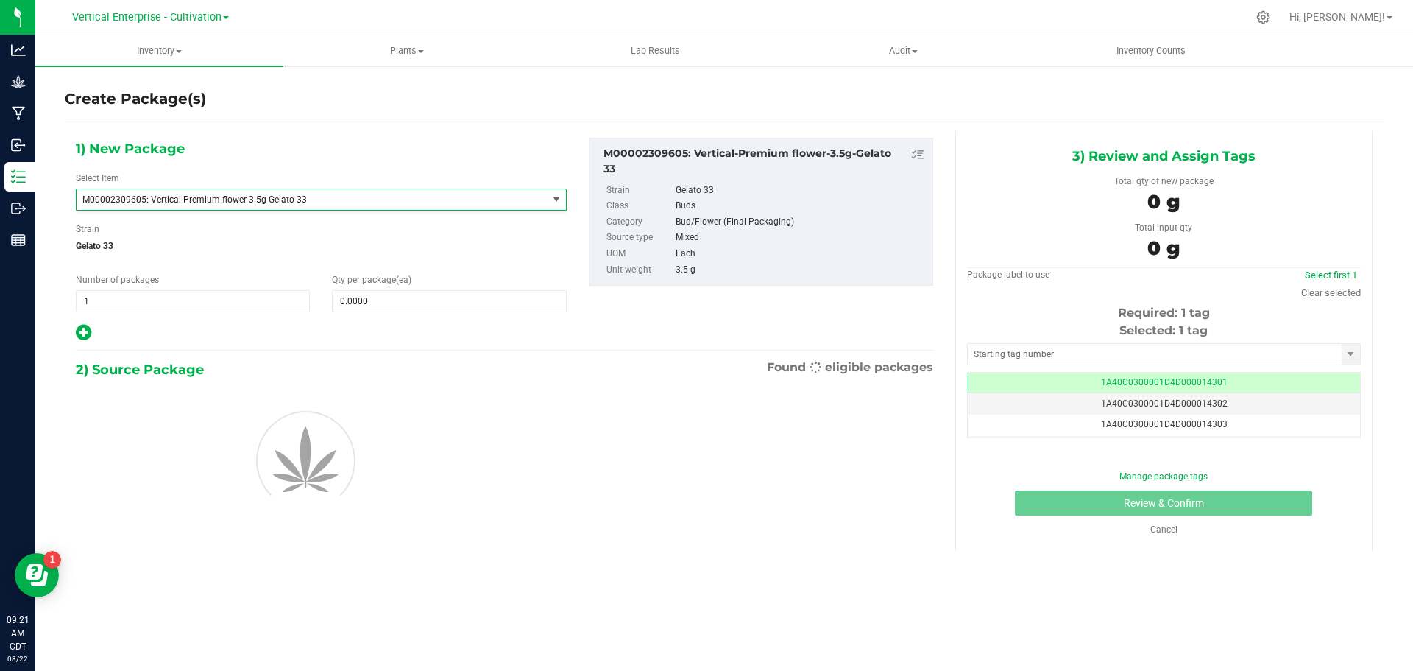
type input "0"
click at [403, 295] on span at bounding box center [449, 301] width 234 height 22
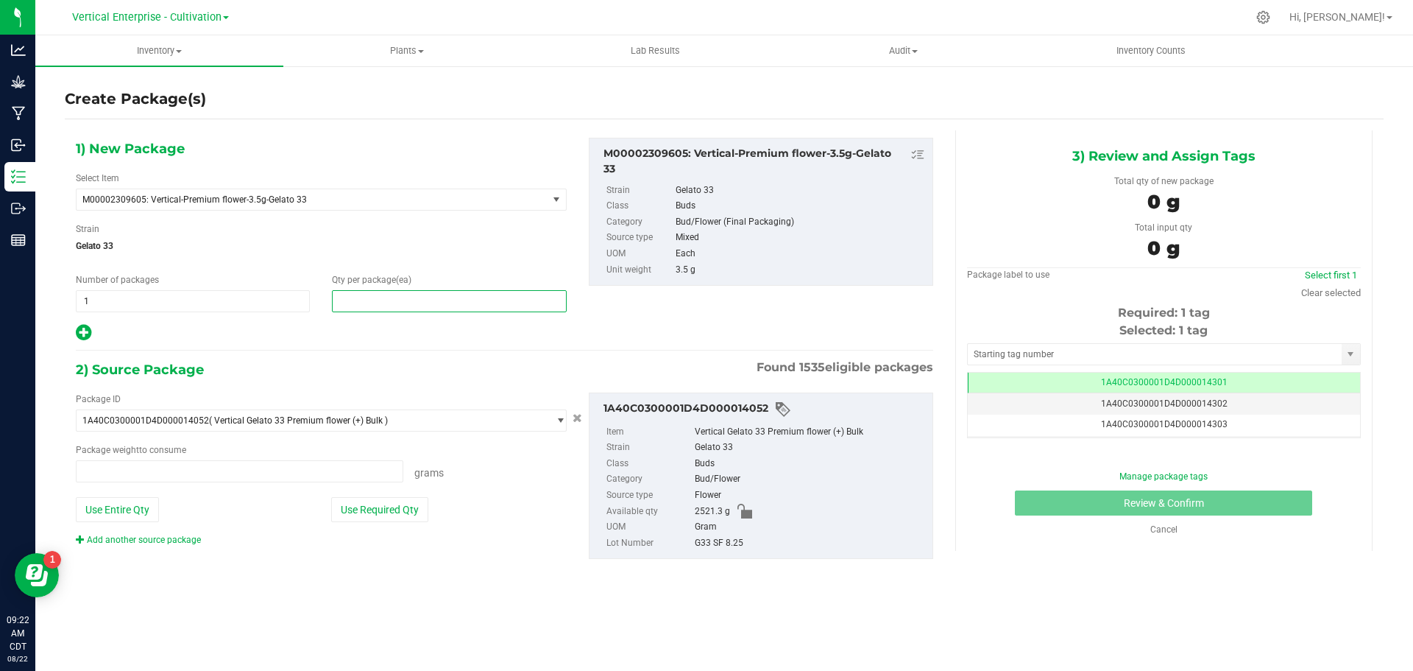
type input "0.0000 g"
type input "36"
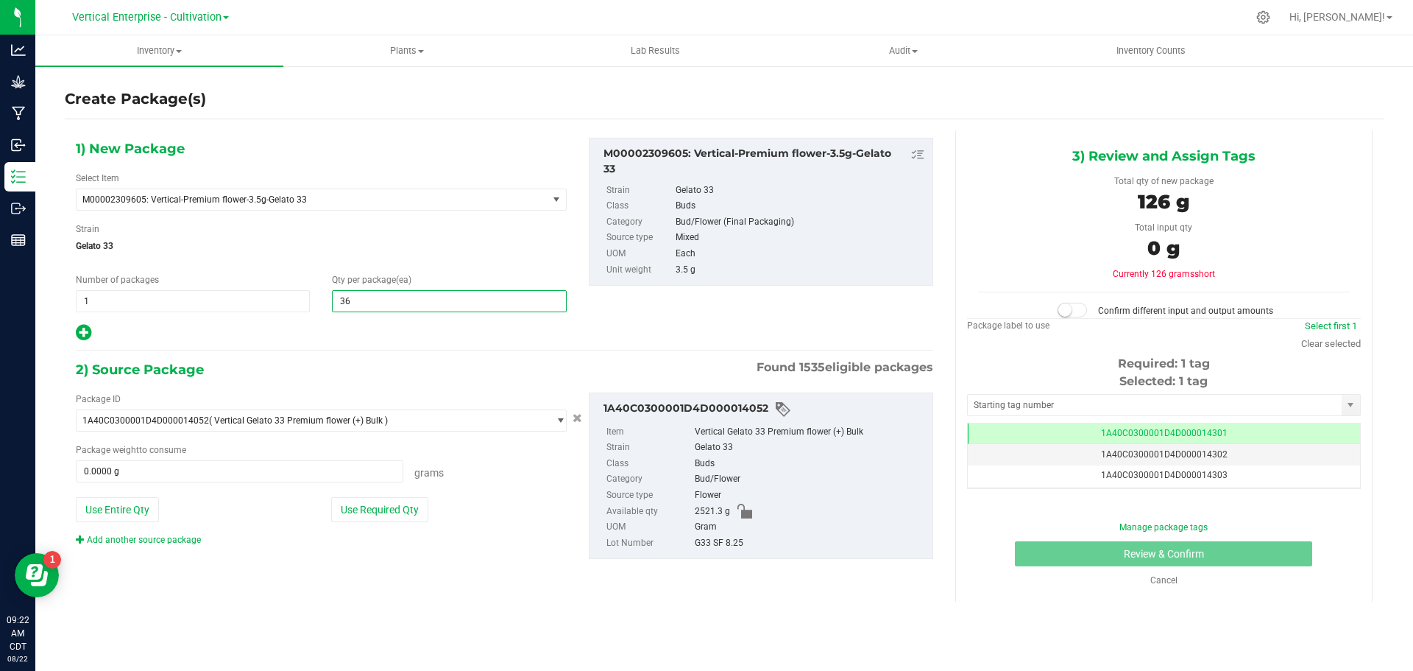
type input "36"
click at [374, 509] on button "Use Required Qty" at bounding box center [379, 509] width 97 height 25
type input "126.0000 g"
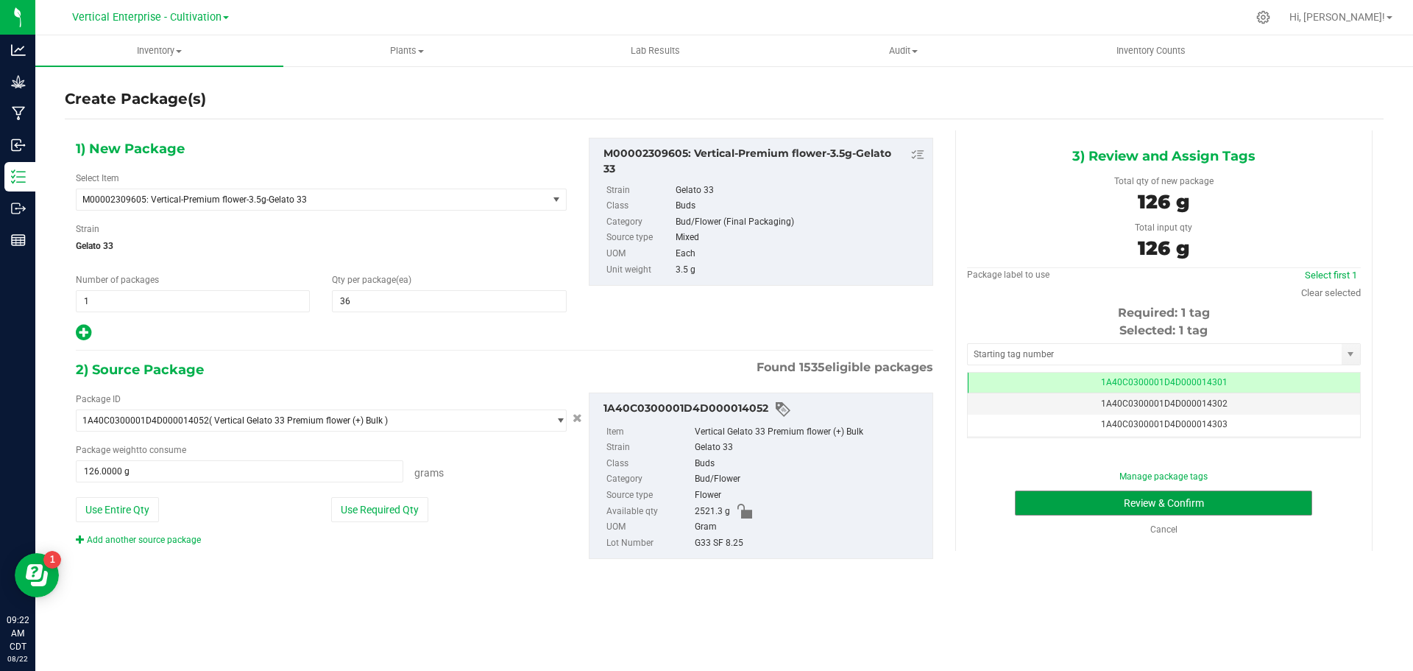
click at [1229, 499] on button "Review & Confirm" at bounding box center [1163, 502] width 297 height 25
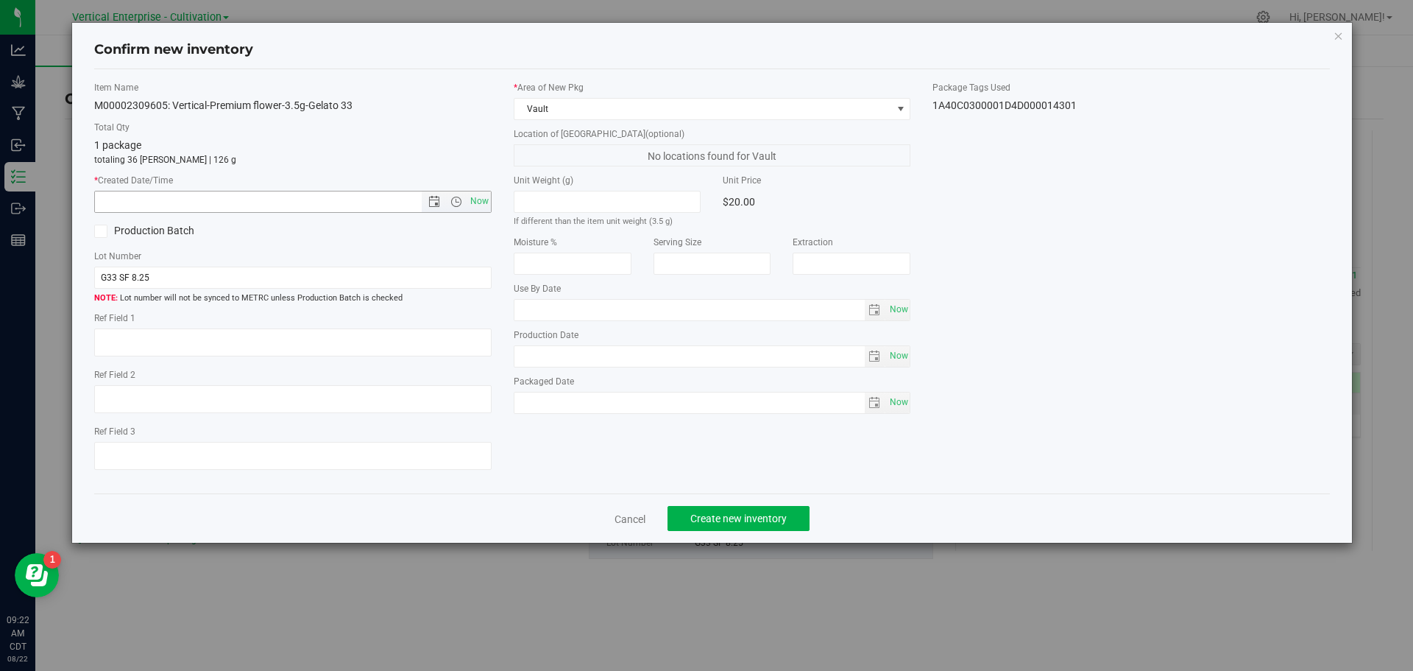
click at [486, 202] on span "Now" at bounding box center [479, 201] width 25 height 21
type input "8/22/2025 9:22 AM"
click at [735, 527] on button "Create new inventory" at bounding box center [739, 518] width 142 height 25
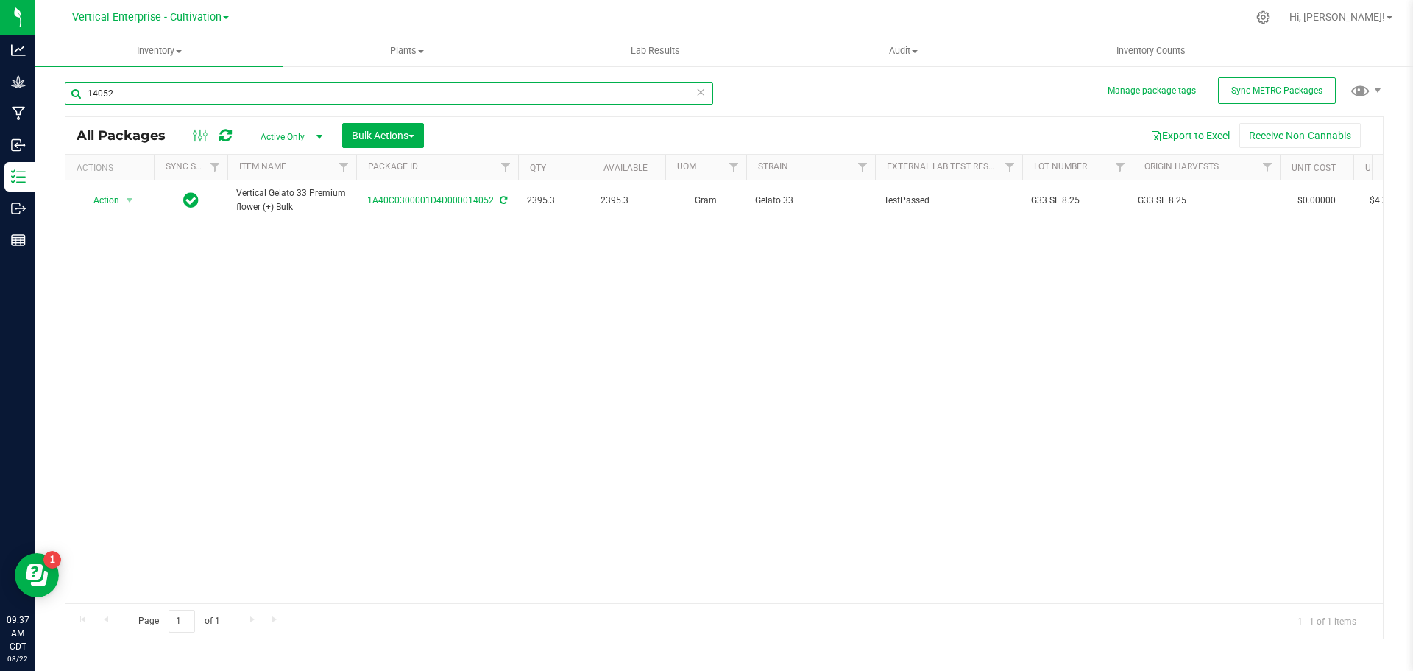
click at [210, 96] on input "14052" at bounding box center [389, 93] width 649 height 22
type input "1"
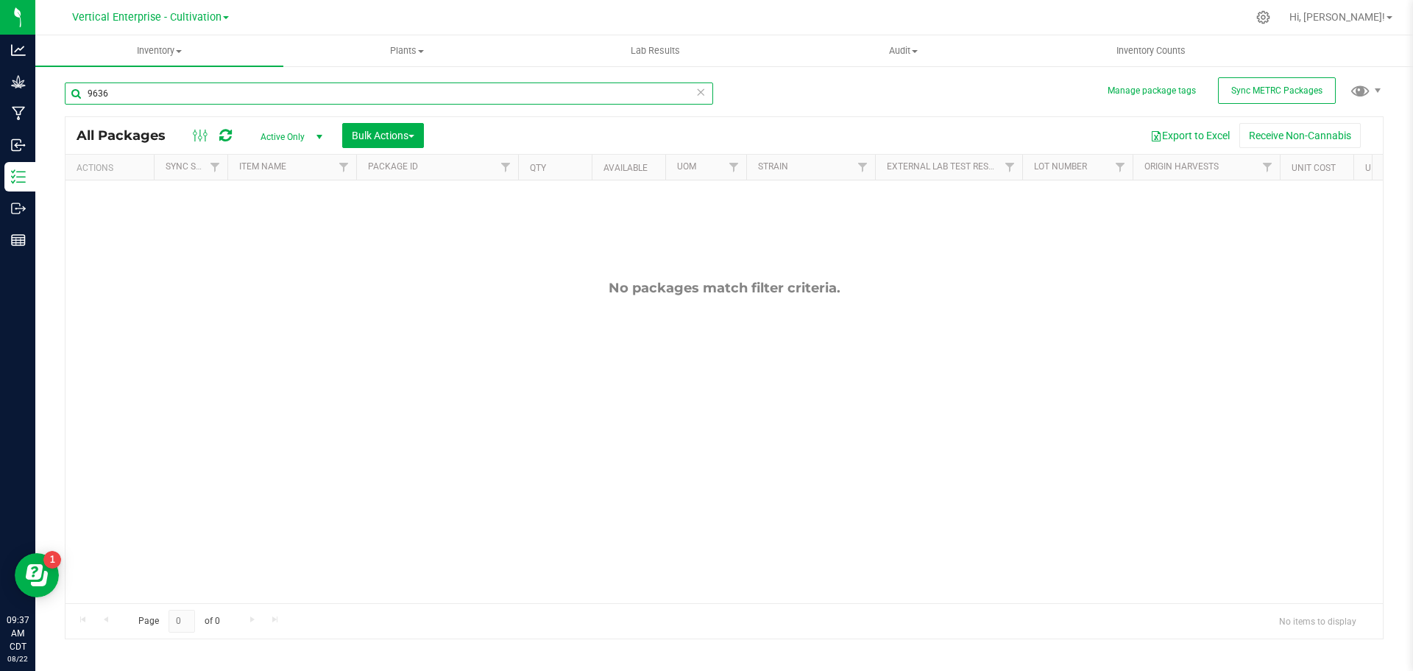
type input "9636"
click at [170, 7] on div "Vertical Enterprise - Cultivation Vertical Enterprise - Cultivation Vertical En…" at bounding box center [150, 17] width 215 height 23
click at [177, 20] on span "Vertical Enterprise - Cultivation" at bounding box center [146, 17] width 149 height 13
click at [180, 71] on link "Vertical Enterprise - Manufacturing" at bounding box center [150, 72] width 215 height 20
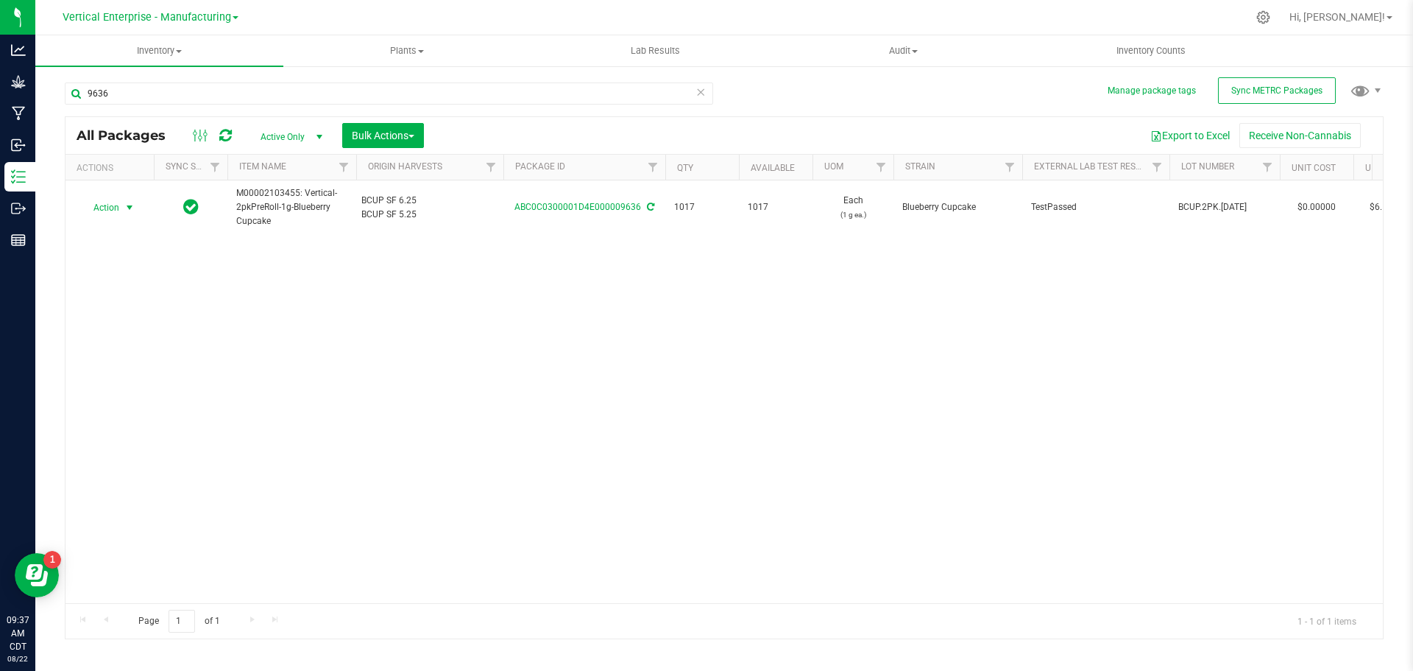
click at [118, 200] on td "Action Action Adjust qty Create package Edit attributes Global inventory Locate…" at bounding box center [110, 207] width 88 height 54
click at [113, 221] on td "Action Action Adjust qty Create package Edit attributes Global inventory Locate…" at bounding box center [110, 207] width 88 height 54
click at [113, 203] on span "Action" at bounding box center [100, 207] width 40 height 21
click at [118, 252] on li "Create package" at bounding box center [127, 254] width 93 height 22
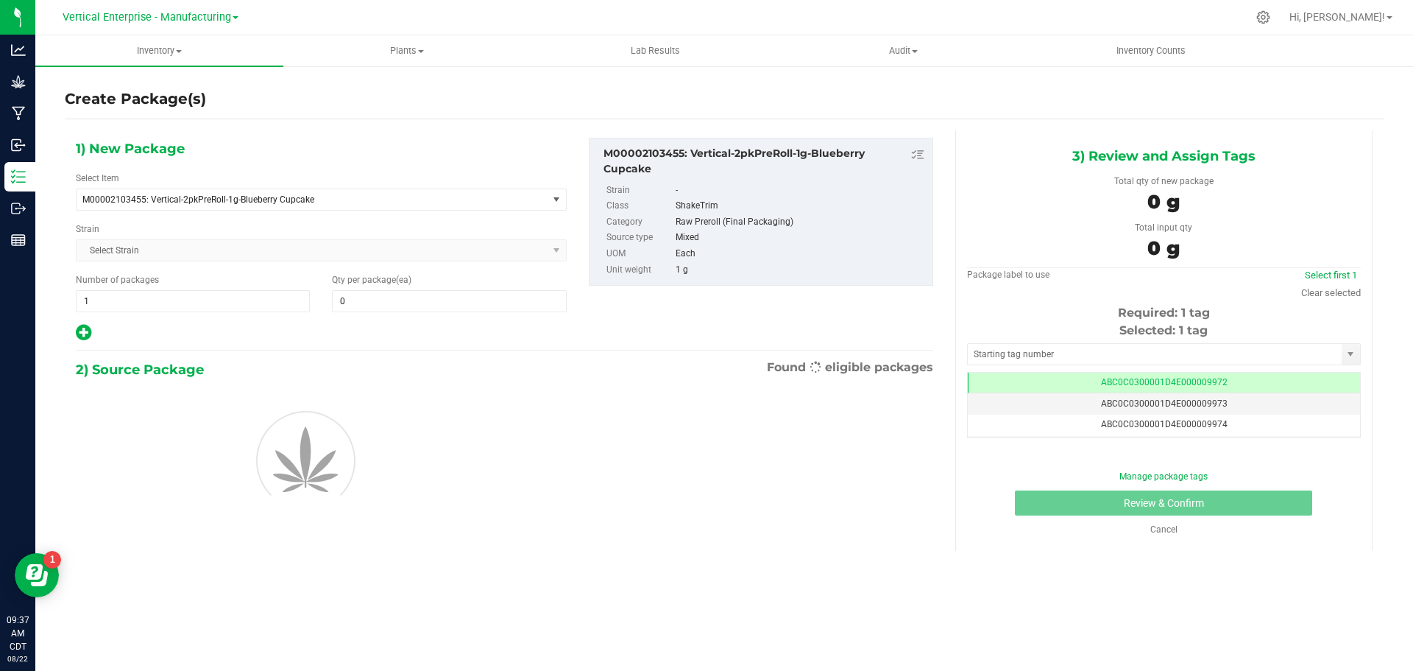
type input "0"
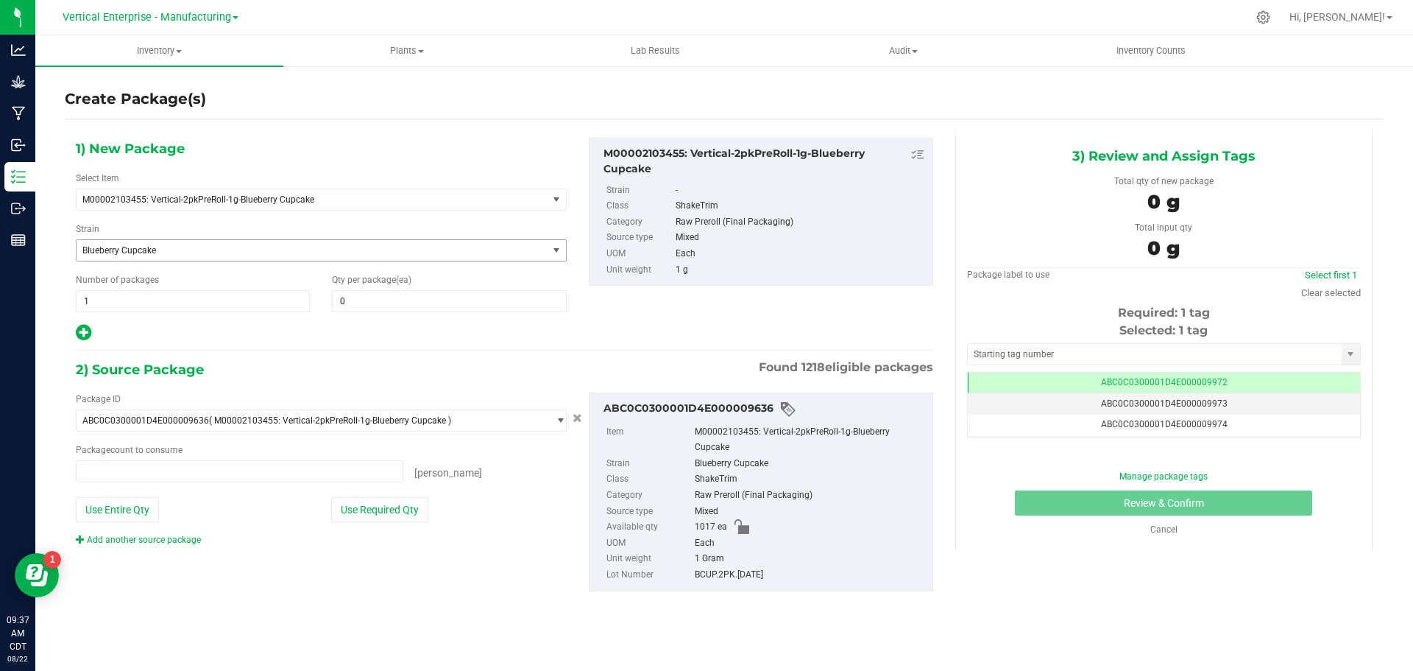
type input "0 ea"
click at [425, 314] on div "1) New Package Select Item M00002103455: Vertical-2pkPreRoll-1g-Blueberry Cupca…" at bounding box center [321, 240] width 513 height 205
click at [423, 303] on span "0 0" at bounding box center [449, 301] width 234 height 22
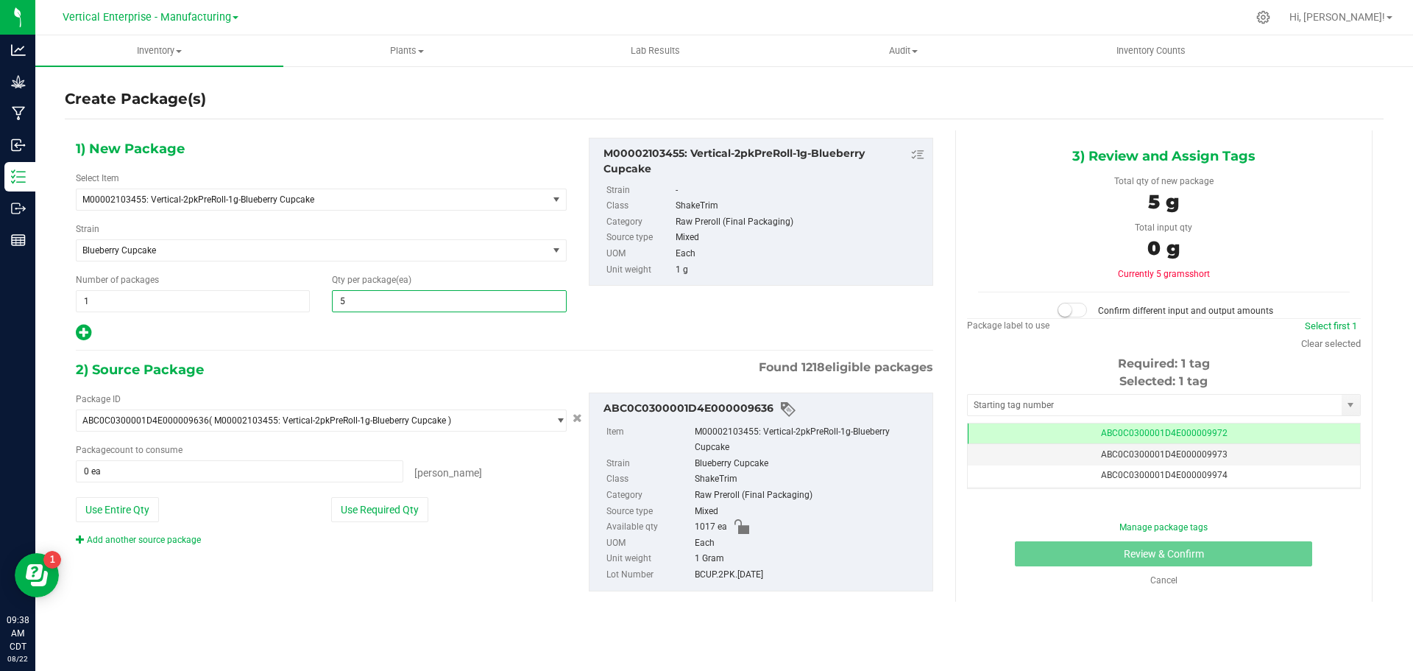
type input "50"
click at [378, 513] on button "Use Required Qty" at bounding box center [379, 509] width 97 height 25
type input "50 ea"
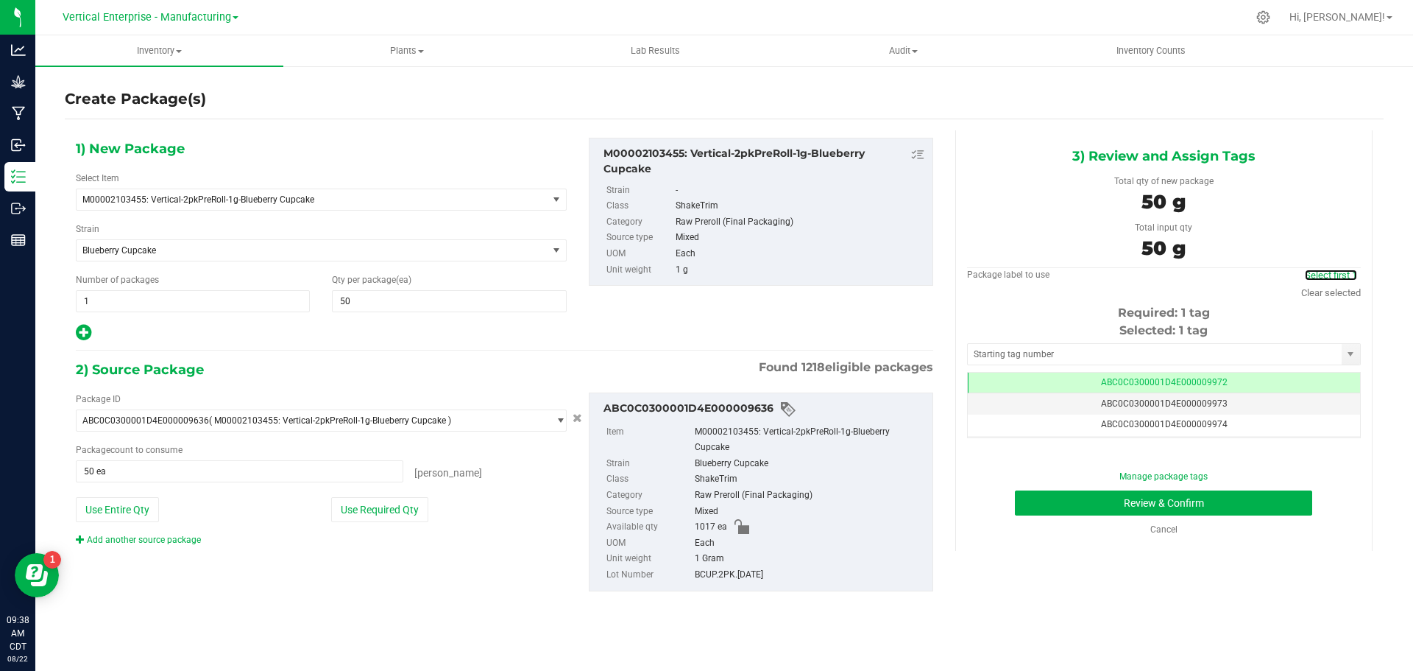
click at [1335, 277] on link "Select first 1" at bounding box center [1331, 274] width 52 height 11
click at [1341, 272] on link "Select first 1" at bounding box center [1331, 274] width 52 height 11
click at [96, 298] on span "1 1" at bounding box center [193, 301] width 234 height 22
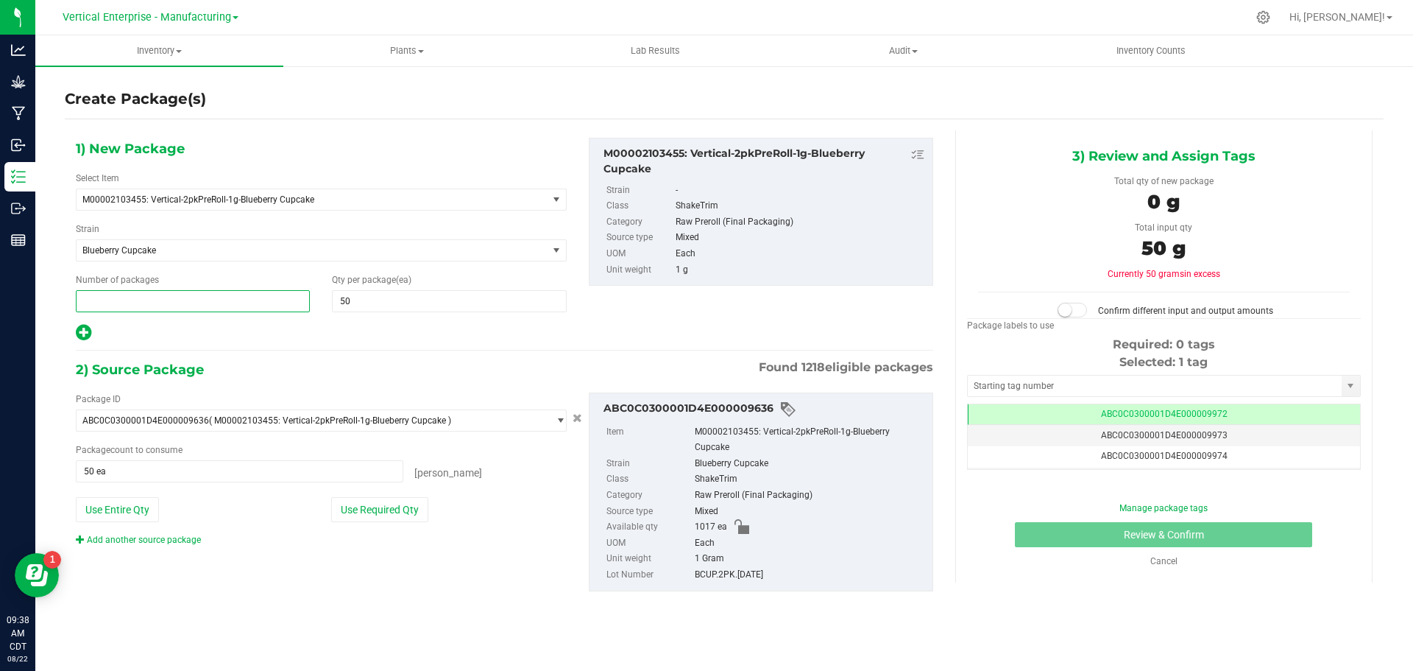
type input "2"
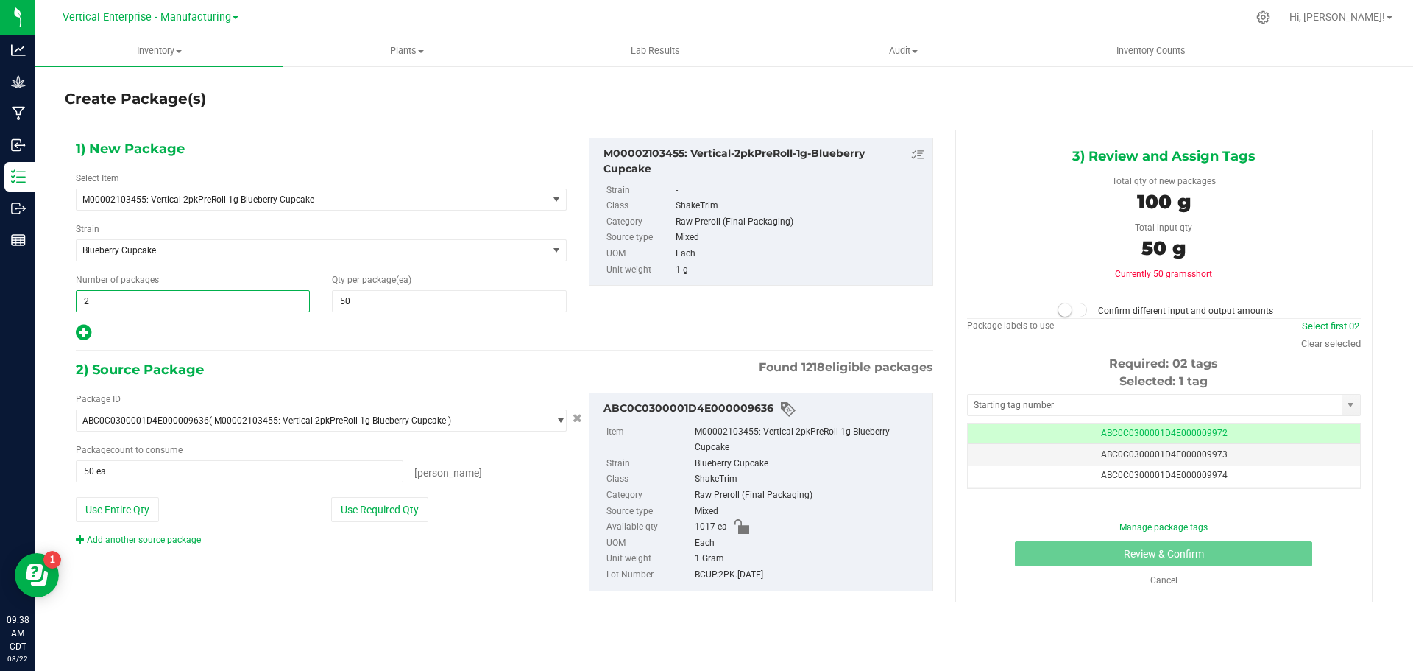
type input "2"
click at [398, 507] on button "Use Required Qty" at bounding box center [379, 509] width 97 height 25
type input "100 ea"
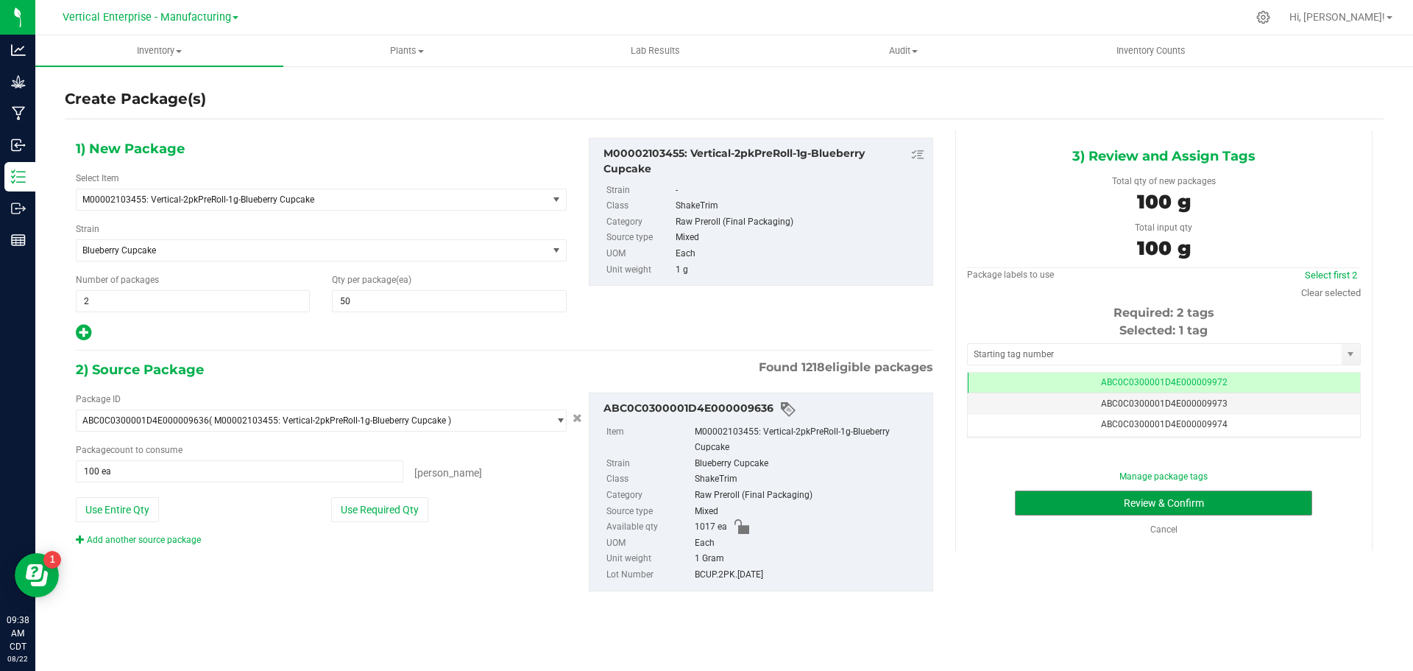
click at [1244, 504] on button "Review & Confirm" at bounding box center [1163, 502] width 297 height 25
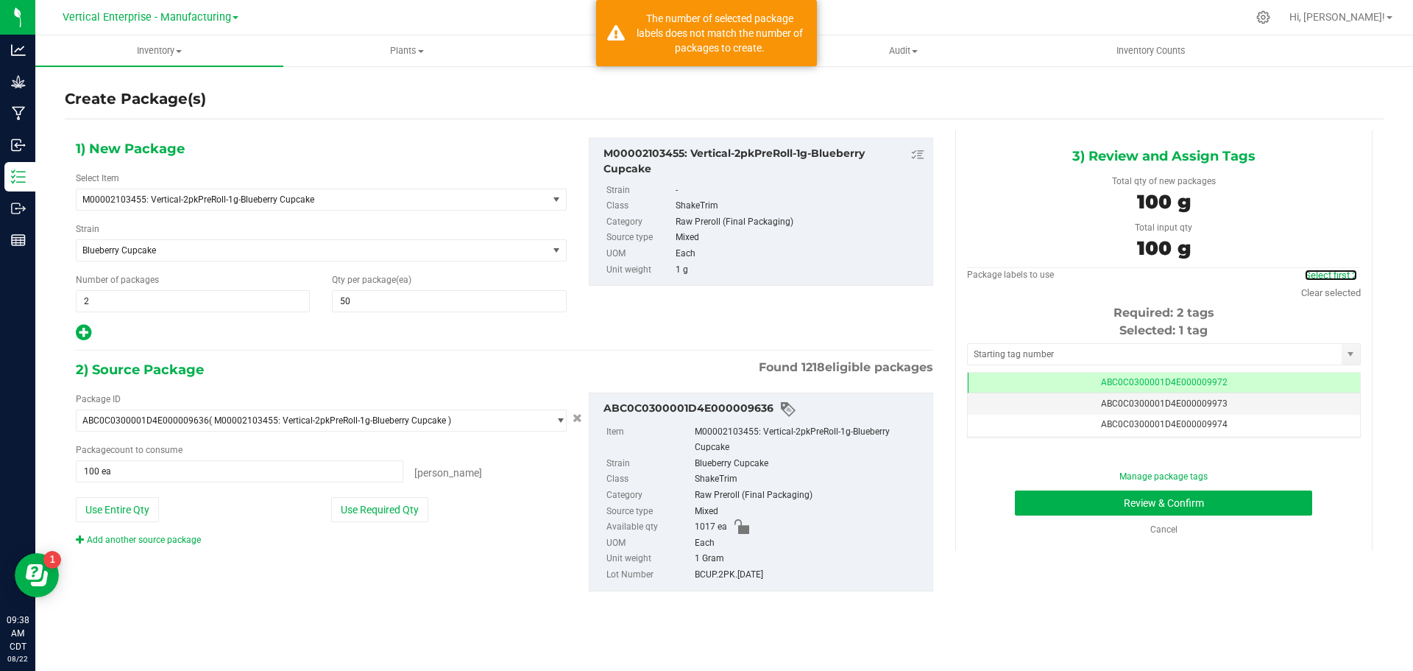
click at [1322, 279] on link "Select first 2" at bounding box center [1331, 274] width 52 height 11
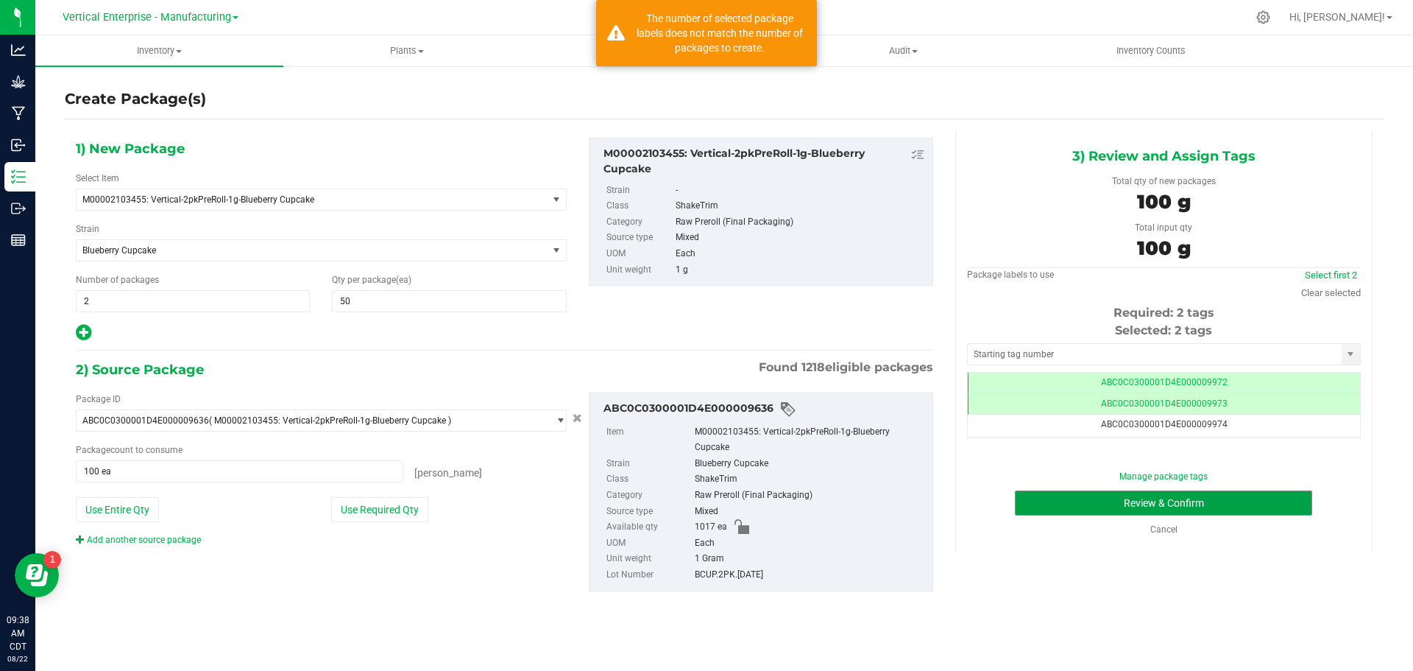
click at [1268, 503] on button "Review & Confirm" at bounding box center [1163, 502] width 297 height 25
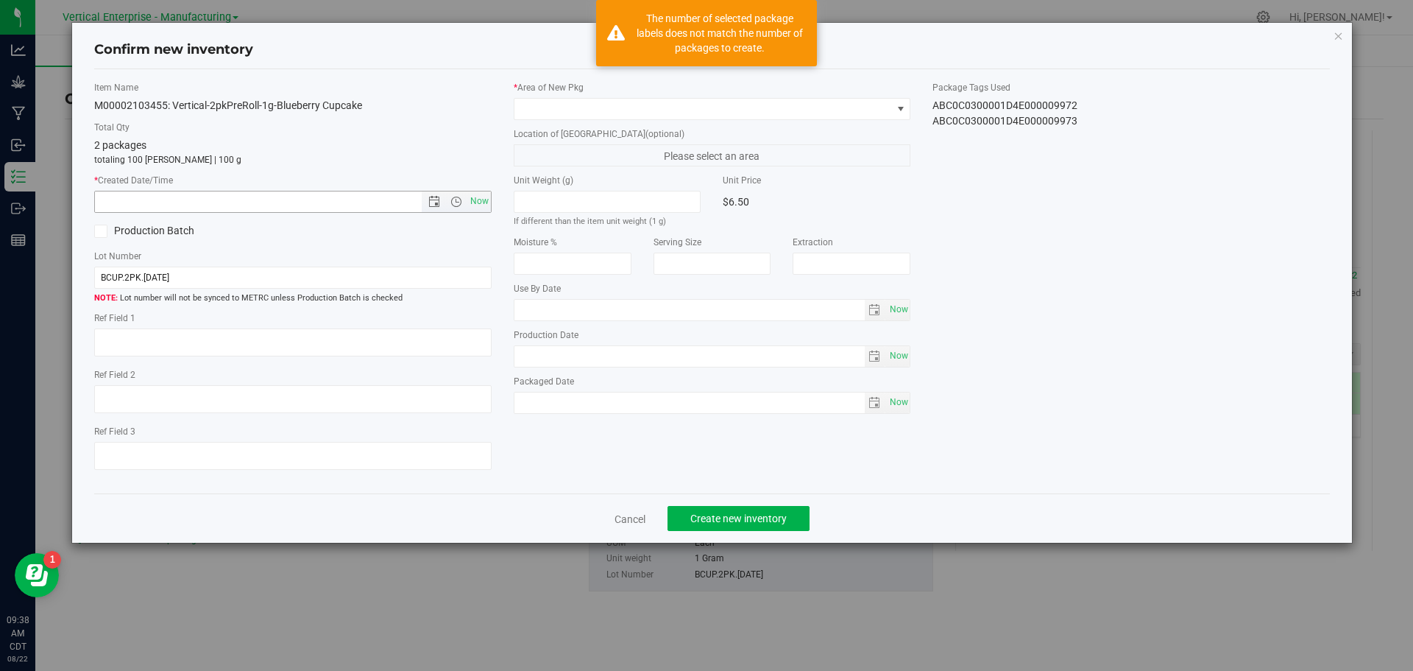
click at [483, 194] on span "Now" at bounding box center [479, 201] width 25 height 21
type input "8/22/2025 9:38 AM"
click at [570, 103] on span at bounding box center [704, 109] width 378 height 21
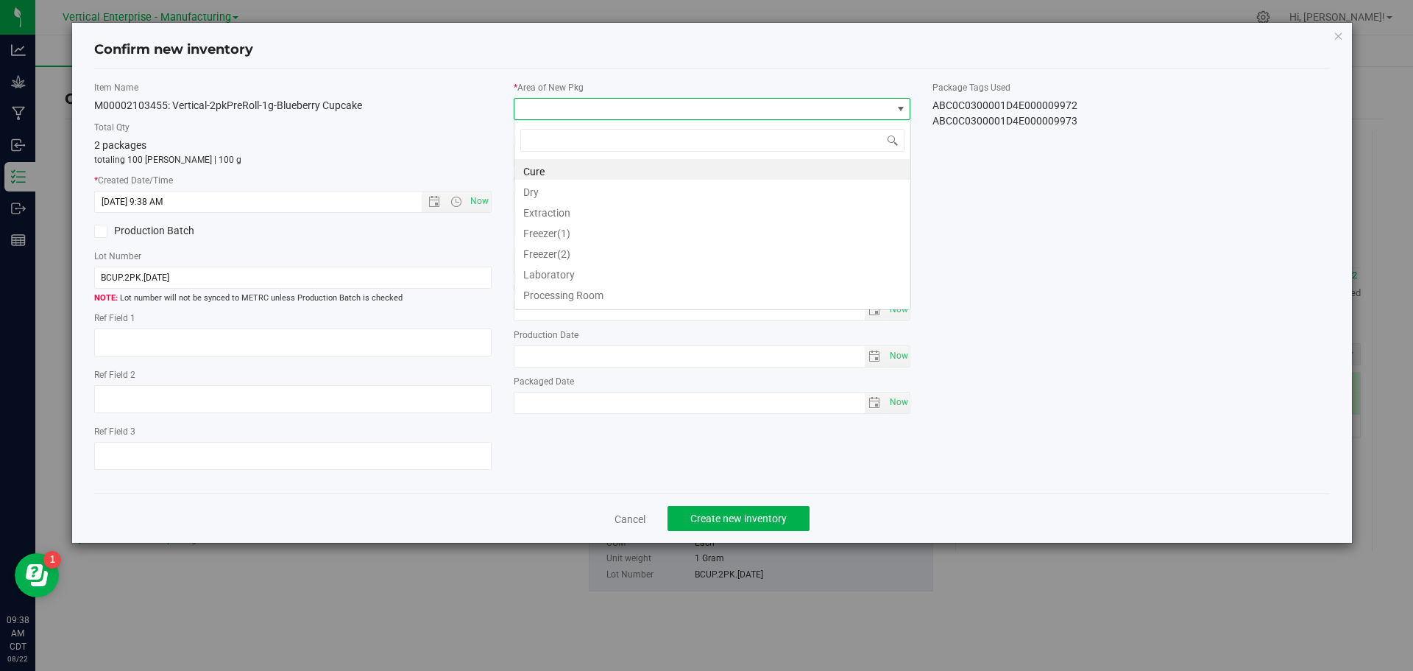
scroll to position [22, 398]
type input "va"
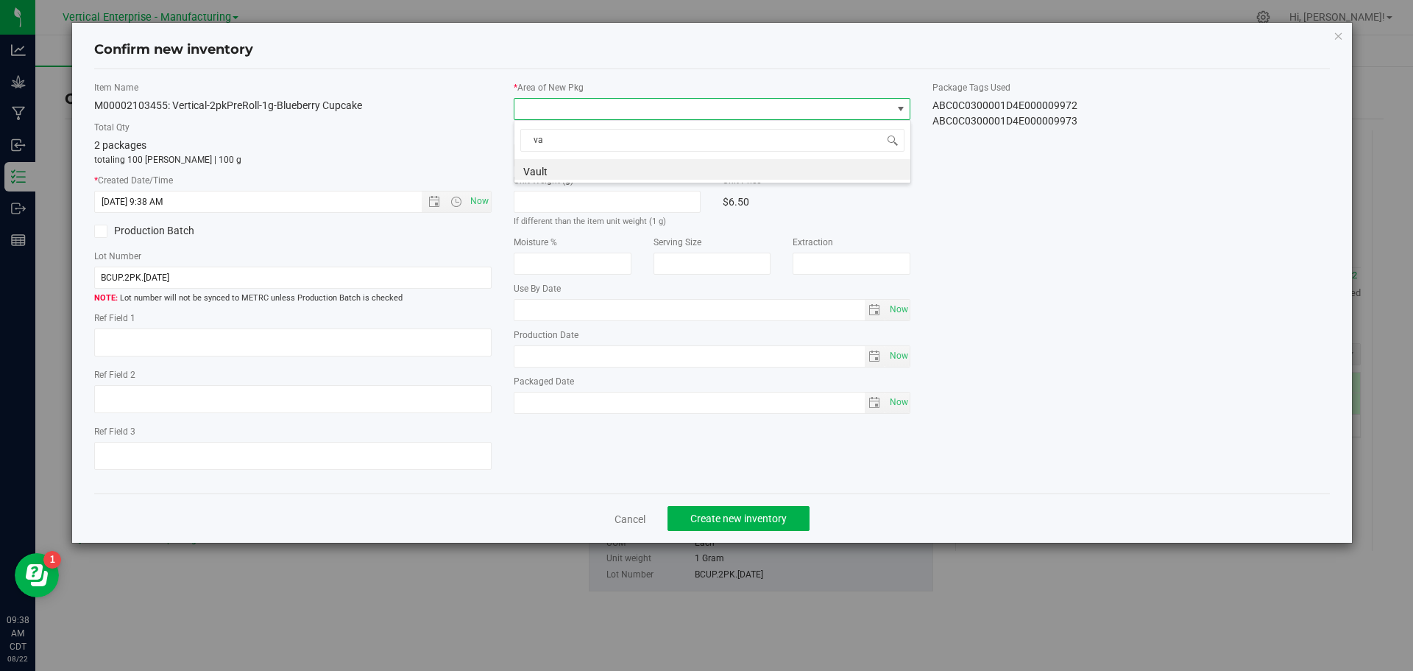
click at [559, 168] on li "Vault" at bounding box center [713, 169] width 396 height 21
click at [772, 522] on span "Create new inventory" at bounding box center [739, 518] width 96 height 12
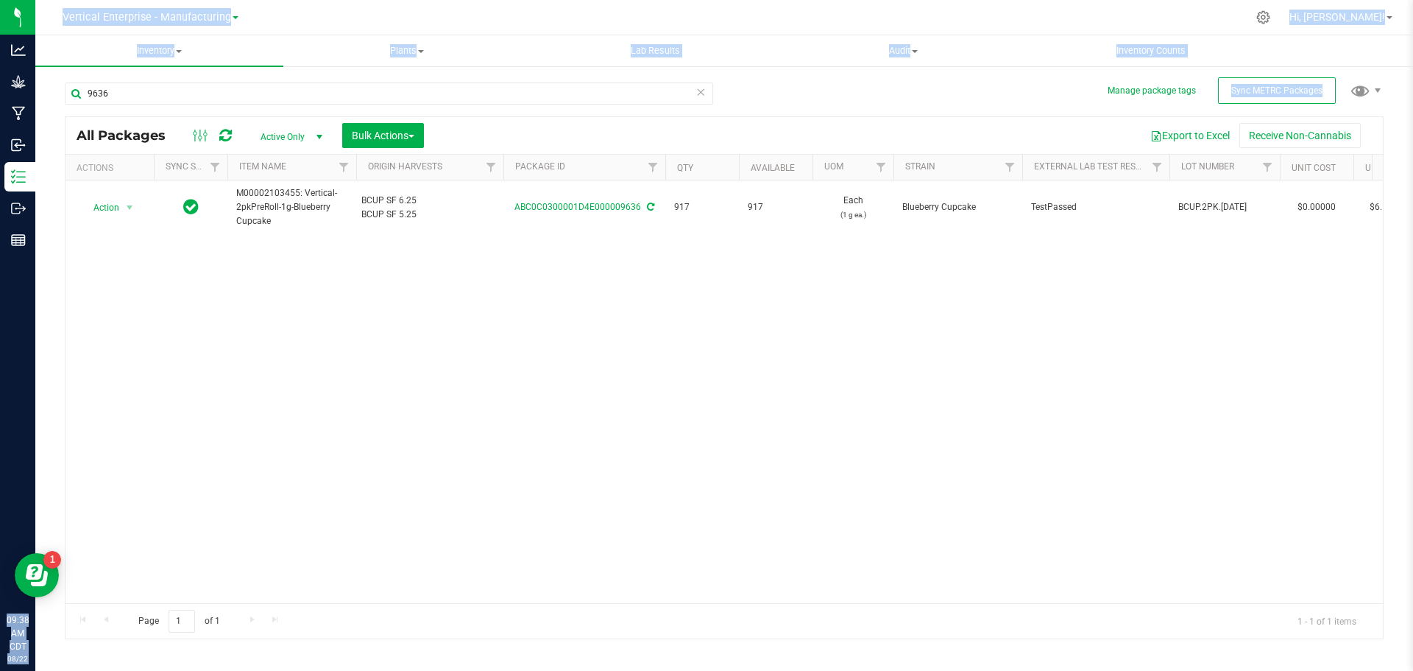
drag, startPoint x: 166, startPoint y: 105, endPoint x: 24, endPoint y: 99, distance: 142.2
click at [24, 99] on div "Analytics Grow Manufacturing Inbound Inventory Outbound Reports 09:38 AM CDT 08…" at bounding box center [706, 335] width 1413 height 671
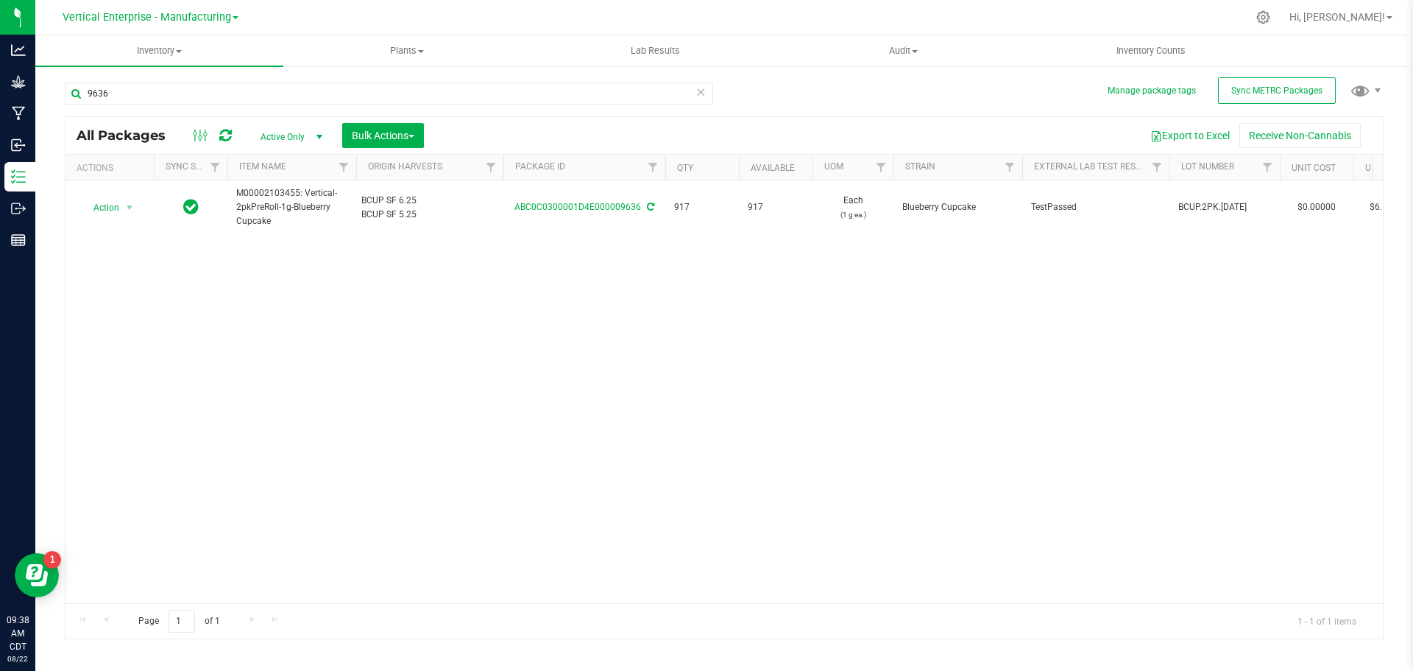
click at [219, 381] on div "Action Action Adjust qty Create package Edit attributes Global inventory Locate…" at bounding box center [725, 391] width 1318 height 423
click at [0, 104] on div "Analytics Grow Manufacturing Inbound Inventory Outbound Reports 09:38 AM CDT 08…" at bounding box center [706, 335] width 1413 height 671
click at [364, 398] on div "Action Action Adjust qty Create package Edit attributes Global inventory Locate…" at bounding box center [725, 391] width 1318 height 423
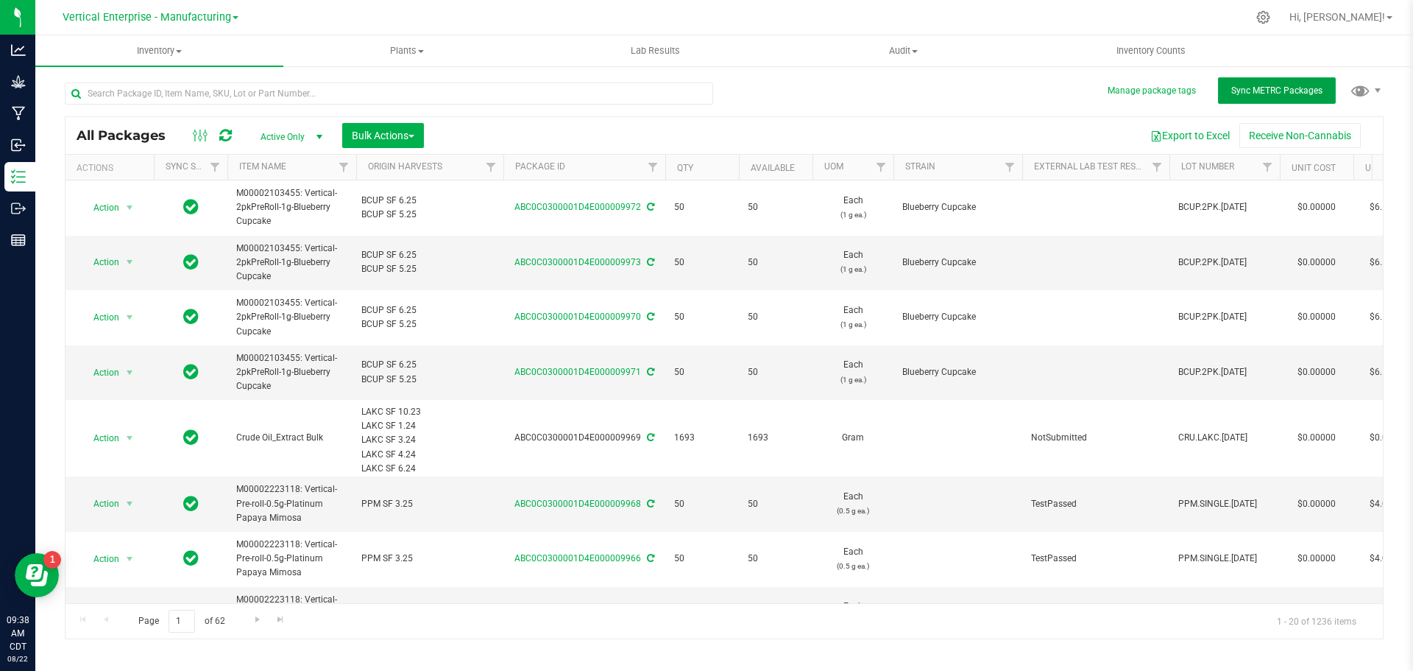
click at [1271, 88] on span "Sync METRC Packages" at bounding box center [1277, 90] width 91 height 10
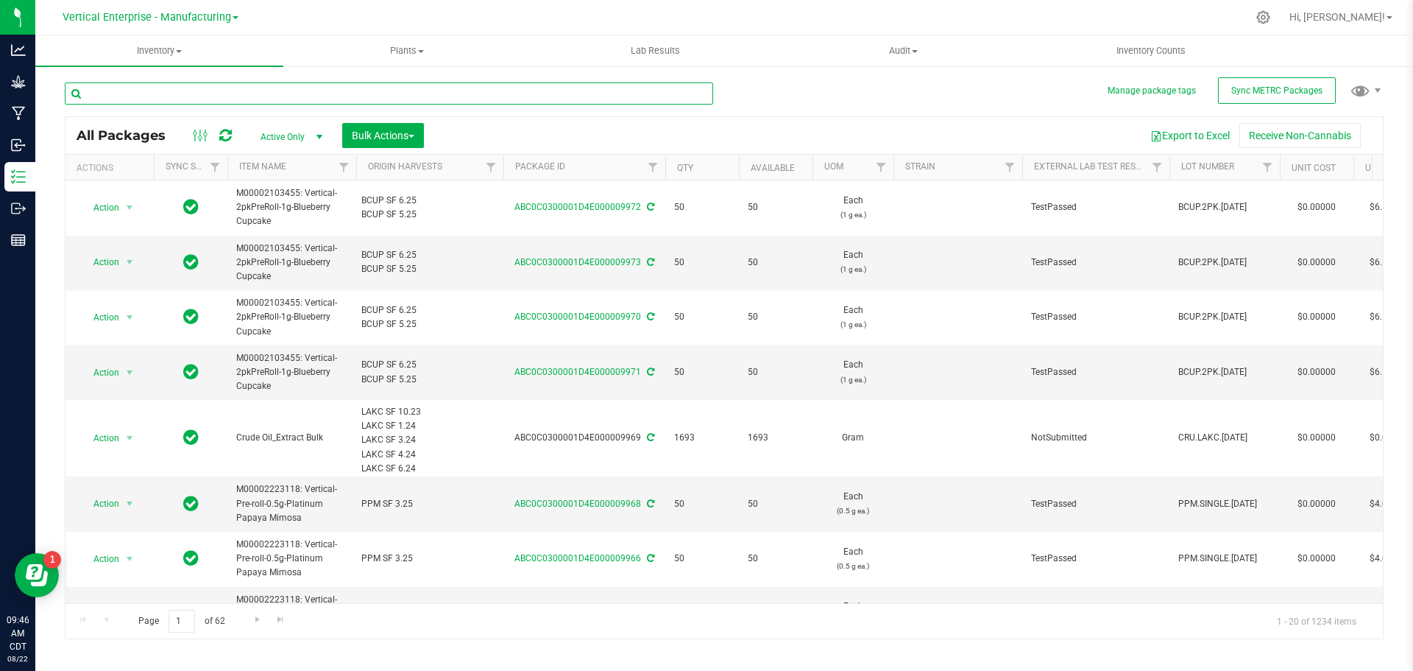
click at [159, 94] on input "text" at bounding box center [389, 93] width 649 height 22
type input "9636"
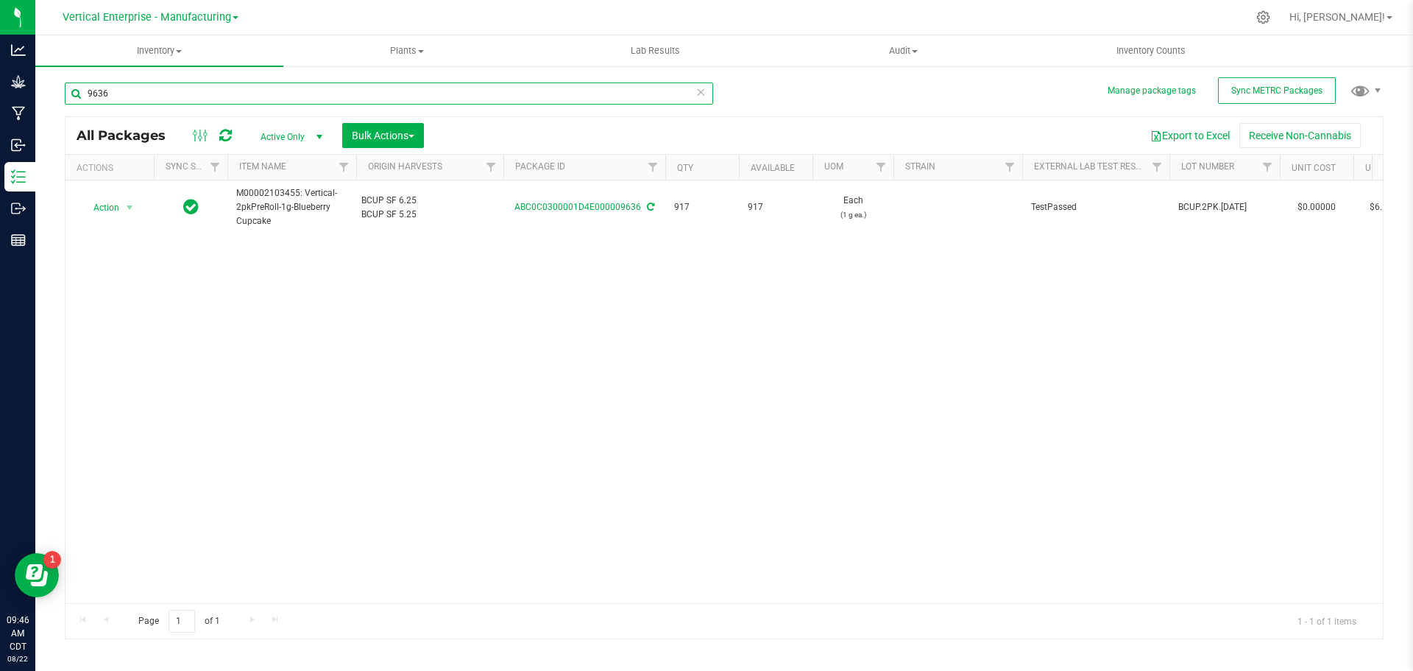
drag, startPoint x: 117, startPoint y: 98, endPoint x: 2, endPoint y: 86, distance: 115.4
click at [0, 103] on div "Analytics Grow Manufacturing Inbound Inventory Outbound Reports 09:46 AM CDT 08…" at bounding box center [706, 335] width 1413 height 671
type input "9636"
click at [99, 213] on span "Action" at bounding box center [100, 207] width 40 height 21
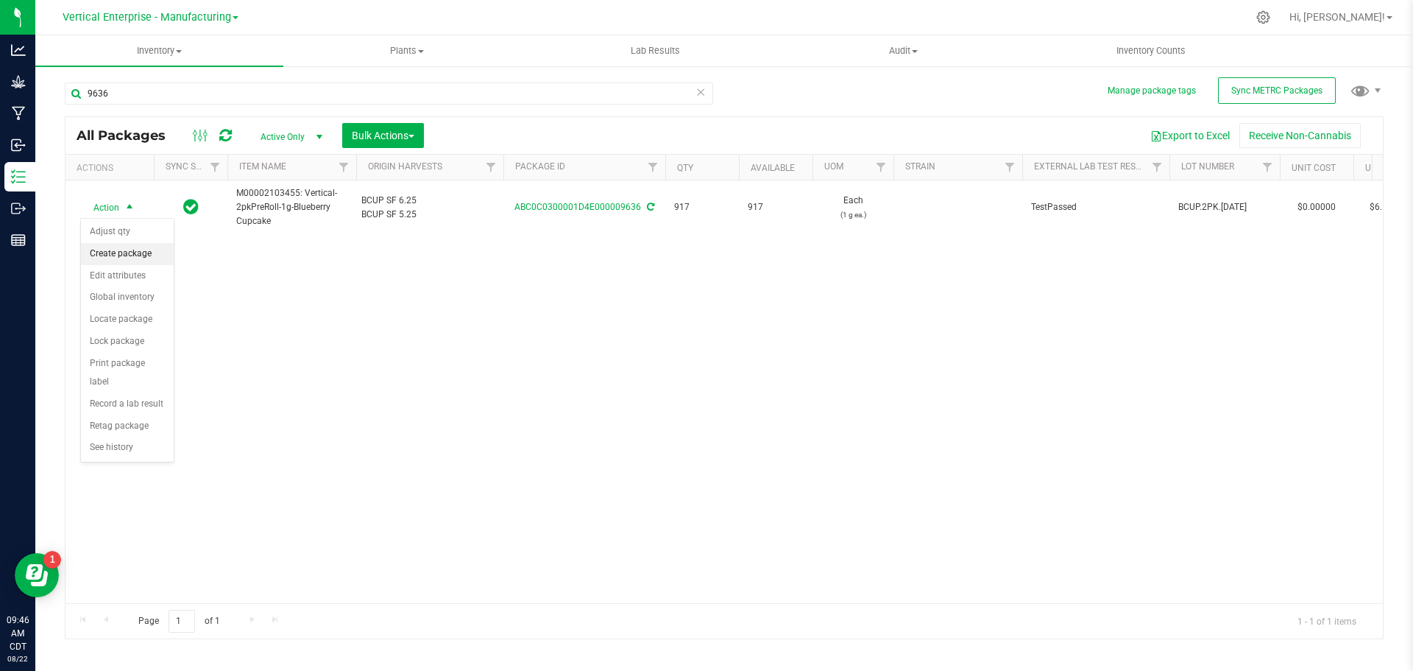
click at [118, 255] on li "Create package" at bounding box center [127, 254] width 93 height 22
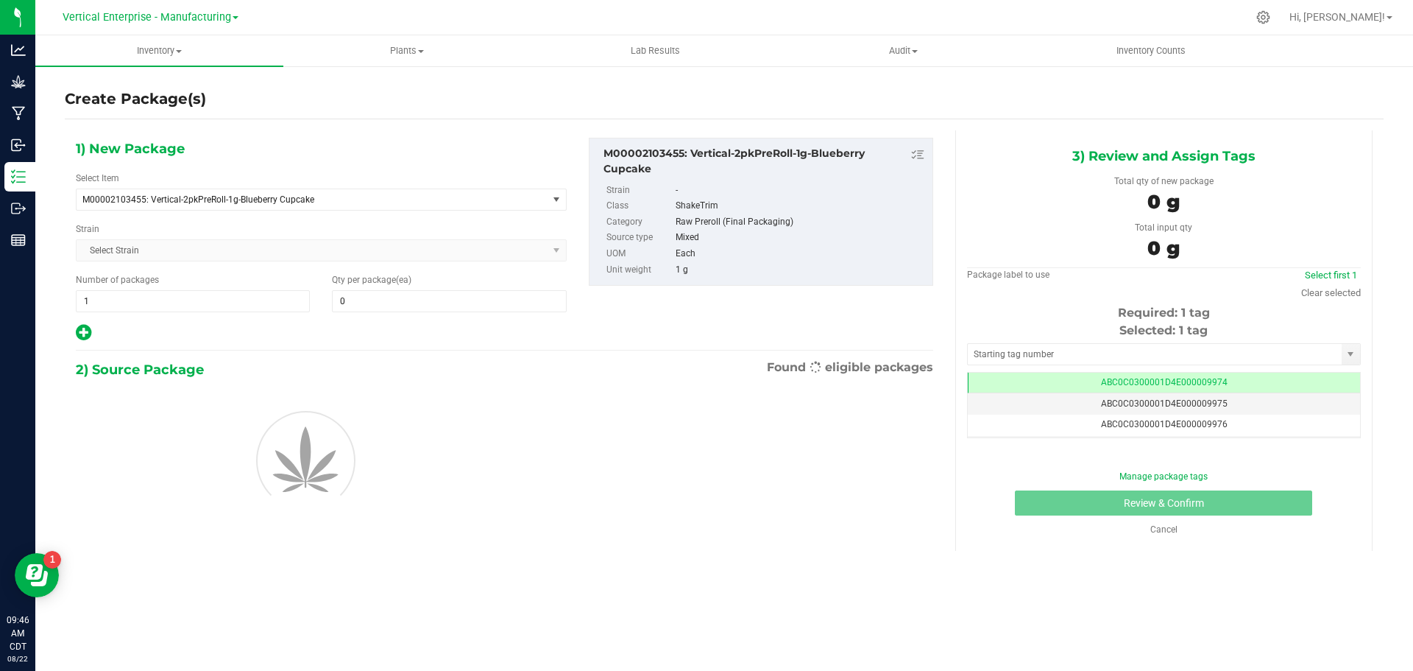
type input "0"
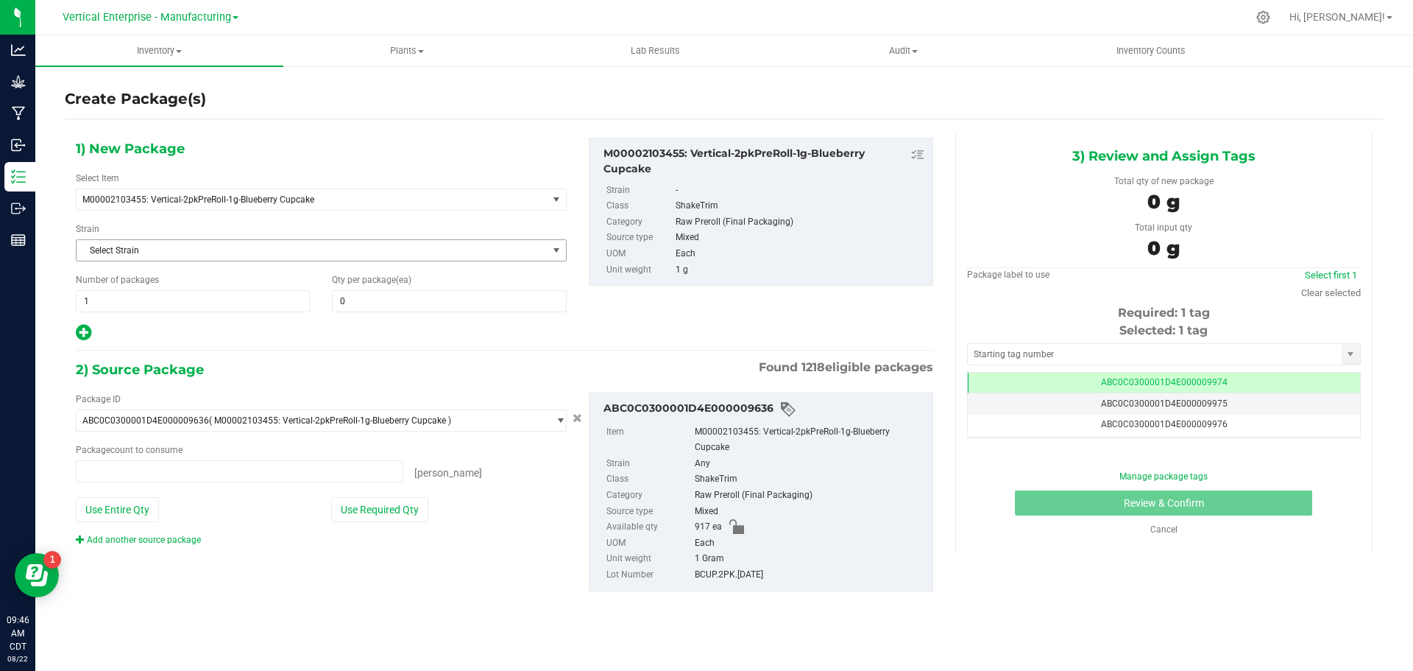
type input "0 ea"
click at [356, 295] on span at bounding box center [449, 301] width 234 height 22
type input "50"
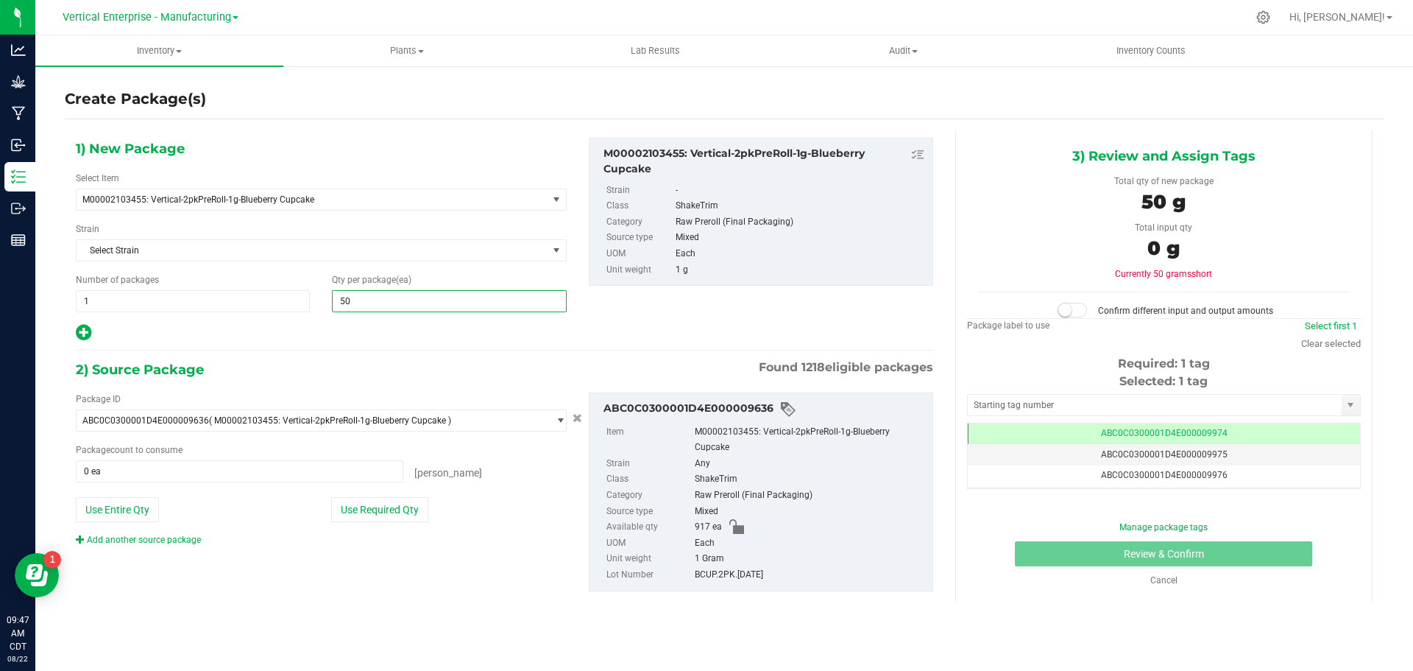
type input "50"
click at [350, 509] on button "Use Required Qty" at bounding box center [379, 509] width 97 height 25
type input "50 ea"
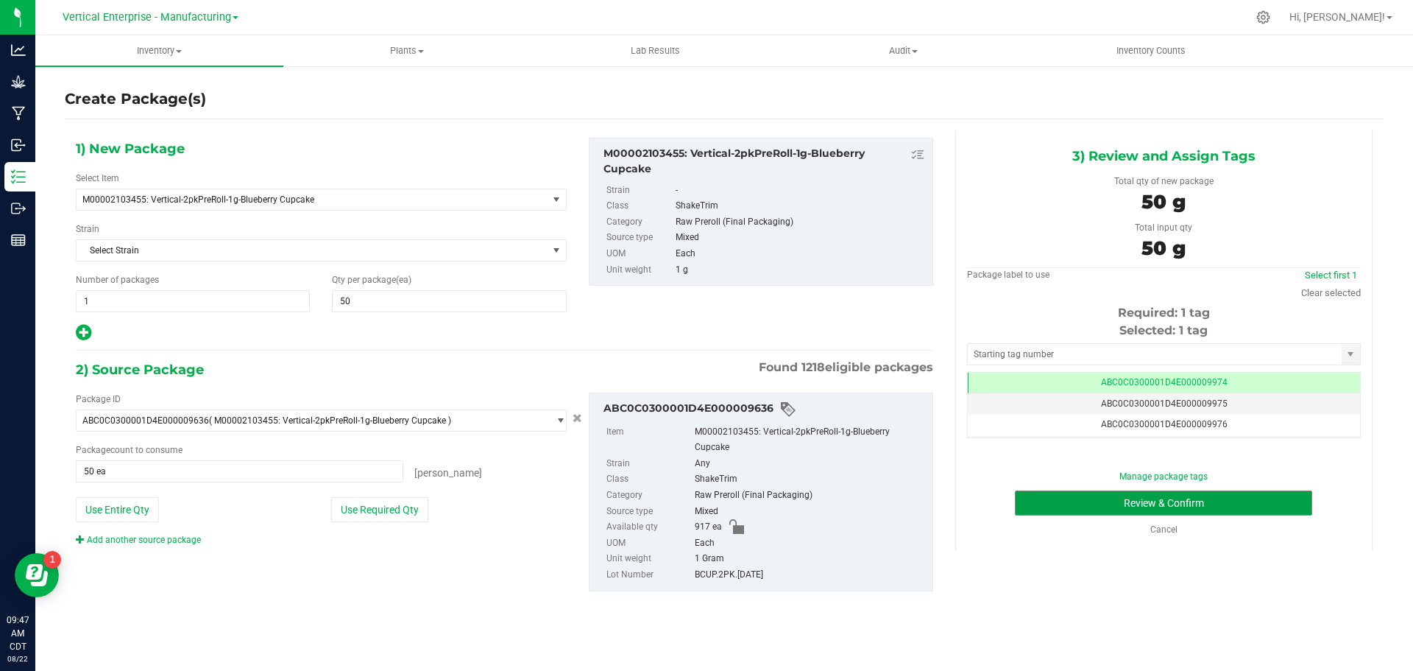
click at [1196, 498] on button "Review & Confirm" at bounding box center [1163, 502] width 297 height 25
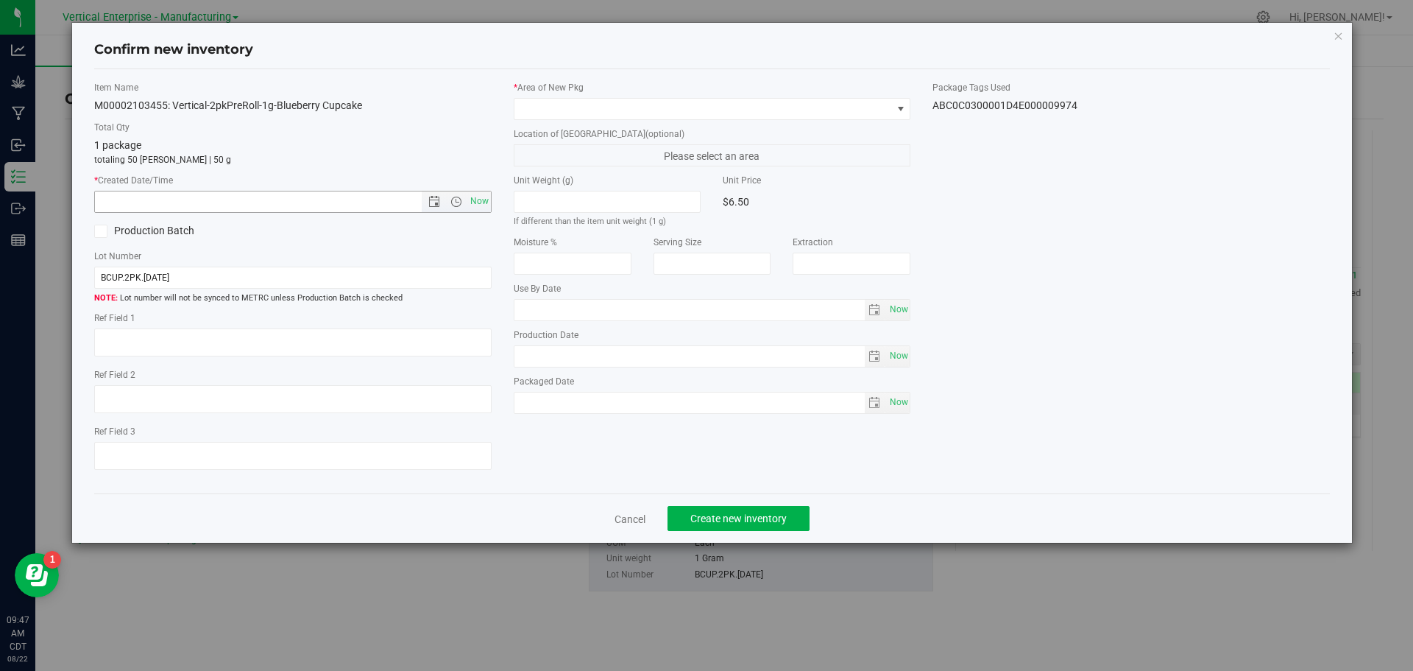
click at [472, 202] on span "Now" at bounding box center [479, 201] width 25 height 21
type input "8/22/2025 9:47 AM"
click at [568, 113] on span at bounding box center [704, 109] width 378 height 21
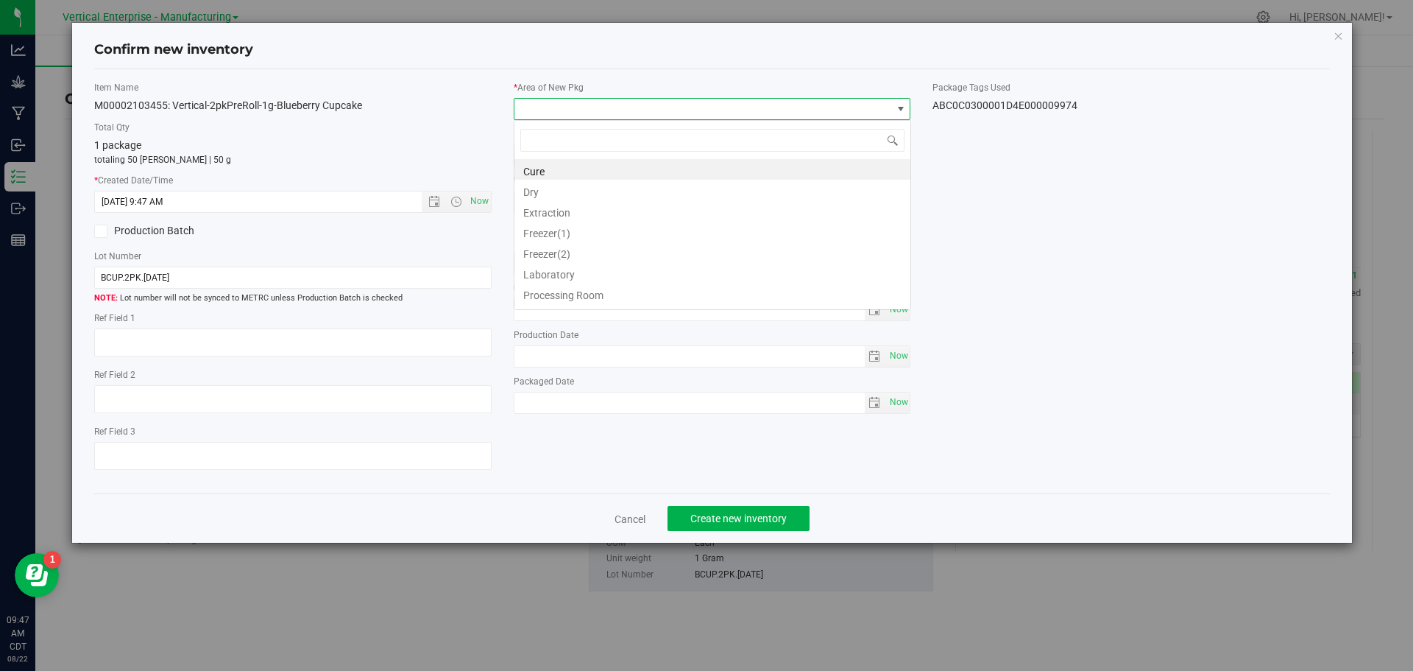
scroll to position [22, 398]
type input "va"
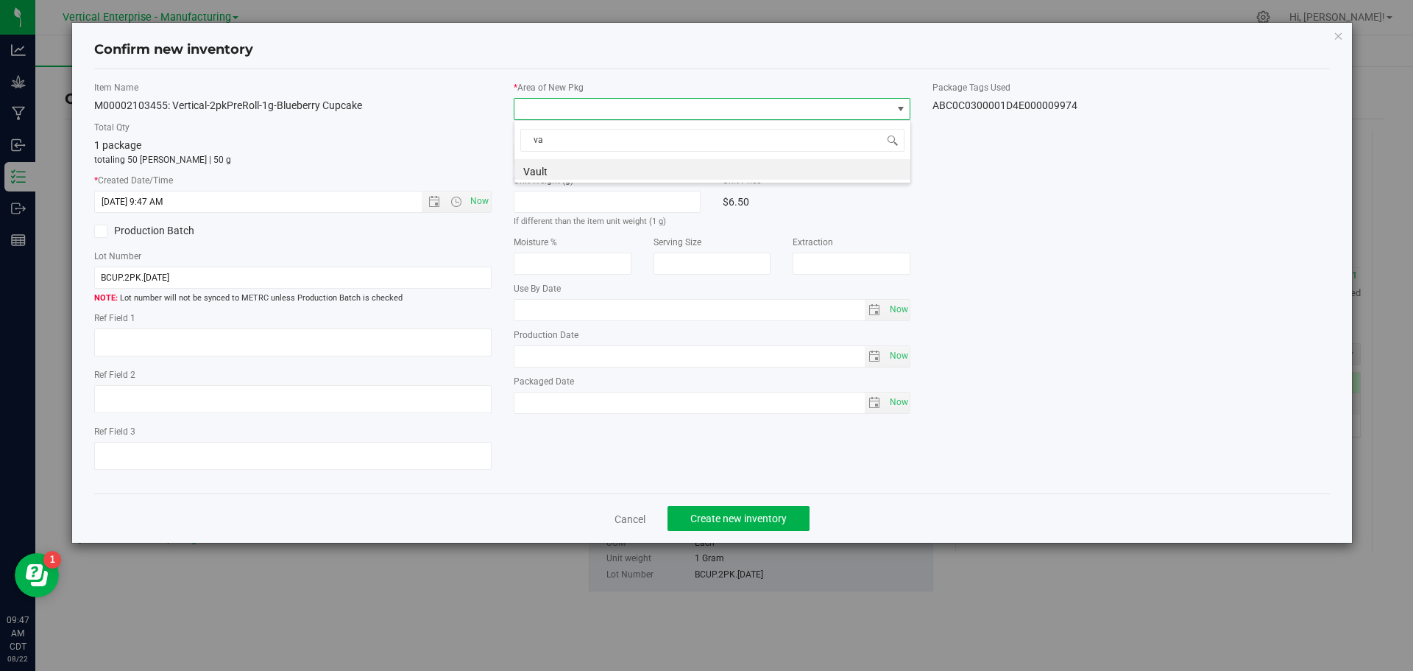
click at [557, 172] on li "Vault" at bounding box center [713, 169] width 396 height 21
click at [762, 531] on button "Create new inventory" at bounding box center [739, 518] width 142 height 25
